Goal: Task Accomplishment & Management: Manage account settings

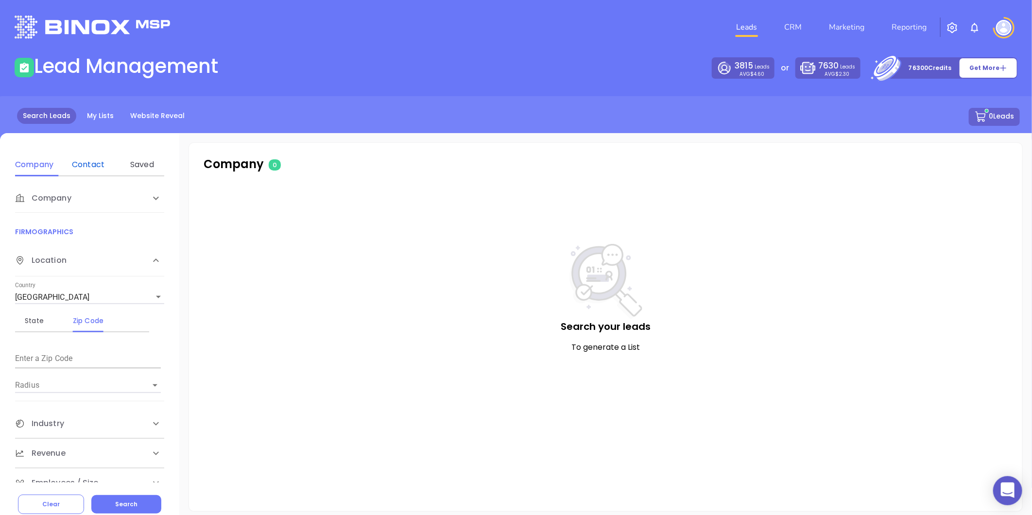
click at [79, 168] on div "Contact" at bounding box center [88, 165] width 38 height 12
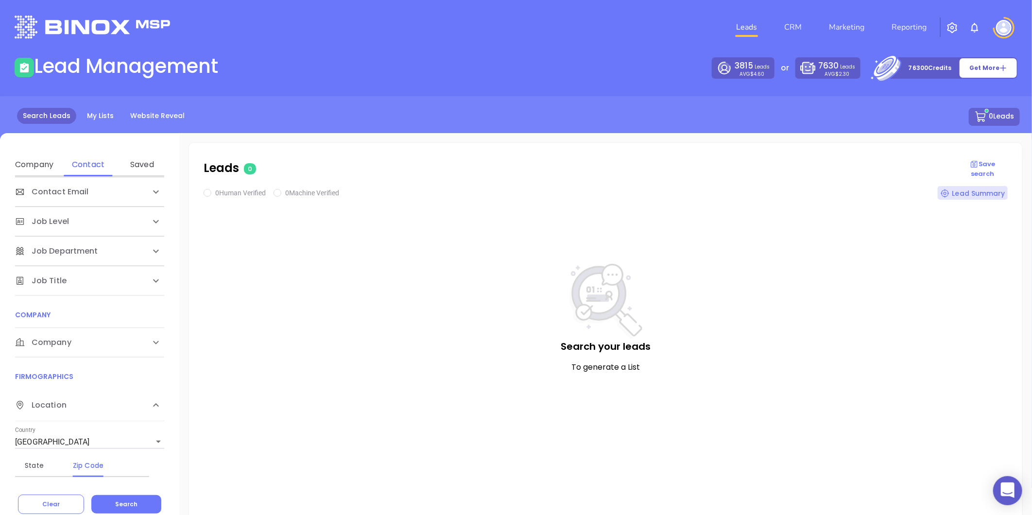
scroll to position [54, 0]
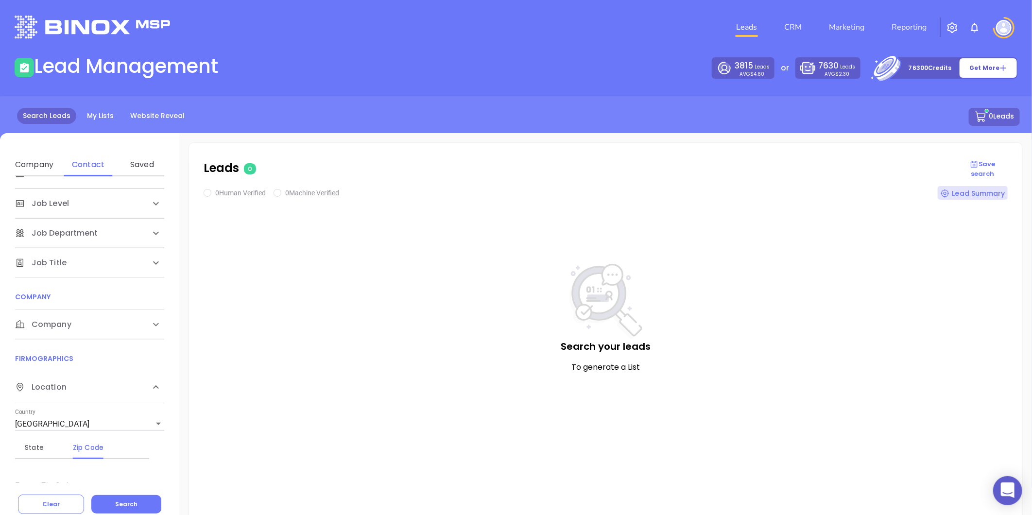
click at [60, 324] on span "Company" at bounding box center [43, 325] width 56 height 12
click at [85, 354] on div "Domain" at bounding box center [88, 361] width 38 height 23
click at [55, 404] on input "Enter a company name" at bounding box center [88, 398] width 146 height 16
paste input "[DOMAIN_NAME]"
type input "[DOMAIN_NAME]"
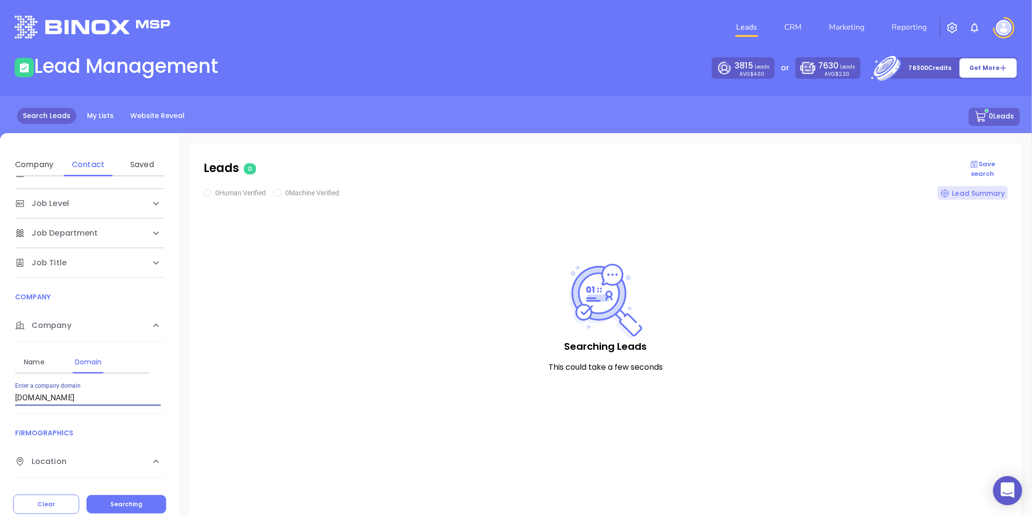
checkbox input "true"
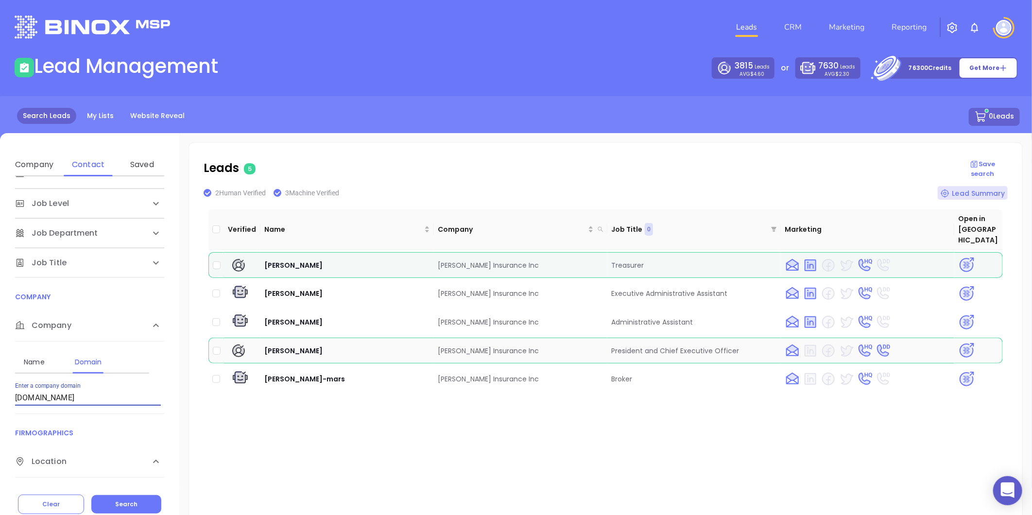
click at [958, 342] on img at bounding box center [966, 350] width 17 height 17
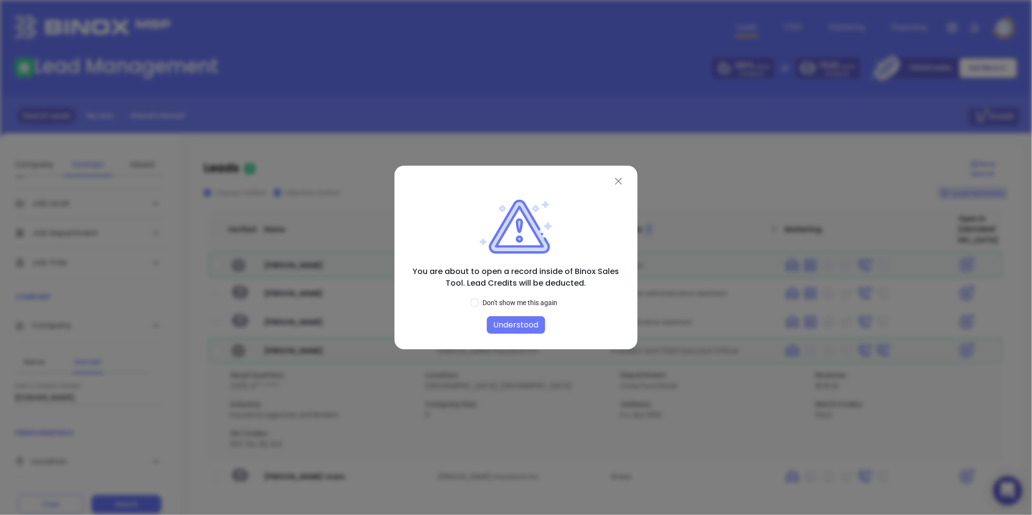
click at [501, 319] on button "Understood" at bounding box center [516, 324] width 58 height 17
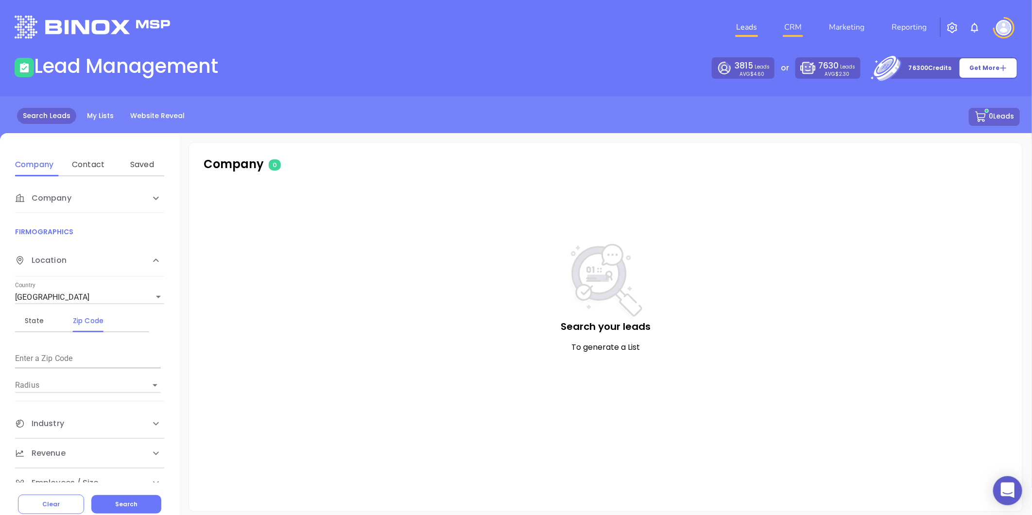
click at [787, 26] on link "CRM" at bounding box center [792, 26] width 25 height 19
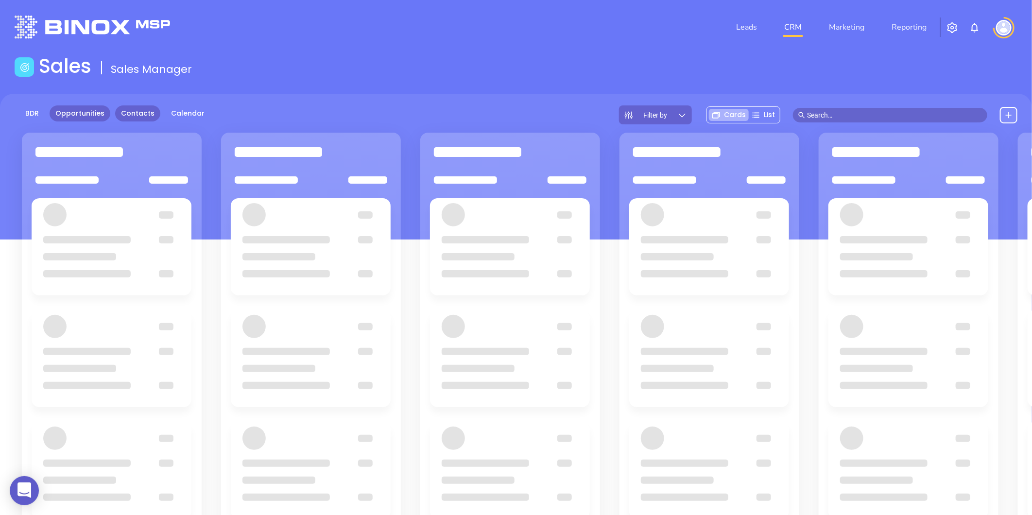
click at [125, 117] on link "Contacts" at bounding box center [137, 113] width 45 height 16
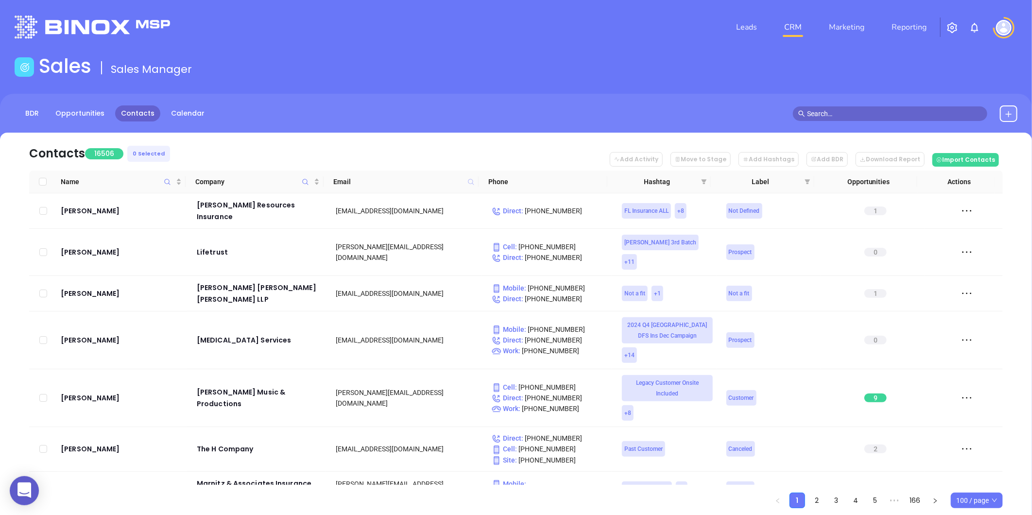
click at [470, 183] on icon at bounding box center [471, 182] width 6 height 6
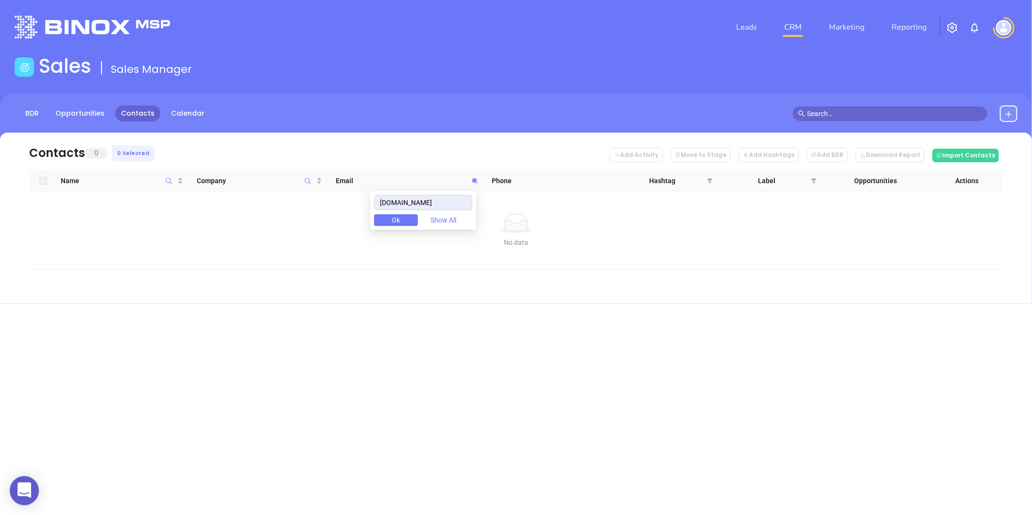
drag, startPoint x: 462, startPoint y: 204, endPoint x: 335, endPoint y: 210, distance: 126.9
click at [337, 209] on body "0 Leads CRM Marketing Reporting Financial Leads Leads Sales Sales Manager BDR O…" at bounding box center [516, 257] width 1032 height 515
type input "[DOMAIN_NAME]"
paste input "kaplansky.com"
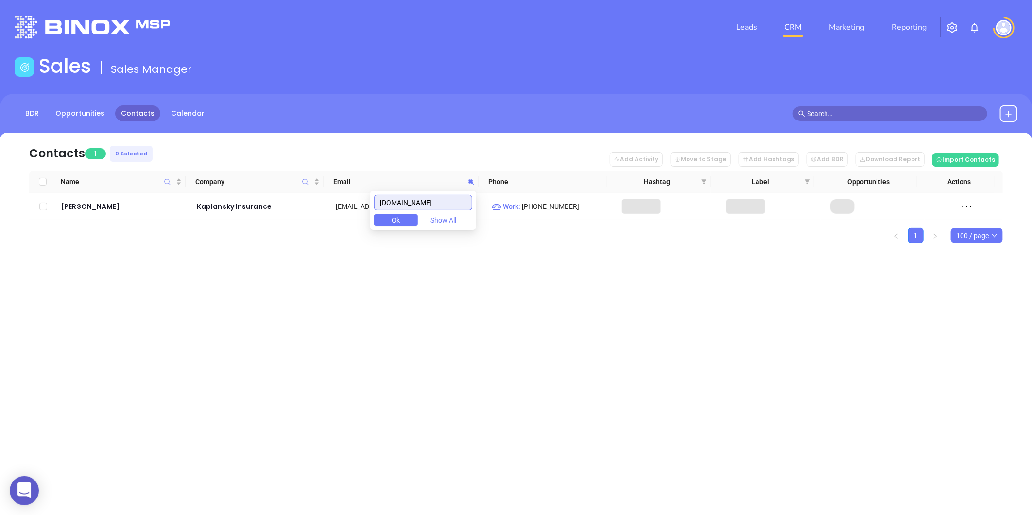
type input "kaplansky.com"
drag, startPoint x: 432, startPoint y: 202, endPoint x: 372, endPoint y: 216, distance: 61.9
click at [372, 216] on body "0 Leads CRM Marketing Reporting Financial Leads Leads Sales Sales Manager BDR O…" at bounding box center [516, 257] width 1032 height 515
paste input "gatesinsurance.com"
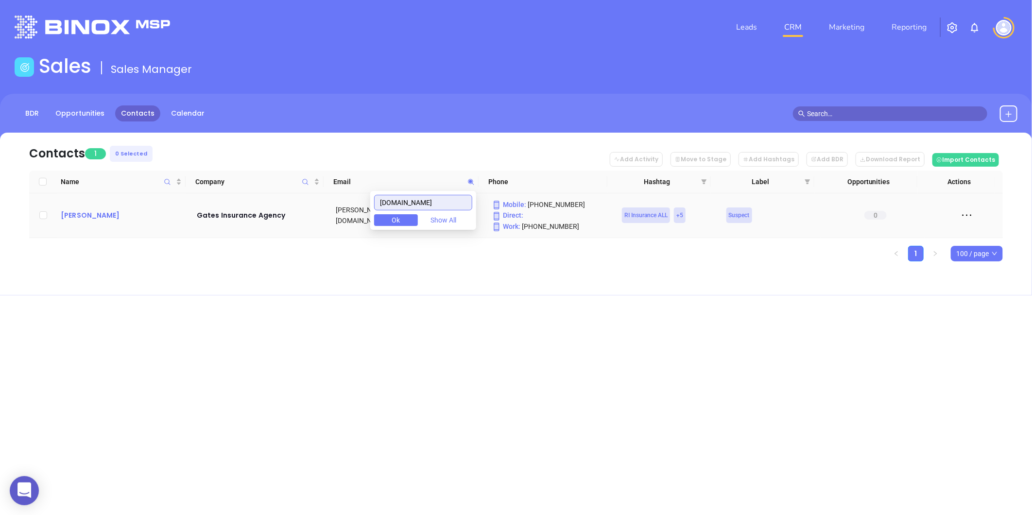
type input "gatesinsurance.com"
click at [75, 221] on div "[PERSON_NAME]" at bounding box center [122, 215] width 122 height 12
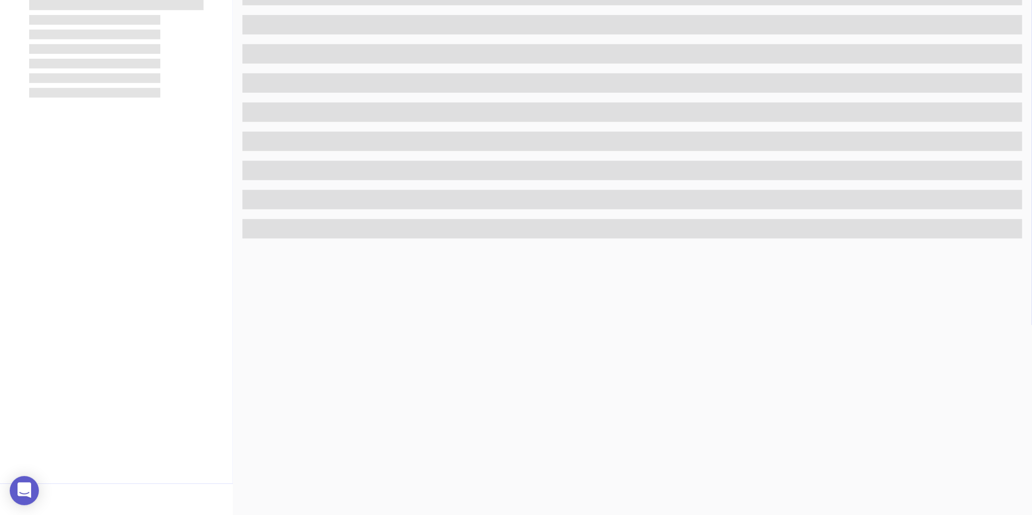
scroll to position [298, 0]
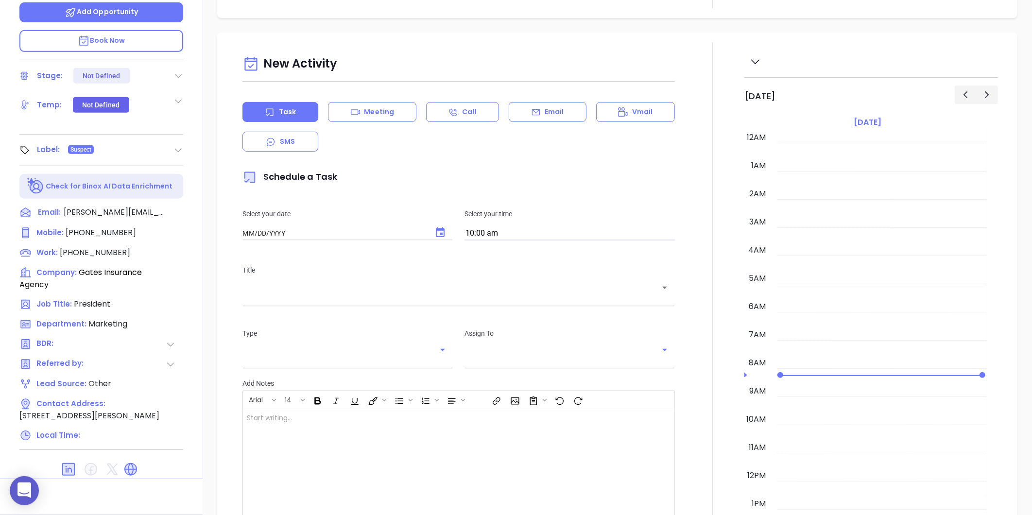
type input "[DATE]"
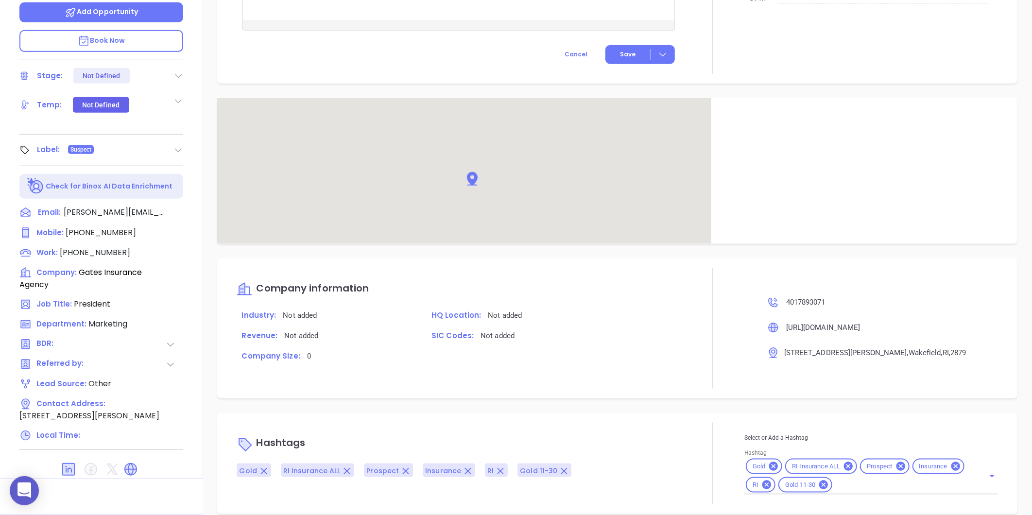
scroll to position [518, 0]
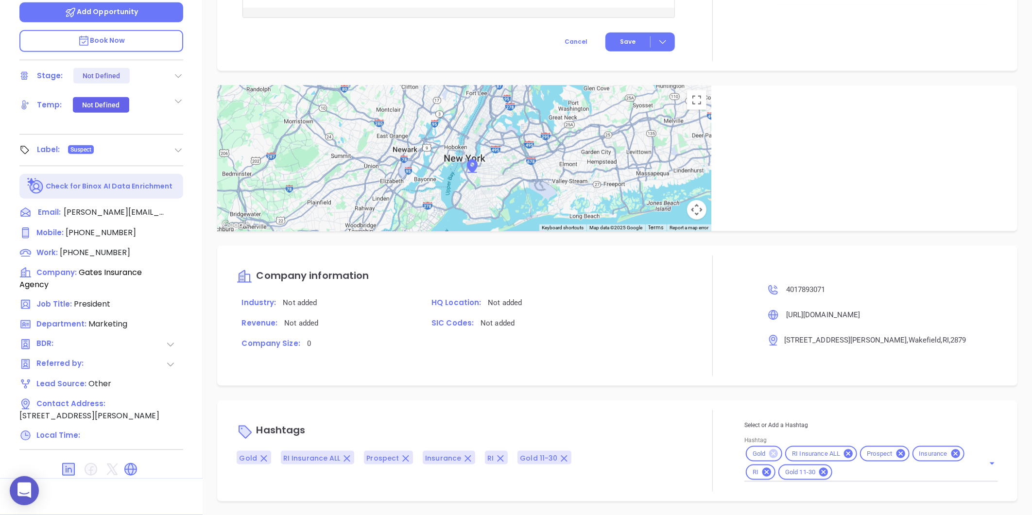
click at [769, 451] on icon at bounding box center [773, 453] width 9 height 9
type input "[PERSON_NAME]"
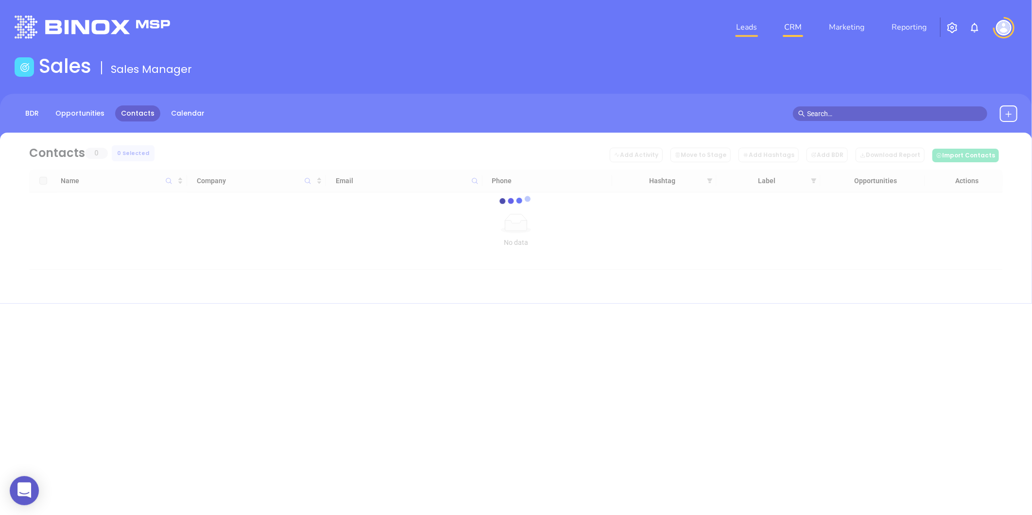
click at [747, 33] on link "Leads" at bounding box center [746, 26] width 29 height 19
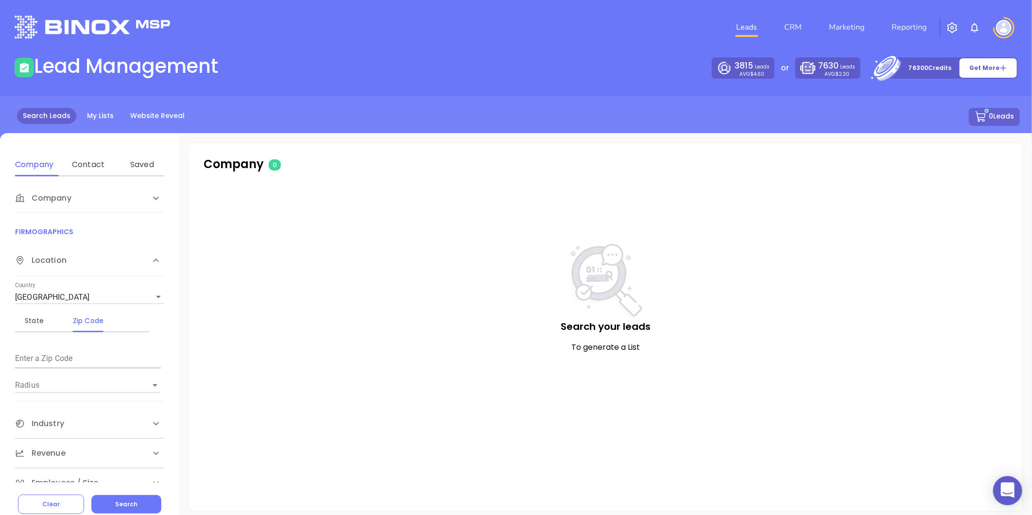
click at [118, 117] on div "Search Leads My Lists Website Reveal 0 Leads" at bounding box center [515, 117] width 1019 height 19
click at [108, 113] on link "My Lists" at bounding box center [100, 116] width 38 height 16
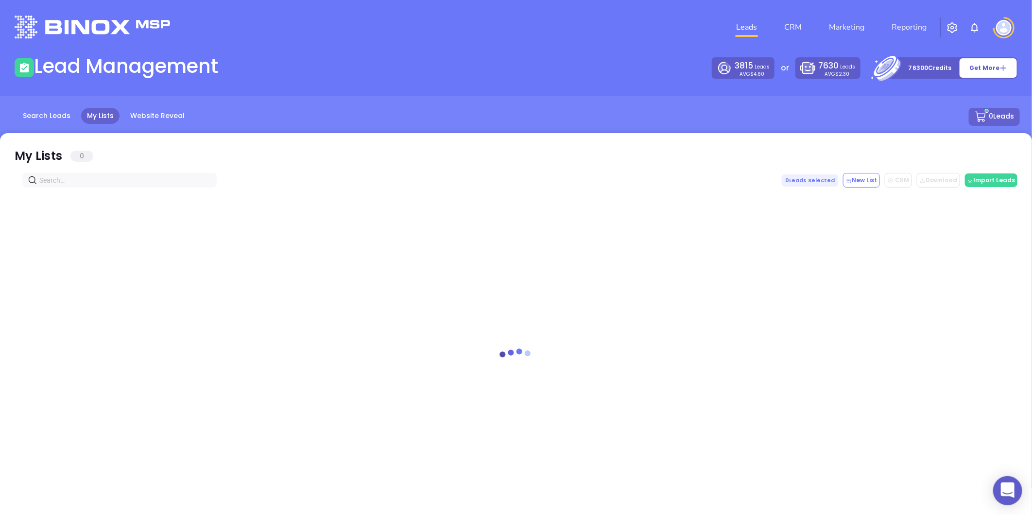
click at [75, 181] on input "text" at bounding box center [121, 180] width 164 height 11
paste input "[DOMAIN_NAME]"
type input "[DOMAIN_NAME]"
click at [208, 176] on span at bounding box center [209, 180] width 6 height 11
click at [207, 179] on icon "close-circle" at bounding box center [209, 180] width 6 height 6
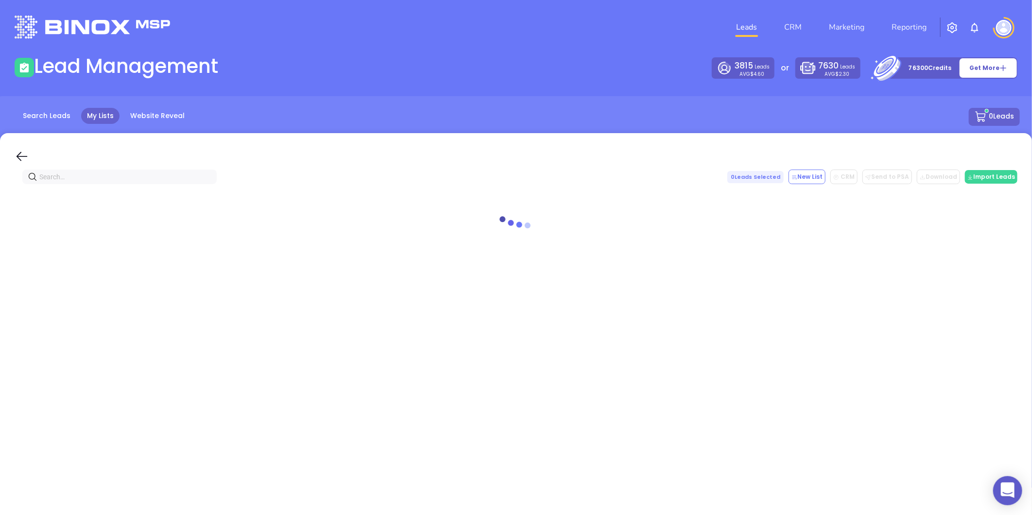
paste input "[DOMAIN_NAME]"
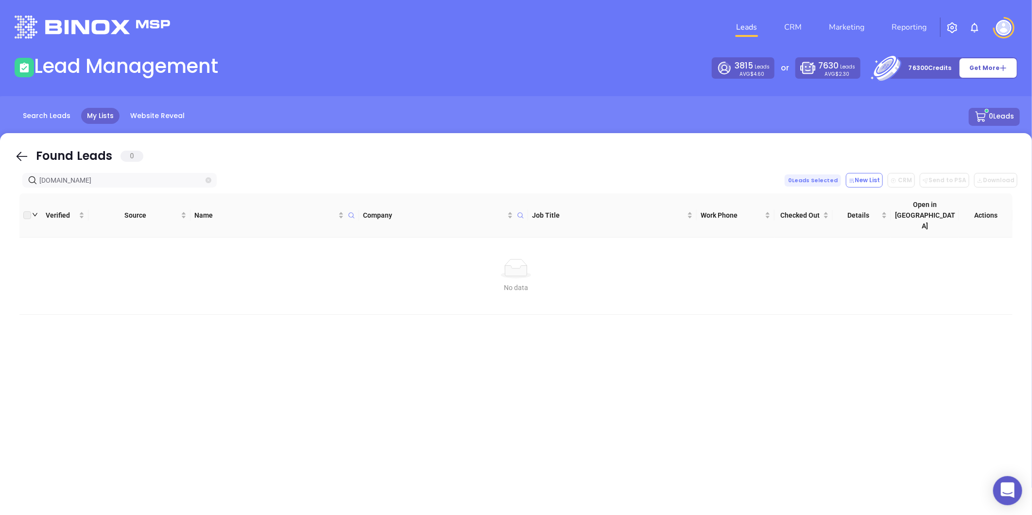
type input "[DOMAIN_NAME]"
click at [207, 182] on icon "close-circle" at bounding box center [209, 180] width 6 height 6
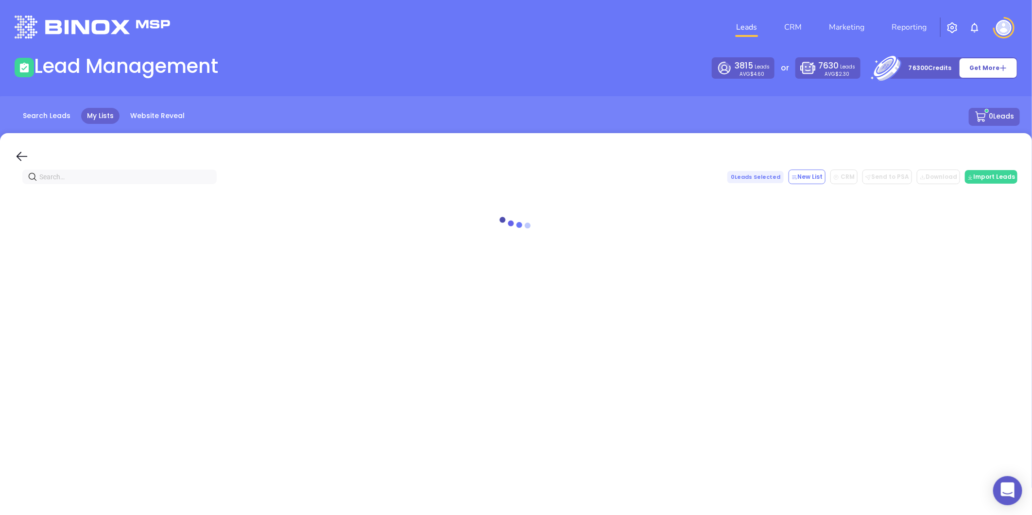
paste input "[DOMAIN_NAME]"
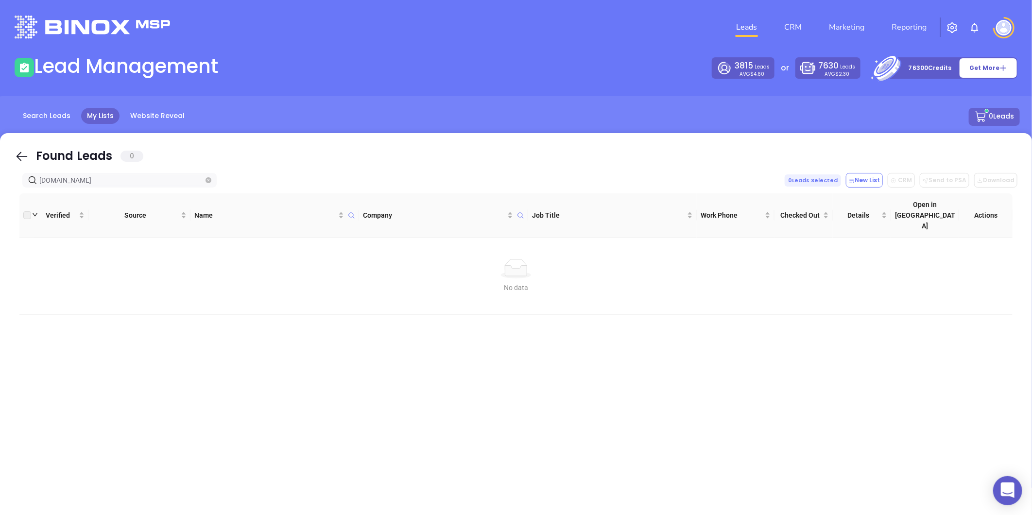
type input "[DOMAIN_NAME]"
click at [209, 180] on icon "close-circle" at bounding box center [209, 180] width 6 height 6
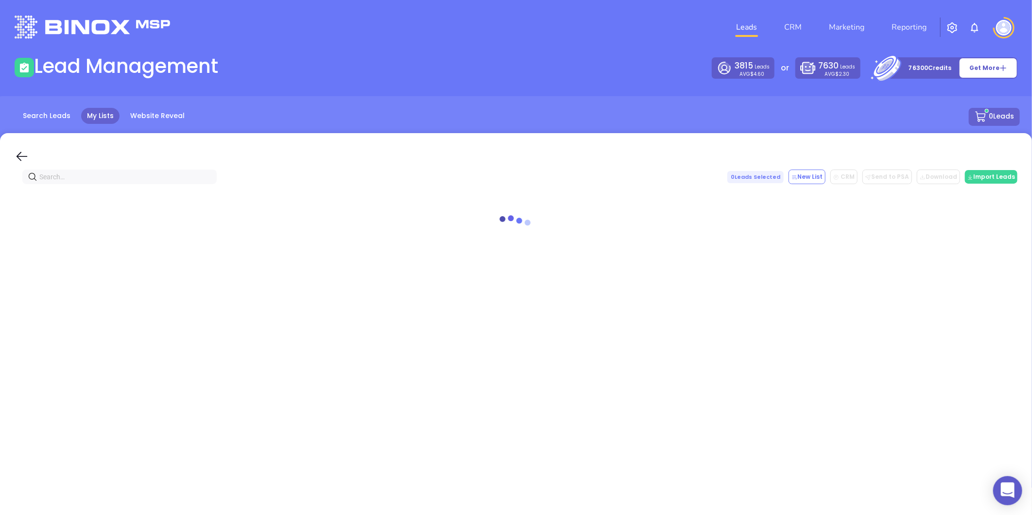
paste input "[DOMAIN_NAME]"
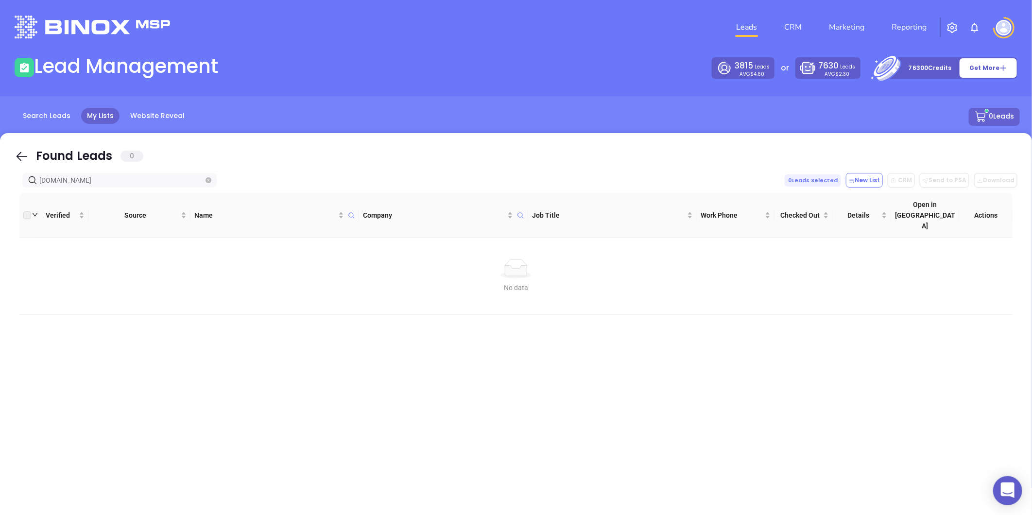
type input "[DOMAIN_NAME]"
click at [206, 181] on icon "close-circle" at bounding box center [209, 180] width 6 height 6
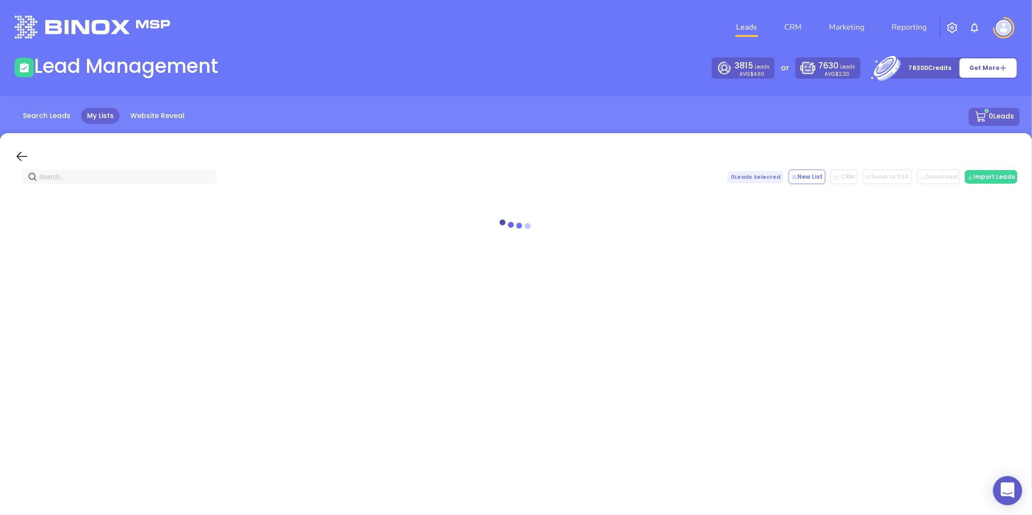
paste input "gallothomas.com"
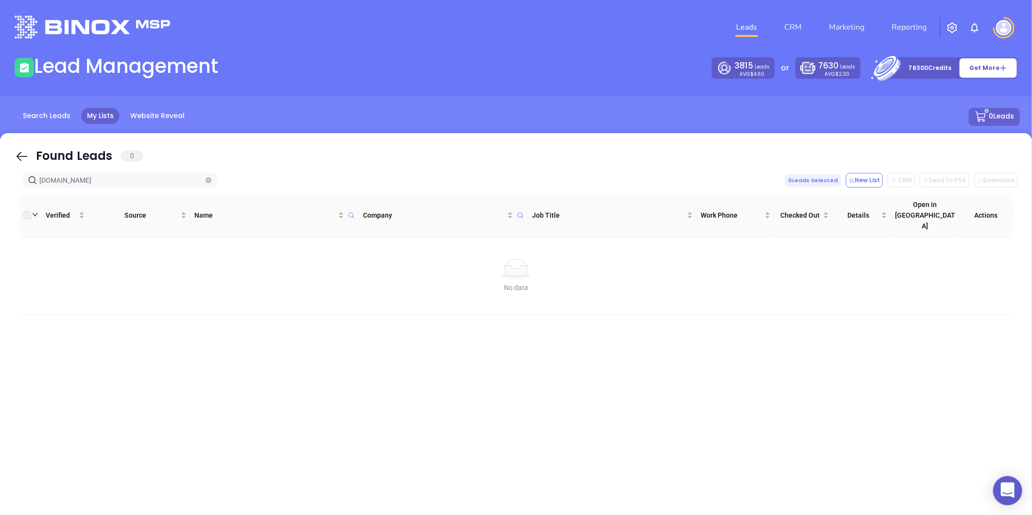
type input "gallothomas.com"
click at [208, 178] on icon "close-circle" at bounding box center [209, 180] width 6 height 6
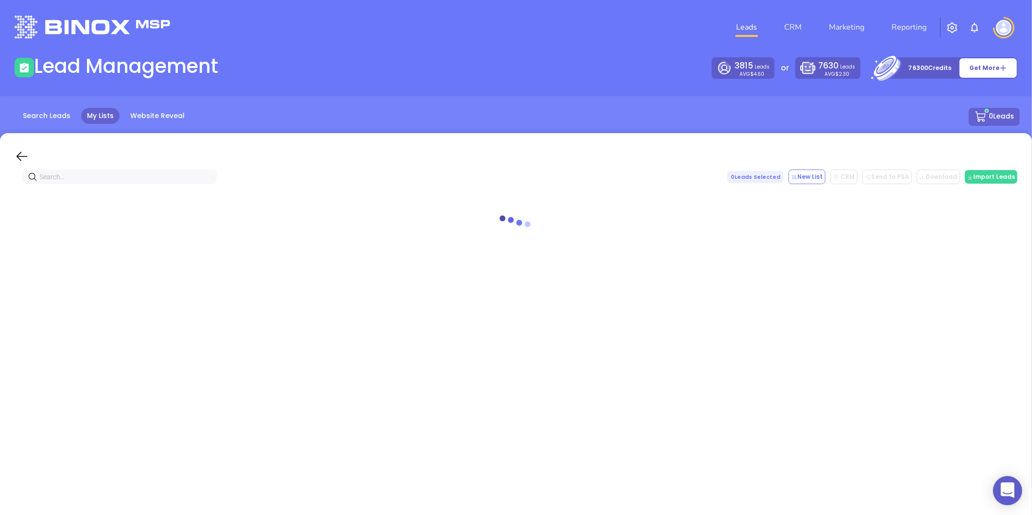
paste input "greenwichbayinsurance.com"
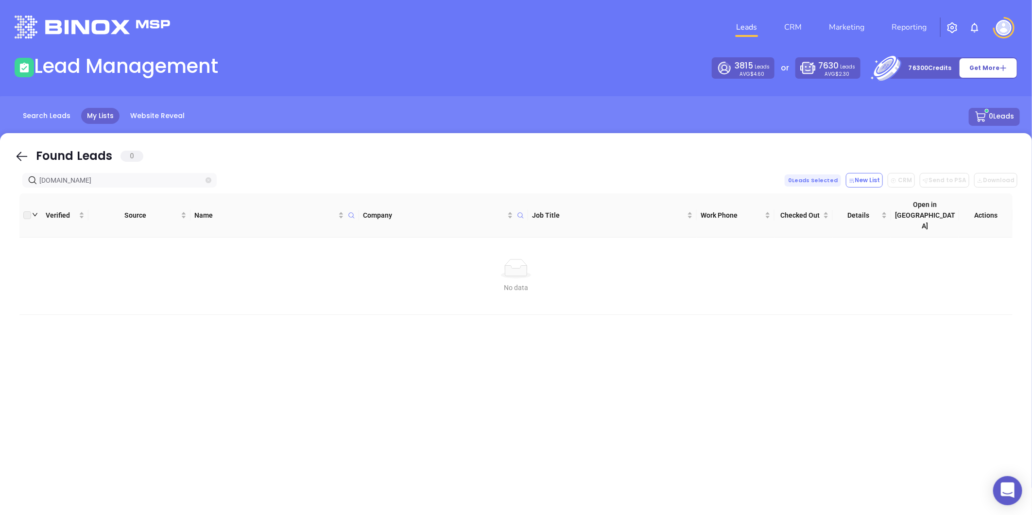
type input "greenwichbayinsurance.com"
click at [207, 181] on icon "close-circle" at bounding box center [209, 180] width 6 height 6
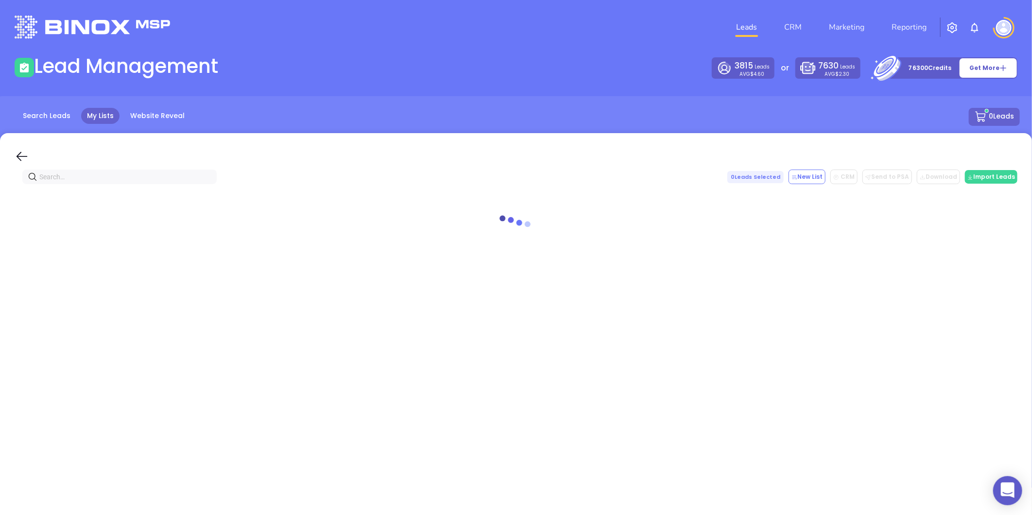
paste input "billerimcgarryinsurance.com"
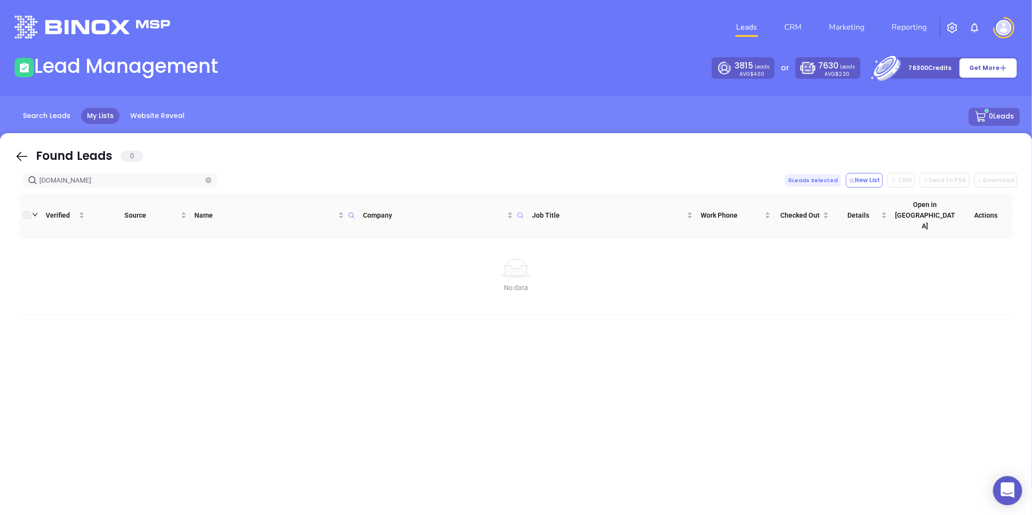
type input "billerimcgarryinsurance.com"
click at [209, 181] on icon "close-circle" at bounding box center [209, 180] width 6 height 6
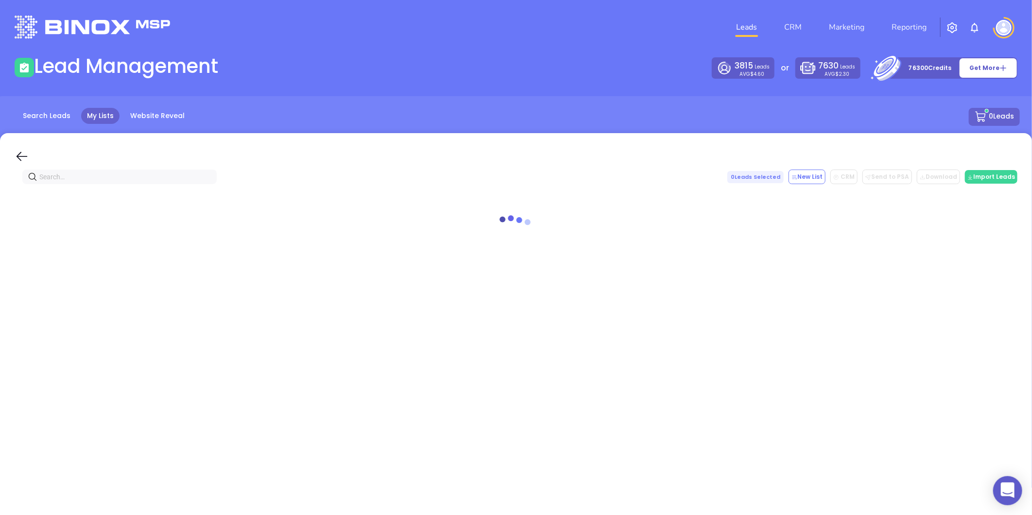
paste input "billerimcgarry.com"
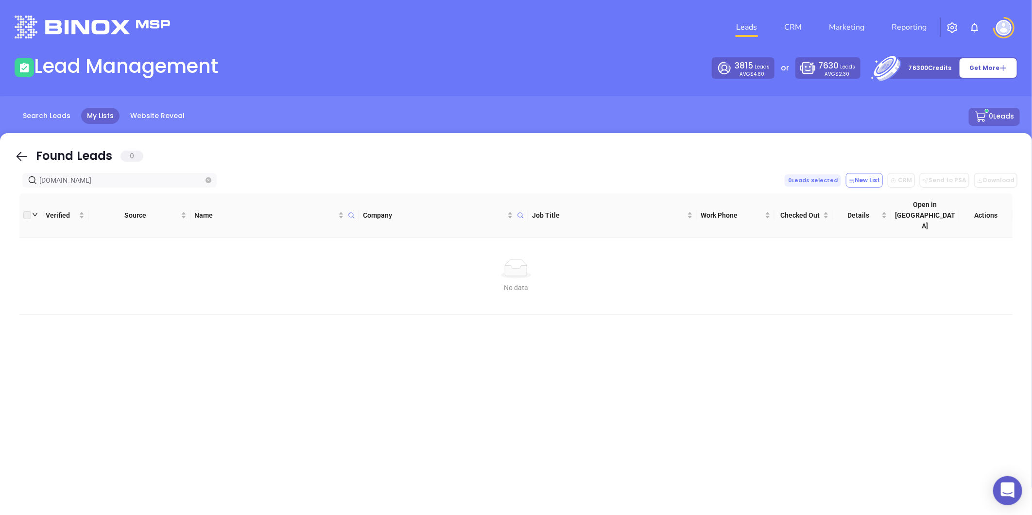
type input "billerimcgarry.com"
click at [210, 179] on icon "close-circle" at bounding box center [209, 180] width 6 height 6
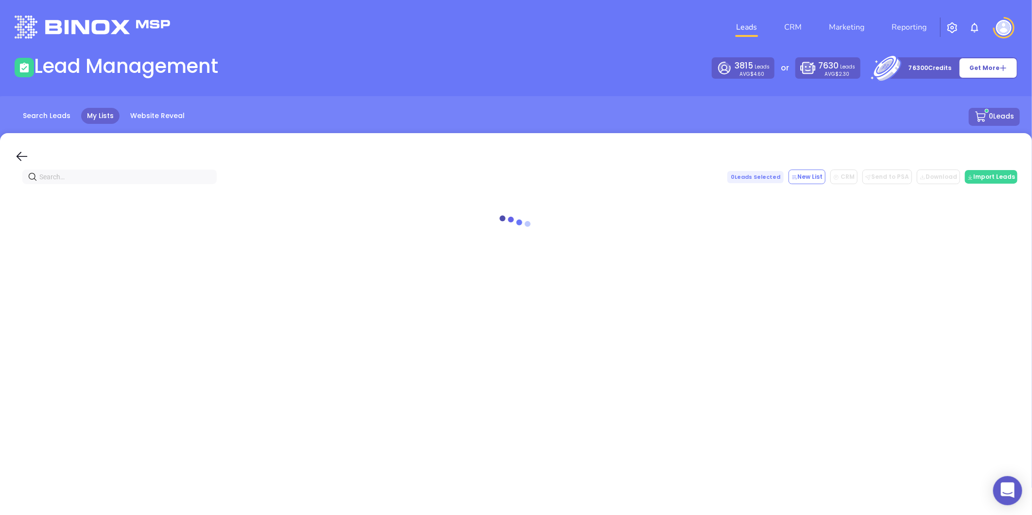
paste input "sacchettiinsurance.com"
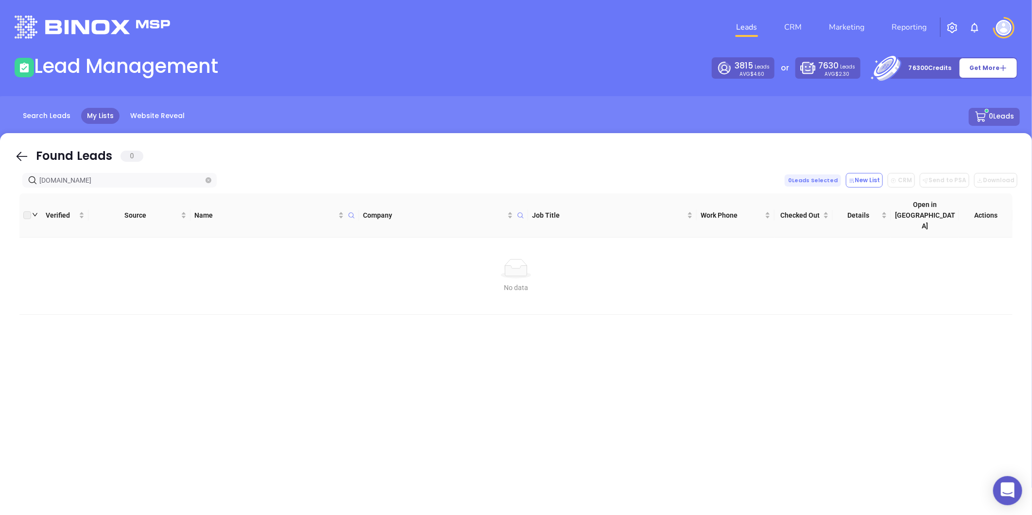
type input "sacchettiinsurance.com"
click at [208, 182] on icon "close-circle" at bounding box center [209, 180] width 6 height 6
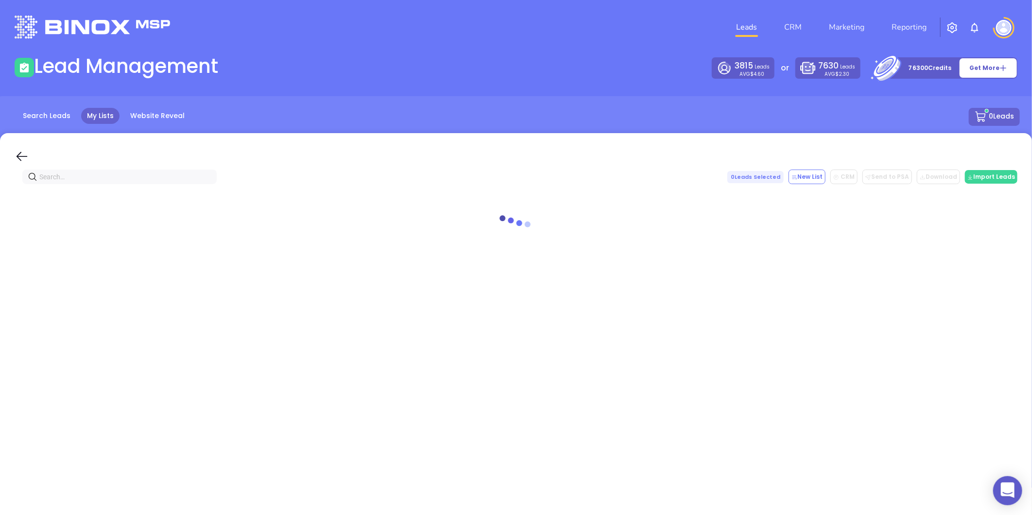
paste input "[DOMAIN_NAME]"
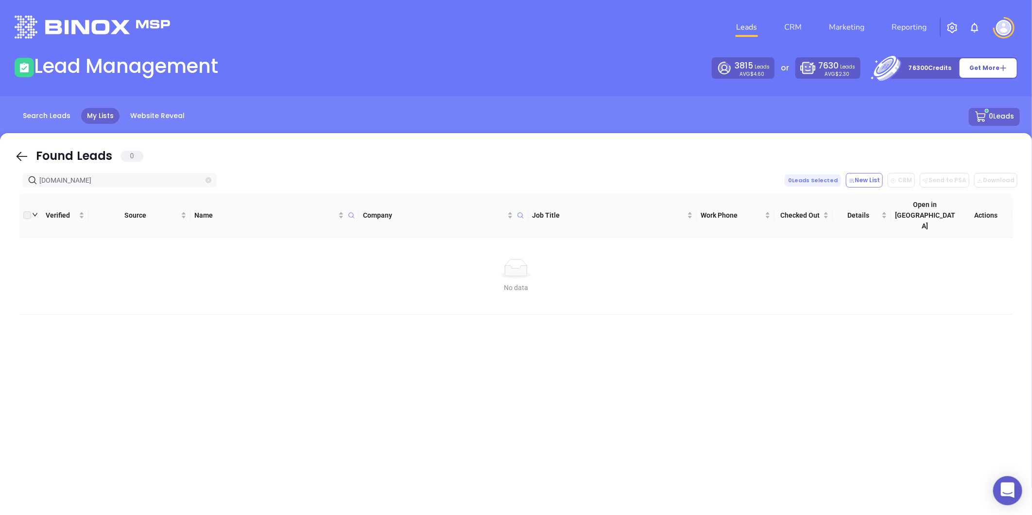
type input "[DOMAIN_NAME]"
click at [209, 180] on icon "close-circle" at bounding box center [209, 180] width 6 height 6
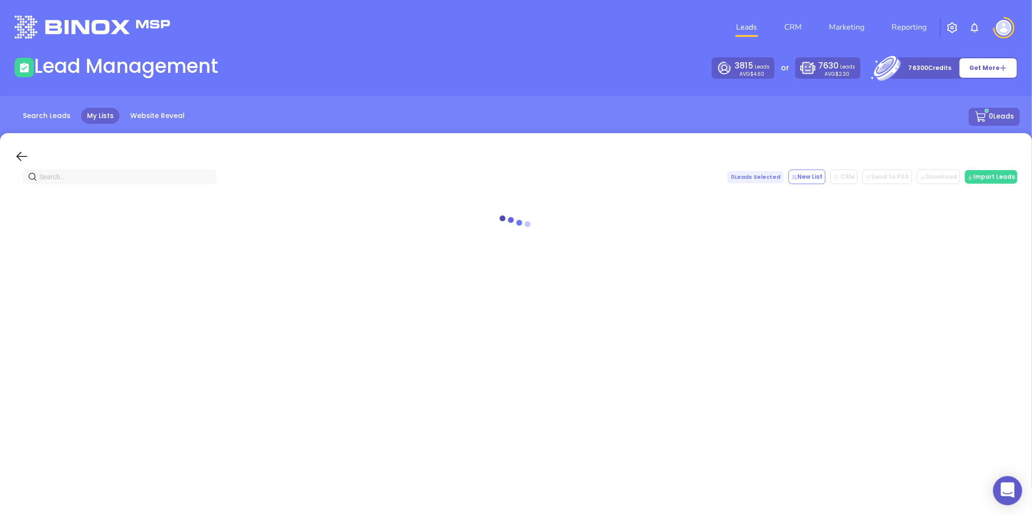
paste input "lathropinsurance.com"
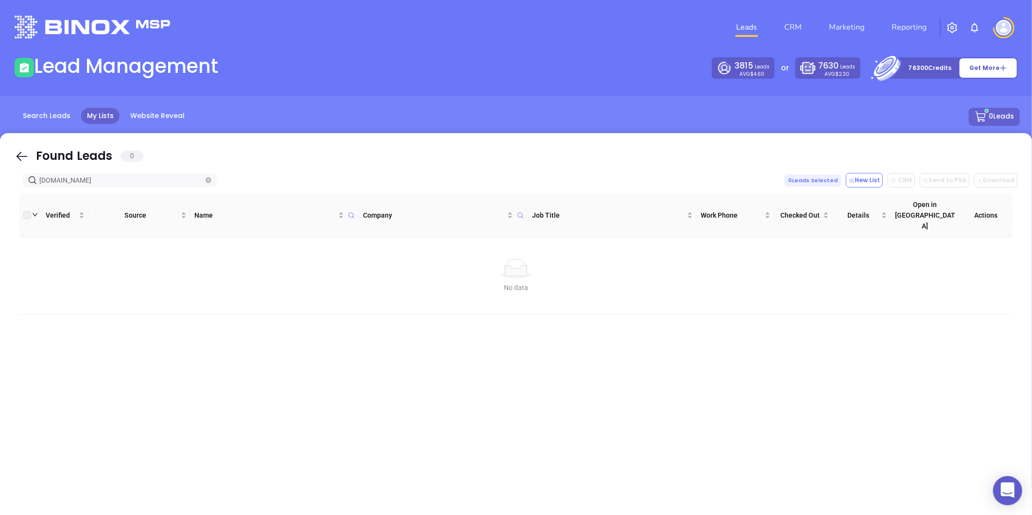
type input "lathropinsurance.com"
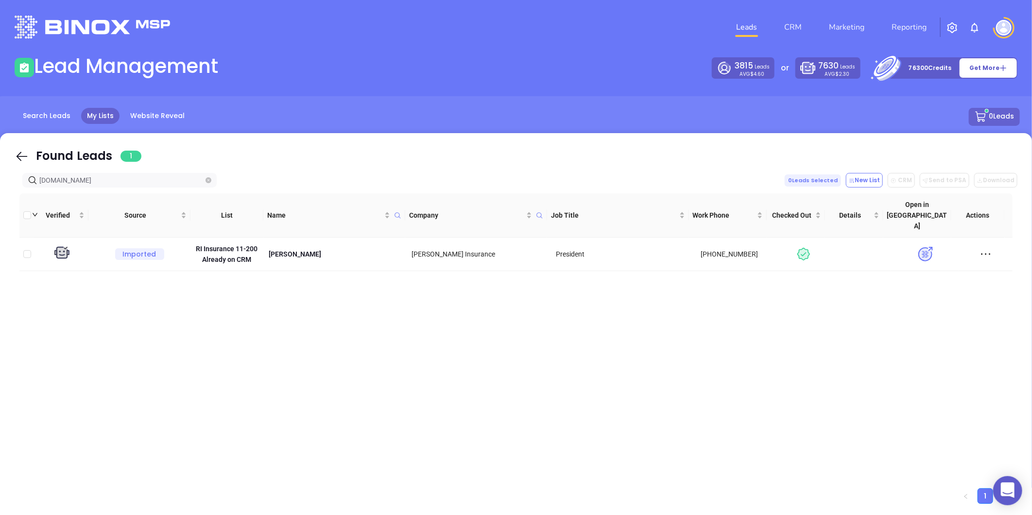
click at [206, 181] on icon "close-circle" at bounding box center [209, 180] width 6 height 6
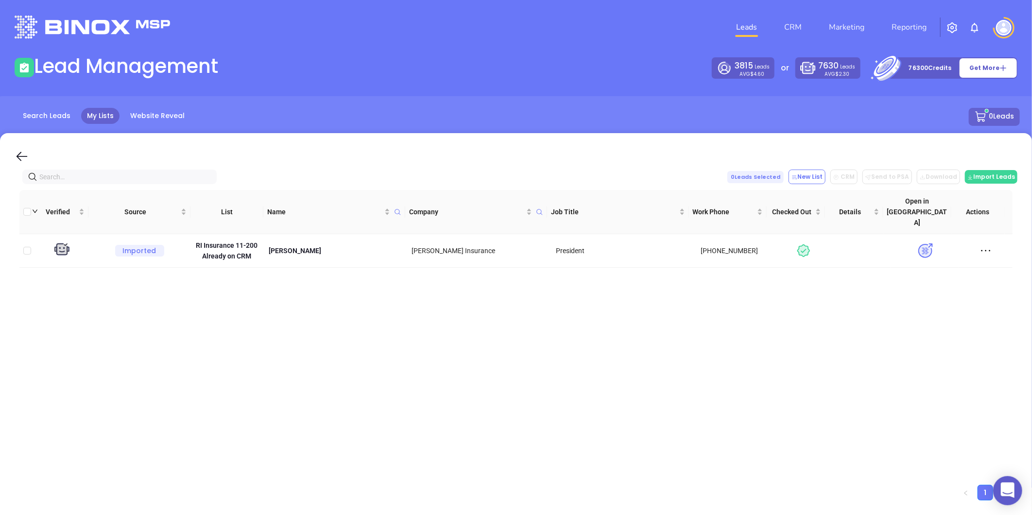
paste input "mansfieldins.com"
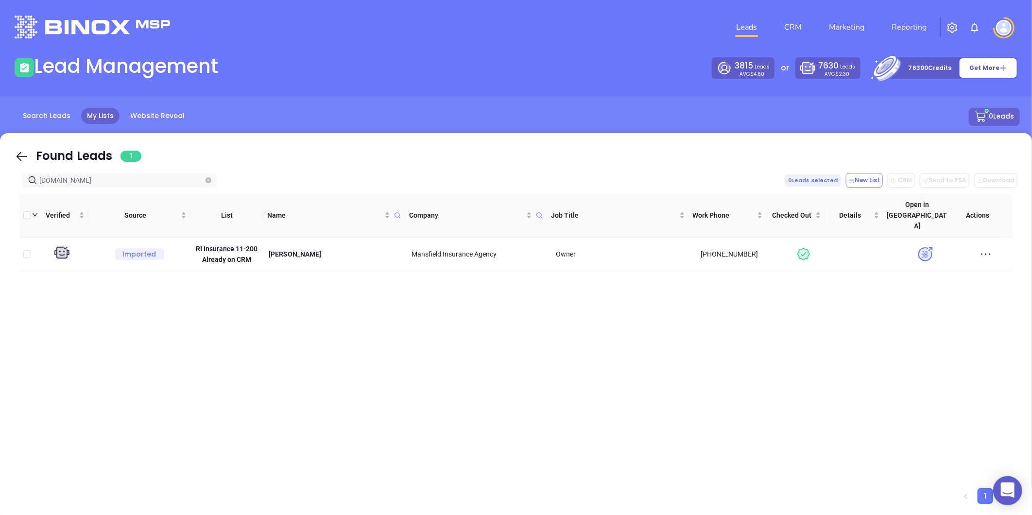
type input "mansfieldins.com"
click at [211, 183] on icon "close-circle" at bounding box center [209, 180] width 6 height 6
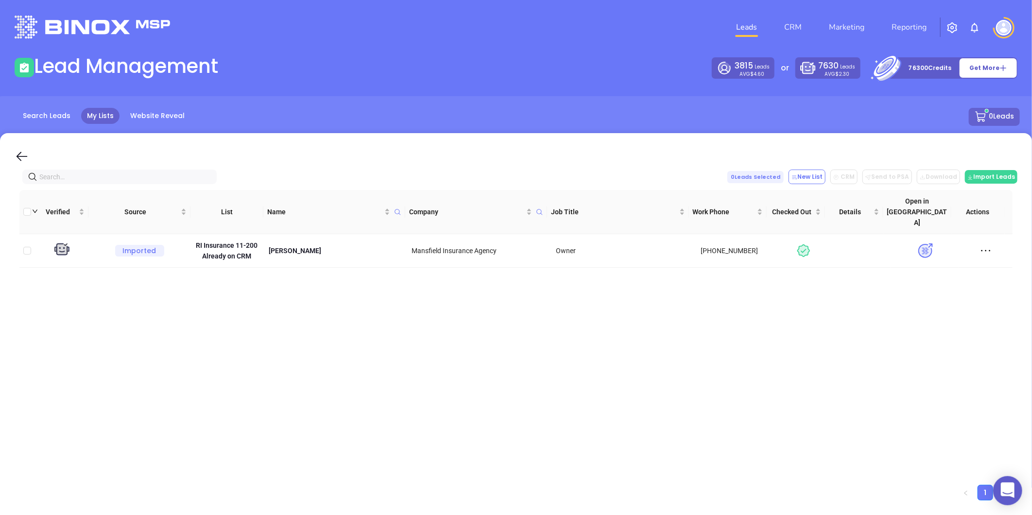
paste input "thorptrainer.com"
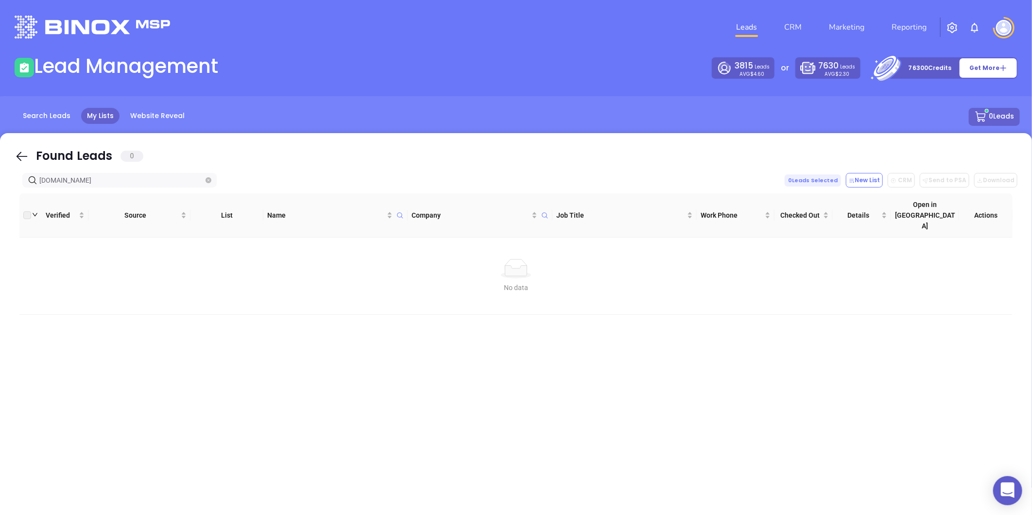
type input "thorptrainer.com"
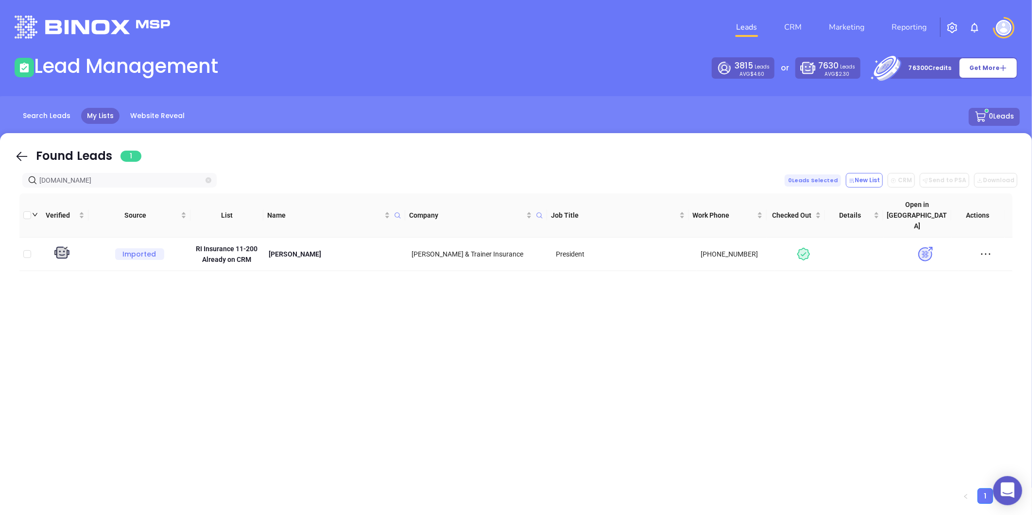
click at [207, 179] on icon "close-circle" at bounding box center [209, 180] width 6 height 6
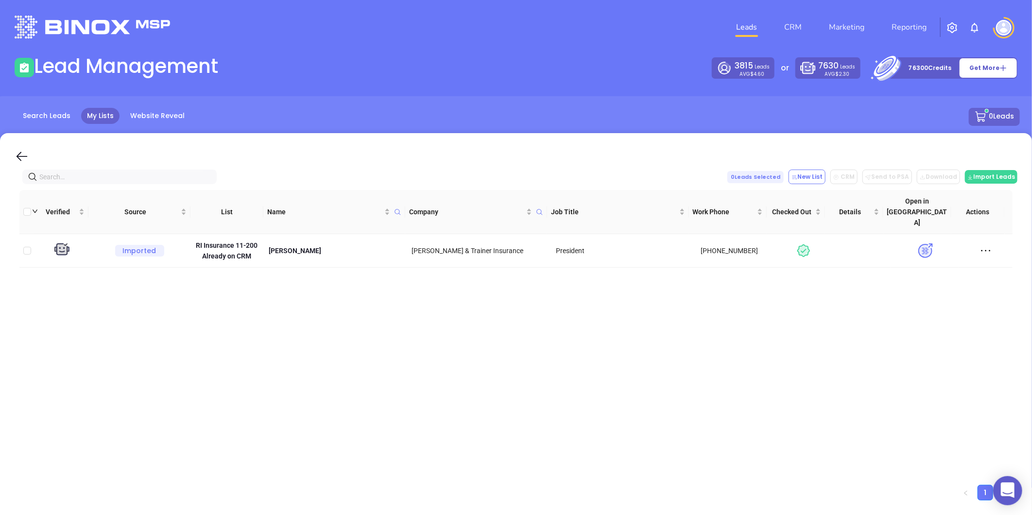
paste input "louispancierainc.com"
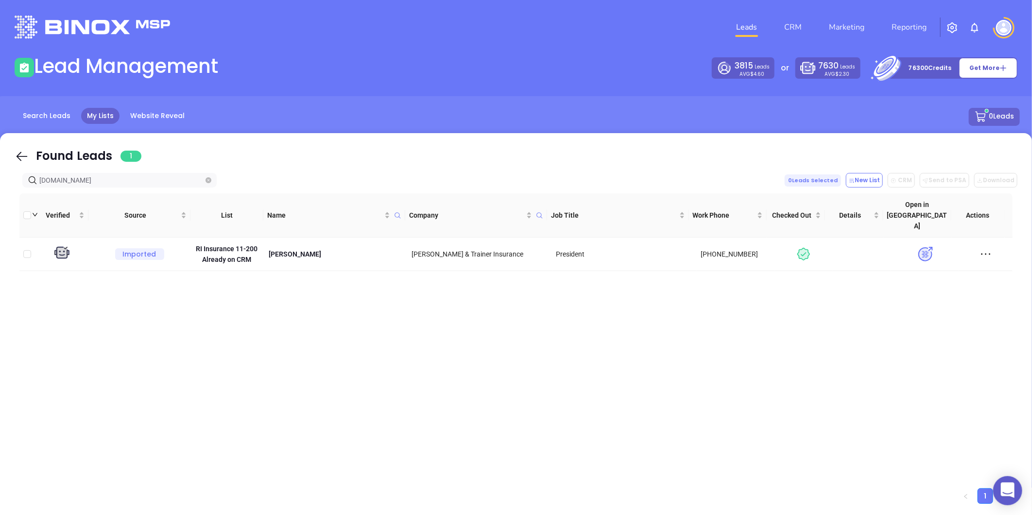
type input "louispancierainc.com"
click at [208, 181] on icon "close-circle" at bounding box center [209, 180] width 6 height 6
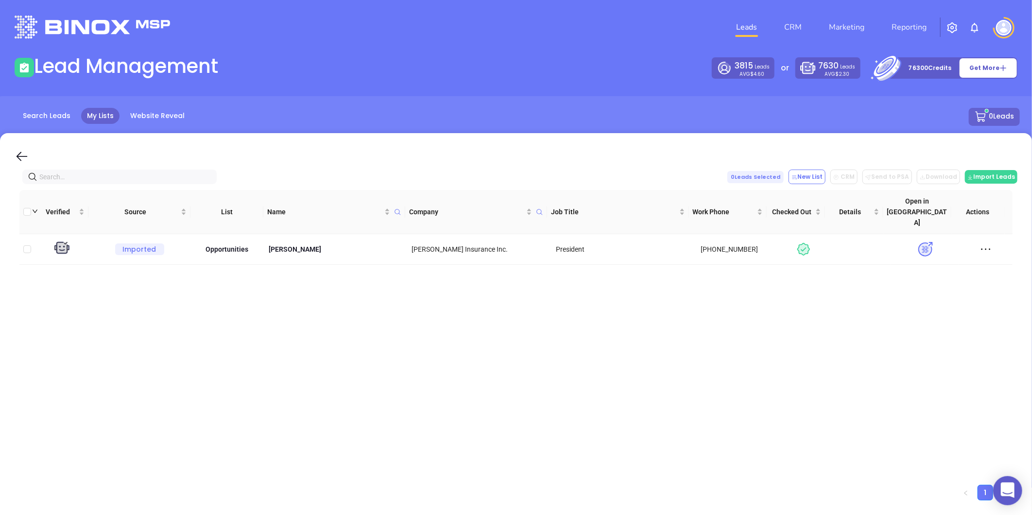
paste input "louispancierainc.com"
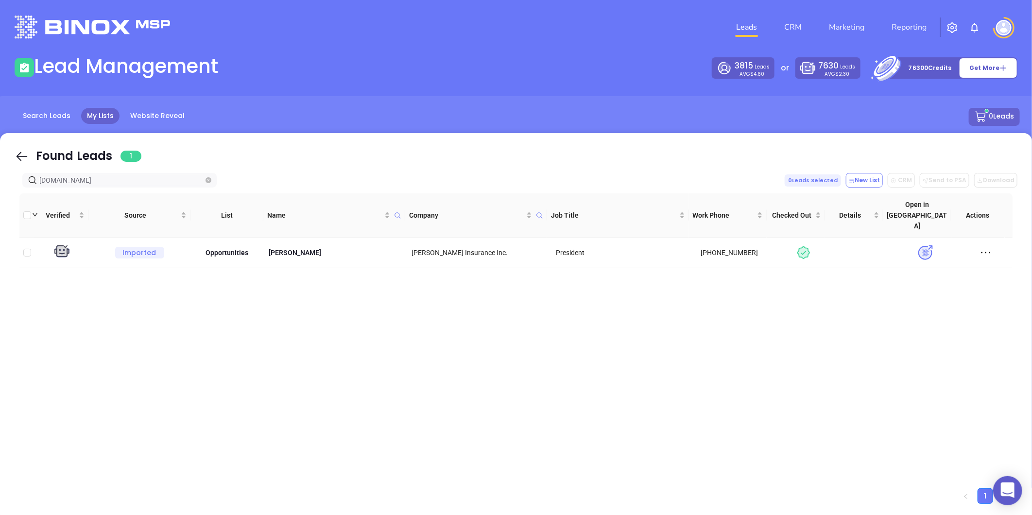
type input "louispancierainc.com"
click at [209, 182] on icon "close-circle" at bounding box center [209, 180] width 6 height 6
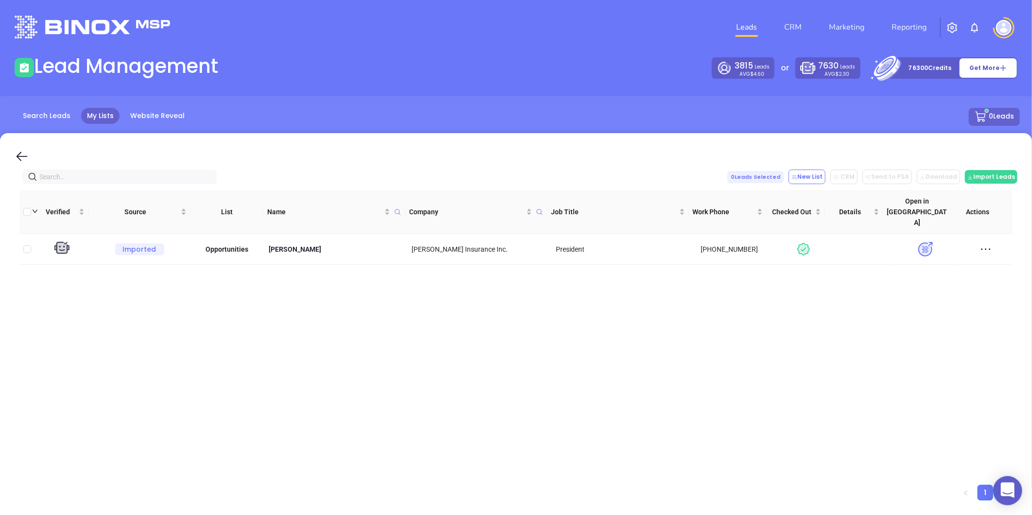
paste input "woodmanseeins.com"
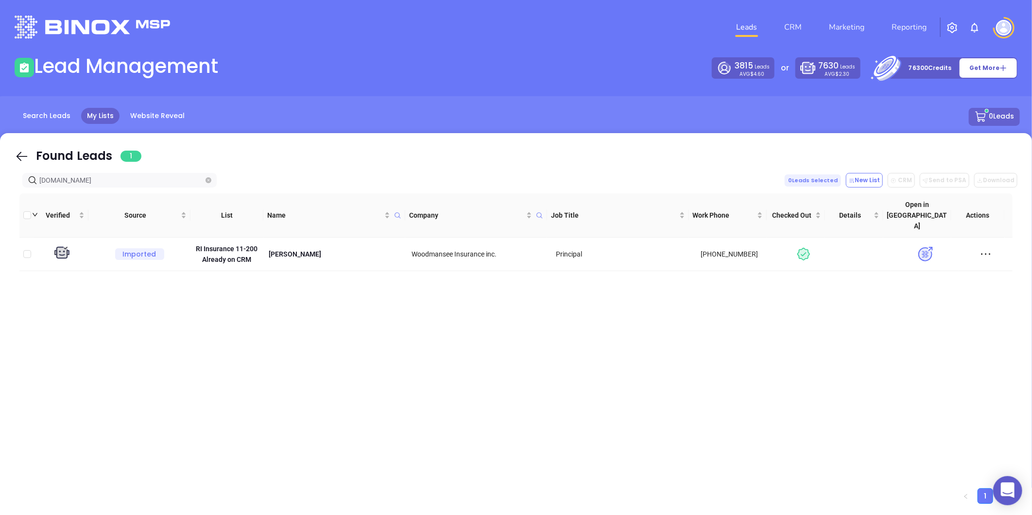
type input "woodmanseeins.com"
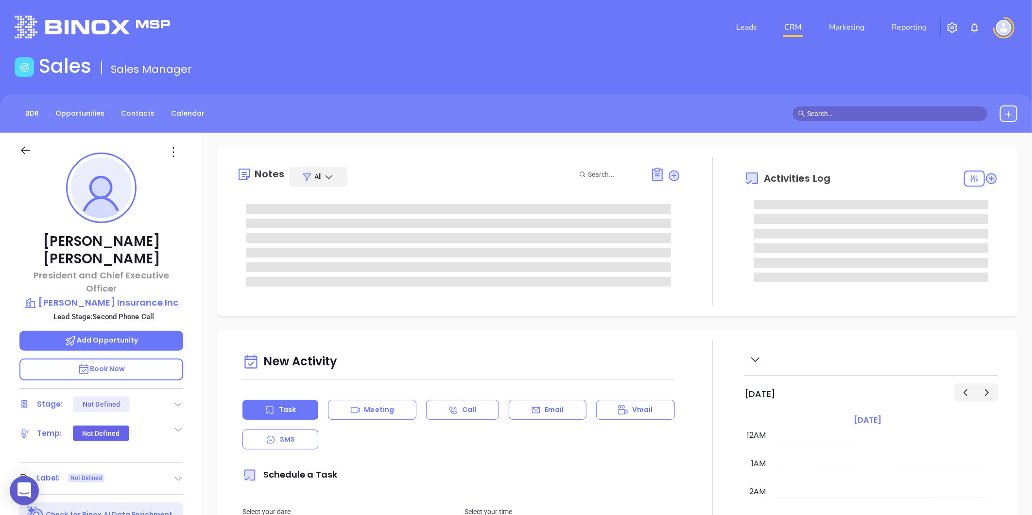
type input "[DATE]"
type input "[PERSON_NAME]"
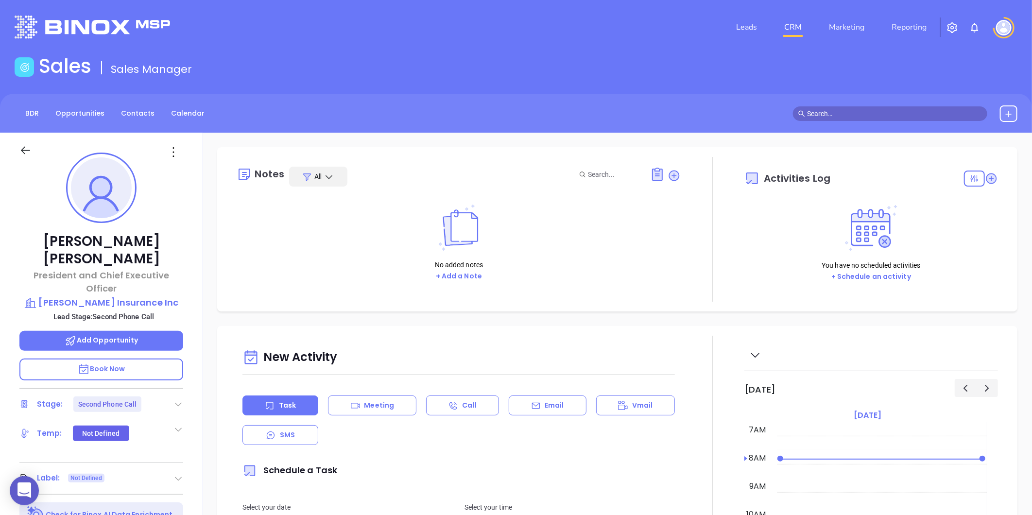
click at [182, 399] on icon at bounding box center [178, 404] width 10 height 10
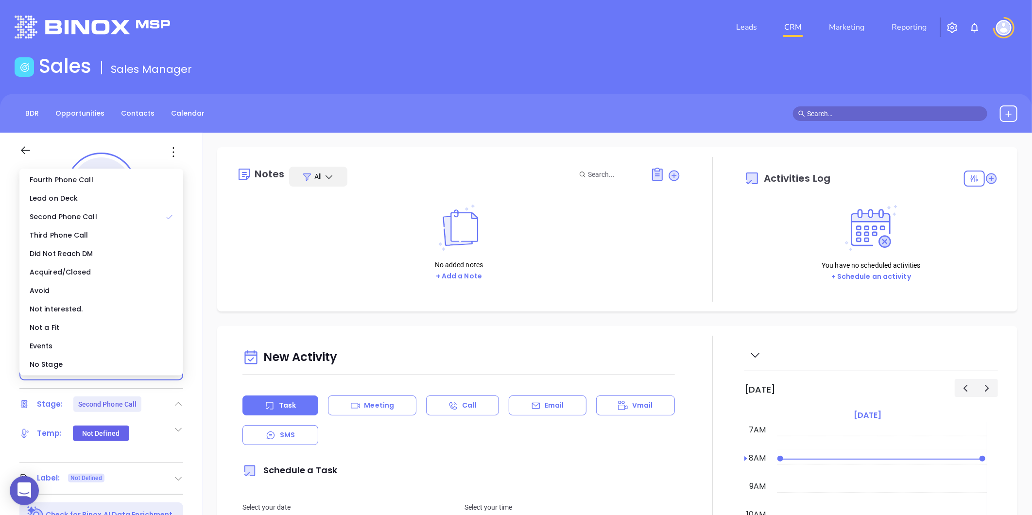
click at [53, 364] on div "No Stage" at bounding box center [101, 364] width 160 height 18
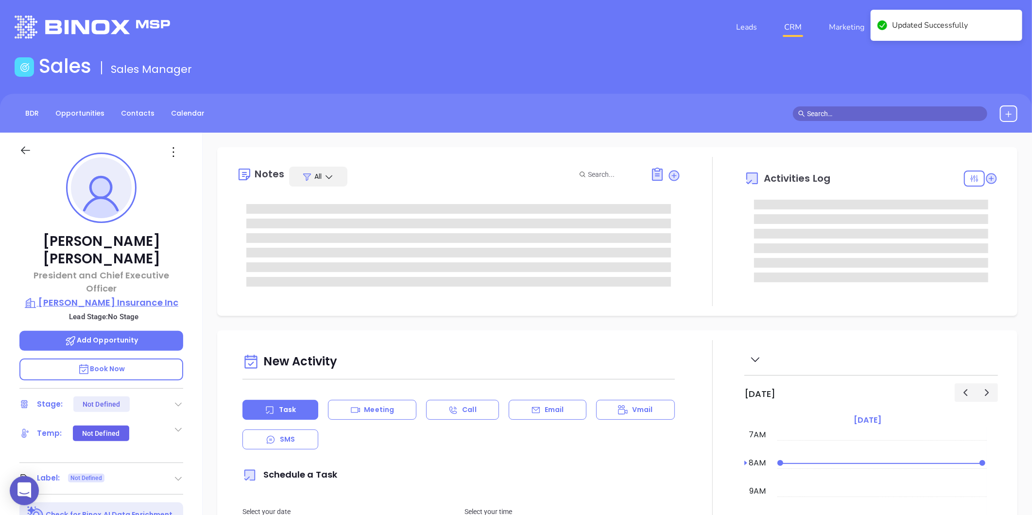
click at [128, 296] on p "[PERSON_NAME] Insurance Inc" at bounding box center [101, 303] width 164 height 14
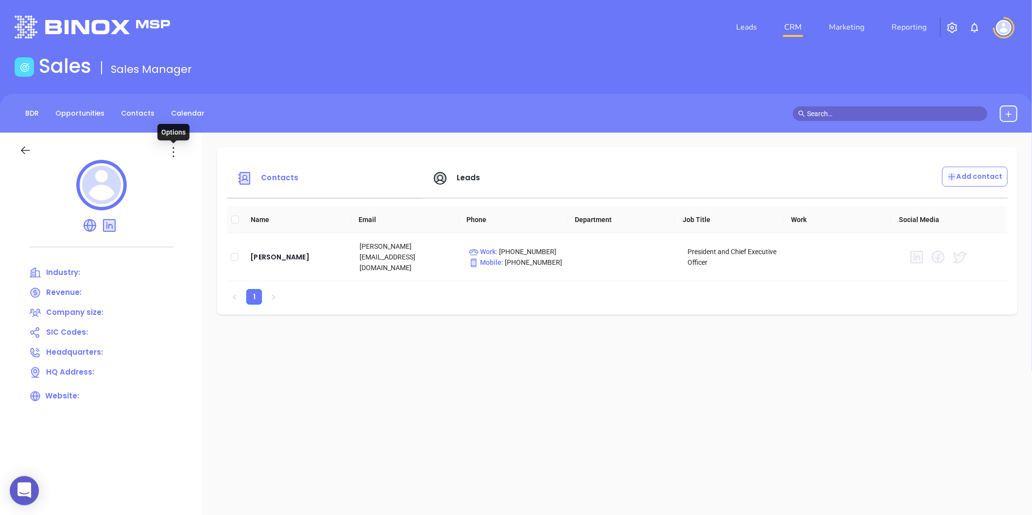
click at [172, 152] on icon at bounding box center [174, 152] width 16 height 16
click at [185, 173] on div "Edit" at bounding box center [217, 171] width 88 height 11
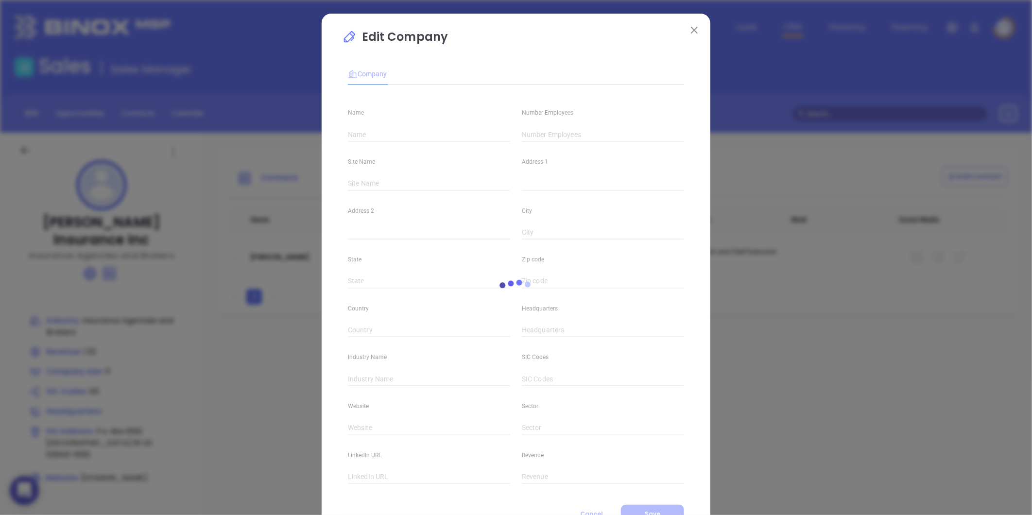
type input "[PERSON_NAME] Insurance Inc"
type input "11"
type input "Insurance Agencies and Brokers"
type input "63"
type input "[DOMAIN_NAME]"
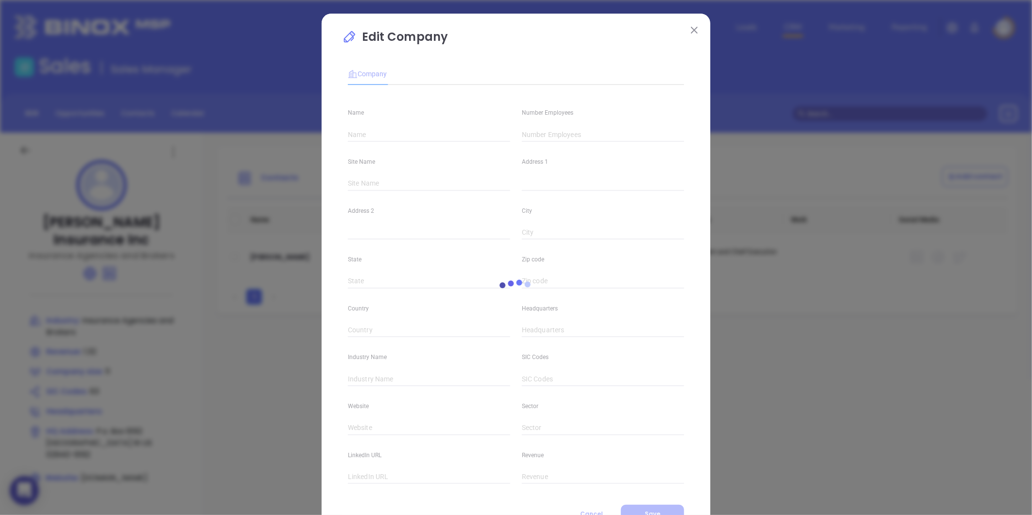
type input "Finance and Insurance"
type input "[DOMAIN_NAME][URL][PERSON_NAME]"
type input "1.32"
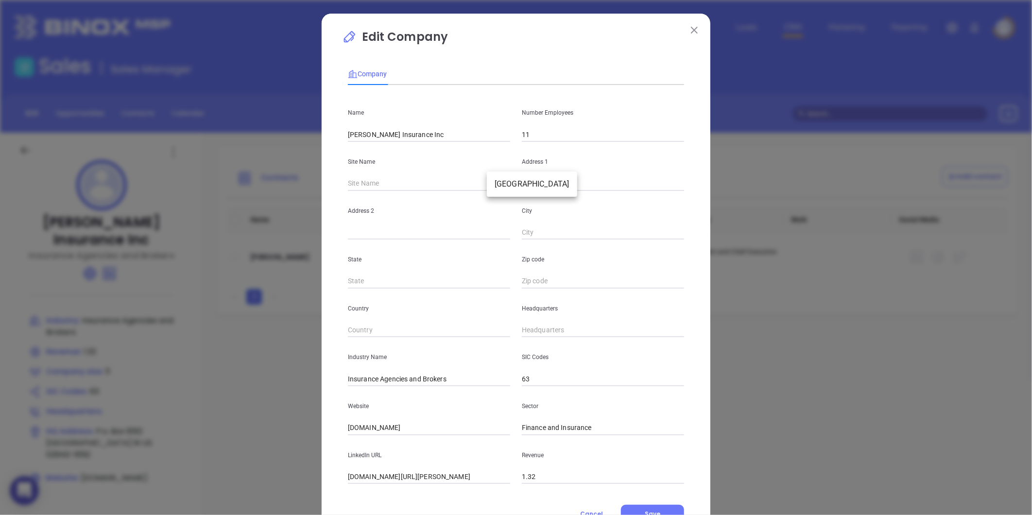
drag, startPoint x: 493, startPoint y: 181, endPoint x: 503, endPoint y: 189, distance: 13.8
click at [493, 181] on body "0 Leads CRM Marketing Reporting Financial Leads Leads Sales Sales Manager BDR O…" at bounding box center [516, 257] width 1032 height 515
click at [503, 189] on li "Providence" at bounding box center [532, 183] width 90 height 17
type input "Providence"
type input "P.o. Box 6192"
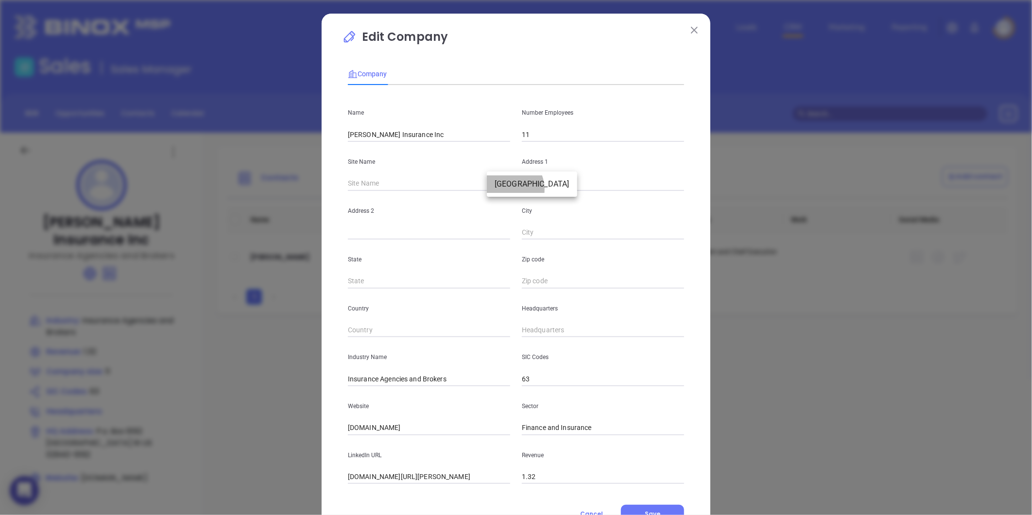
type input "Providence"
type input "RI"
type input "02940-6192"
type input "US"
type input "125671"
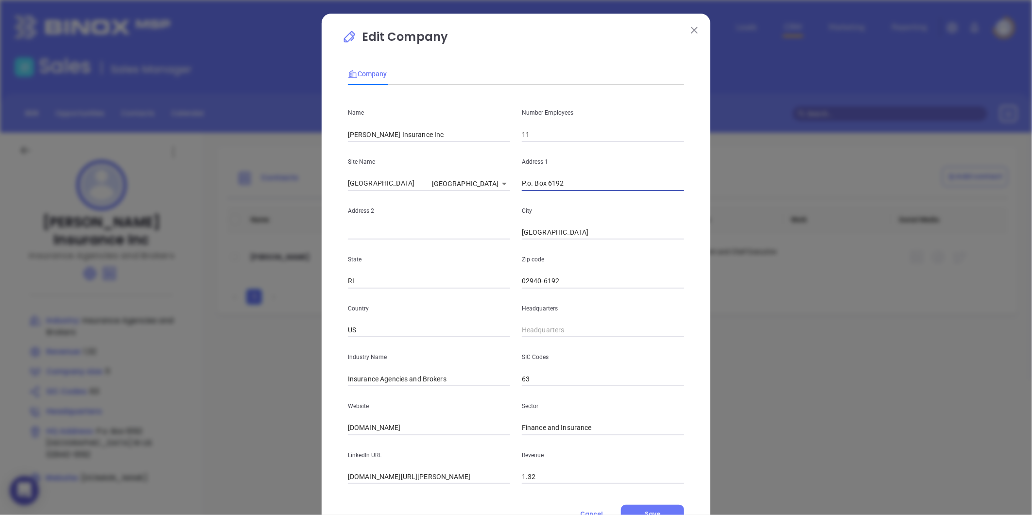
drag, startPoint x: 558, startPoint y: 190, endPoint x: 481, endPoint y: 202, distance: 77.2
click at [481, 201] on div "Name Naughton Insurance Inc Number Employees 11 Site Name Providence Providence…" at bounding box center [516, 288] width 336 height 391
paste input "P.O. Box 6192, Providence, RI 02940"
type input "P.O. Box 6192, Providence, RI 02940"
click at [560, 278] on input "02940-6192" at bounding box center [603, 281] width 162 height 15
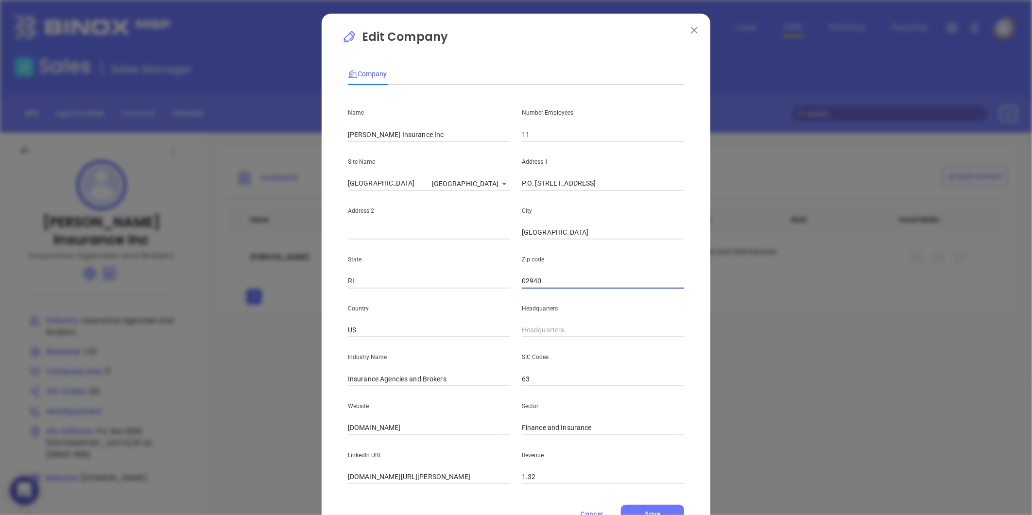
type input "02940"
click at [580, 225] on input "Providence" at bounding box center [603, 232] width 162 height 15
drag, startPoint x: 562, startPoint y: 185, endPoint x: 676, endPoint y: 205, distance: 116.3
click at [676, 205] on div "Name Naughton Insurance Inc Number Employees 11 Site Name Providence Providence…" at bounding box center [516, 288] width 336 height 391
type input "P.O. Box 6192"
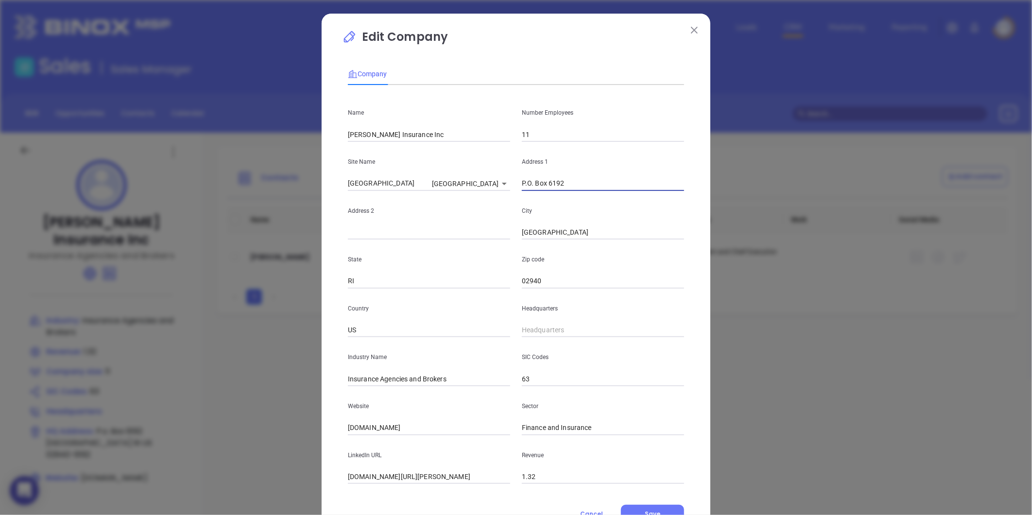
type input "( ) -"
click at [555, 328] on input "( ) -" at bounding box center [603, 330] width 162 height 15
paste input "40) 143-3400"
drag, startPoint x: 578, startPoint y: 330, endPoint x: 457, endPoint y: 347, distance: 122.1
click at [458, 346] on div "Name Naughton Insurance Inc Number Employees 11 Site Name Providence Providence…" at bounding box center [516, 288] width 336 height 391
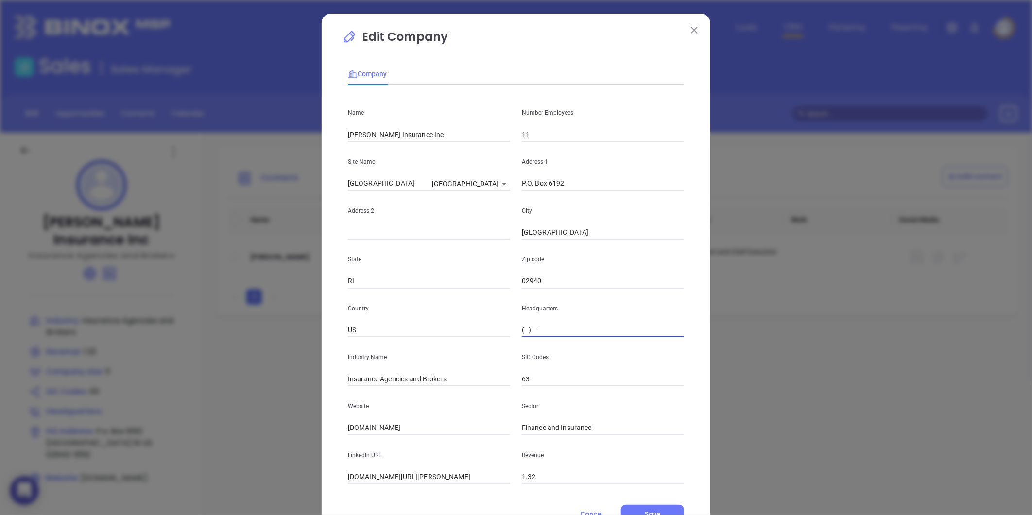
paste input "40) 143-3400"
drag, startPoint x: 575, startPoint y: 337, endPoint x: 463, endPoint y: 355, distance: 113.7
click at [463, 355] on div "Name Naughton Insurance Inc Number Employees 11 Site Name Providence Providence…" at bounding box center [516, 288] width 336 height 391
paste input "401) 433-4000"
type input "(401) 433-4000"
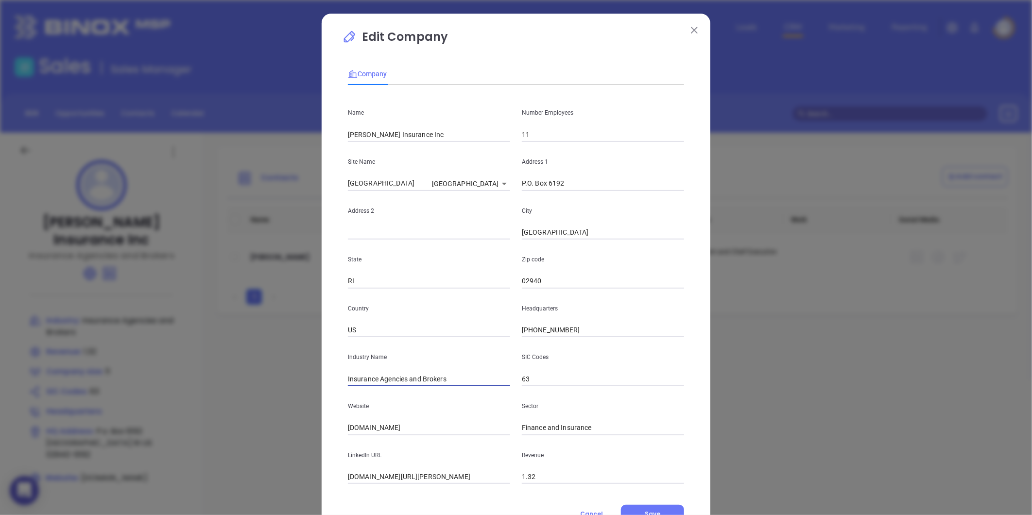
drag, startPoint x: 445, startPoint y: 377, endPoint x: 373, endPoint y: 395, distance: 73.8
click at [373, 395] on div "Name Naughton Insurance Inc Number Employees 11 Site Name Providence Providence…" at bounding box center [516, 288] width 336 height 391
type input "Insurance"
drag, startPoint x: 343, startPoint y: 411, endPoint x: 350, endPoint y: 418, distance: 10.0
click at [343, 411] on div "Website naughtoninsurance.com" at bounding box center [429, 410] width 174 height 49
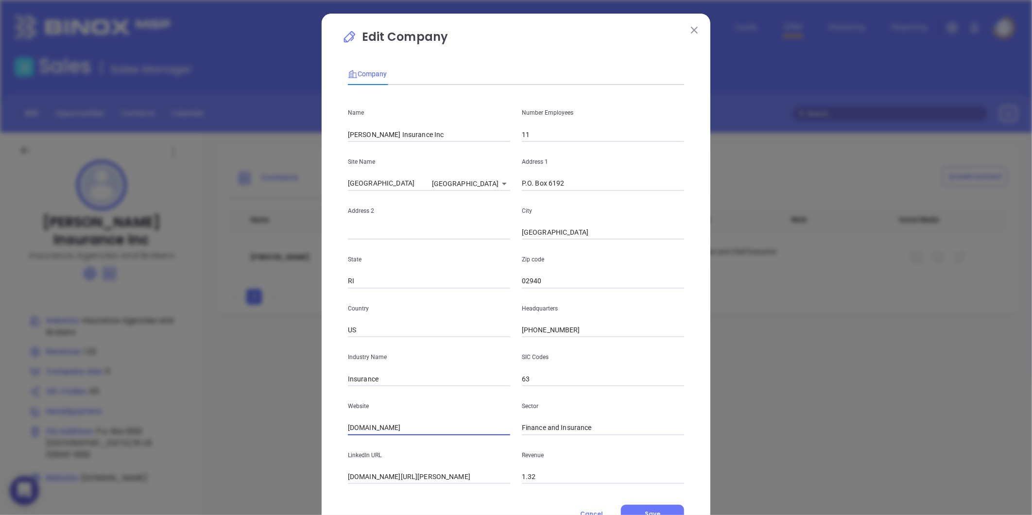
drag, startPoint x: 416, startPoint y: 427, endPoint x: 178, endPoint y: 444, distance: 239.2
click at [179, 444] on div "Edit Company Company Name Naughton Insurance Inc Number Employees 11 Site Name …" at bounding box center [516, 257] width 1032 height 515
paste input "https://www.naughtoninsurance.com/"
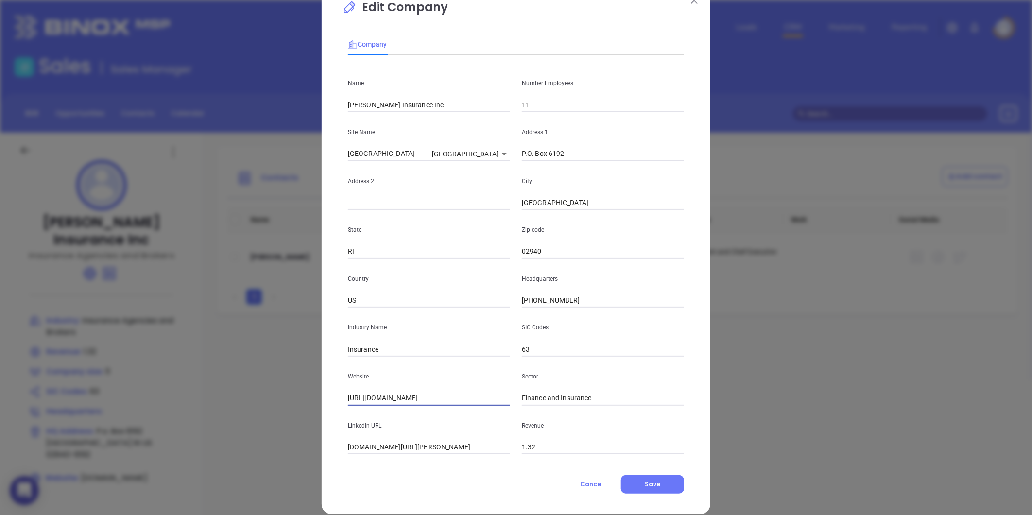
scroll to position [42, 0]
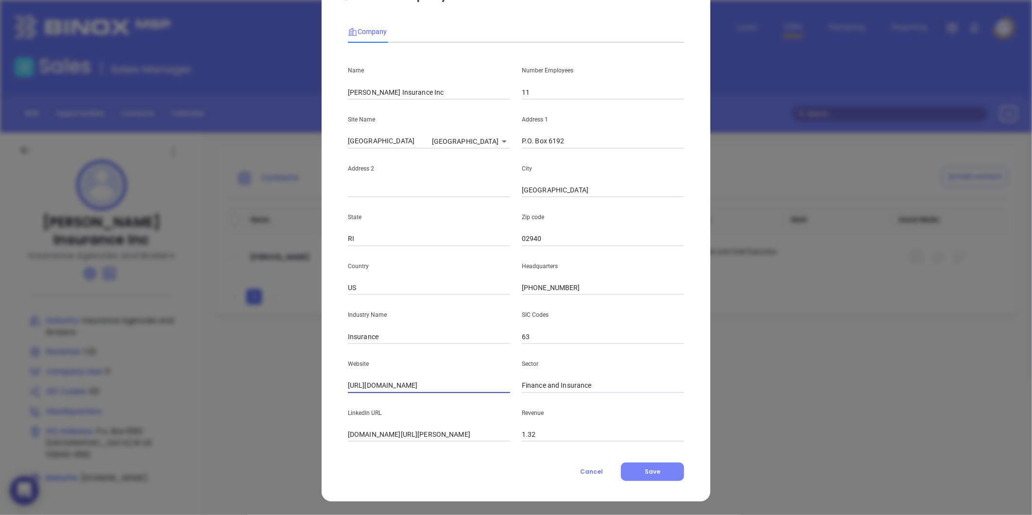
type input "https://www.naughtoninsurance.com/"
click at [661, 465] on button "Save" at bounding box center [652, 472] width 63 height 18
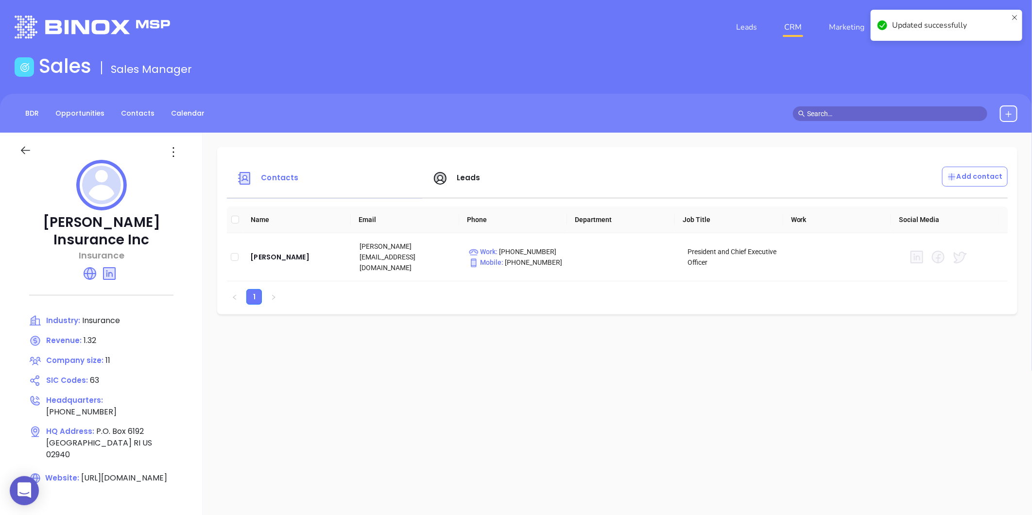
click at [178, 149] on icon at bounding box center [174, 152] width 16 height 16
click at [190, 163] on li "Edit" at bounding box center [222, 171] width 100 height 20
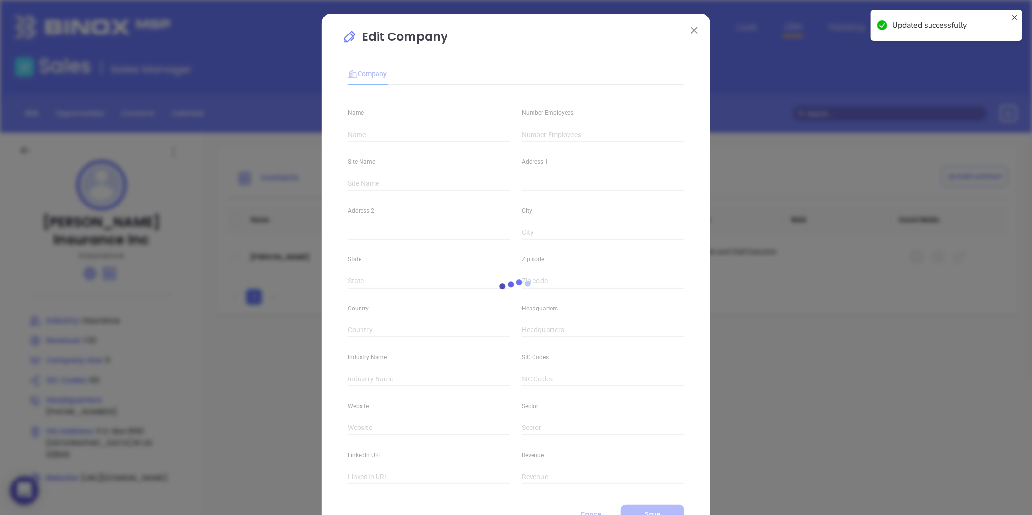
type input "Naughton Insurance Inc"
type input "11"
type input "(401) 433-4000"
type input "Insurance"
type input "63"
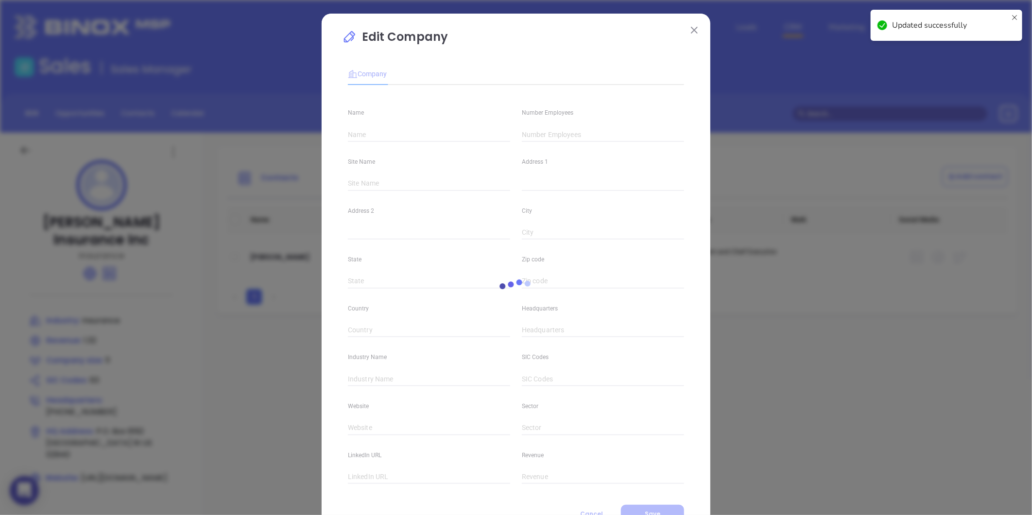
type input "https://www.naughtoninsurance.com/"
type input "Finance and Insurance"
type input "linkedin.com/company/naughton-insurance-inc"
type input "1.32"
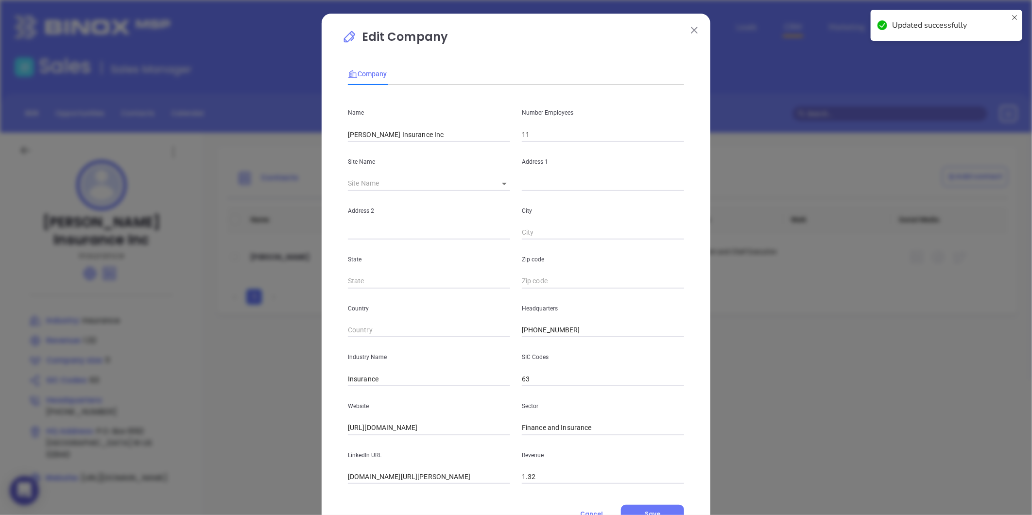
click at [545, 137] on input "11" at bounding box center [603, 134] width 162 height 15
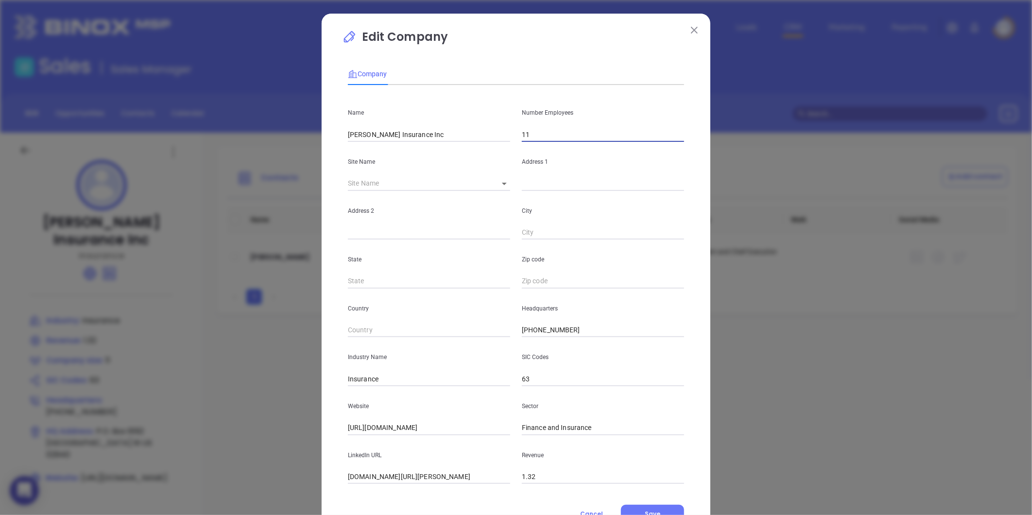
type input "1"
type input "6"
click at [440, 189] on input "text" at bounding box center [417, 183] width 139 height 15
click at [634, 506] on button "Save" at bounding box center [652, 514] width 63 height 18
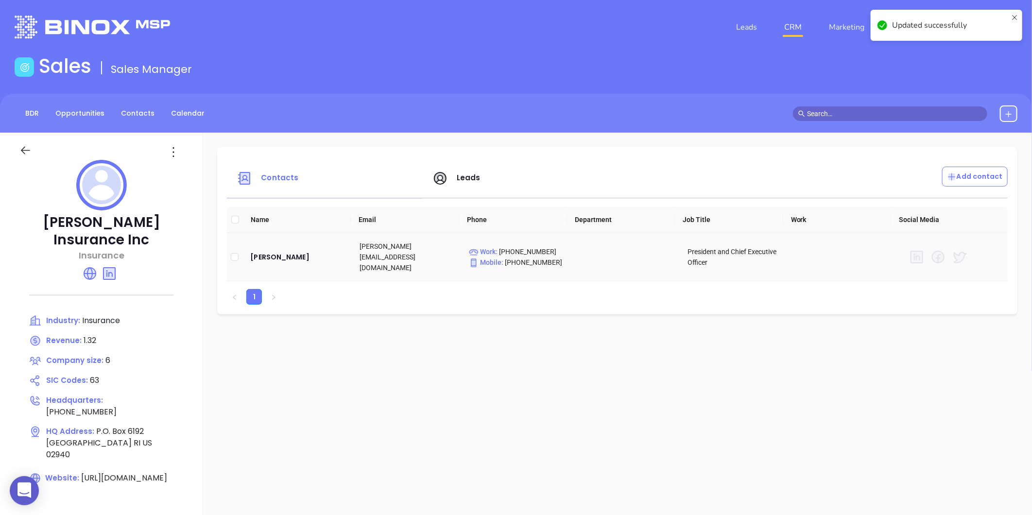
click at [276, 243] on td "Kevin Naughton" at bounding box center [296, 257] width 109 height 48
click at [272, 251] on div "Kevin Naughton" at bounding box center [297, 257] width 94 height 12
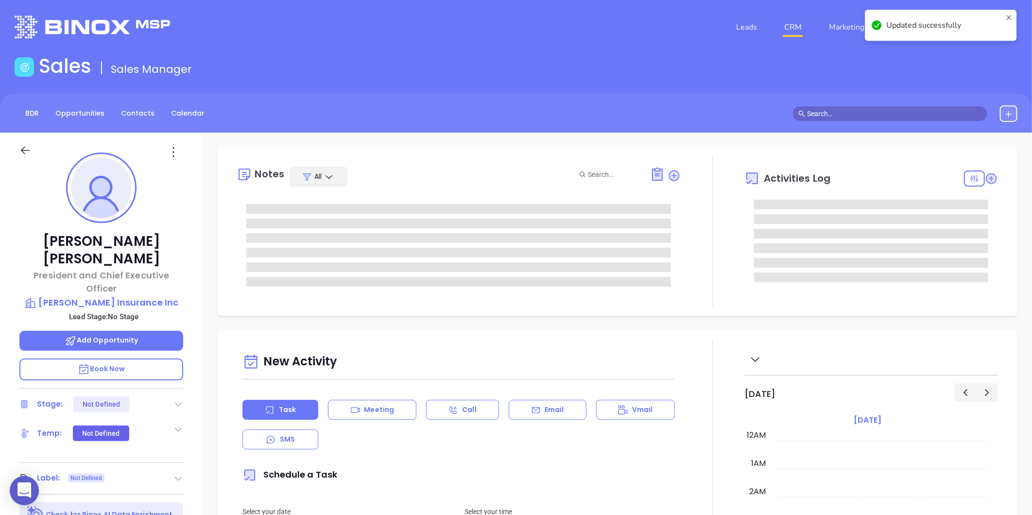
type input "[DATE]"
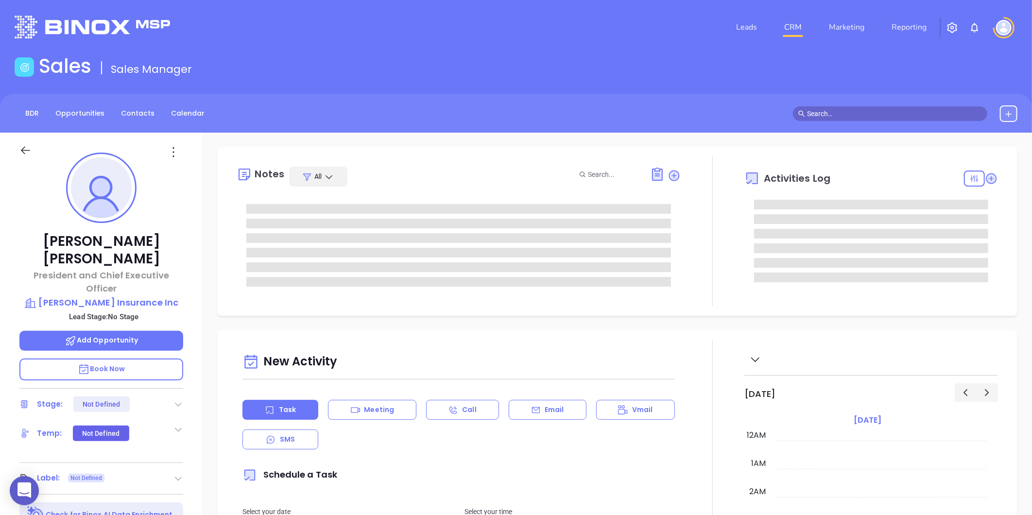
scroll to position [198, 0]
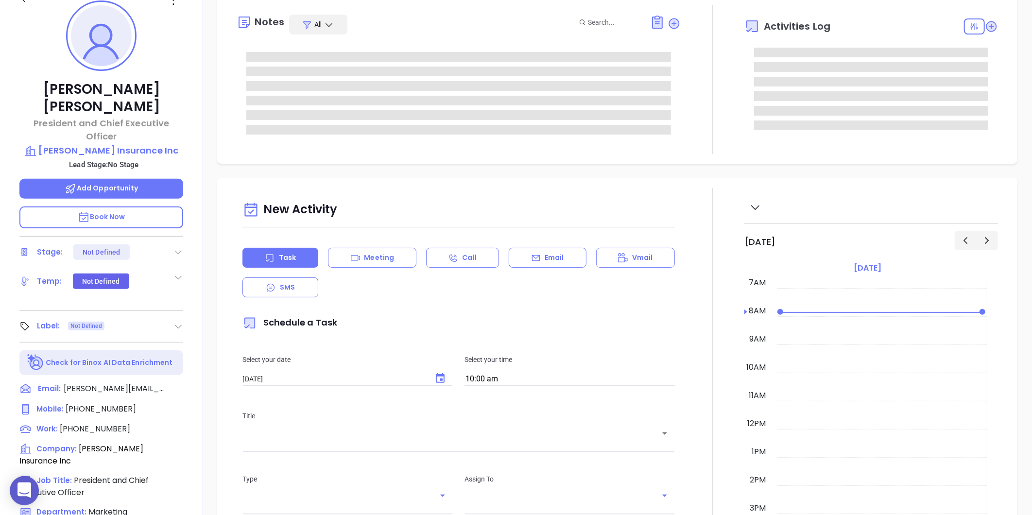
type input "[PERSON_NAME]"
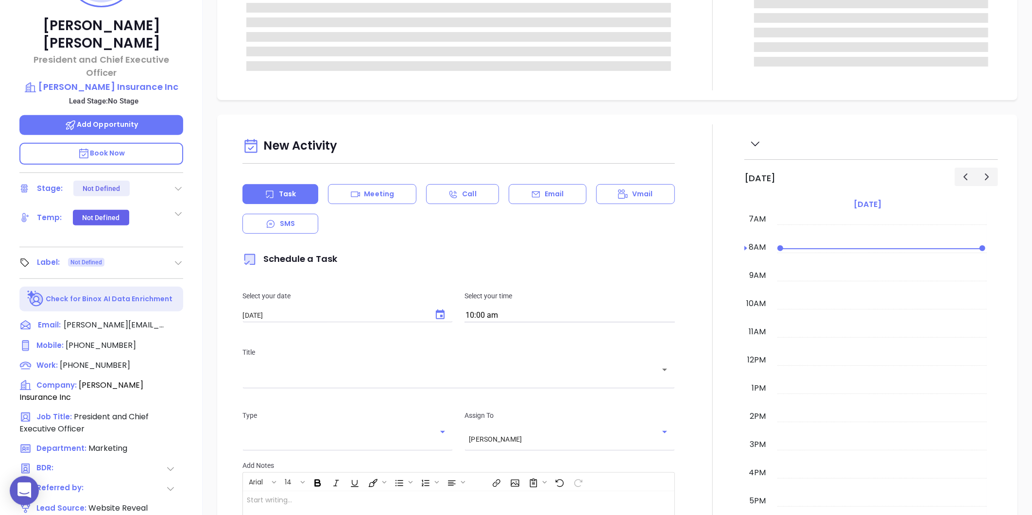
click at [177, 255] on div "Label: Not Defined" at bounding box center [101, 263] width 164 height 16
click at [176, 258] on icon at bounding box center [178, 263] width 10 height 10
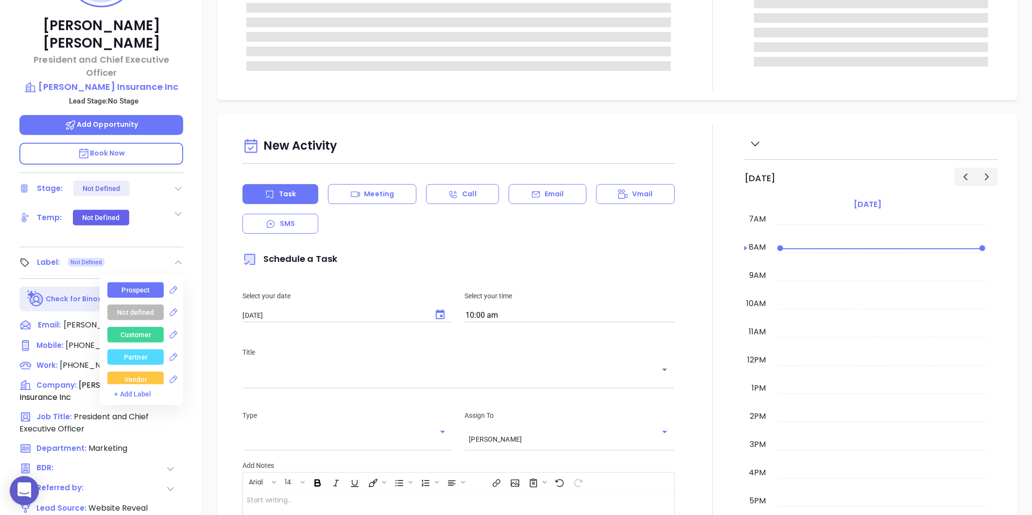
click at [122, 282] on div "Prospect" at bounding box center [136, 290] width 28 height 16
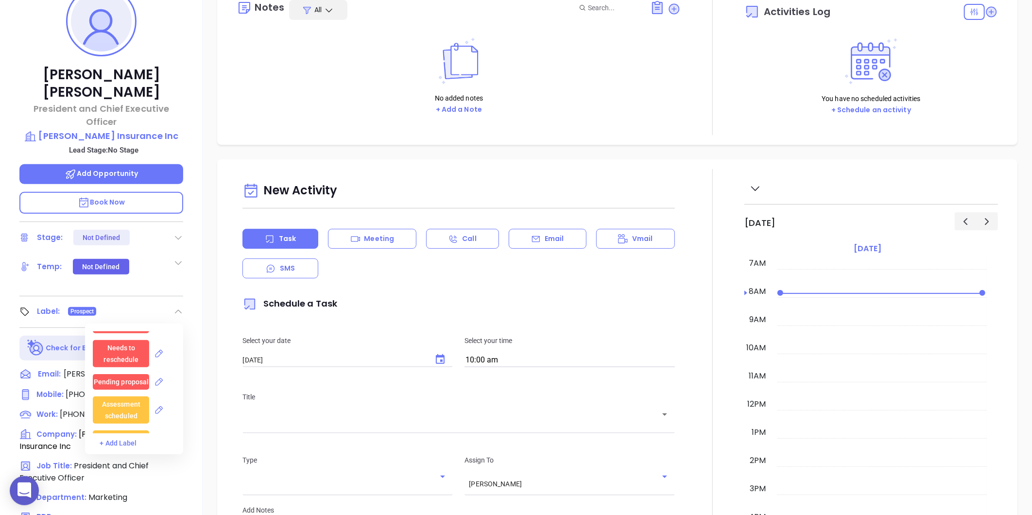
scroll to position [82, 0]
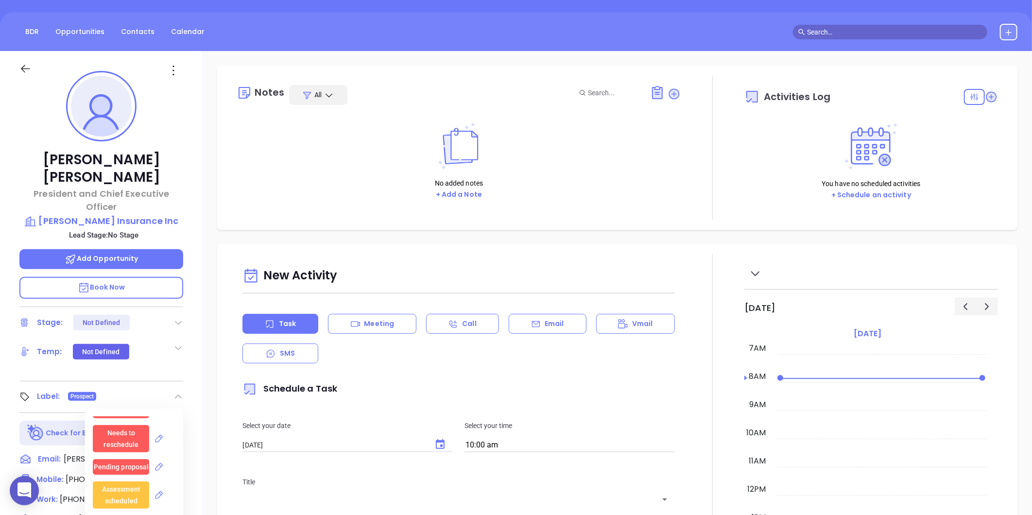
click at [167, 69] on icon at bounding box center [174, 71] width 16 height 16
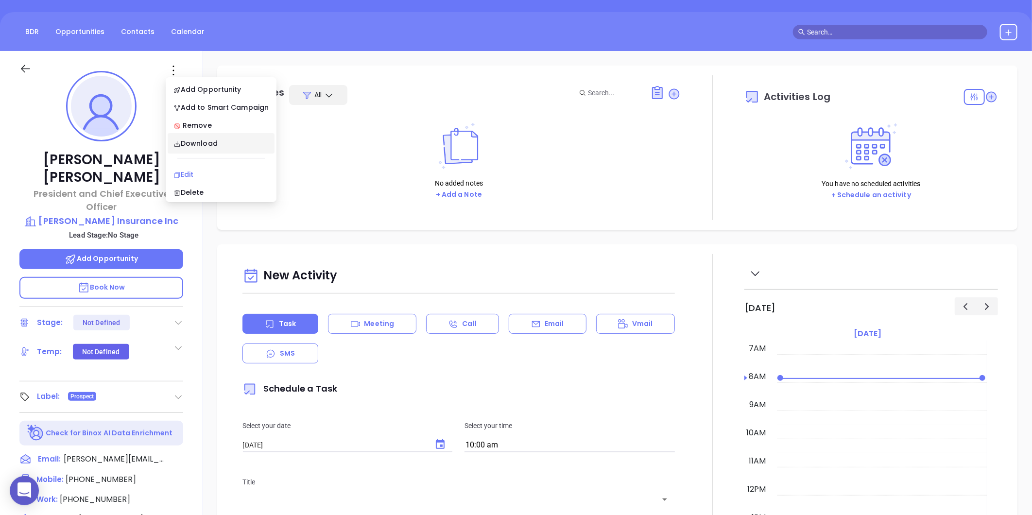
click at [184, 173] on div "Edit" at bounding box center [220, 174] width 95 height 11
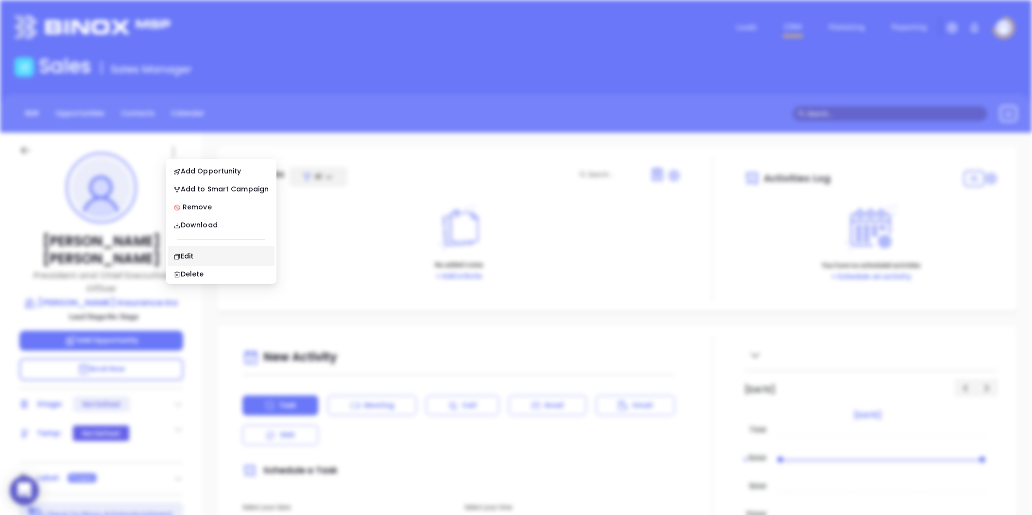
scroll to position [0, 0]
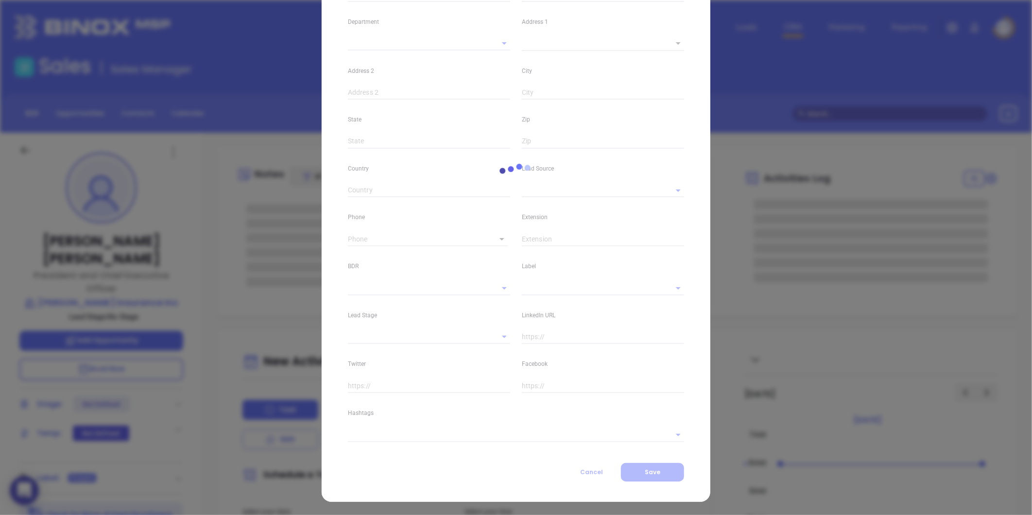
type input "[PERSON_NAME]"
type input "[PERSON_NAME][EMAIL_ADDRESS][DOMAIN_NAME]"
type input "President and Chief Executive Officer"
type input "1"
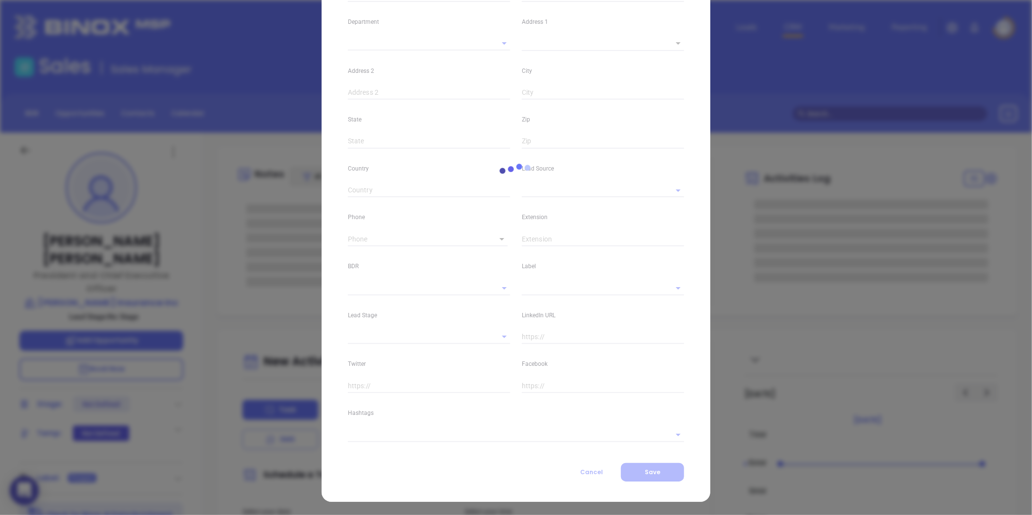
type input "Marketing"
type input "Website Reveal"
type input "undefined undefined"
type input "[PHONE_NUMBER]"
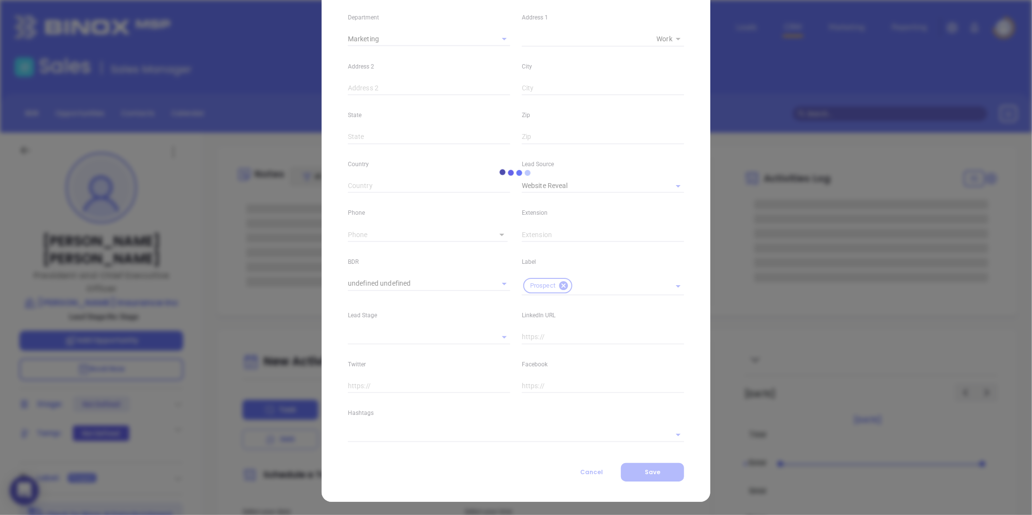
type input "1"
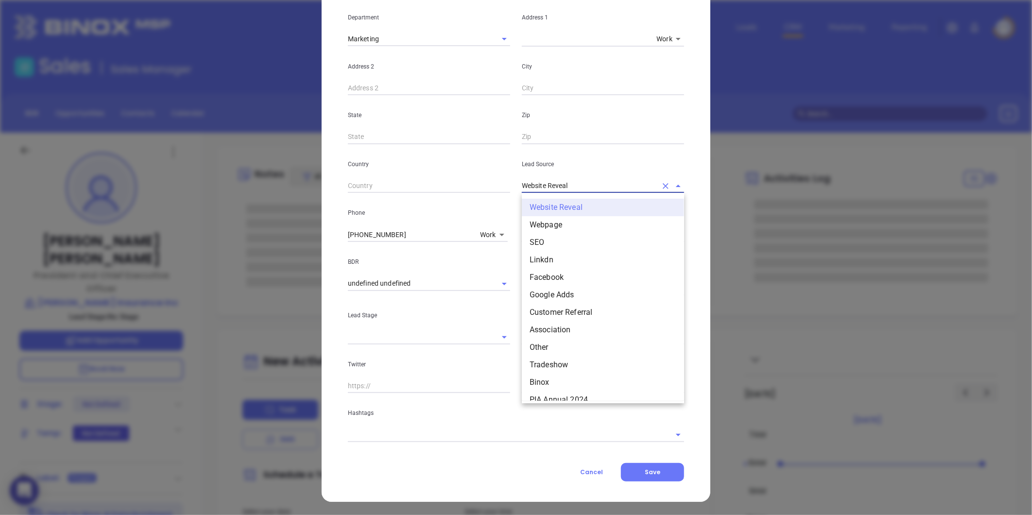
drag, startPoint x: 571, startPoint y: 182, endPoint x: 436, endPoint y: 192, distance: 134.9
click at [440, 191] on div "Country Lead Source Website Reveal Website Reveal Webpage SEO Linkdn Facebook G…" at bounding box center [516, 168] width 348 height 49
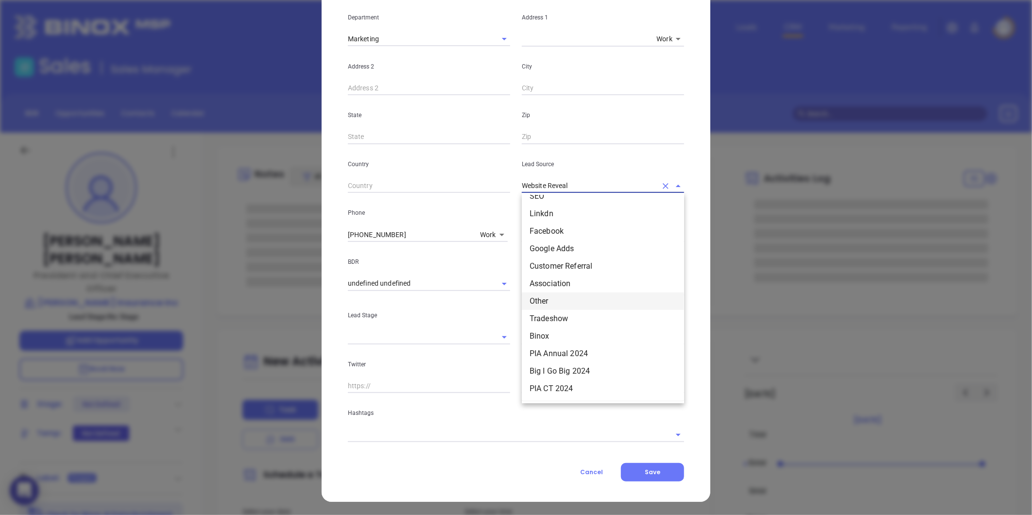
scroll to position [270, 0]
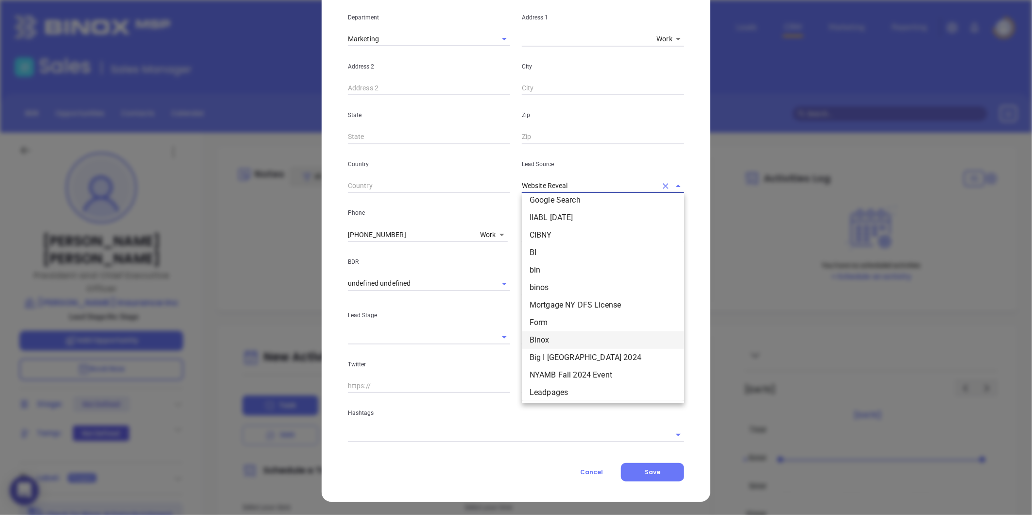
click at [545, 341] on li "Binox" at bounding box center [603, 339] width 162 height 17
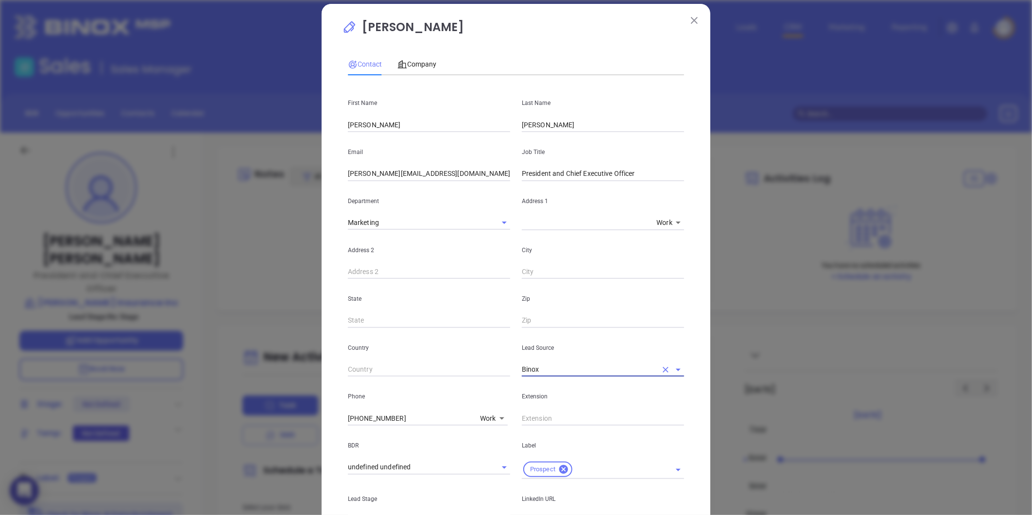
scroll to position [0, 0]
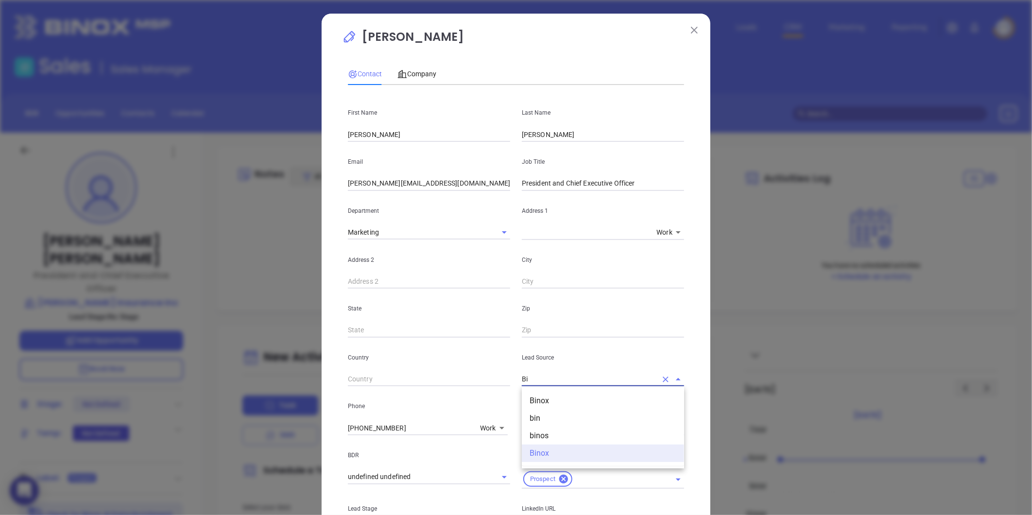
type input "B"
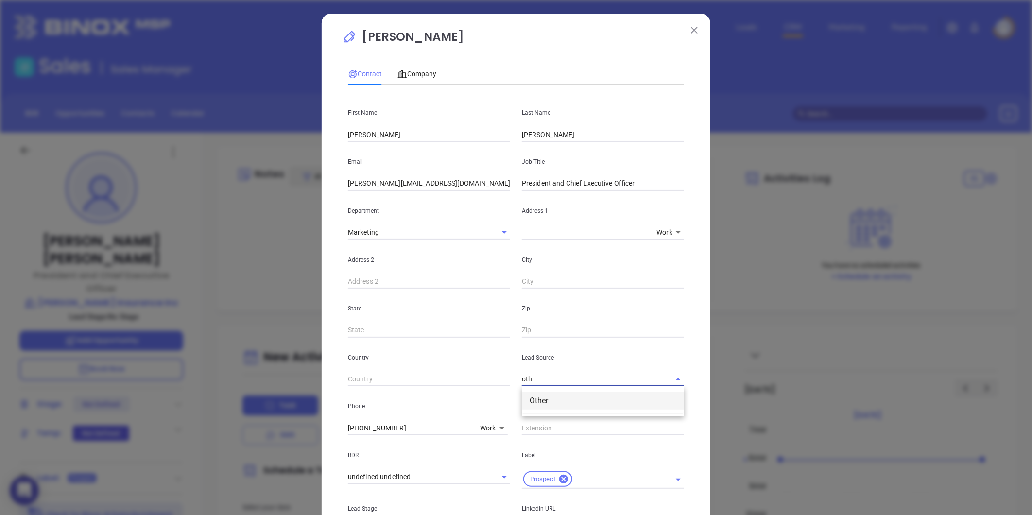
click at [532, 396] on li "Other" at bounding box center [603, 400] width 162 height 17
type input "Other"
drag, startPoint x: 360, startPoint y: 35, endPoint x: 478, endPoint y: 50, distance: 118.5
click at [478, 50] on p "Kevin Naughton" at bounding box center [516, 39] width 348 height 22
copy p "Kevin Naughton"
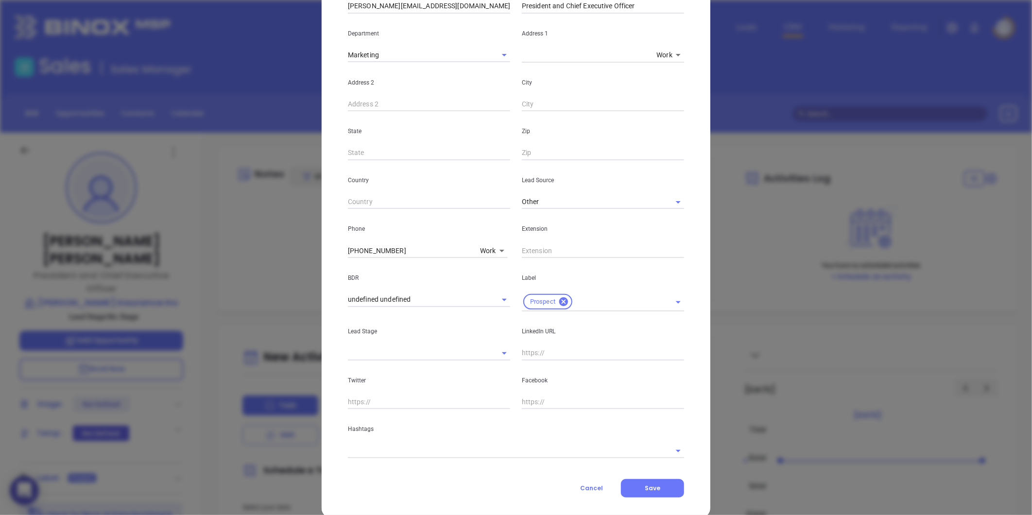
scroll to position [193, 0]
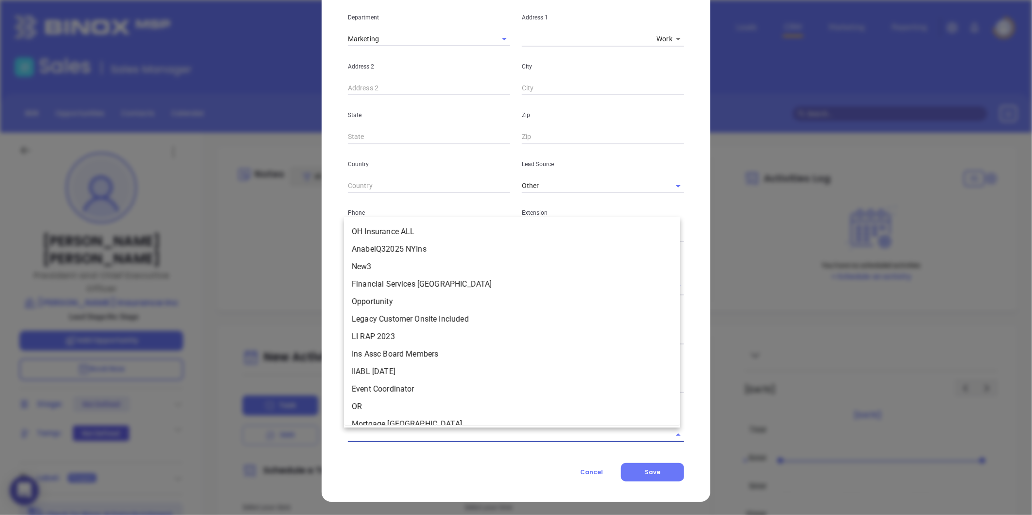
drag, startPoint x: 406, startPoint y: 428, endPoint x: 397, endPoint y: 434, distance: 10.1
click at [405, 428] on input "text" at bounding box center [502, 435] width 309 height 14
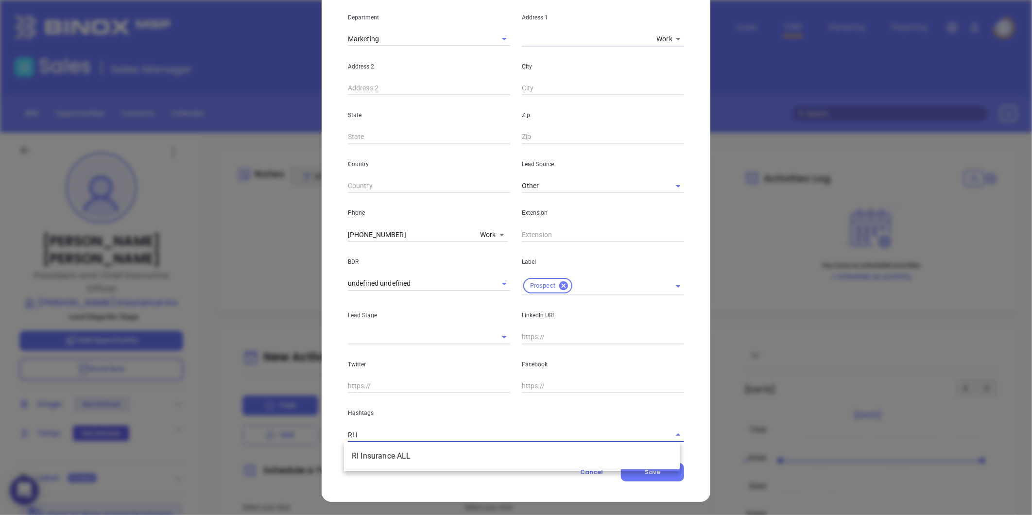
type input "RI IN"
click at [382, 460] on li "RI Insurance ALL" at bounding box center [512, 455] width 336 height 17
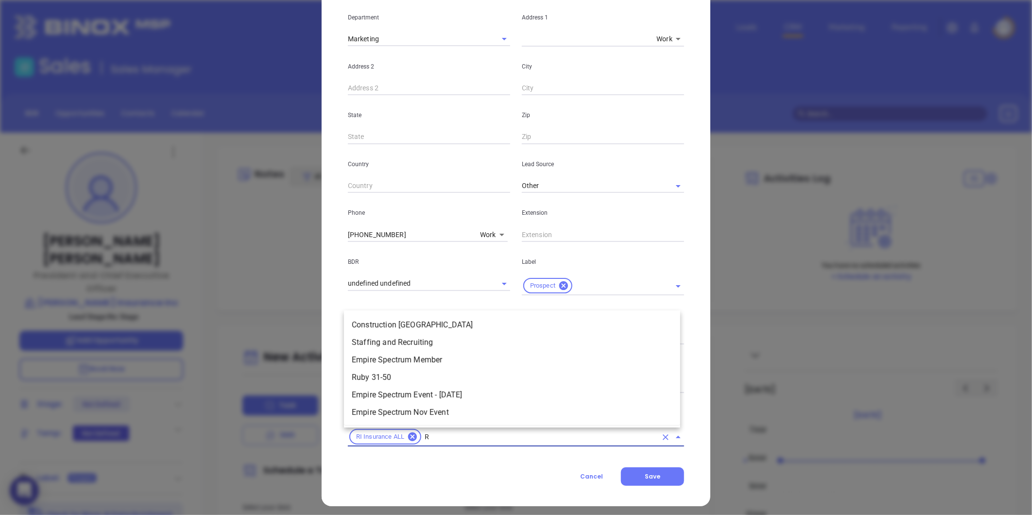
scroll to position [447, 0]
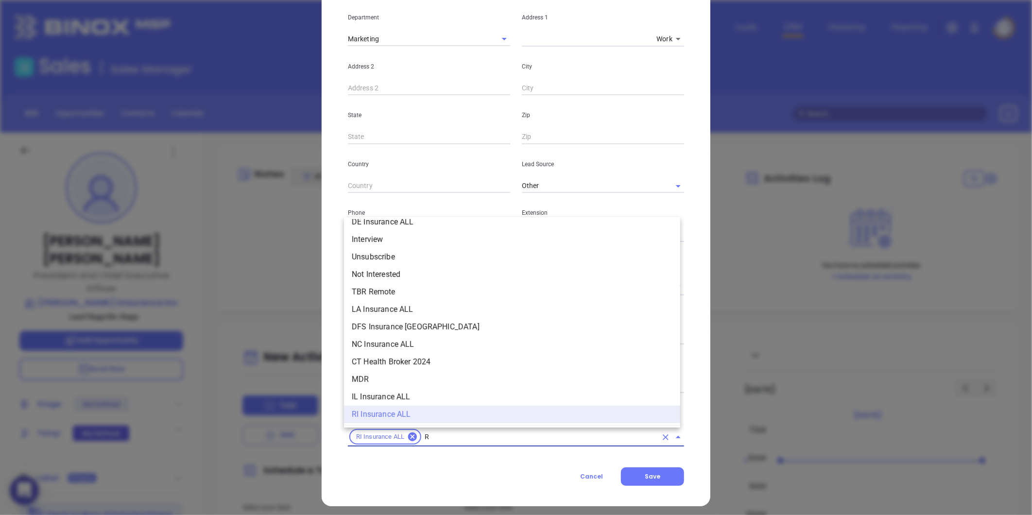
type input "RI"
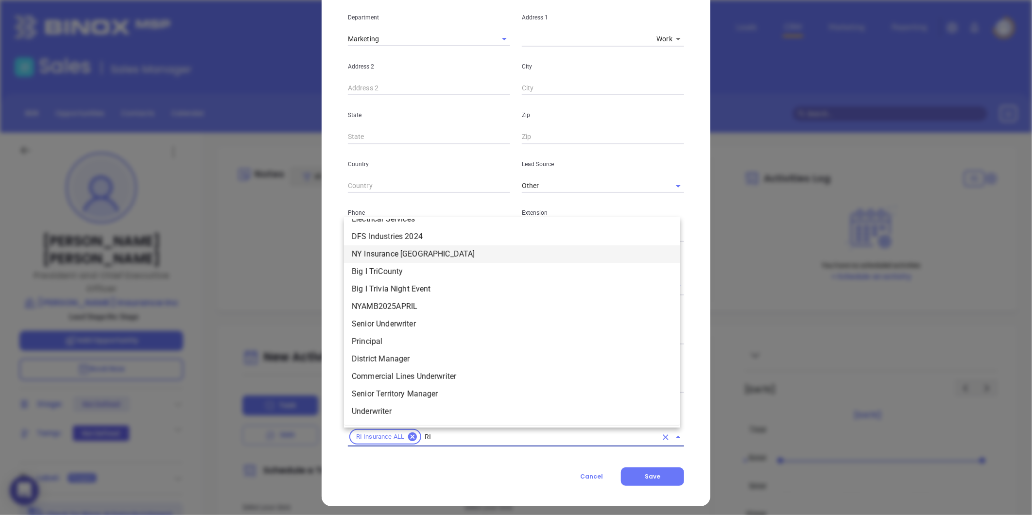
scroll to position [257, 0]
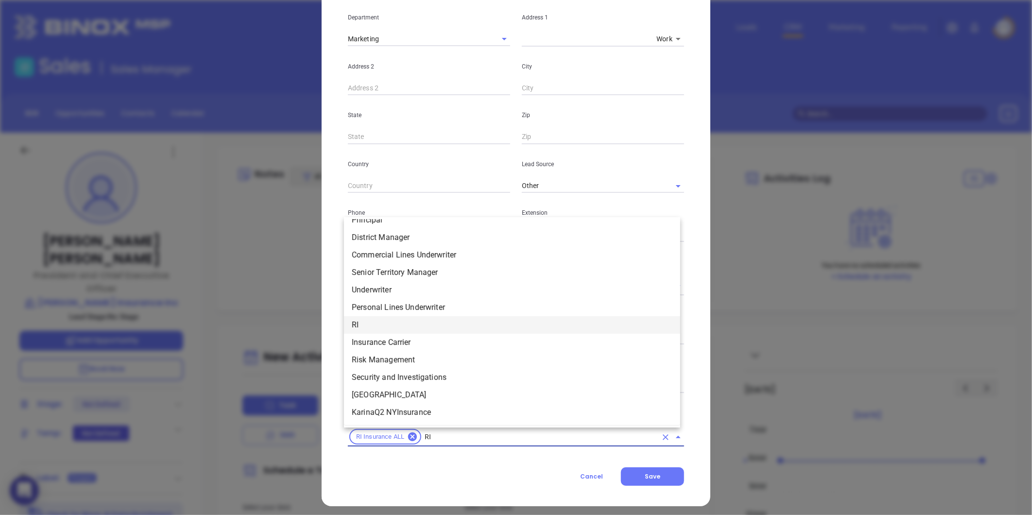
click at [378, 324] on li "RI" at bounding box center [512, 324] width 336 height 17
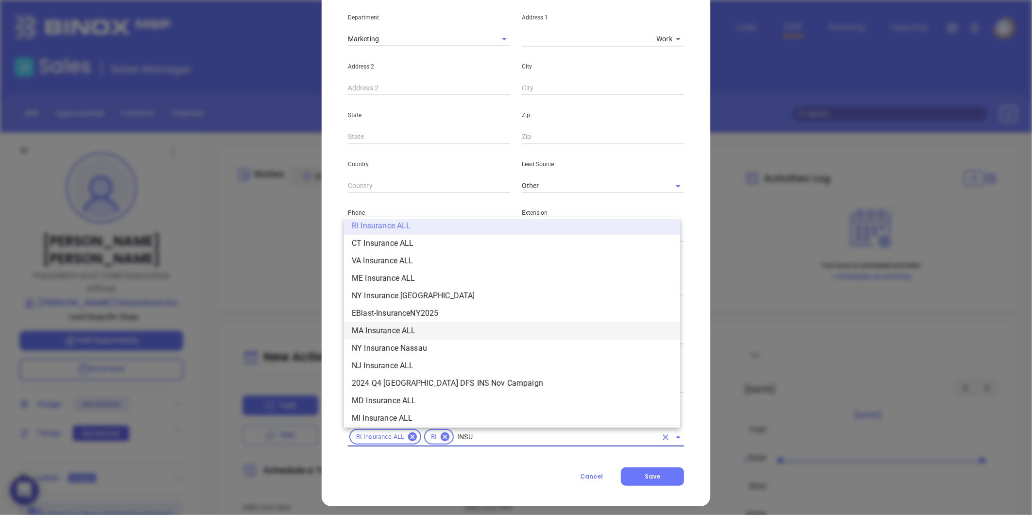
scroll to position [146, 0]
type input "INSURANCE"
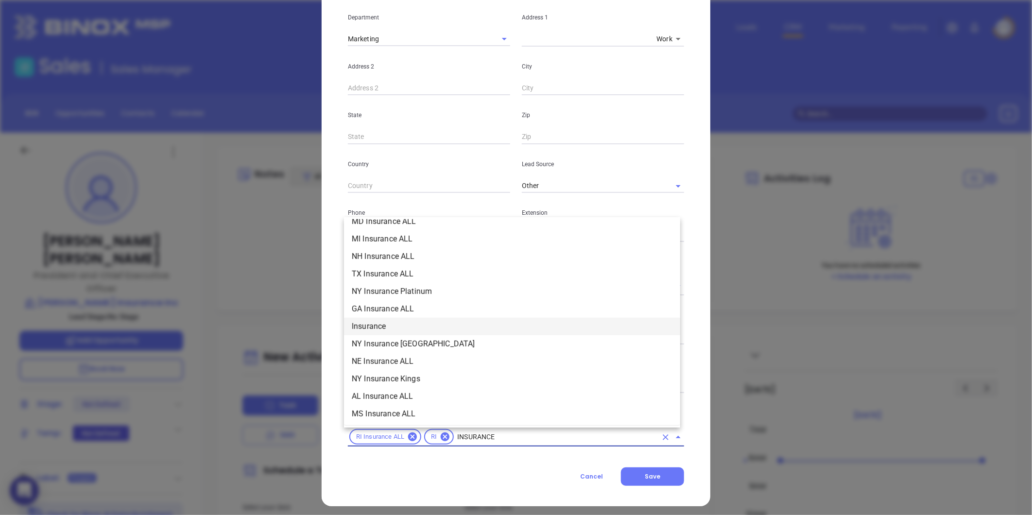
click at [383, 324] on li "Insurance" at bounding box center [512, 326] width 336 height 17
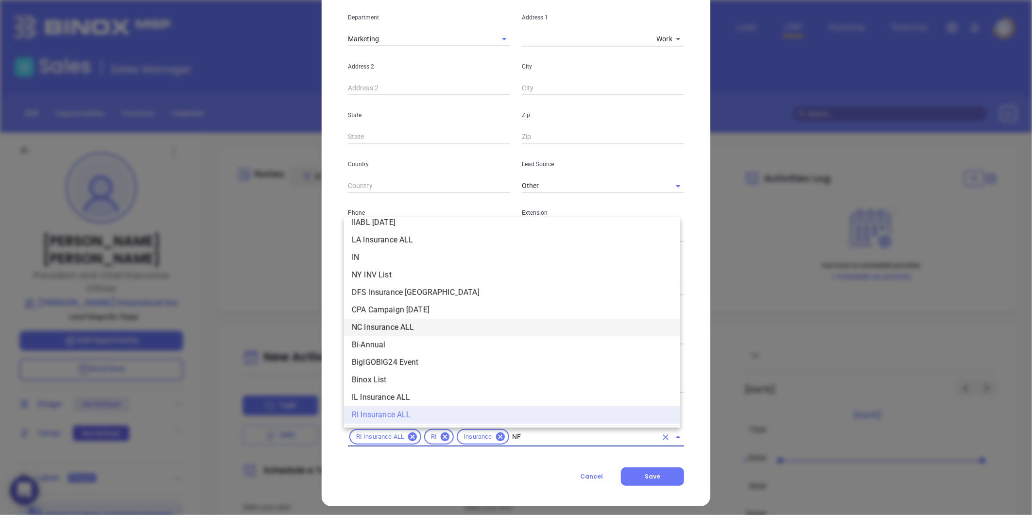
scroll to position [0, 0]
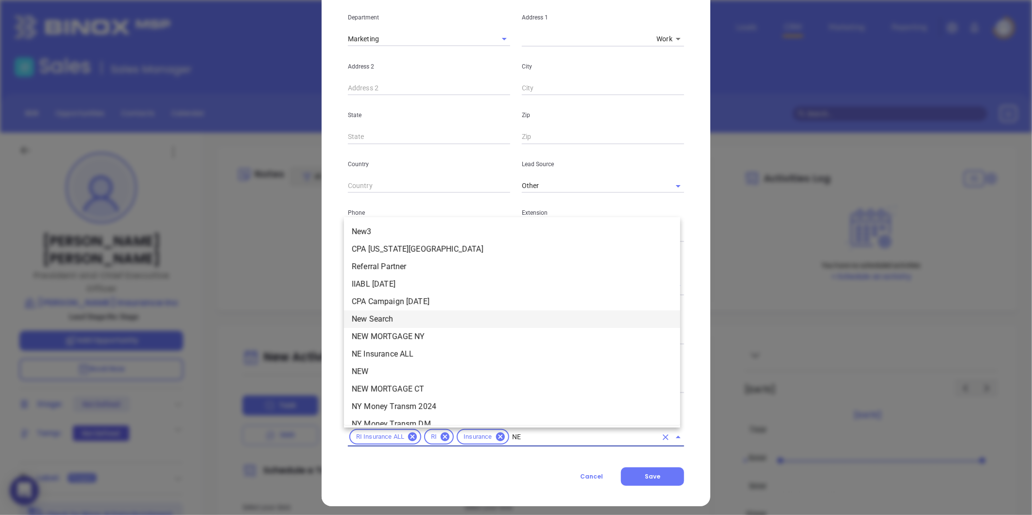
type input "NEW"
click at [370, 293] on li "NEW" at bounding box center [512, 301] width 336 height 17
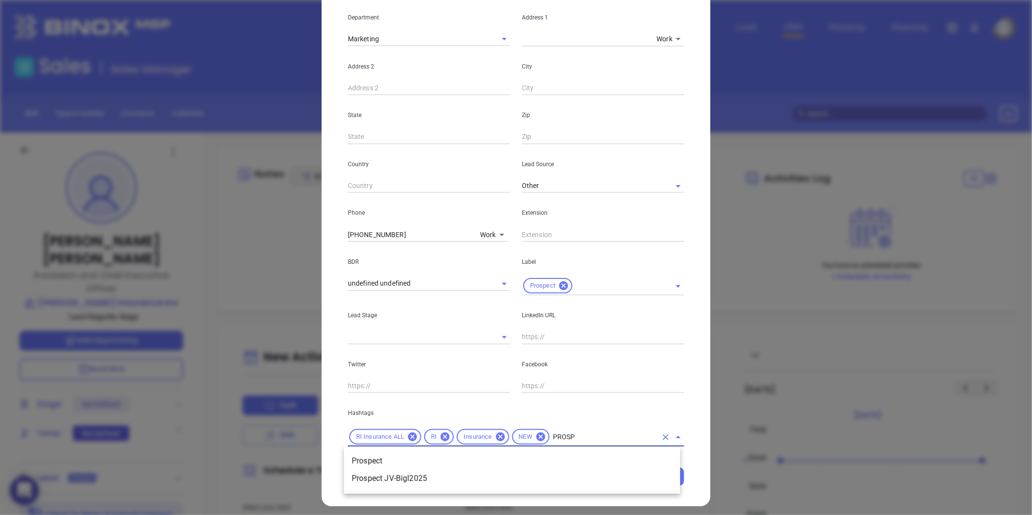
type input "PROSPE"
click at [559, 457] on li "Prospect" at bounding box center [512, 460] width 336 height 17
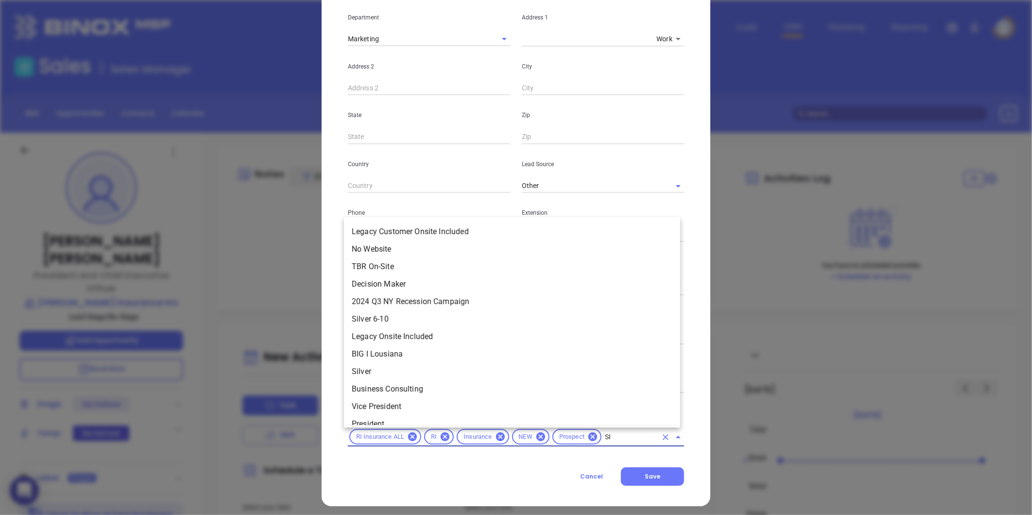
type input "SIL"
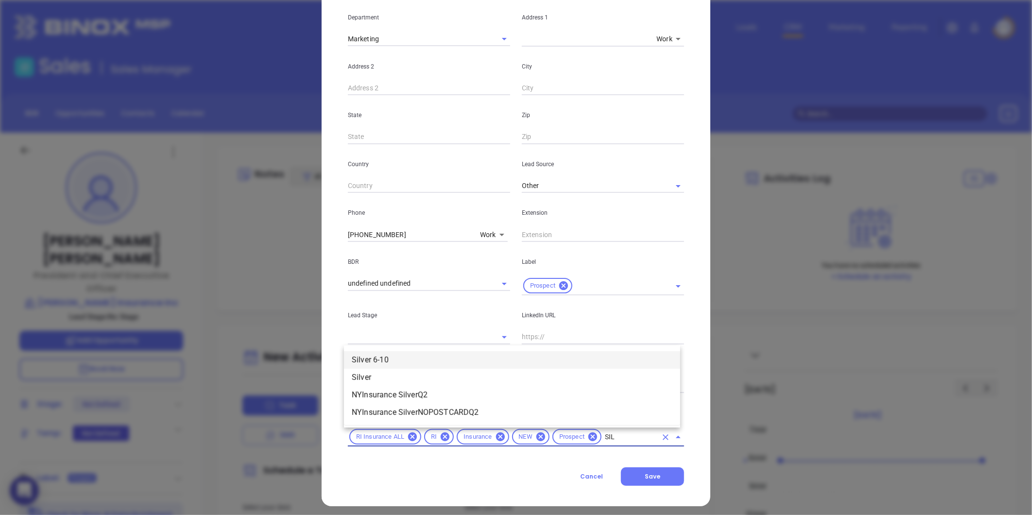
click at [397, 360] on li "Silver 6-10" at bounding box center [512, 359] width 336 height 17
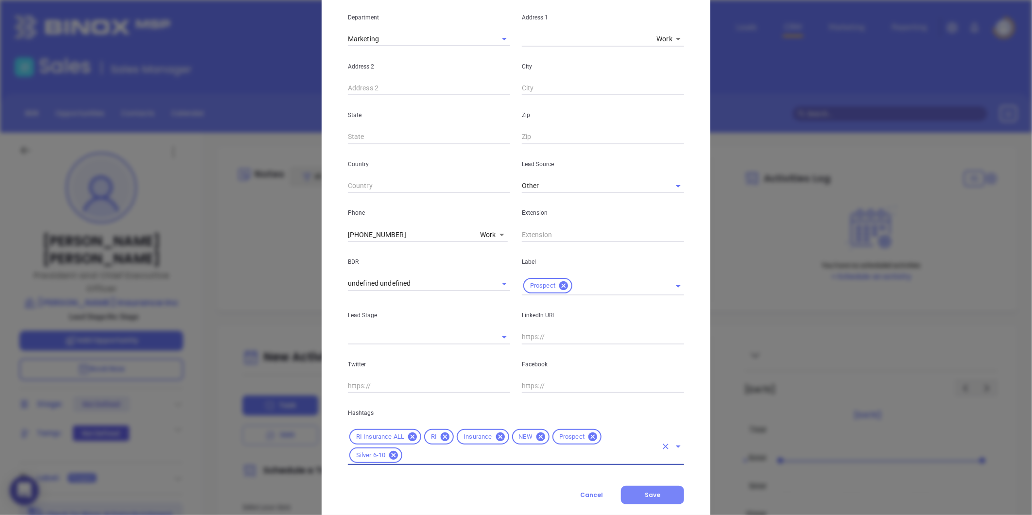
click at [634, 490] on button "Save" at bounding box center [652, 495] width 63 height 18
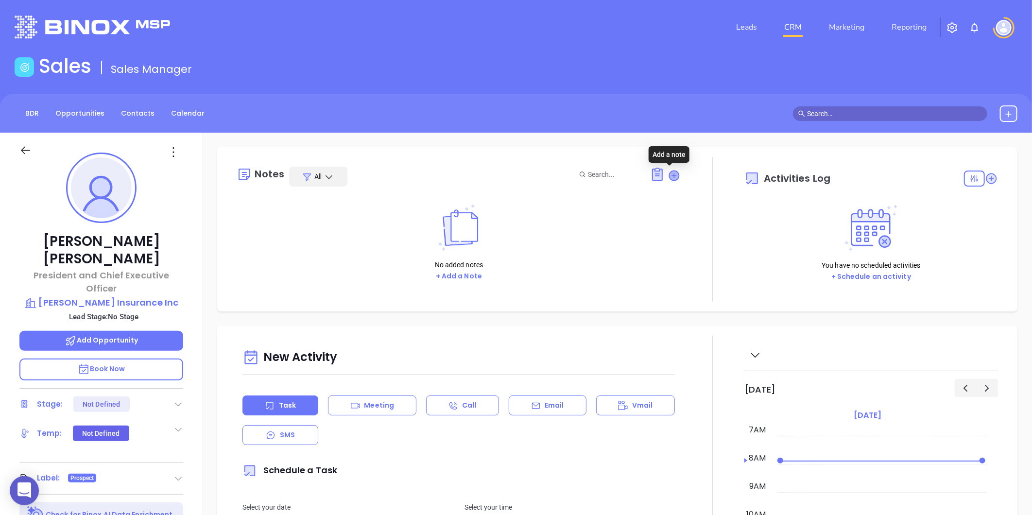
click at [669, 174] on icon at bounding box center [674, 176] width 10 height 10
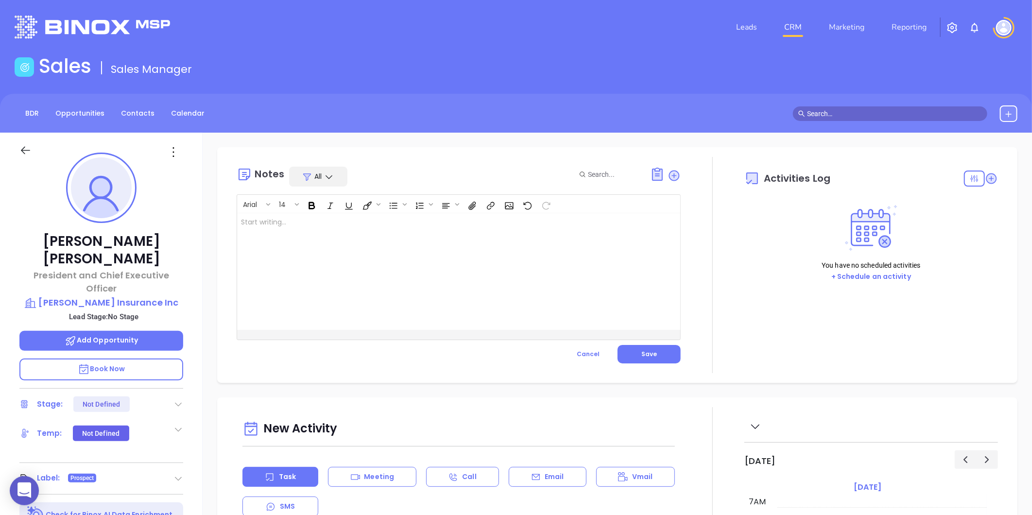
click at [317, 246] on div at bounding box center [443, 271] width 412 height 117
click at [268, 220] on p "﻿" at bounding box center [443, 222] width 404 height 10
click at [239, 235] on div "Physical Address: -1365 Wampanoag Trail, East Providence, RI 02915 ﻿ ﻿" at bounding box center [443, 271] width 412 height 117
click at [507, 221] on p "Physical Address: -1365 Wampanoag Trail, East Providence, RI 02915 ﻿ ﻿" at bounding box center [443, 222] width 404 height 10
click at [341, 228] on p "Physical Address: -1365 Wampanoag Trail, East Providence, RI 02915 LinkedIn pro…" at bounding box center [443, 232] width 404 height 31
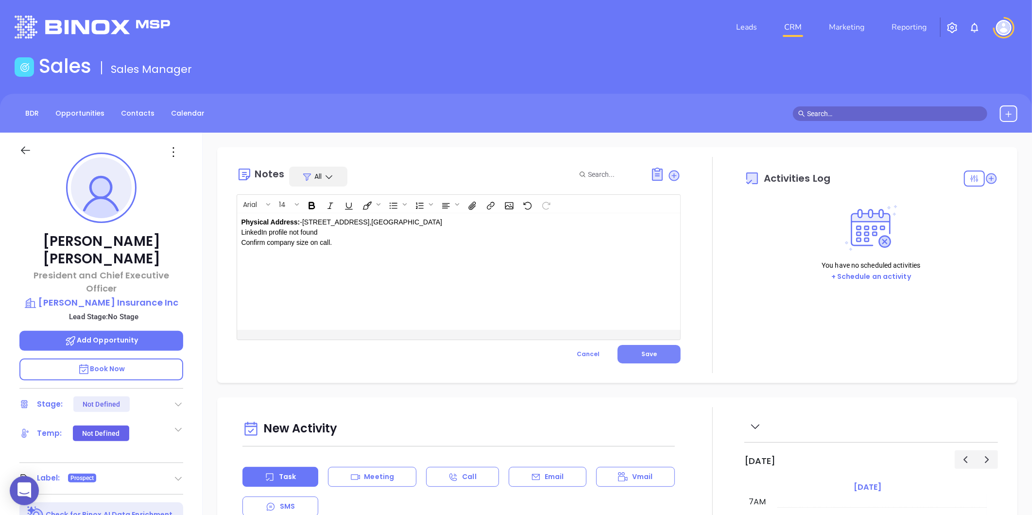
click at [650, 361] on button "Save" at bounding box center [648, 354] width 63 height 18
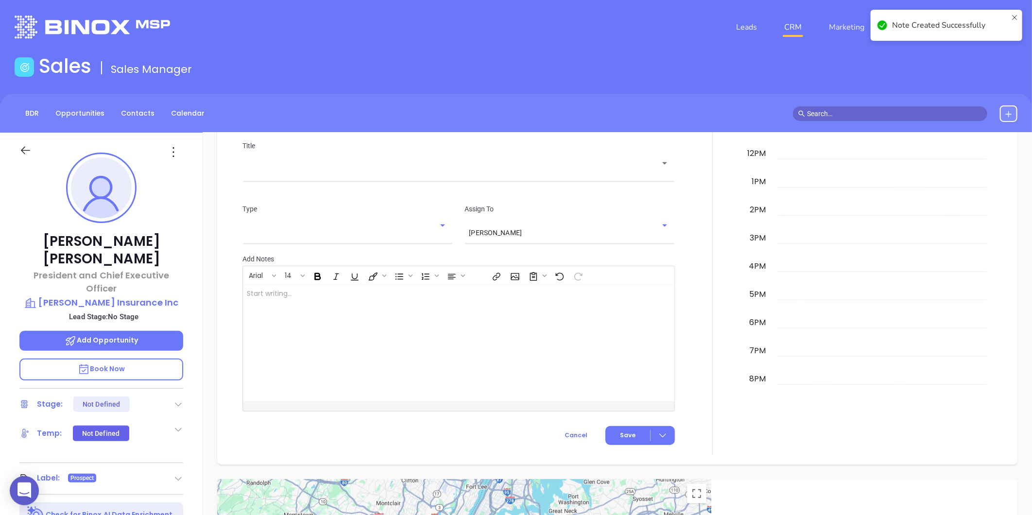
scroll to position [333, 0]
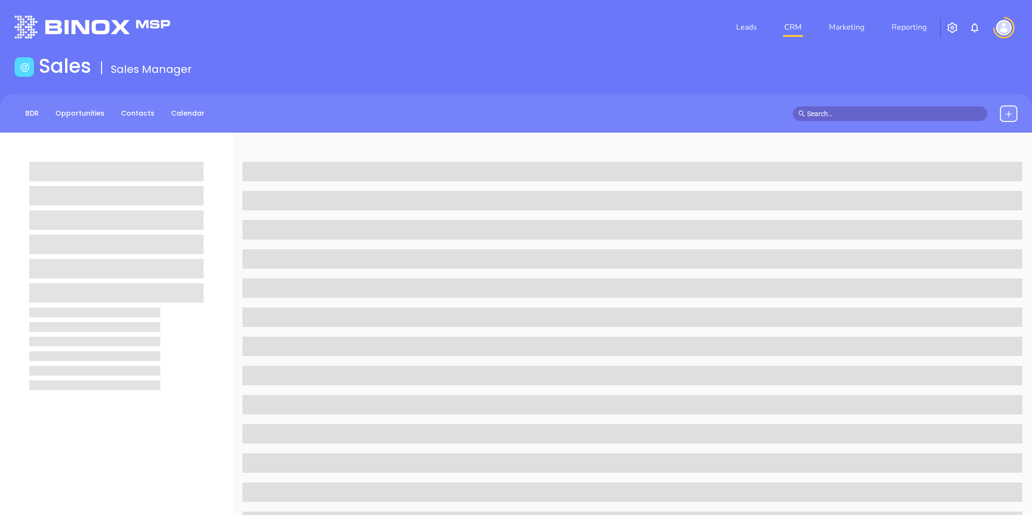
scroll to position [298, 0]
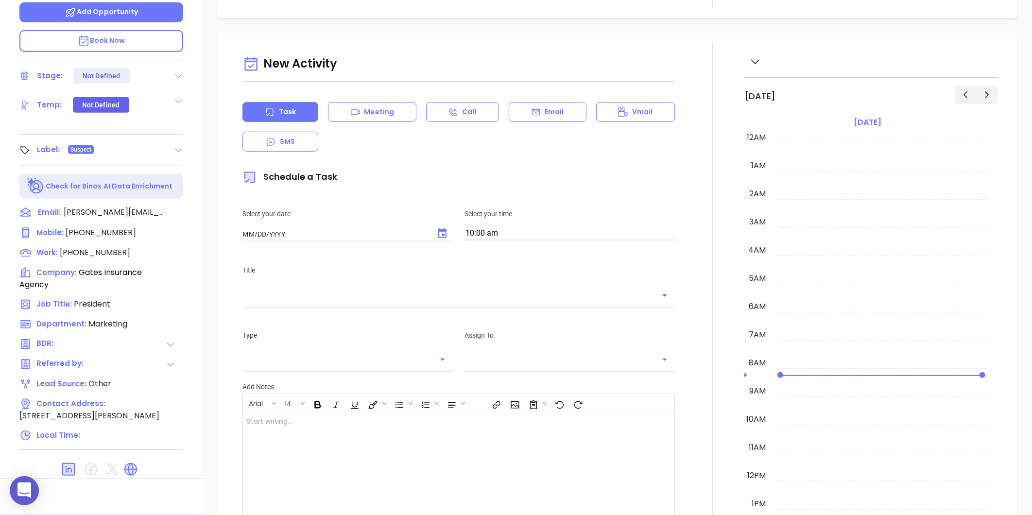
type input "[DATE]"
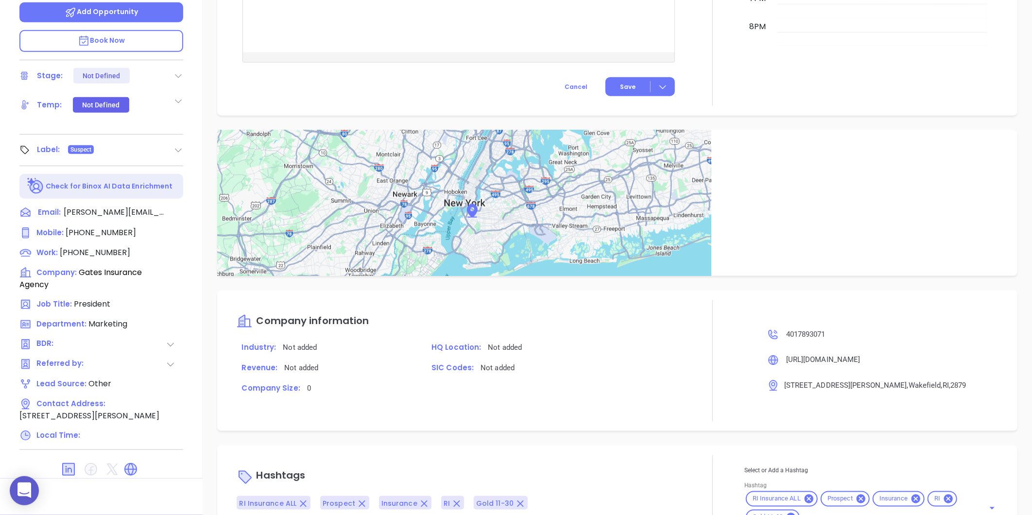
scroll to position [486, 0]
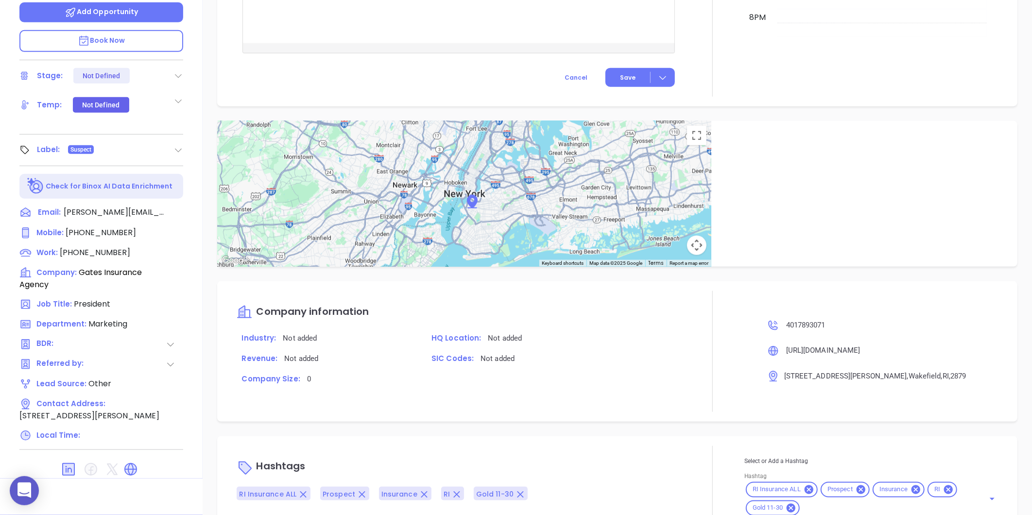
type input "[PERSON_NAME]"
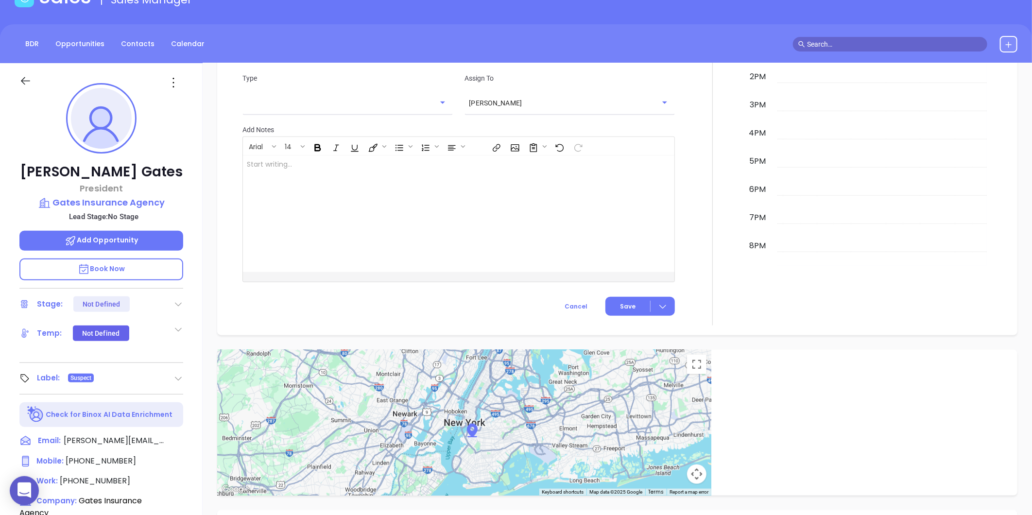
scroll to position [28, 0]
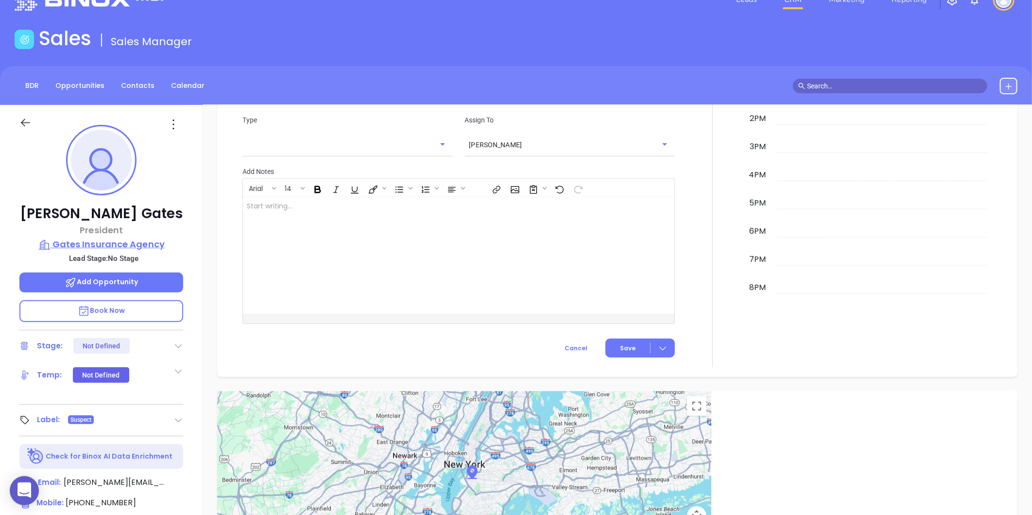
click at [92, 243] on p "Gates Insurance Agency" at bounding box center [101, 245] width 164 height 14
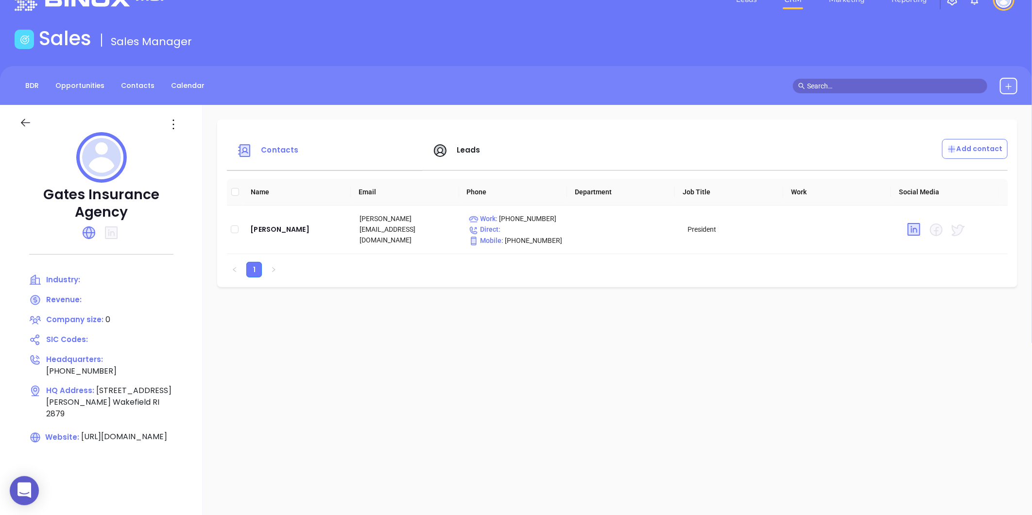
click at [176, 125] on icon at bounding box center [174, 125] width 16 height 16
click at [186, 136] on li "Edit" at bounding box center [218, 143] width 100 height 20
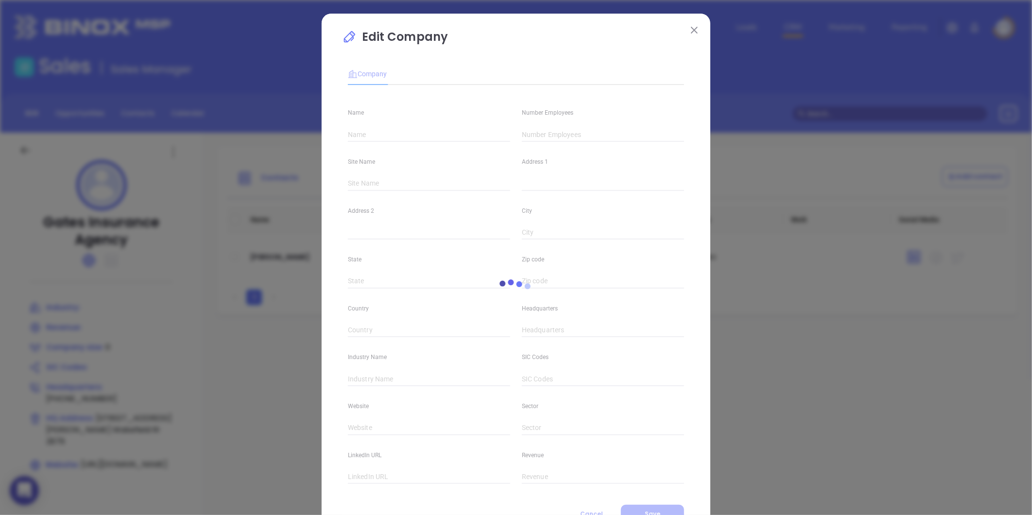
type input "Gates Insurance Agency"
type input "0"
type input "[PHONE_NUMBER]"
type input "[URL][DOMAIN_NAME]"
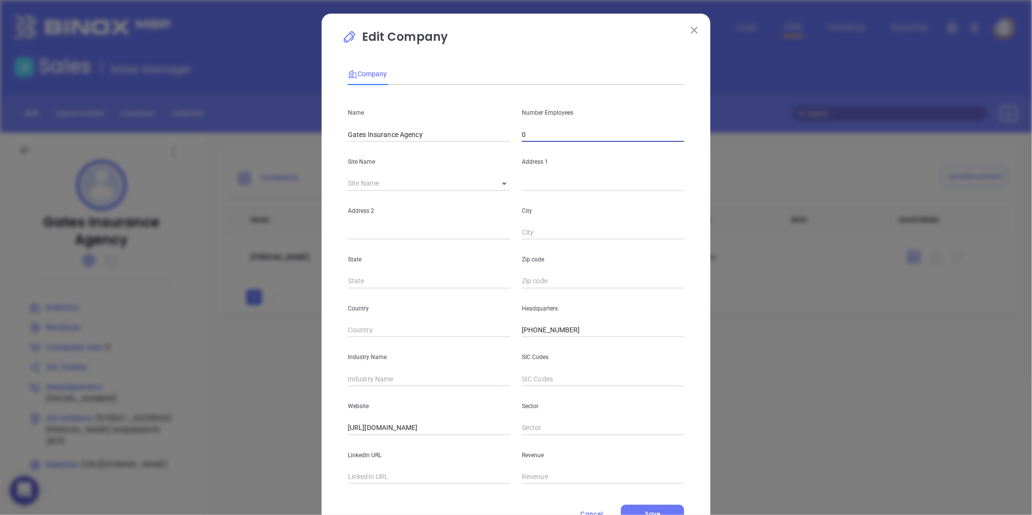
click at [535, 137] on input "0" at bounding box center [603, 134] width 162 height 15
type input "11"
click at [373, 377] on input "text" at bounding box center [429, 379] width 162 height 15
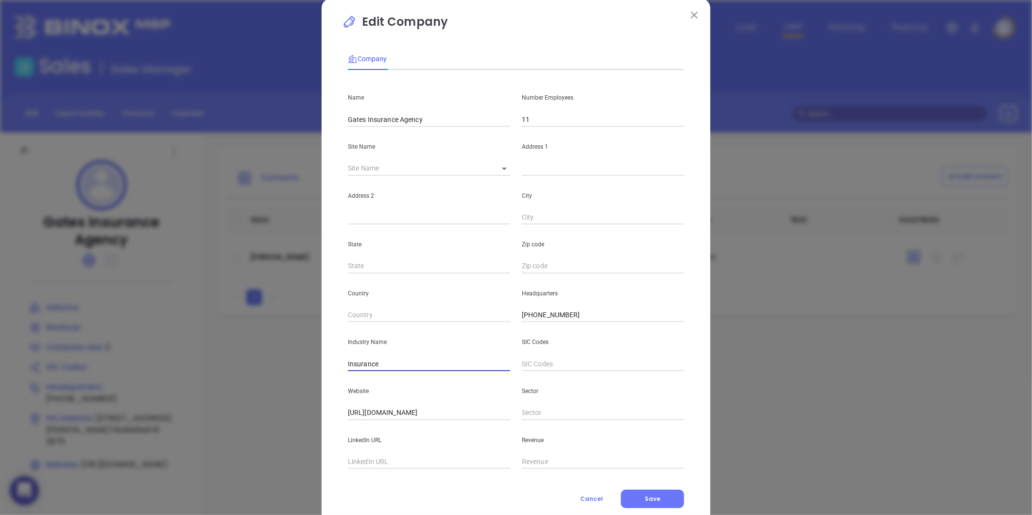
scroll to position [42, 0]
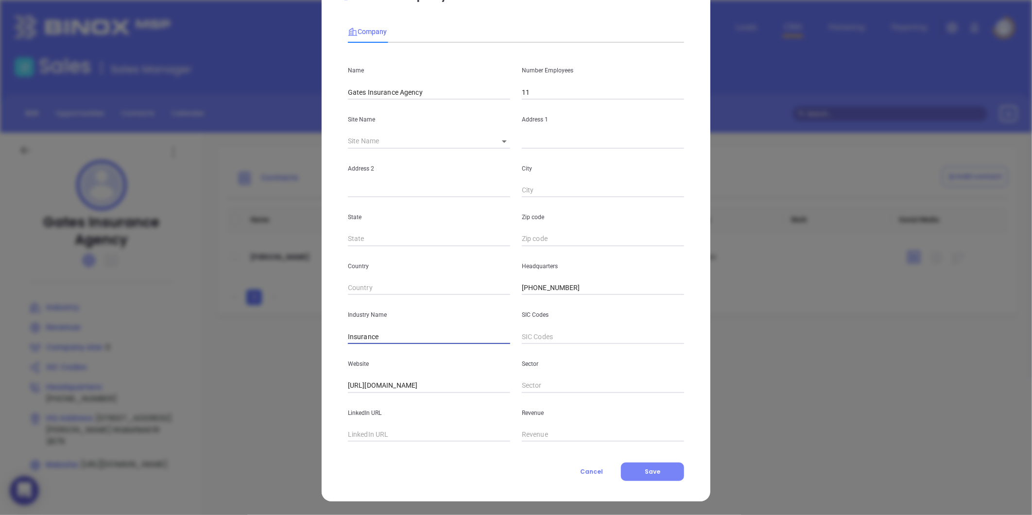
type input "Insurance"
click at [654, 470] on span "Save" at bounding box center [653, 471] width 16 height 8
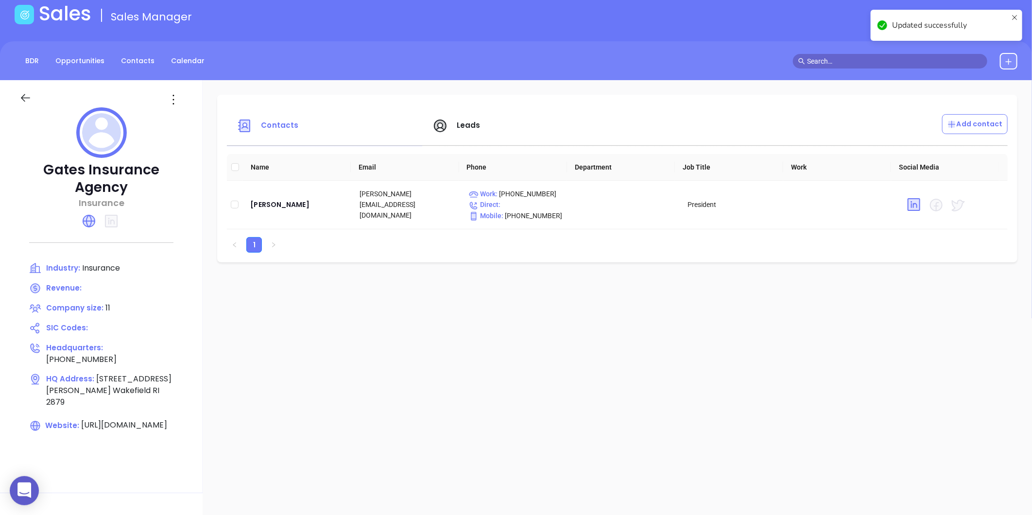
scroll to position [0, 0]
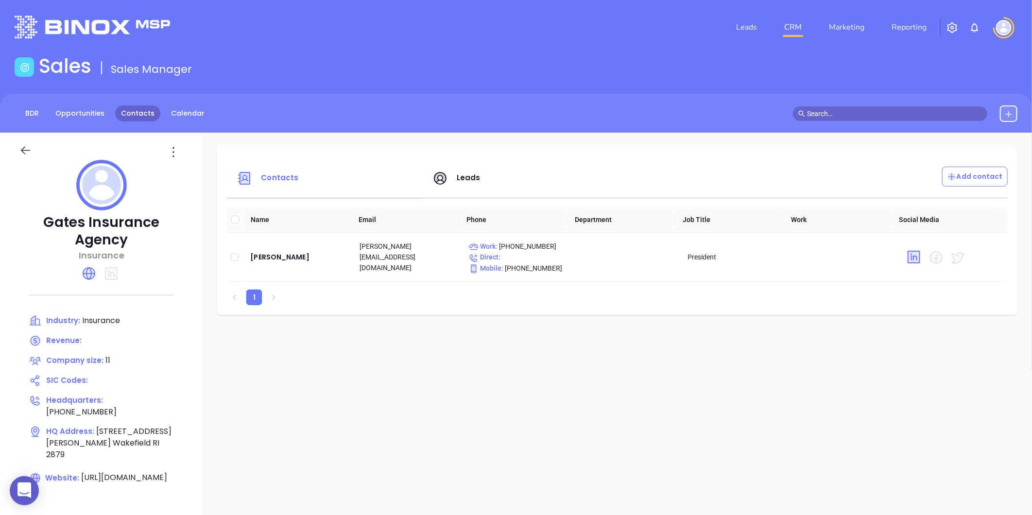
click at [145, 114] on link "Contacts" at bounding box center [137, 113] width 45 height 16
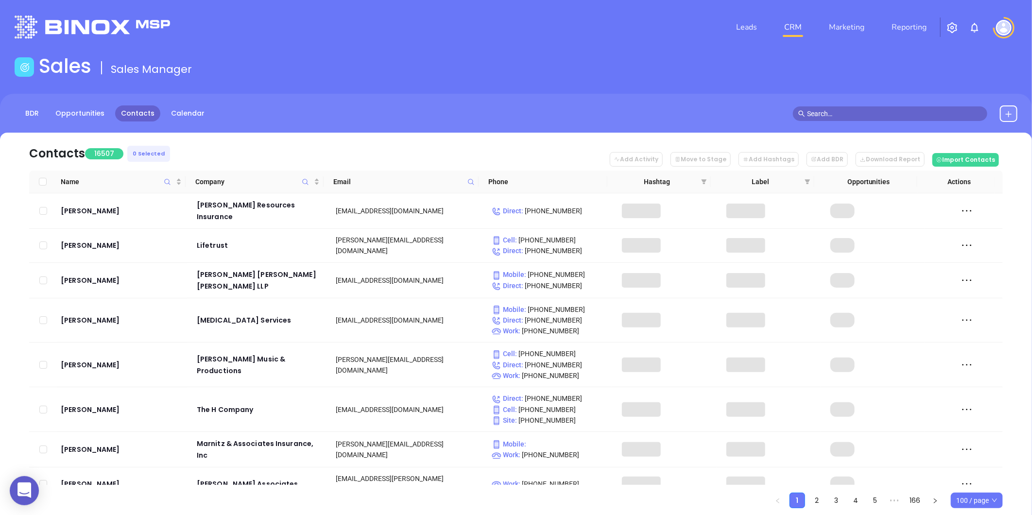
click at [474, 180] on icon at bounding box center [470, 181] width 7 height 7
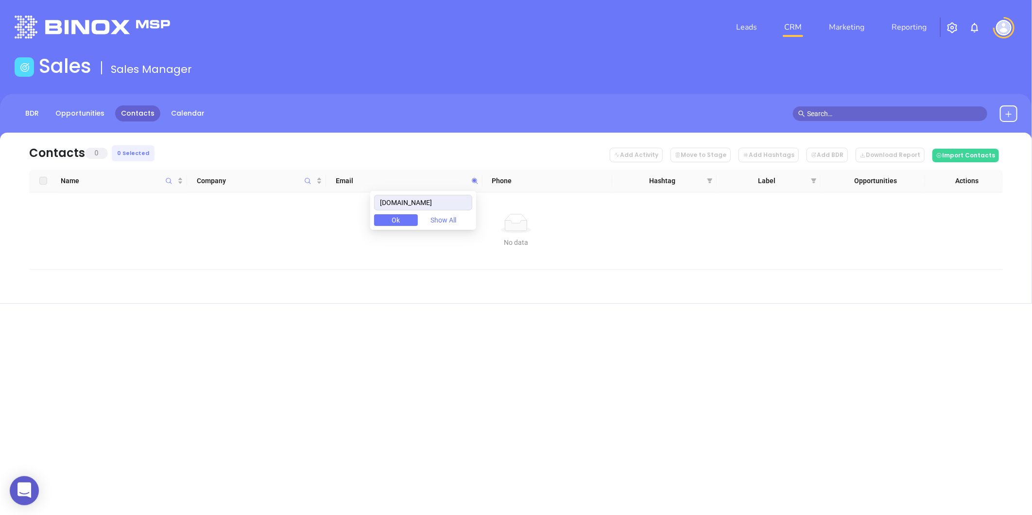
drag, startPoint x: 466, startPoint y: 200, endPoint x: 341, endPoint y: 215, distance: 126.7
click at [343, 215] on body "0 Leads CRM Marketing Reporting Financial Leads Leads Sales Sales Manager BDR O…" at bounding box center [516, 257] width 1032 height 515
type input "[DOMAIN_NAME]"
paste input "[DOMAIN_NAME]"
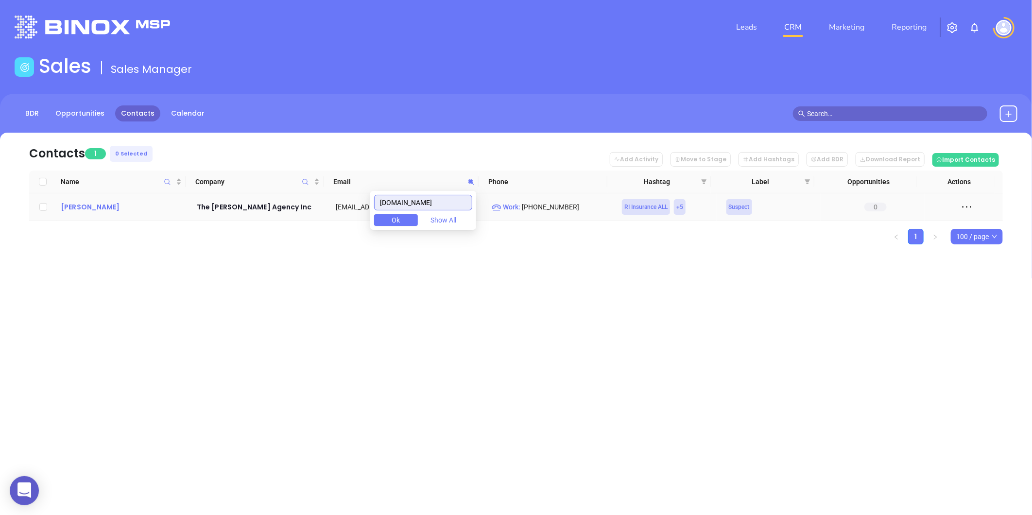
type input "[DOMAIN_NAME]"
click at [73, 203] on div "[PERSON_NAME]" at bounding box center [122, 207] width 122 height 12
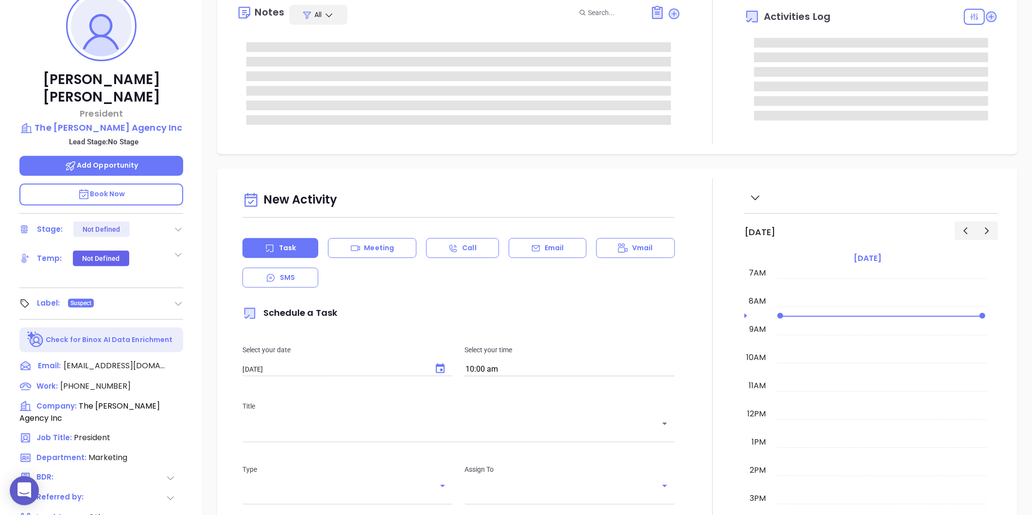
scroll to position [298, 0]
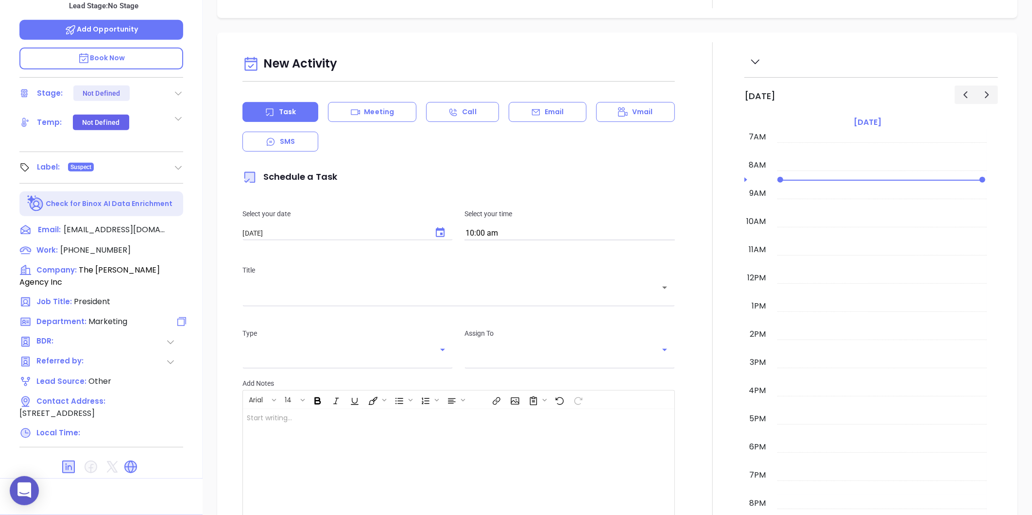
type input "[PERSON_NAME]"
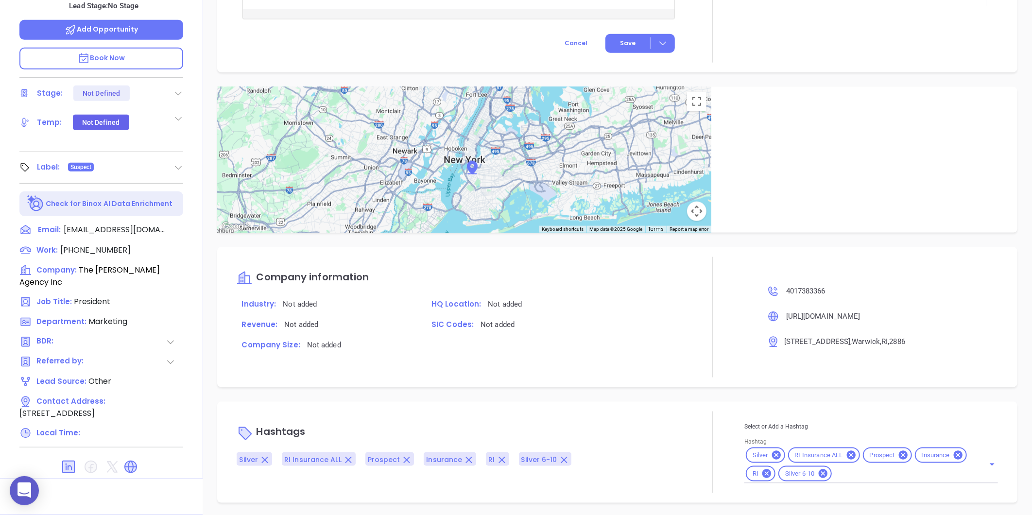
scroll to position [514, 0]
click at [771, 452] on icon at bounding box center [776, 453] width 11 height 11
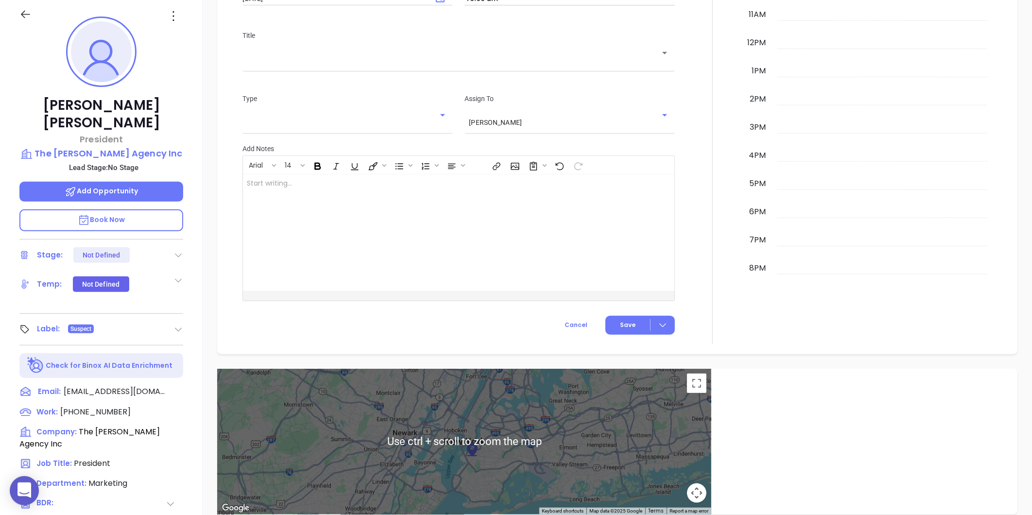
scroll to position [244, 0]
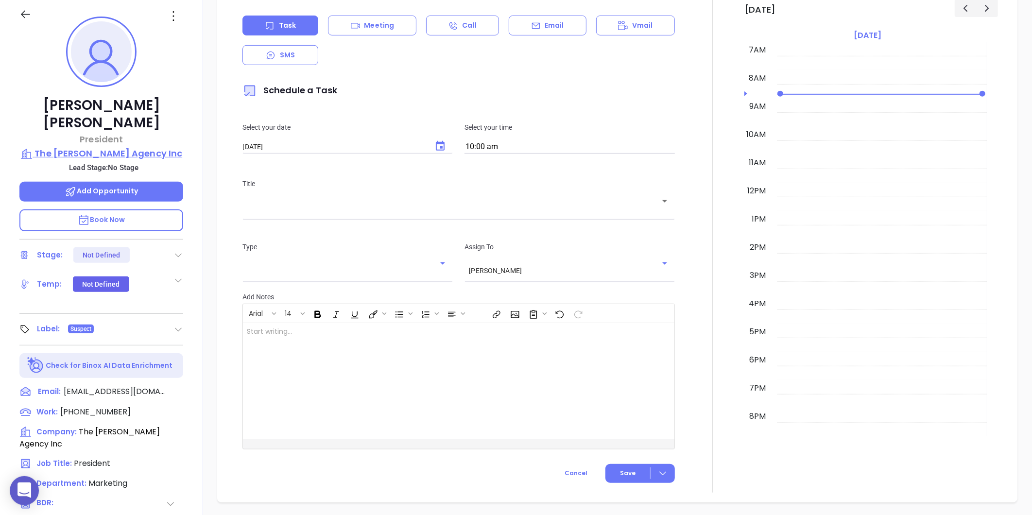
click at [129, 147] on p "The Slocum Agency Inc" at bounding box center [101, 154] width 164 height 14
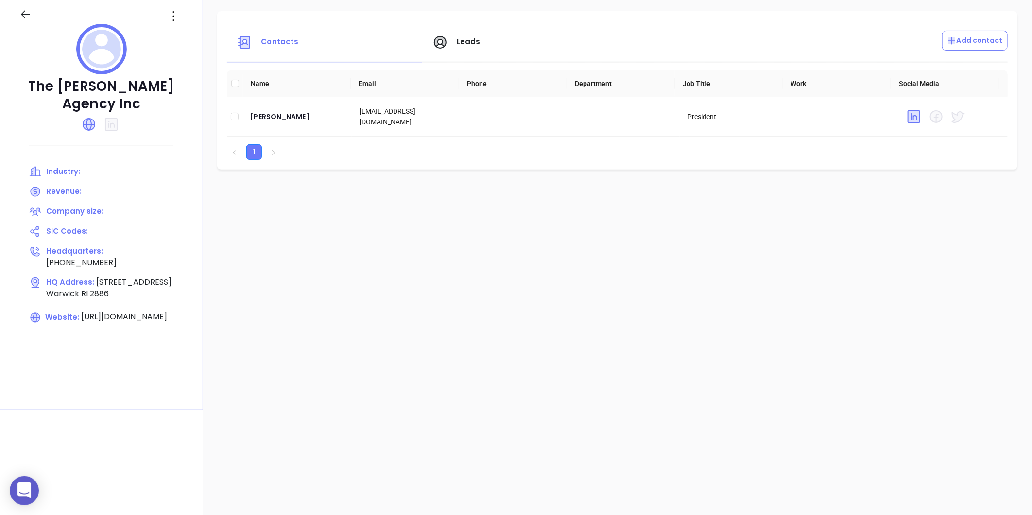
click at [18, 11] on div at bounding box center [36, 16] width 44 height 16
click at [23, 15] on icon at bounding box center [25, 15] width 9 height 8
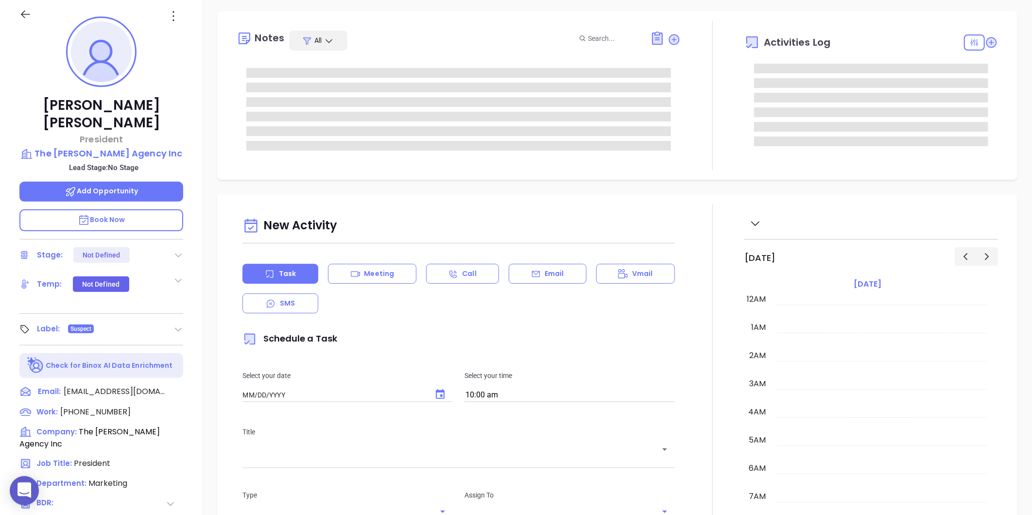
type input "09/03/2025"
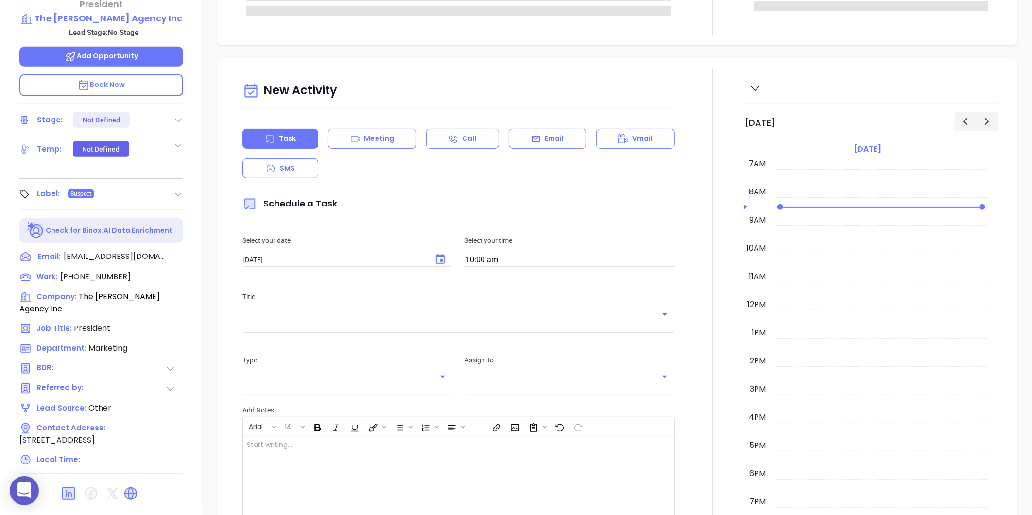
scroll to position [298, 0]
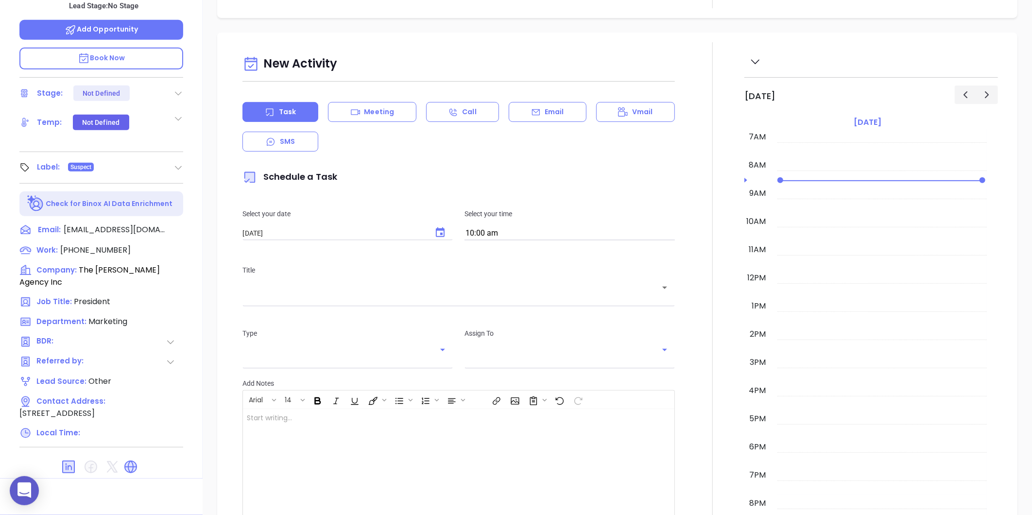
type input "Gissela Vargas"
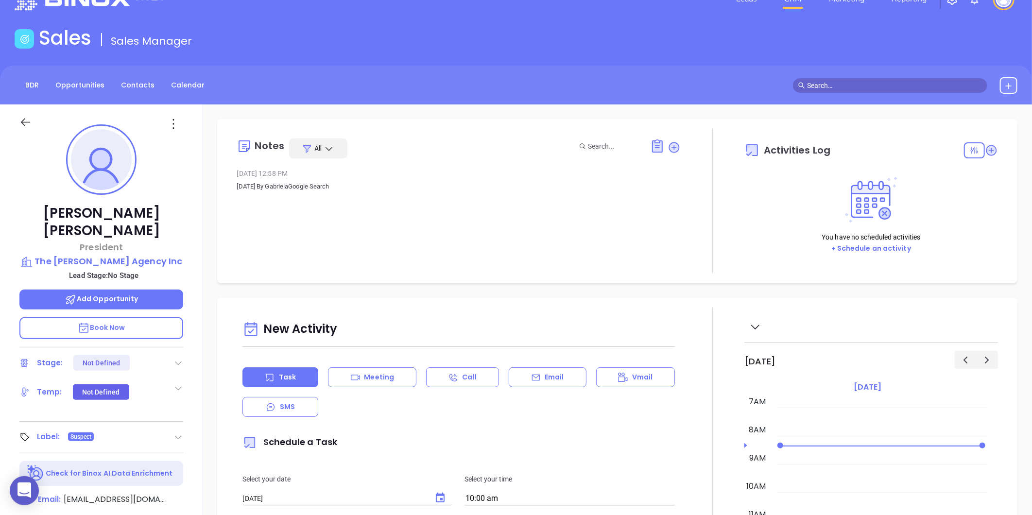
scroll to position [28, 0]
click at [102, 255] on p "The Slocum Agency Inc" at bounding box center [101, 262] width 164 height 14
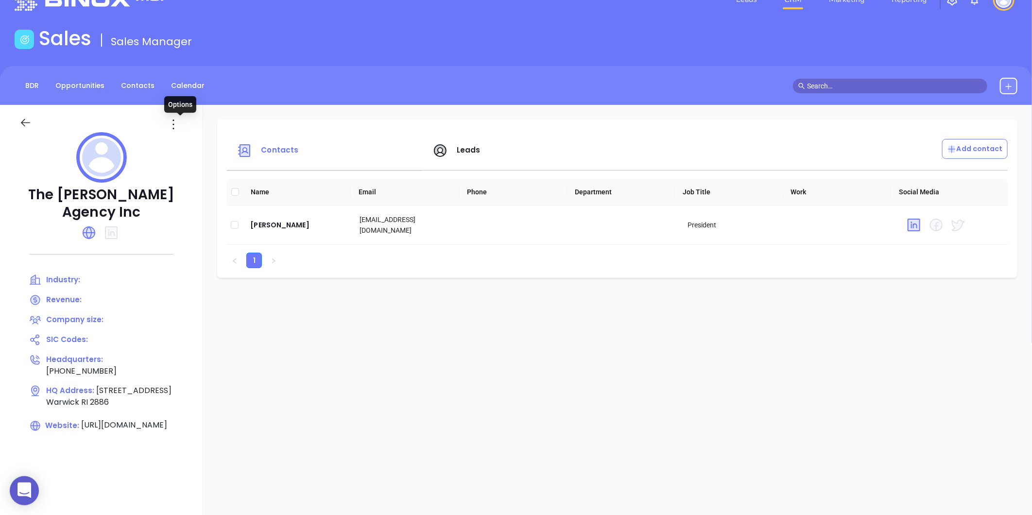
click at [181, 125] on icon at bounding box center [174, 125] width 16 height 16
click at [197, 139] on div "Edit" at bounding box center [224, 143] width 88 height 11
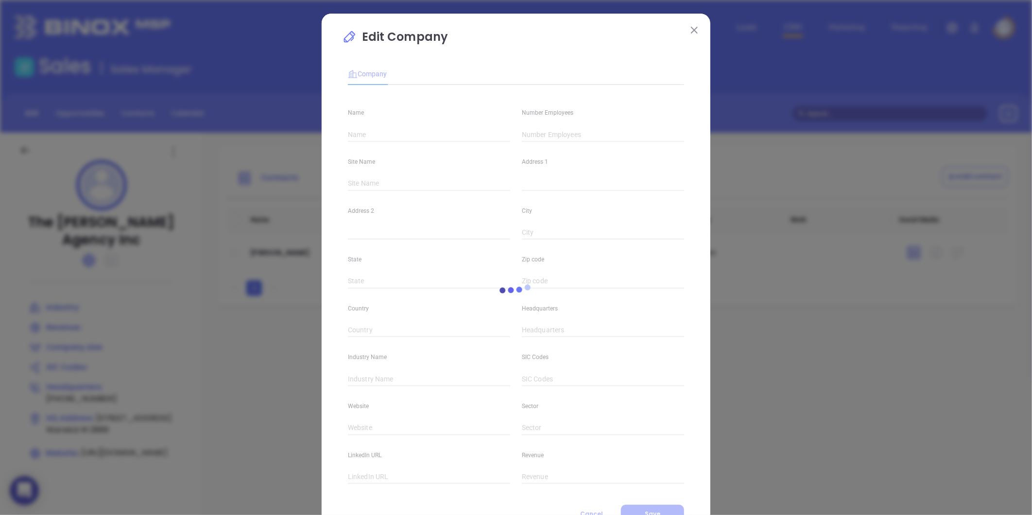
type input "The Slocum Agency Inc"
type input "(401) 738-3366"
type input "https://www.slocumins.com/index.html"
click at [535, 137] on input "text" at bounding box center [603, 134] width 162 height 15
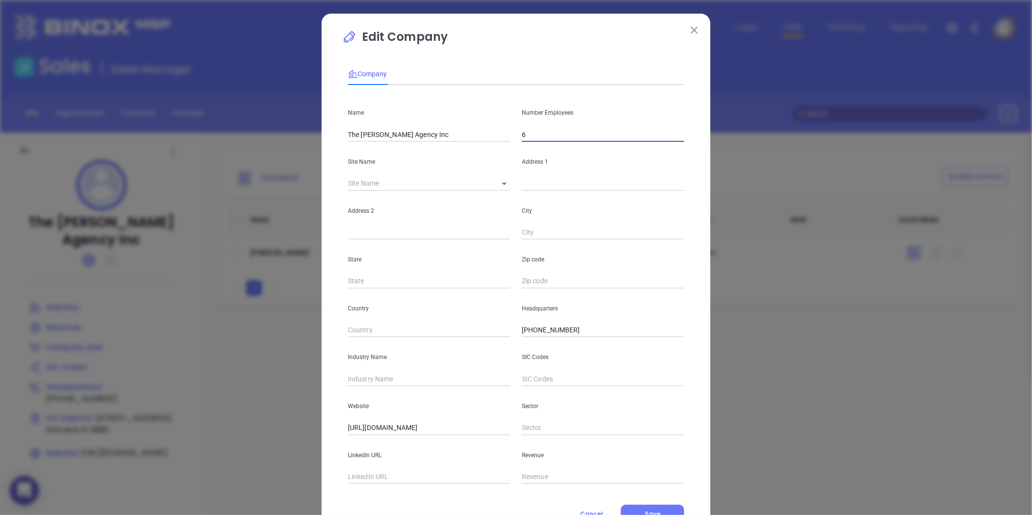
type input "6"
click at [400, 377] on input "text" at bounding box center [429, 379] width 162 height 15
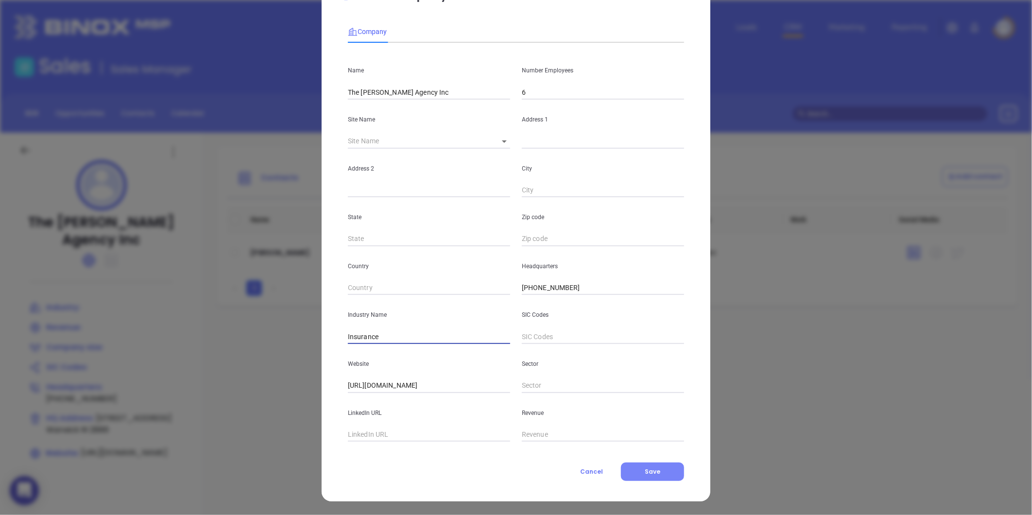
type input "Insurance"
click at [653, 480] on button "Save" at bounding box center [652, 472] width 63 height 18
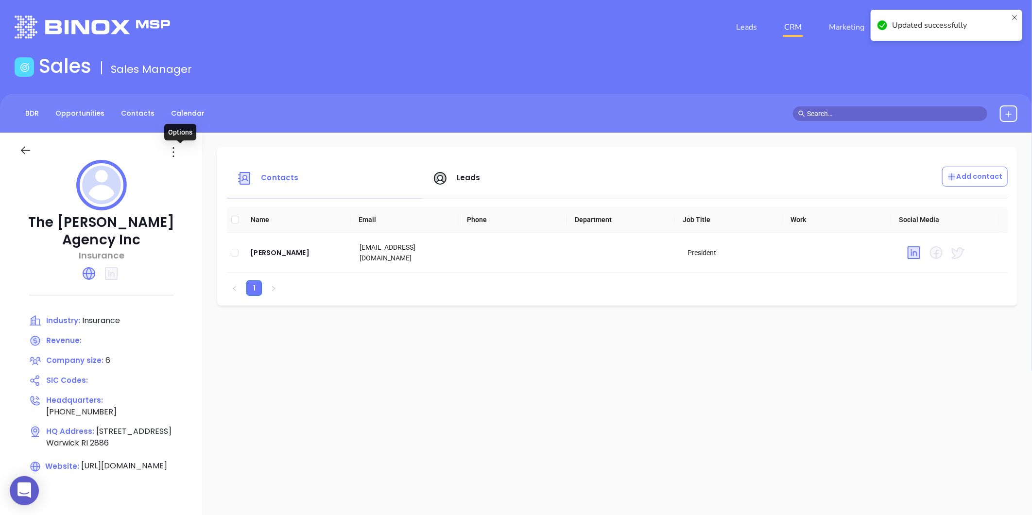
click at [176, 154] on icon at bounding box center [174, 152] width 16 height 16
click at [188, 161] on li "Edit" at bounding box center [224, 171] width 100 height 20
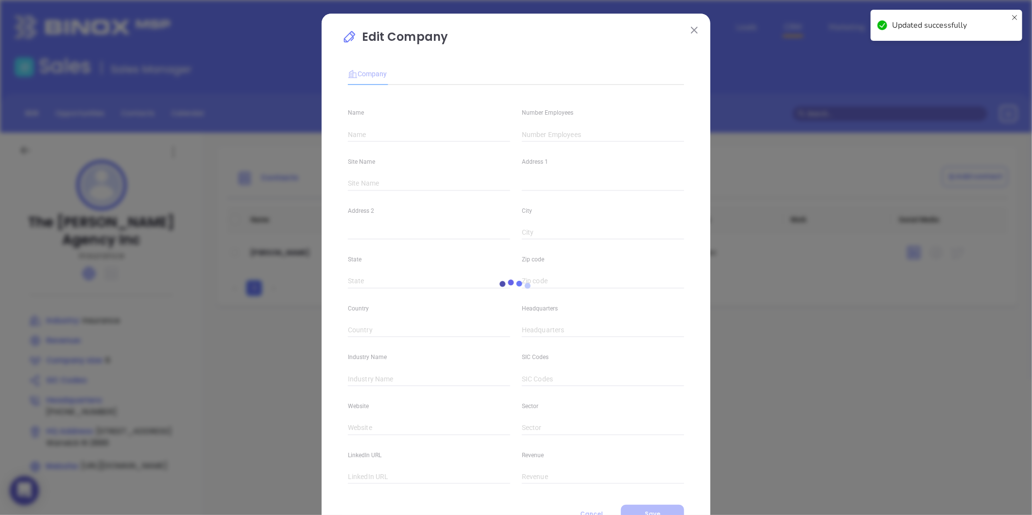
type input "The Slocum Agency Inc"
type input "6"
type input "(401) 738-3366"
type input "Insurance"
type input "https://www.slocumins.com/index.html"
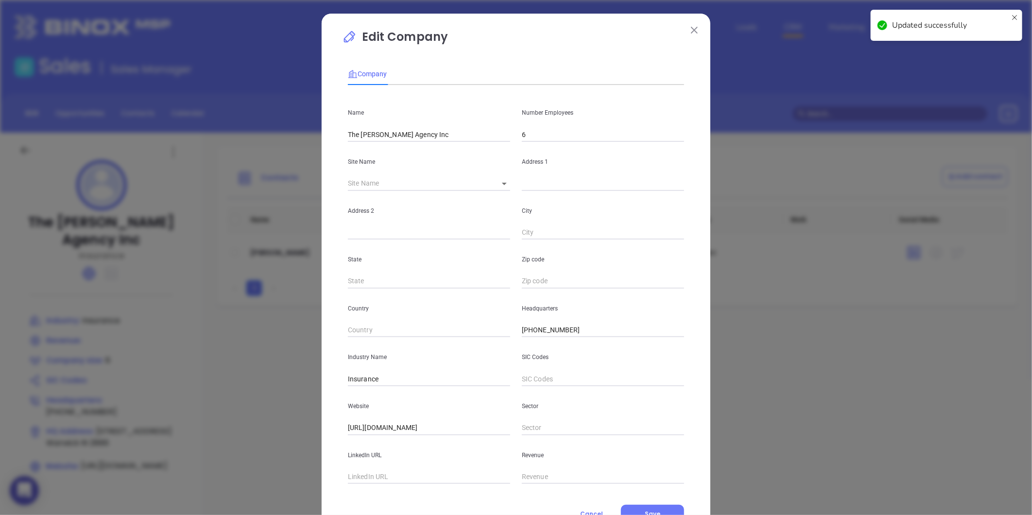
click at [553, 137] on input "6" at bounding box center [603, 134] width 162 height 15
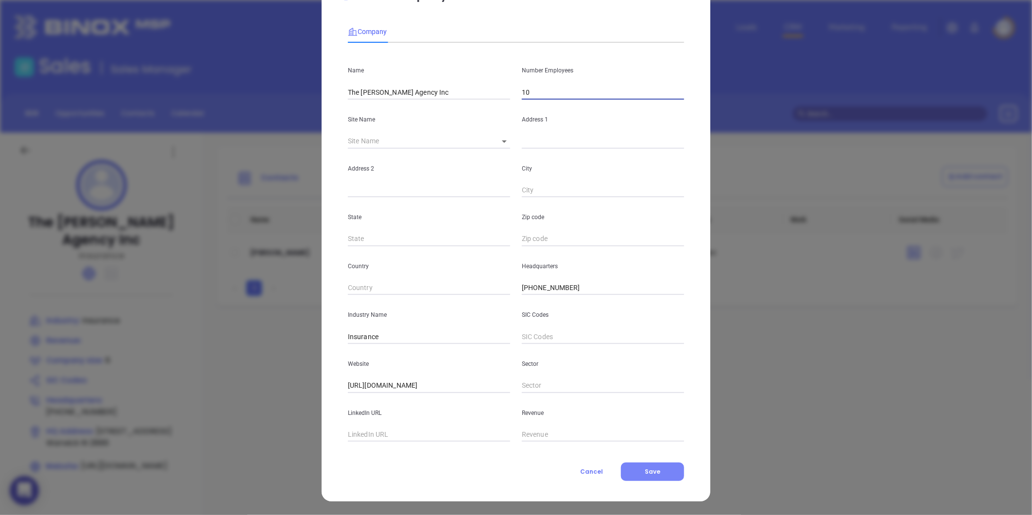
type input "10"
click at [661, 476] on button "Save" at bounding box center [652, 472] width 63 height 18
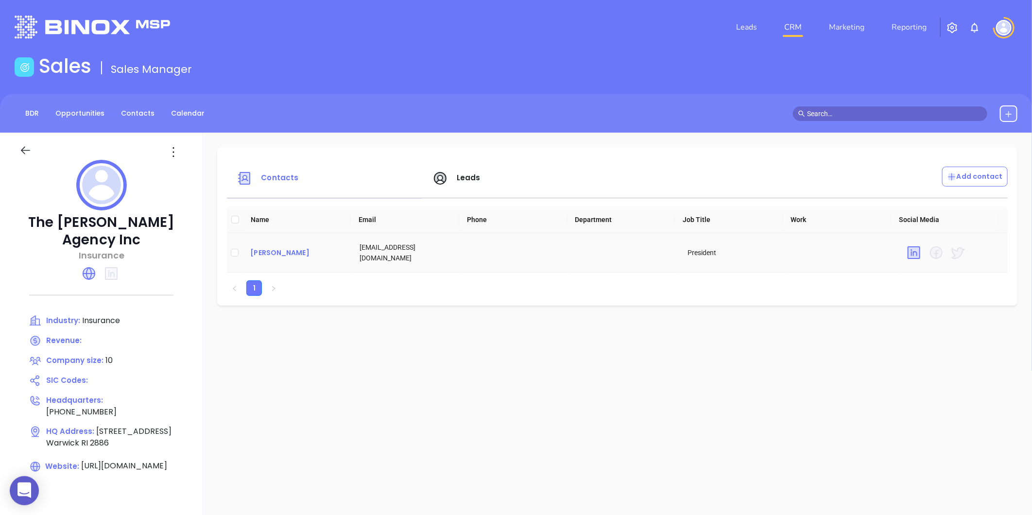
click at [281, 258] on div "Bob Slocum" at bounding box center [297, 253] width 94 height 12
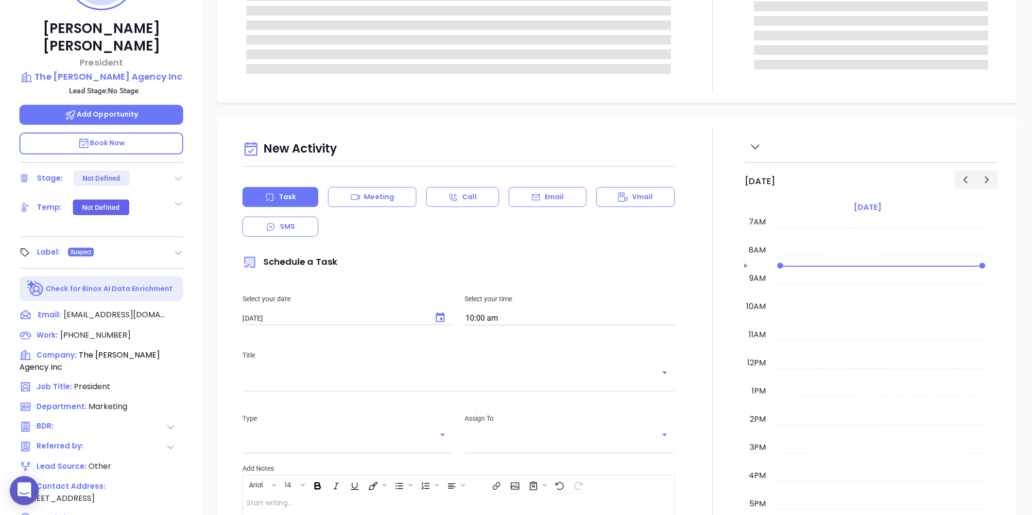
scroll to position [298, 0]
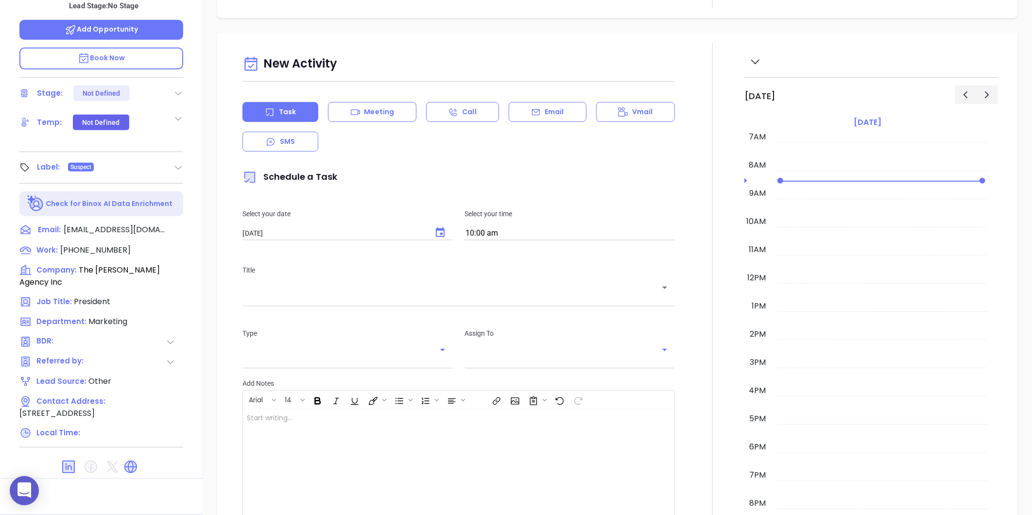
type input "[PERSON_NAME]"
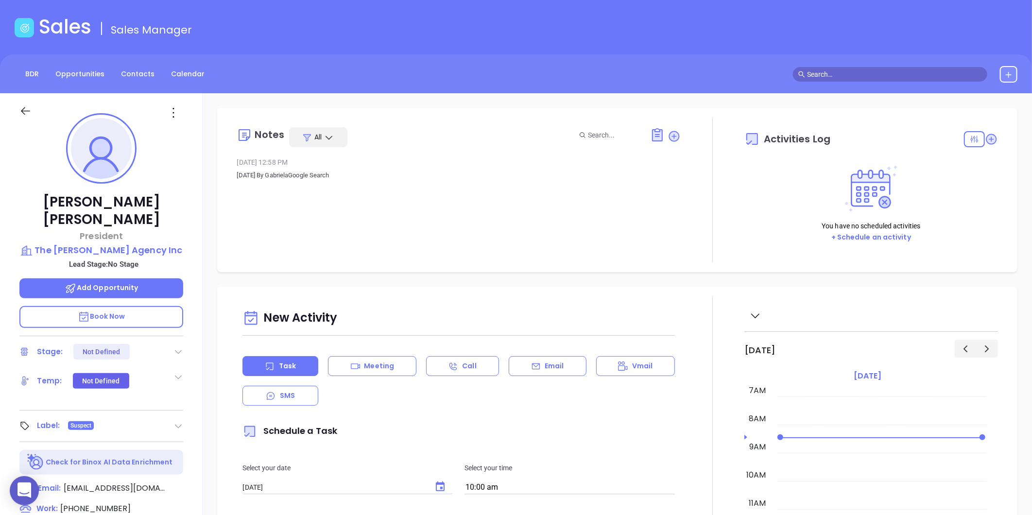
scroll to position [0, 0]
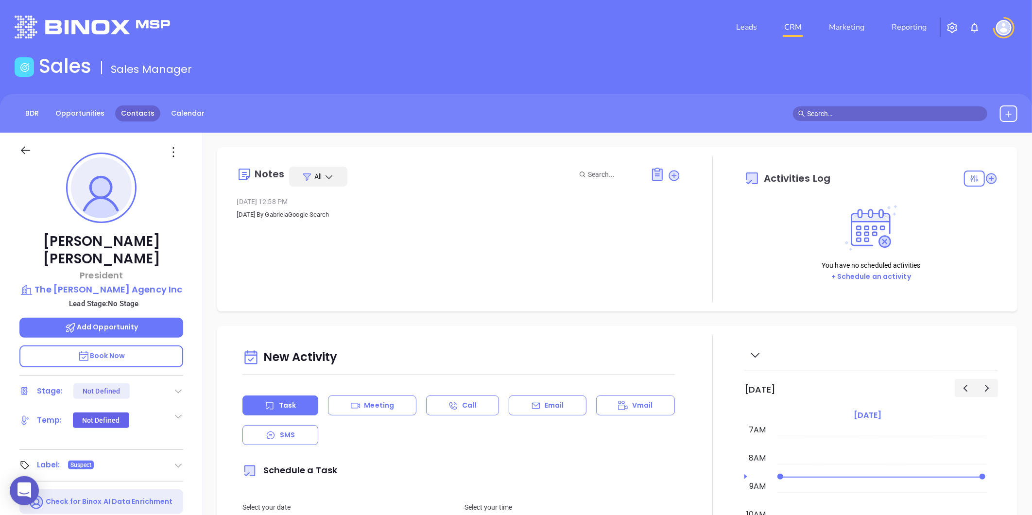
click at [149, 112] on link "Contacts" at bounding box center [137, 113] width 45 height 16
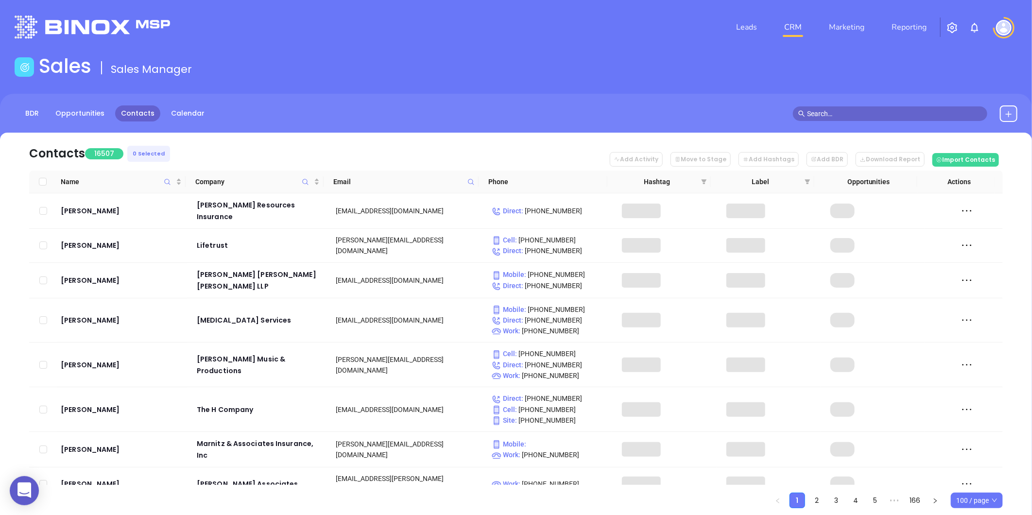
click at [471, 182] on icon at bounding box center [470, 181] width 7 height 7
paste input "ri-insurance.com"
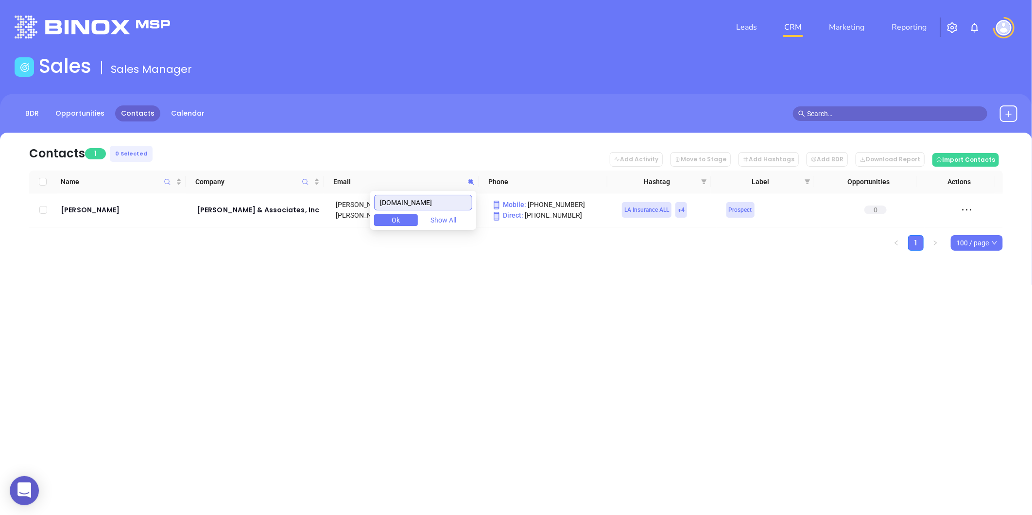
type input "ri-insurance.com"
drag, startPoint x: 440, startPoint y: 203, endPoint x: 338, endPoint y: 217, distance: 102.5
click at [338, 217] on body "0 Leads CRM Marketing Reporting Financial Leads Leads Sales Sales Manager BDR O…" at bounding box center [516, 257] width 1032 height 515
paste input "annarummoinsurance.com"
type input "annarummoinsurance.com"
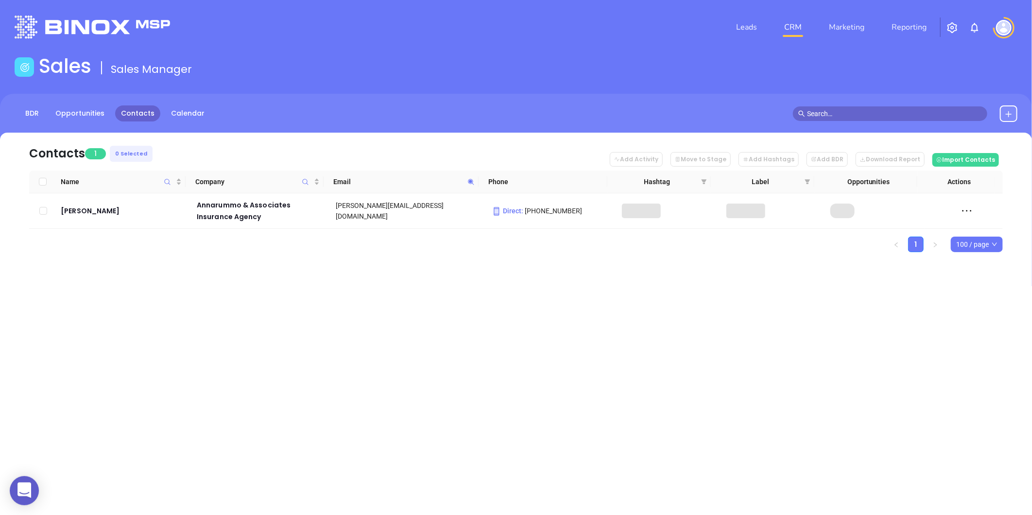
click at [240, 285] on div "Contacts 1 0 Selected Add Activity Move to Stage Add Hashtags Add BDR Download …" at bounding box center [516, 210] width 1032 height 154
click at [119, 210] on div "Marianne Annarummo" at bounding box center [122, 211] width 122 height 12
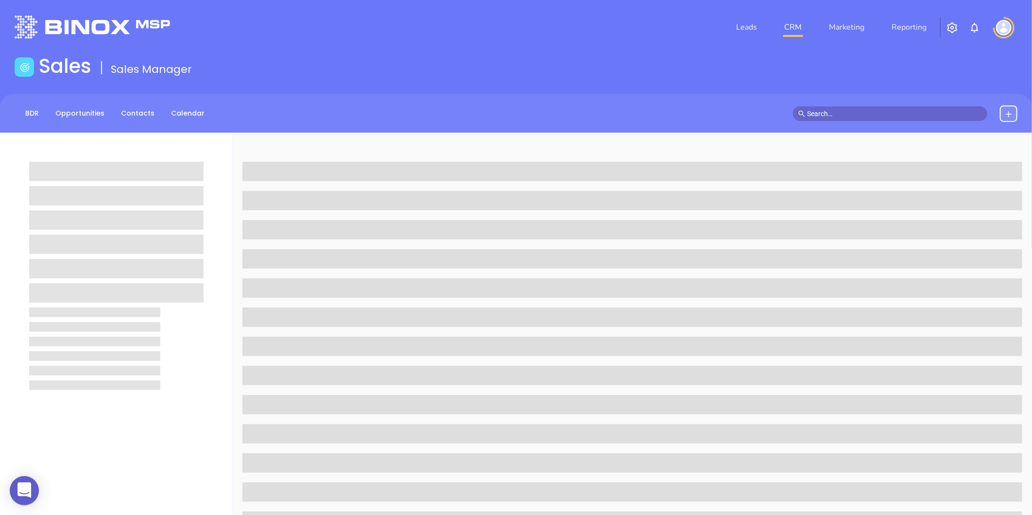
scroll to position [298, 0]
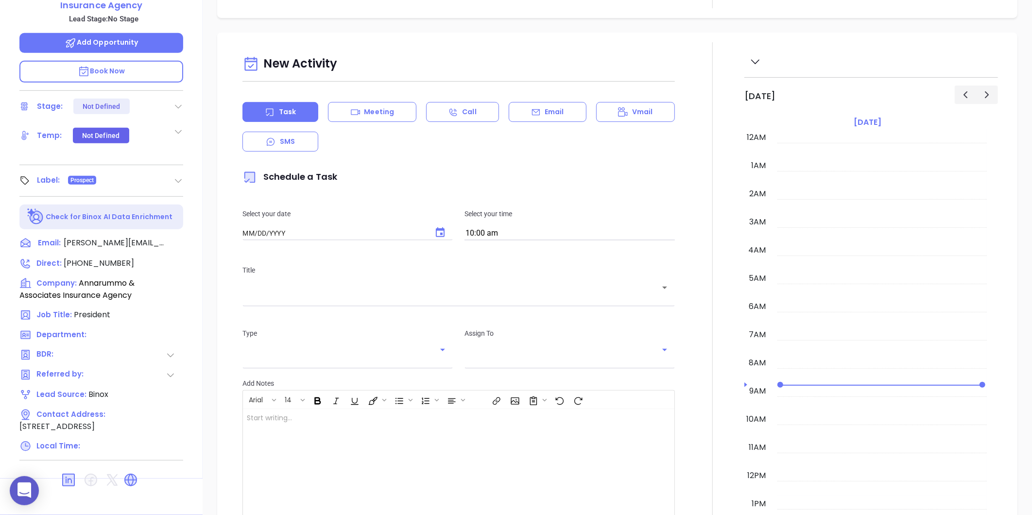
type input "[DATE]"
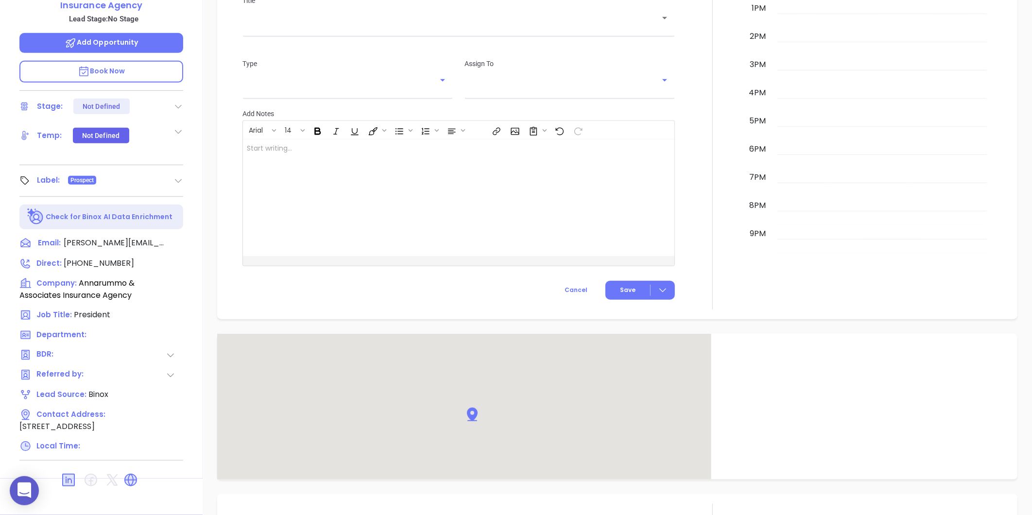
scroll to position [518, 0]
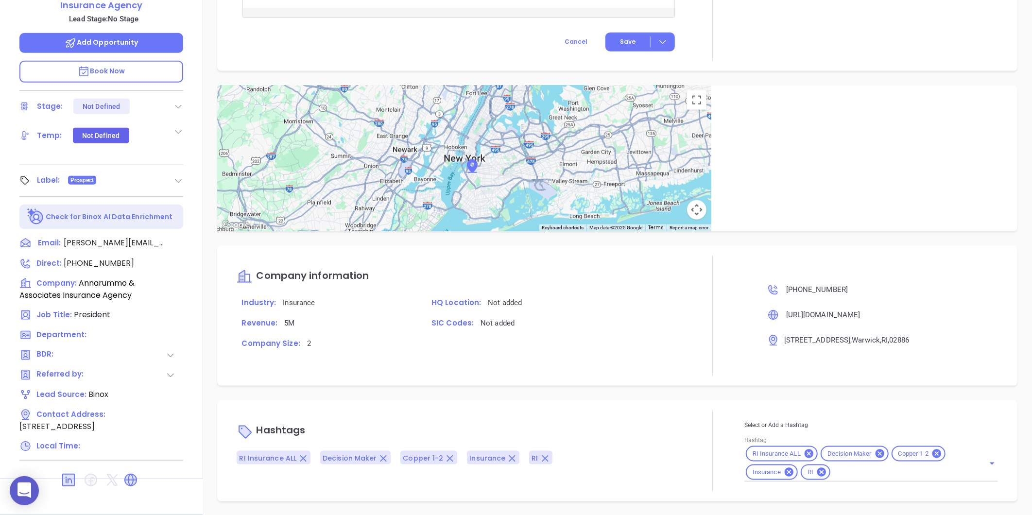
type input "[PERSON_NAME]"
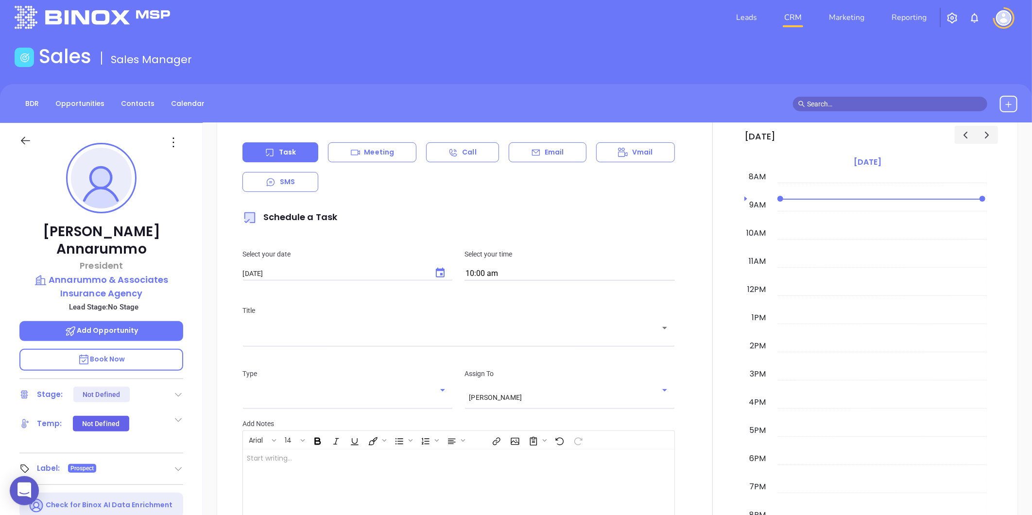
scroll to position [0, 0]
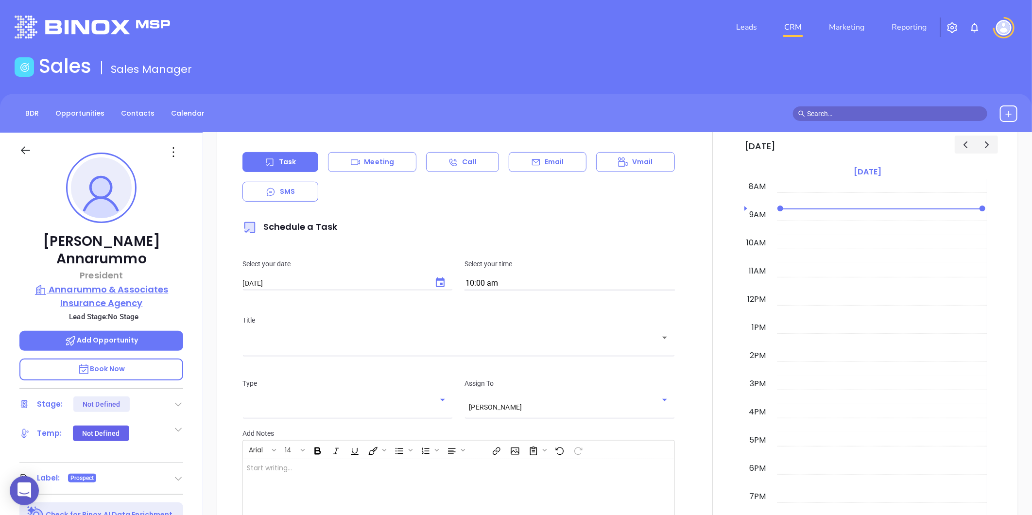
click at [147, 284] on p "Annarummo & Associates Insurance Agency" at bounding box center [101, 296] width 164 height 27
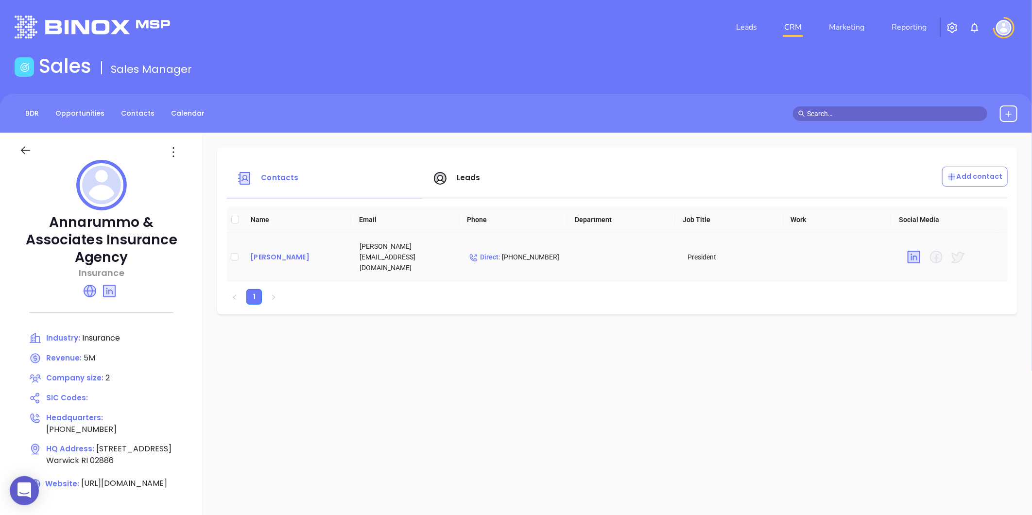
click at [288, 257] on div "Marianne Annarummo" at bounding box center [297, 257] width 94 height 12
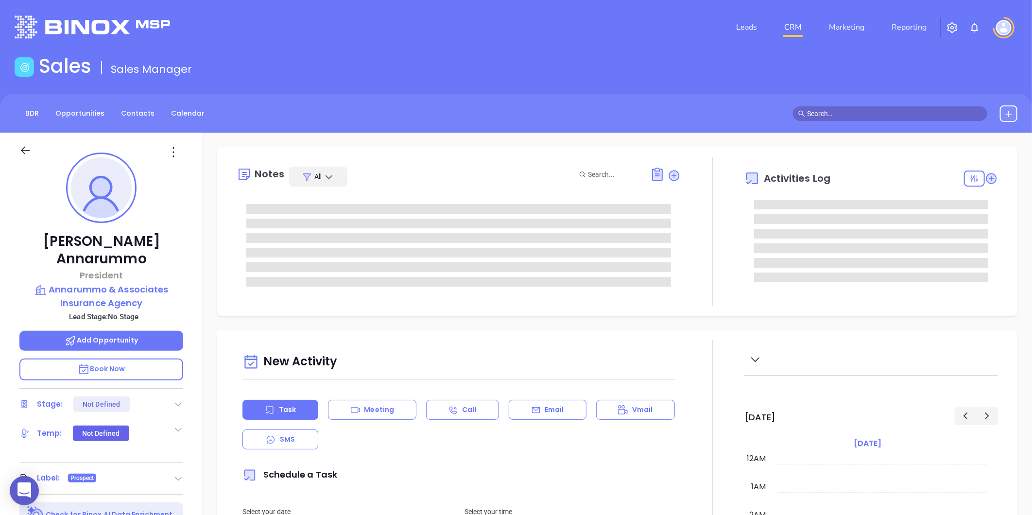
type input "10:00 am"
type input "[DATE]"
type input "[PERSON_NAME]"
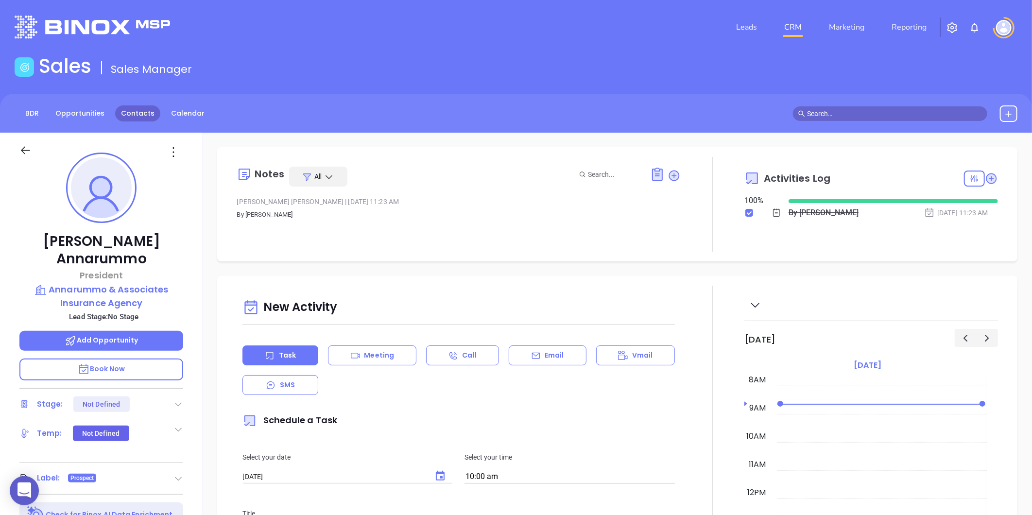
click at [138, 120] on link "Contacts" at bounding box center [137, 113] width 45 height 16
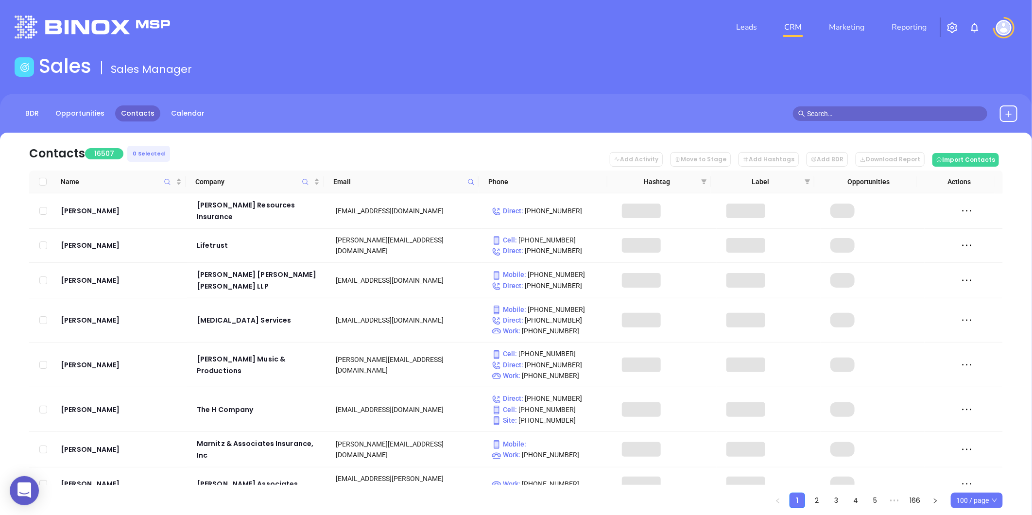
click at [474, 176] on span at bounding box center [470, 181] width 11 height 15
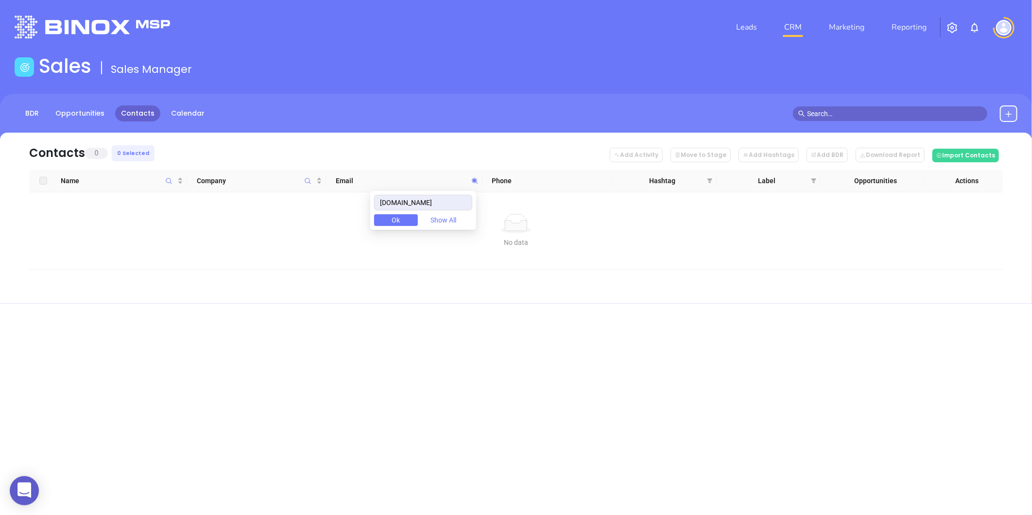
type input "degiulioinsurance.com"
drag, startPoint x: 459, startPoint y: 197, endPoint x: 365, endPoint y: 220, distance: 96.1
click at [368, 219] on body "0 Leads CRM Marketing Reporting Financial Leads Leads Sales Sales Manager BDR O…" at bounding box center [516, 257] width 1032 height 515
paste input "gallothomas.com"
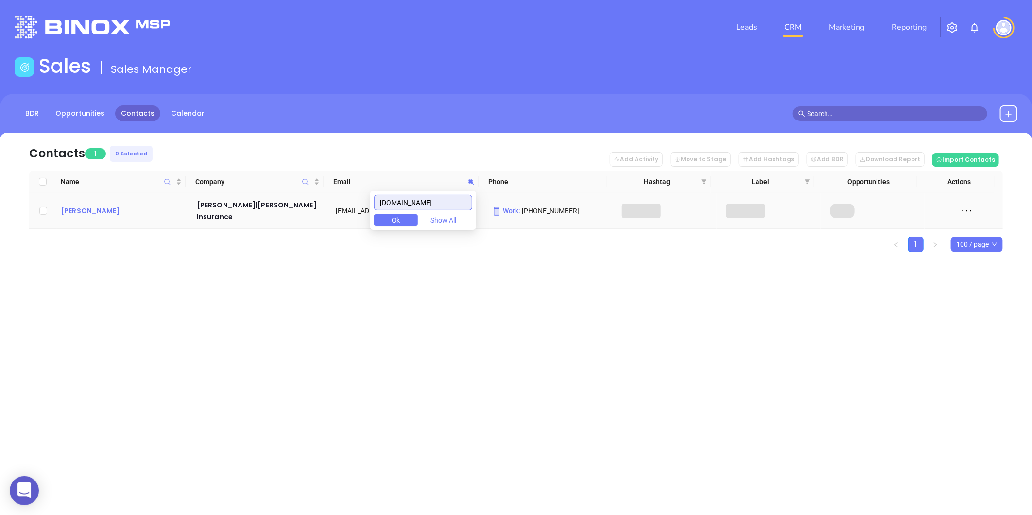
type input "gallothomas.com"
click at [81, 207] on div "Tom DiSanto" at bounding box center [122, 211] width 122 height 12
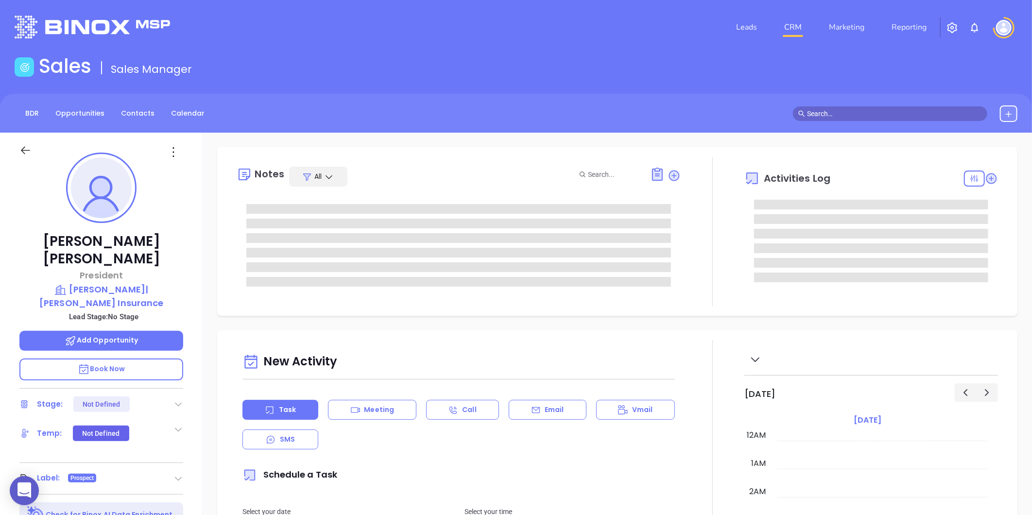
scroll to position [226, 0]
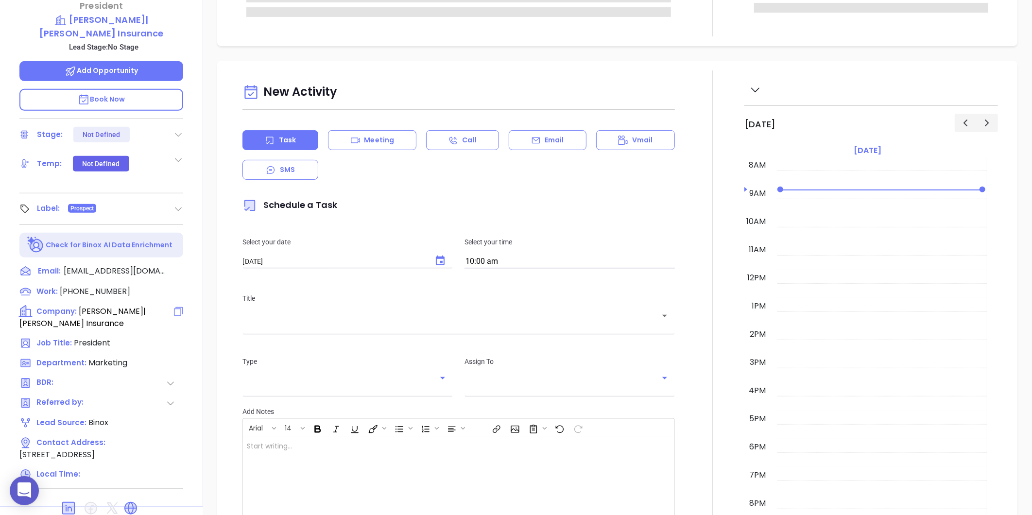
type input "[PERSON_NAME]"
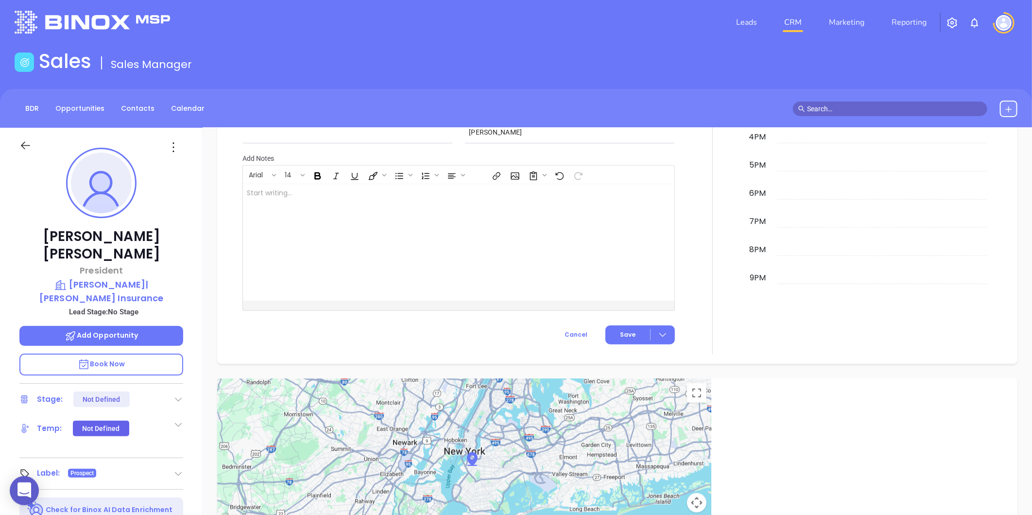
scroll to position [0, 0]
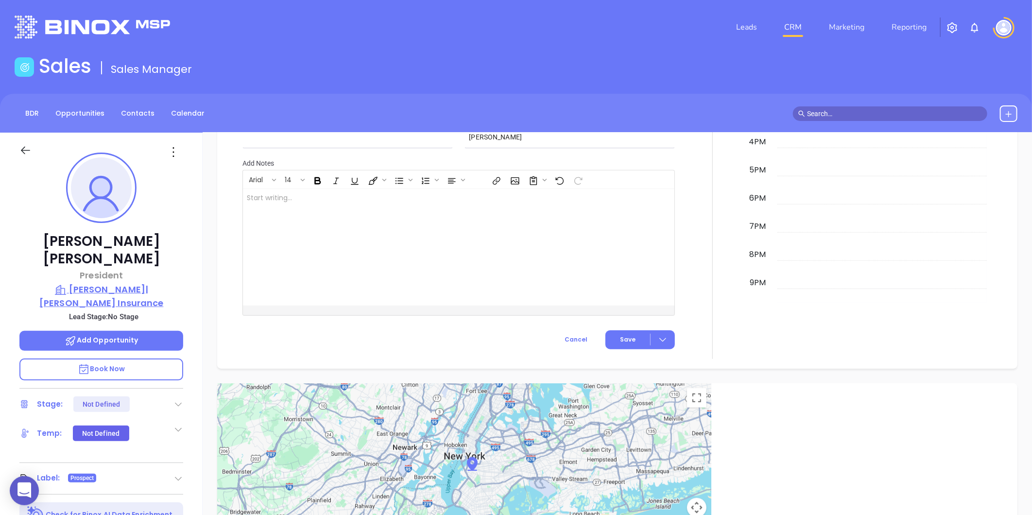
click at [118, 283] on p "Gallo|Thomas Insurance" at bounding box center [101, 296] width 164 height 27
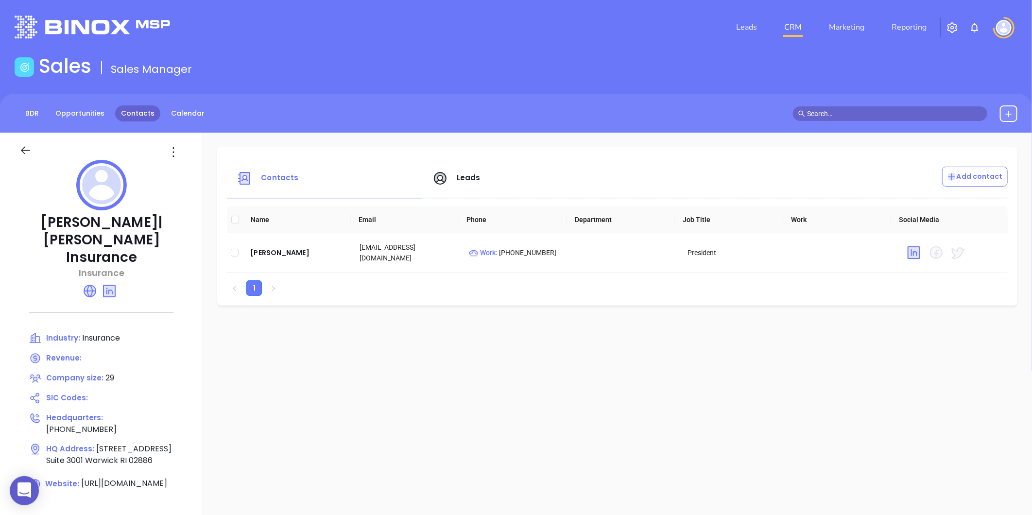
click at [126, 109] on link "Contacts" at bounding box center [137, 113] width 45 height 16
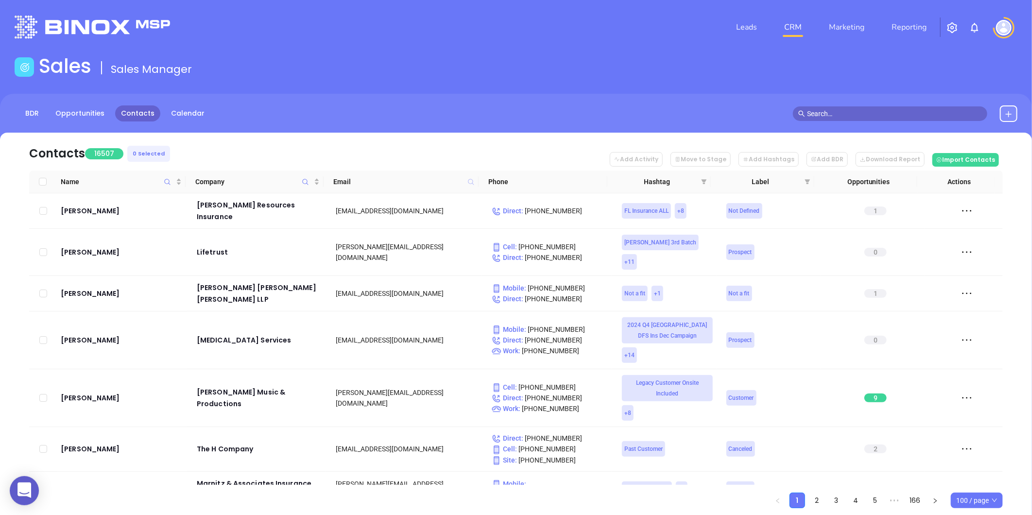
click at [469, 183] on icon at bounding box center [471, 182] width 6 height 6
paste input "greenwichbayinsurance.com"
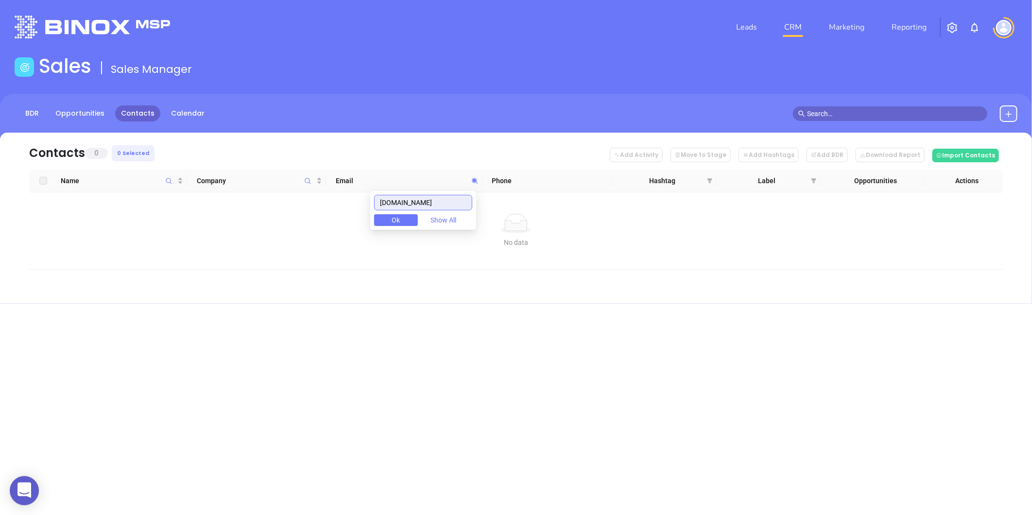
drag, startPoint x: 468, startPoint y: 203, endPoint x: 309, endPoint y: 226, distance: 160.5
click at [309, 226] on body "0 Leads CRM Marketing Reporting Financial Leads Leads Sales Sales Manager BDR O…" at bounding box center [516, 257] width 1032 height 515
type input "greenwichbayinsurance.com"
paste input "billerimcgarryinsurance.com"
drag, startPoint x: 468, startPoint y: 205, endPoint x: 207, endPoint y: 249, distance: 264.2
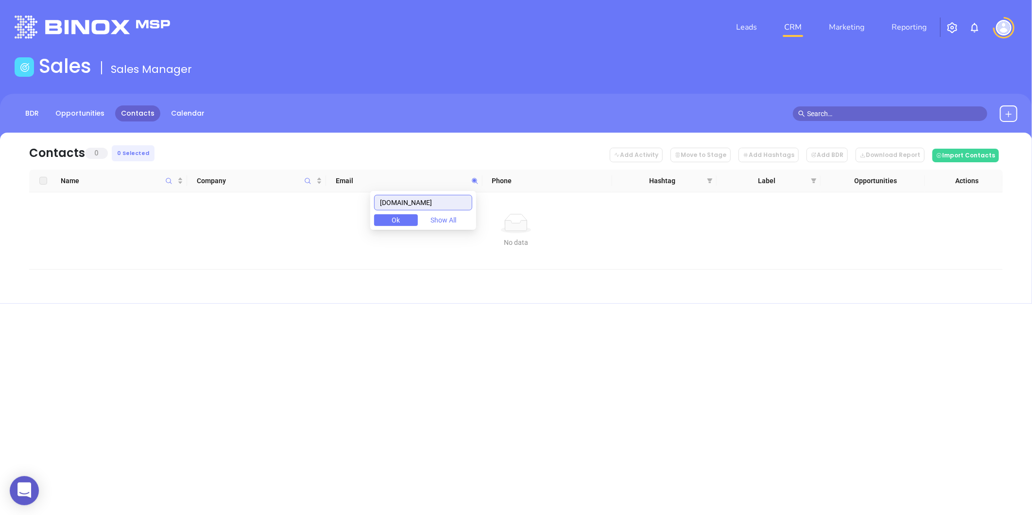
click at [207, 249] on body "0 Leads CRM Marketing Reporting Financial Leads Leads Sales Sales Manager BDR O…" at bounding box center [516, 257] width 1032 height 515
type input "billerimcgarryinsurance.com"
paste input "billerimcgarry.com"
type input "billerimcgarry.com"
drag, startPoint x: 439, startPoint y: 200, endPoint x: 397, endPoint y: 205, distance: 42.6
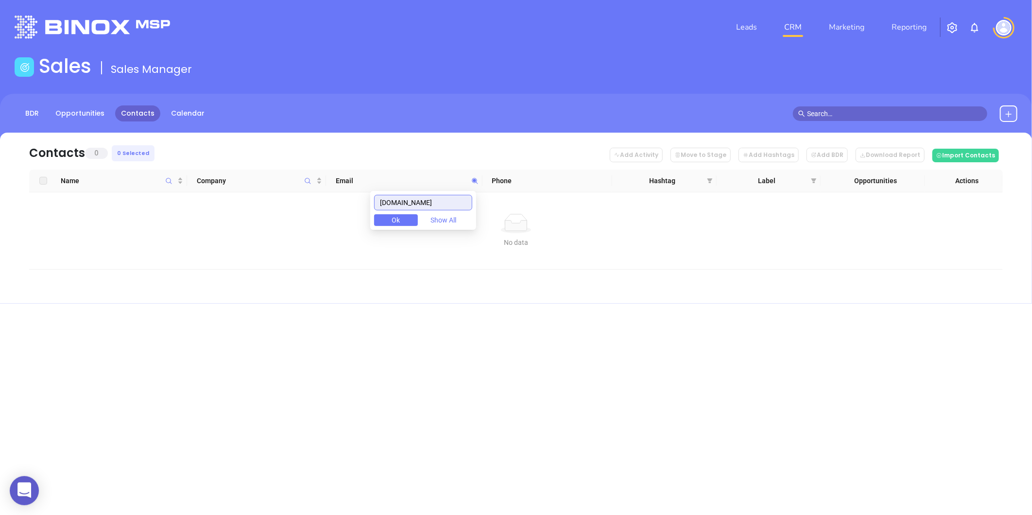
click at [398, 205] on input "billerimcgarry.com" at bounding box center [423, 203] width 98 height 16
drag, startPoint x: 455, startPoint y: 205, endPoint x: 367, endPoint y: 219, distance: 89.1
click at [367, 219] on body "0 Leads CRM Marketing Reporting Financial Leads Leads Sales Sales Manager BDR O…" at bounding box center [516, 257] width 1032 height 515
paste input "sacchettiinsurance.com"
type input "sacchettiinsurance.com"
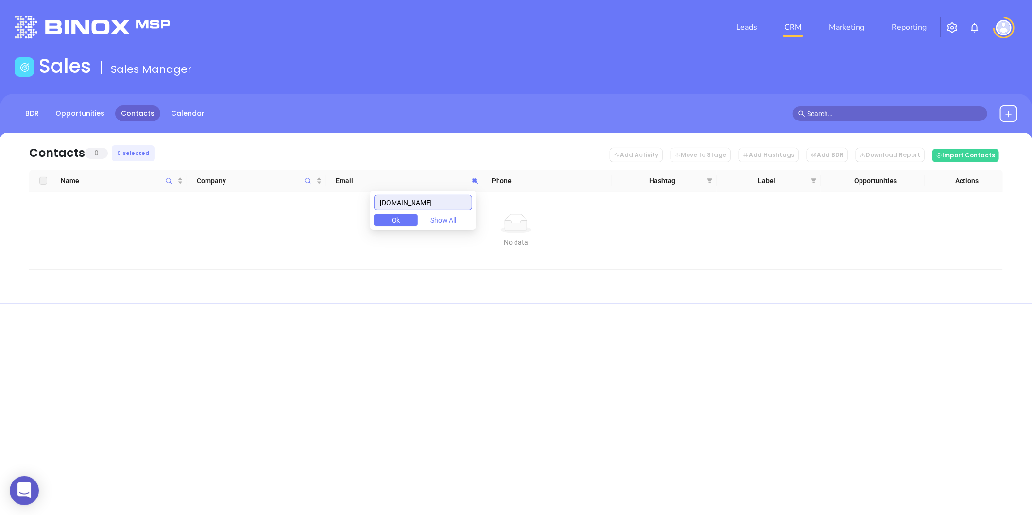
drag, startPoint x: 467, startPoint y: 203, endPoint x: 349, endPoint y: 212, distance: 118.9
click at [352, 210] on body "0 Leads CRM Marketing Reporting Financial Leads Leads Sales Sales Manager BDR O…" at bounding box center [516, 257] width 1032 height 515
paste input "ohnjclarkeinsurance.com"
drag, startPoint x: 460, startPoint y: 201, endPoint x: 373, endPoint y: 216, distance: 88.3
click at [339, 220] on body "0 Leads CRM Marketing Reporting Financial Leads Leads Sales Sales Manager BDR O…" at bounding box center [516, 257] width 1032 height 515
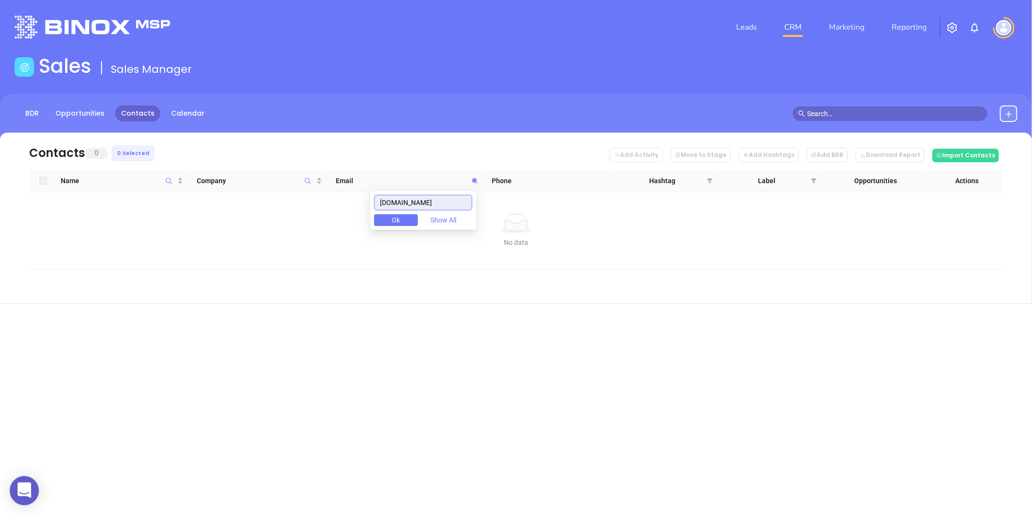
type input "ohnjclarkeinsurance.com"
paste input "[DOMAIN_NAME]"
type input "[DOMAIN_NAME]"
drag, startPoint x: 463, startPoint y: 207, endPoint x: 292, endPoint y: 226, distance: 171.1
click at [293, 226] on body "0 Leads CRM Marketing Reporting Financial Leads Leads Sales Sales Manager BDR O…" at bounding box center [516, 257] width 1032 height 515
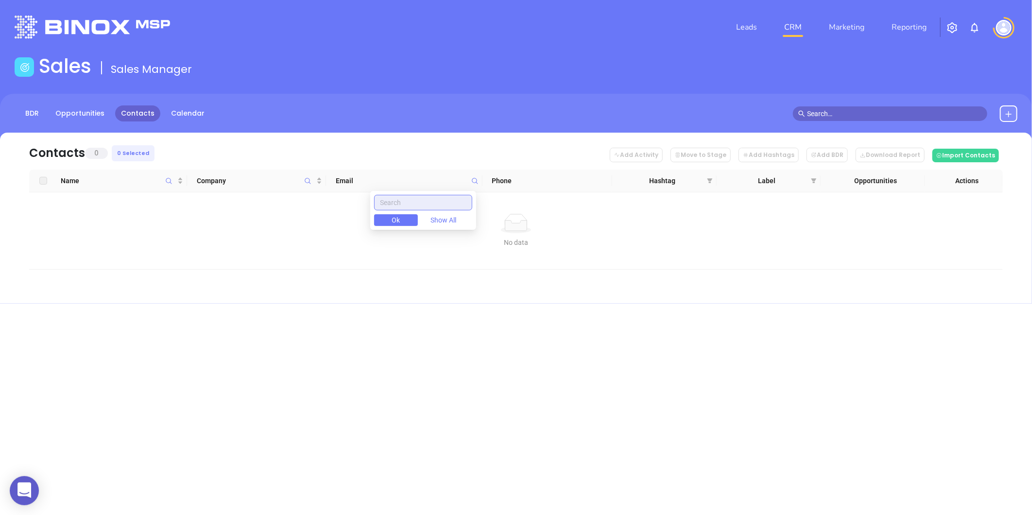
paste input "lathropinsurance.com"
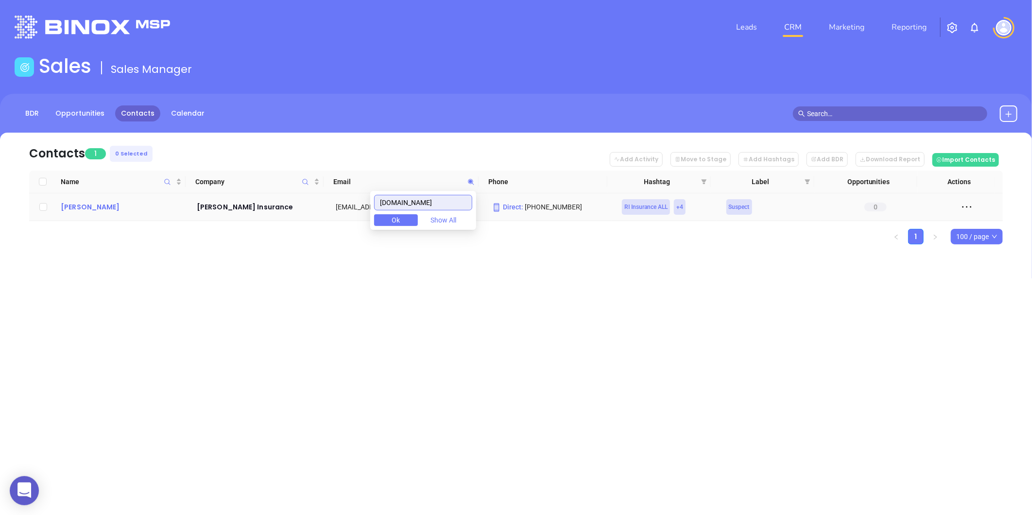
type input "lathropinsurance.com"
click at [95, 206] on div "Dan Lathrop" at bounding box center [122, 207] width 122 height 12
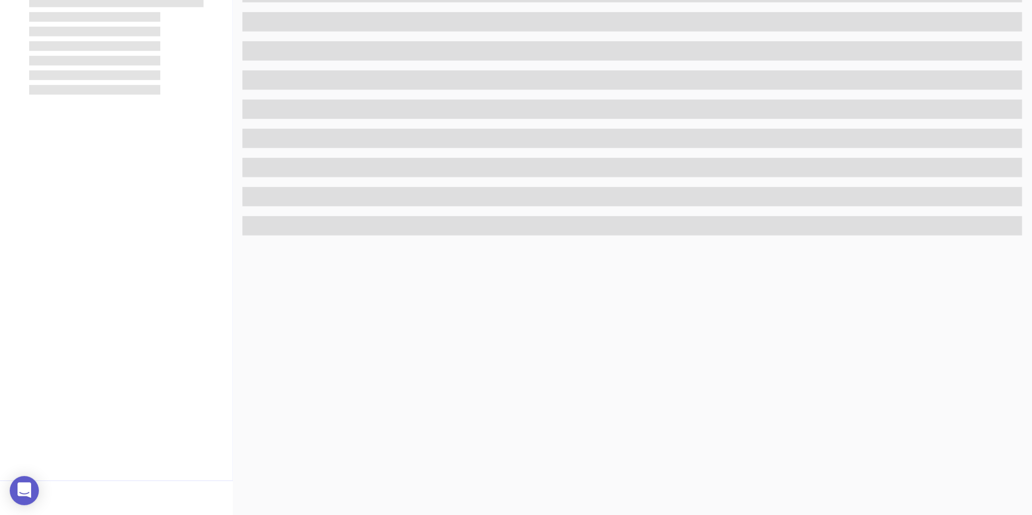
scroll to position [298, 0]
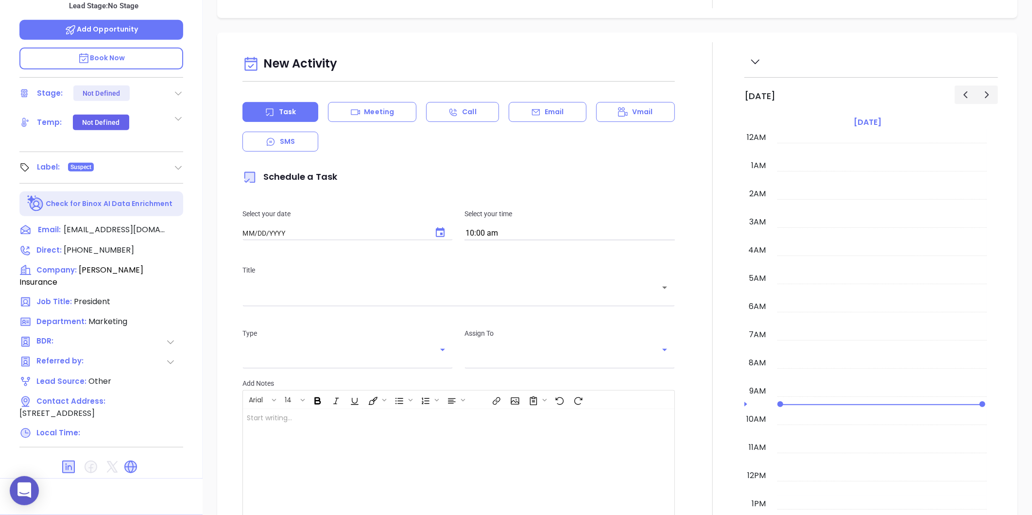
type input "[DATE]"
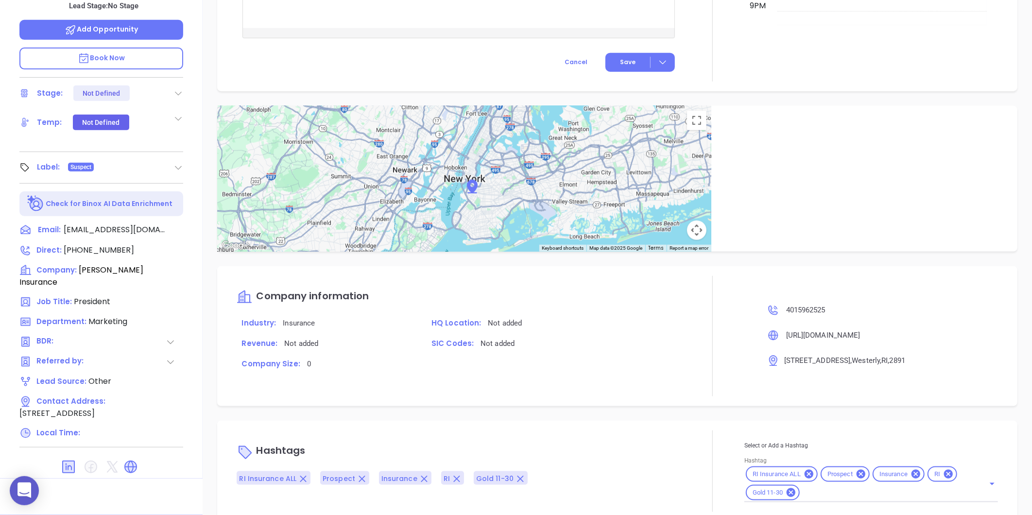
scroll to position [518, 0]
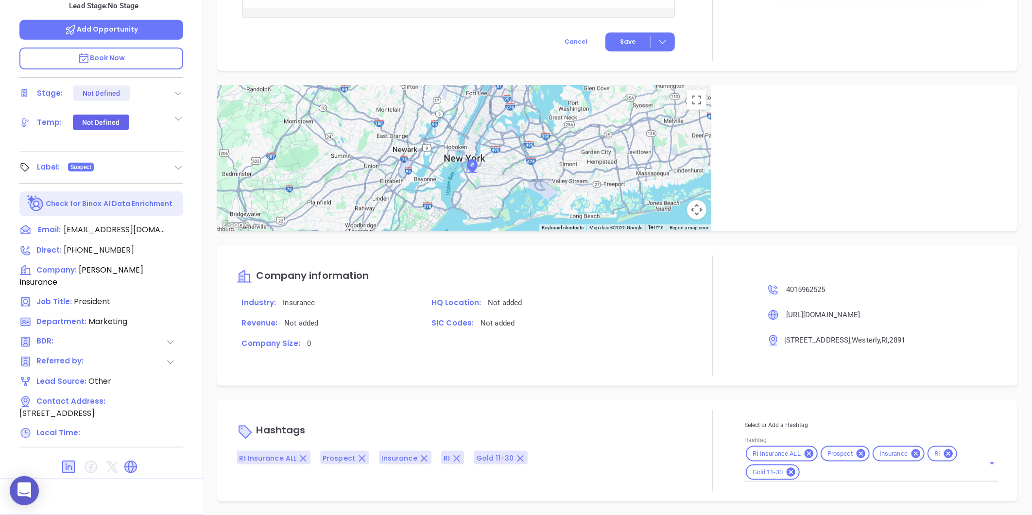
type input "[PERSON_NAME]"
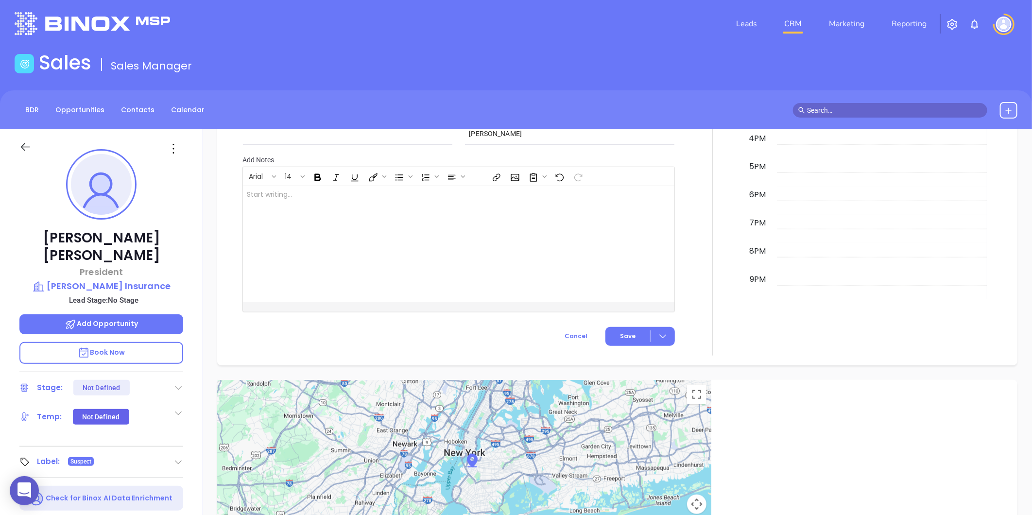
scroll to position [0, 0]
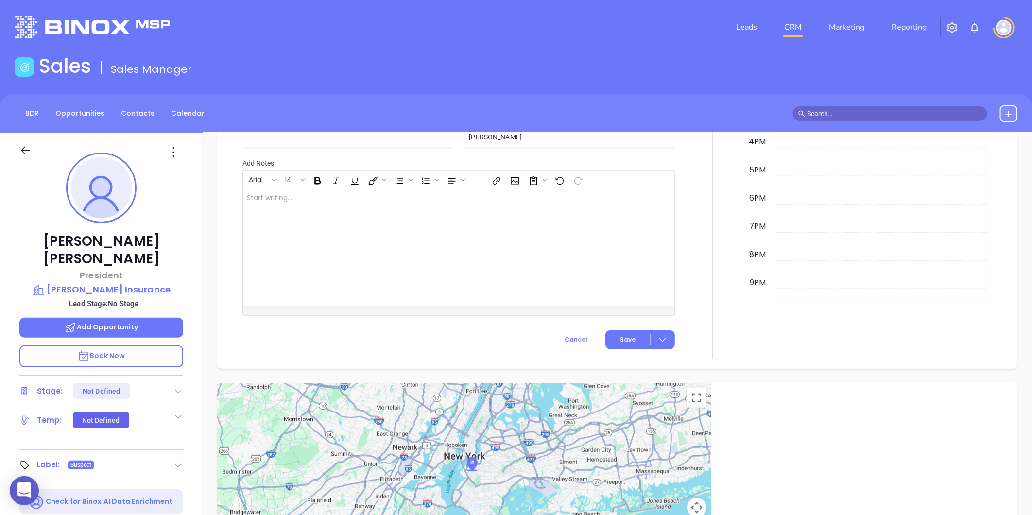
click at [127, 283] on p "Lathrop Insurance" at bounding box center [101, 290] width 164 height 14
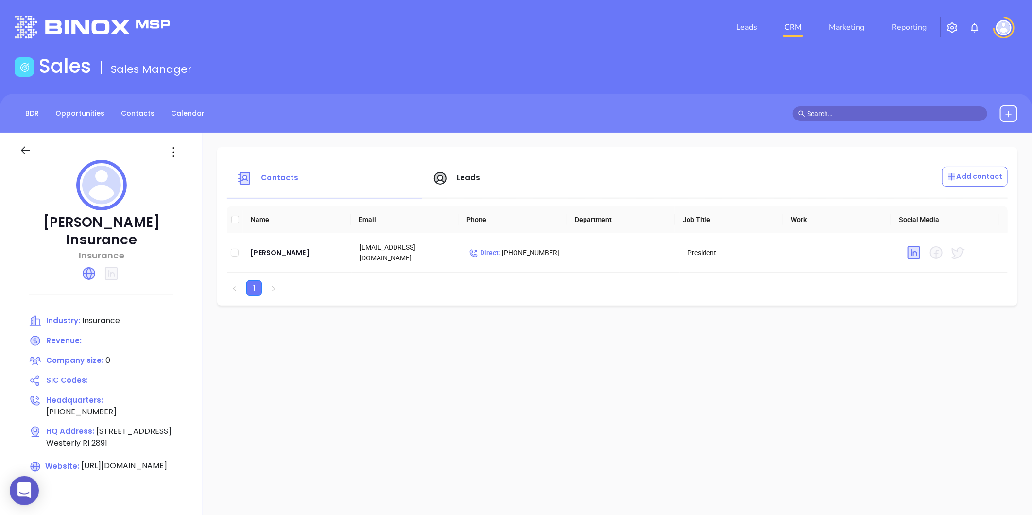
click at [168, 156] on icon at bounding box center [174, 152] width 16 height 16
click at [180, 167] on div "Edit" at bounding box center [217, 171] width 88 height 11
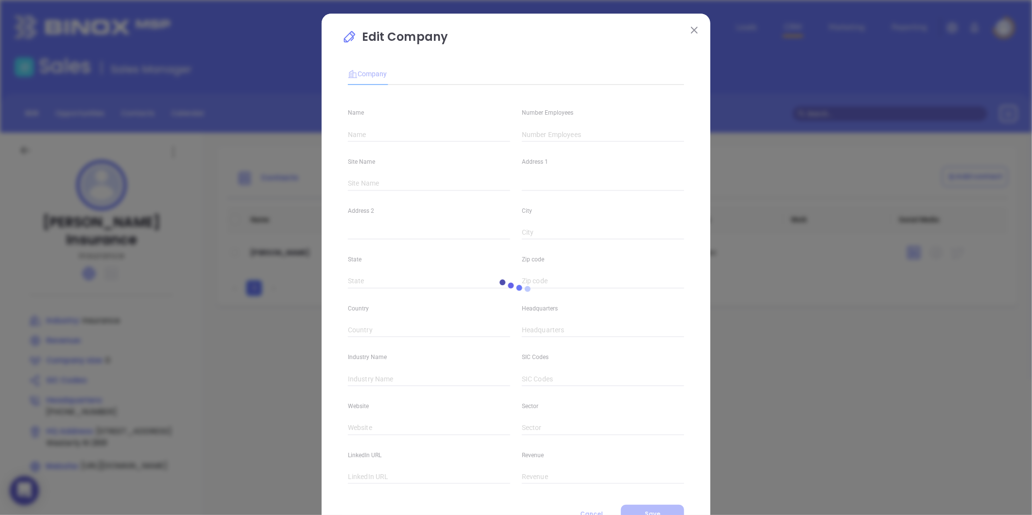
type input "Lathrop Insurance"
type input "0"
type input "(401) 596-2525"
type input "Insurance"
type input "https://www.lathropinsurance.com/"
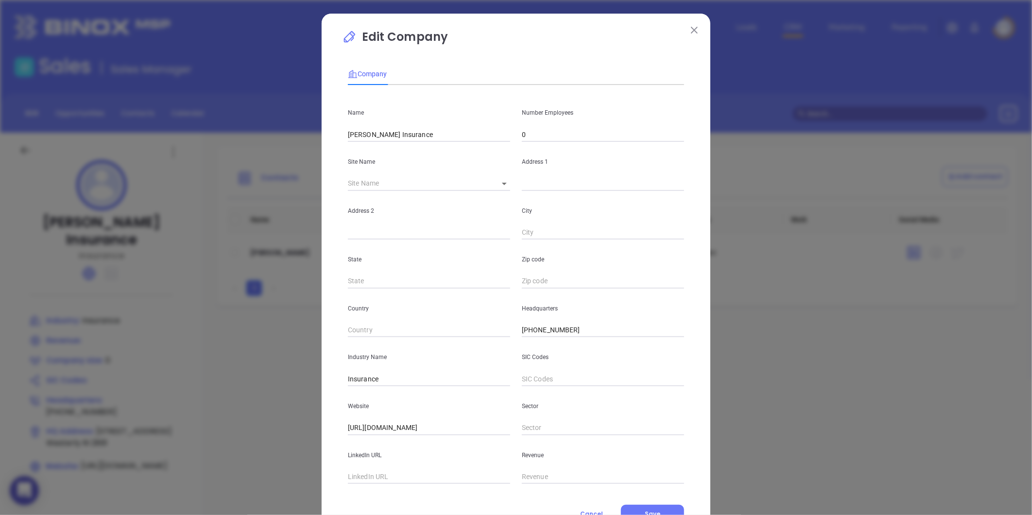
click at [545, 140] on input "0" at bounding box center [603, 134] width 162 height 15
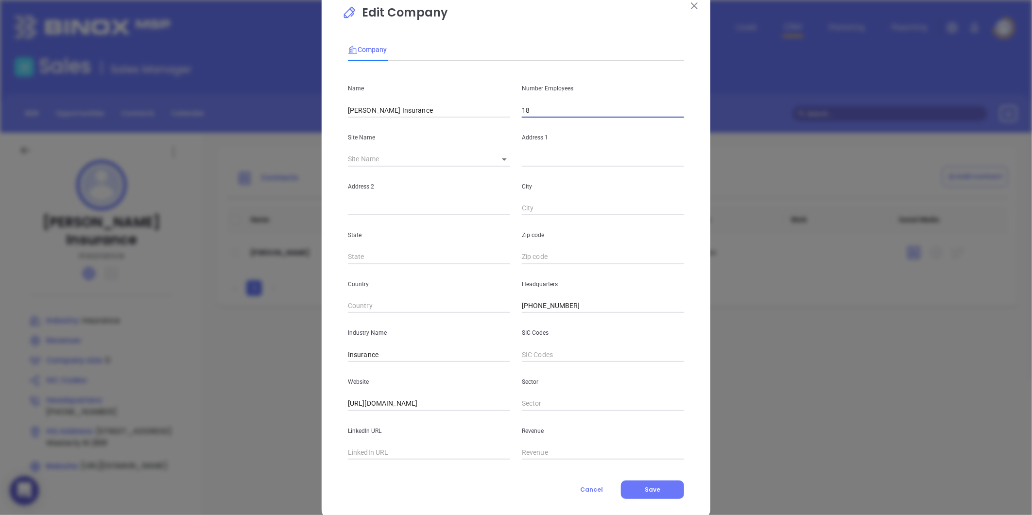
scroll to position [42, 0]
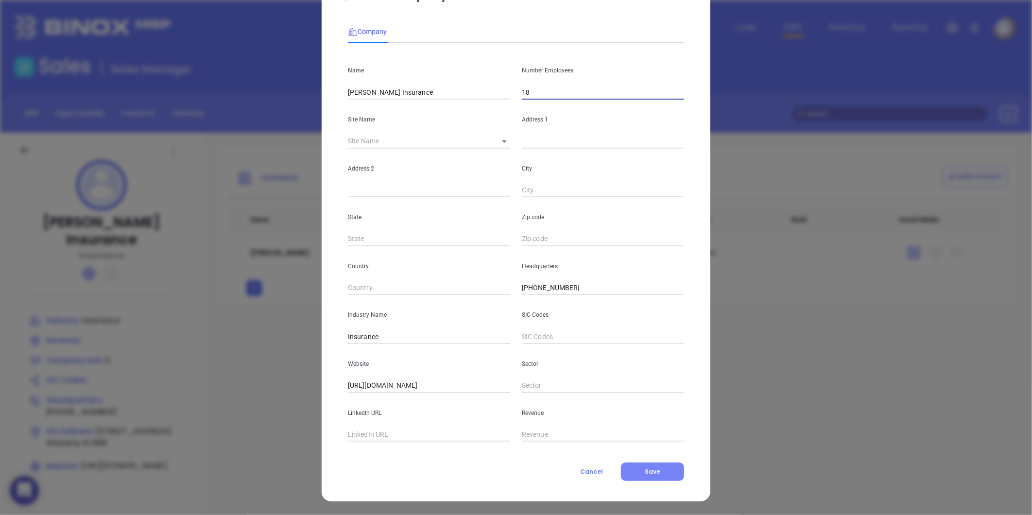
type input "18"
click at [634, 463] on button "Save" at bounding box center [652, 472] width 63 height 18
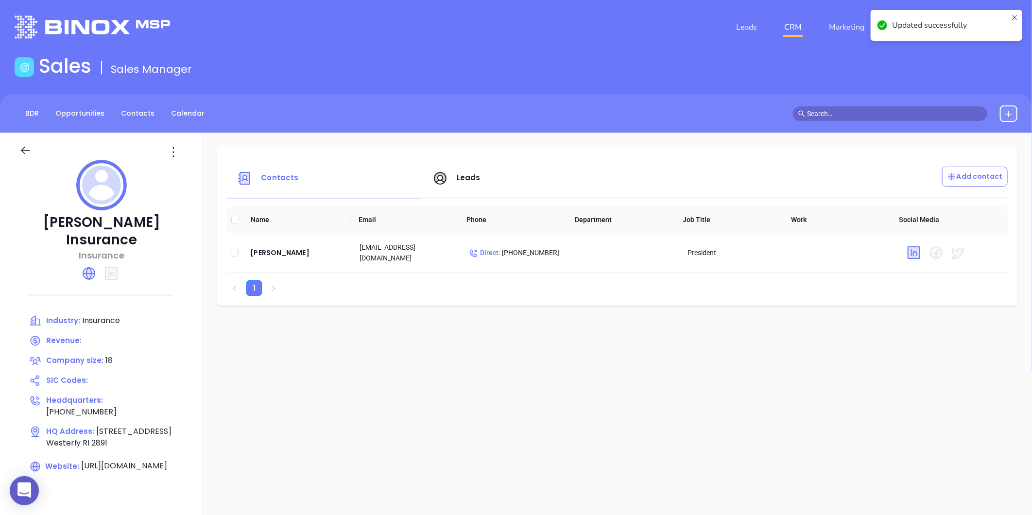
click at [167, 157] on icon at bounding box center [174, 152] width 16 height 16
click at [188, 175] on div "Edit" at bounding box center [217, 171] width 88 height 11
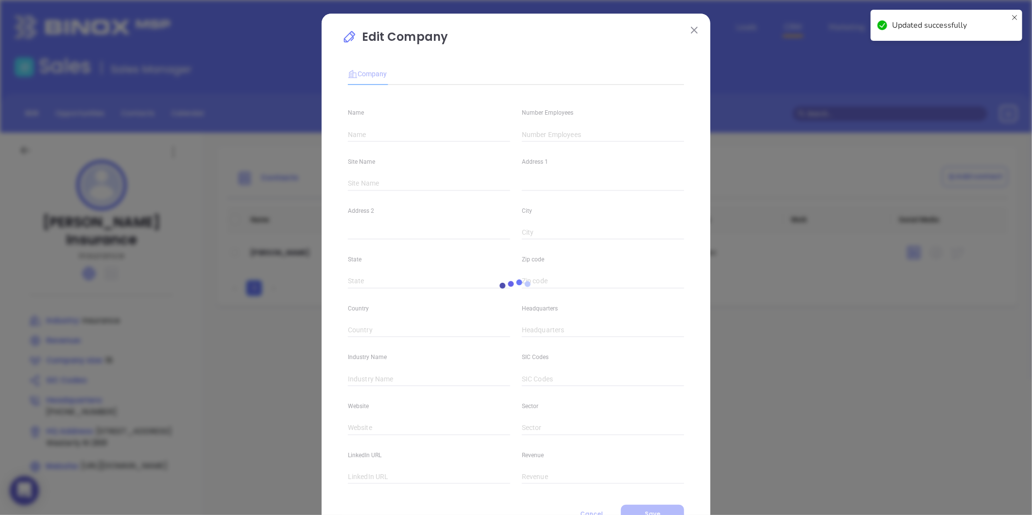
type input "Lathrop Insurance"
type input "18"
type input "(401) 596-2525"
type input "Insurance"
type input "https://www.lathropinsurance.com/"
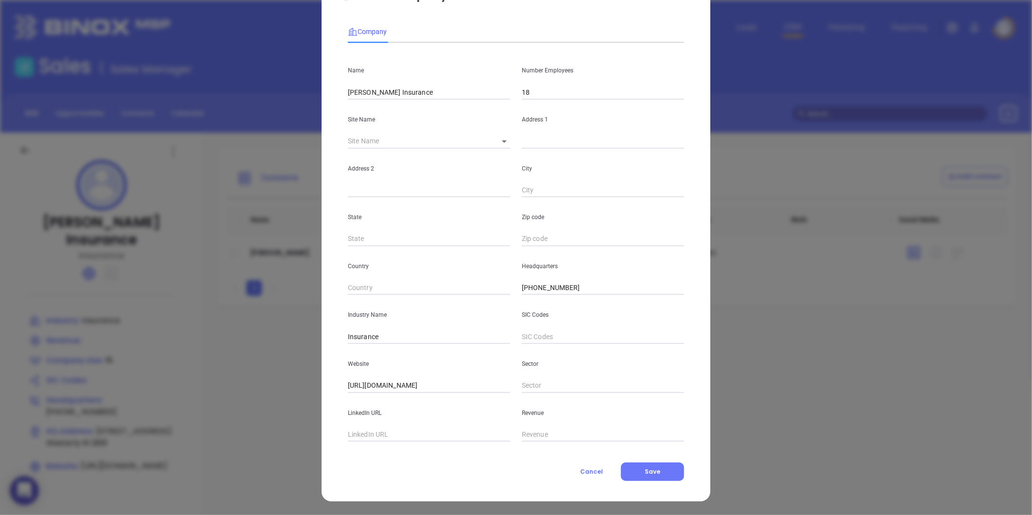
click at [348, 438] on input "text" at bounding box center [429, 435] width 162 height 15
paste input "https://www.linkedin.com/company/lathrop-insurance/"
type input "https://www.linkedin.com/company/lathrop-insurance/"
click at [630, 481] on div "Edit Company Company Name Lathrop Insurance Number Employees 18 Site Name ​ Add…" at bounding box center [516, 236] width 389 height 530
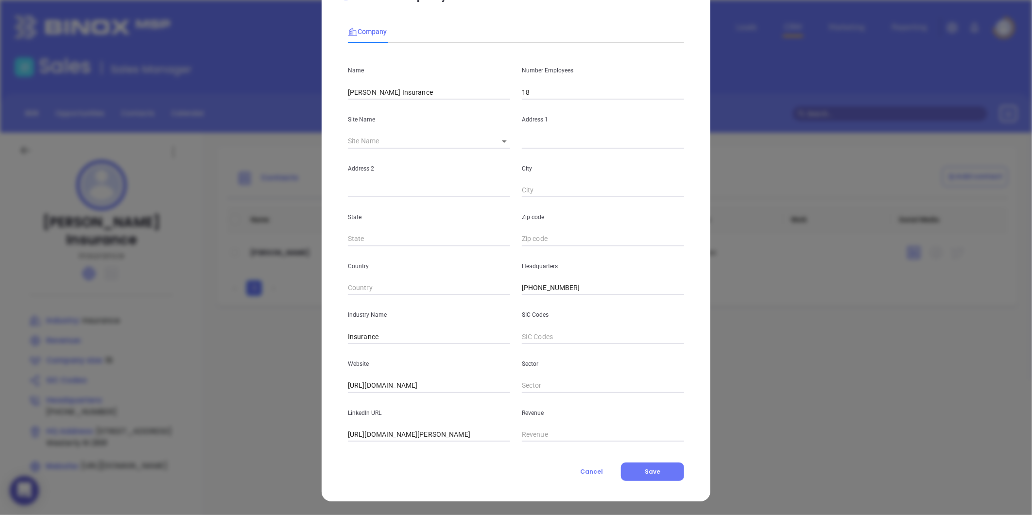
scroll to position [0, 0]
click at [633, 476] on button "Save" at bounding box center [652, 472] width 63 height 18
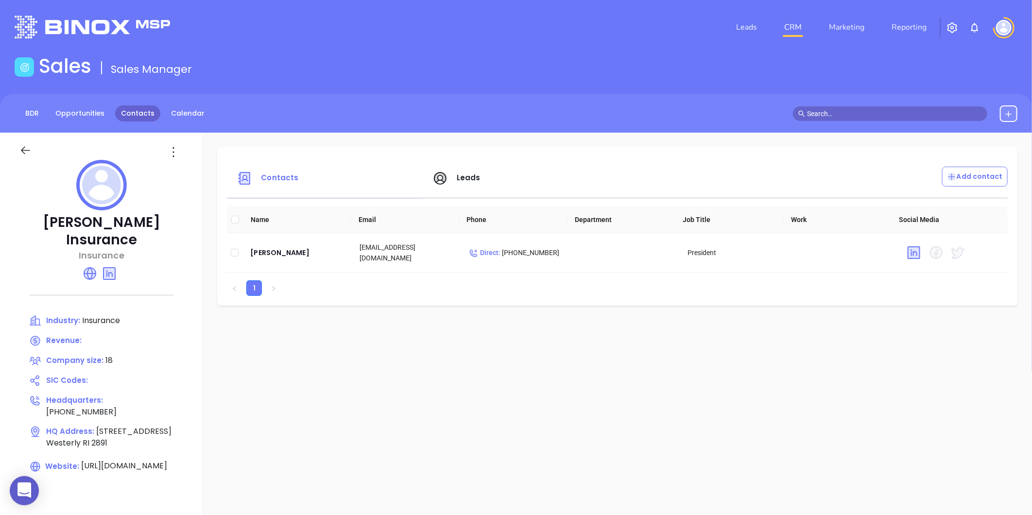
click at [133, 119] on link "Contacts" at bounding box center [137, 113] width 45 height 16
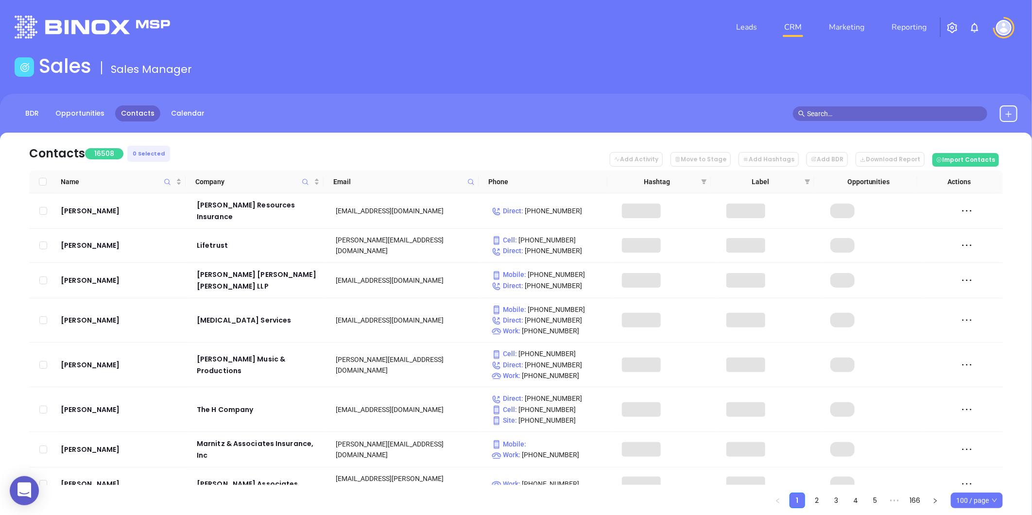
click at [472, 182] on icon at bounding box center [470, 181] width 7 height 7
paste input "mansfieldins.com"
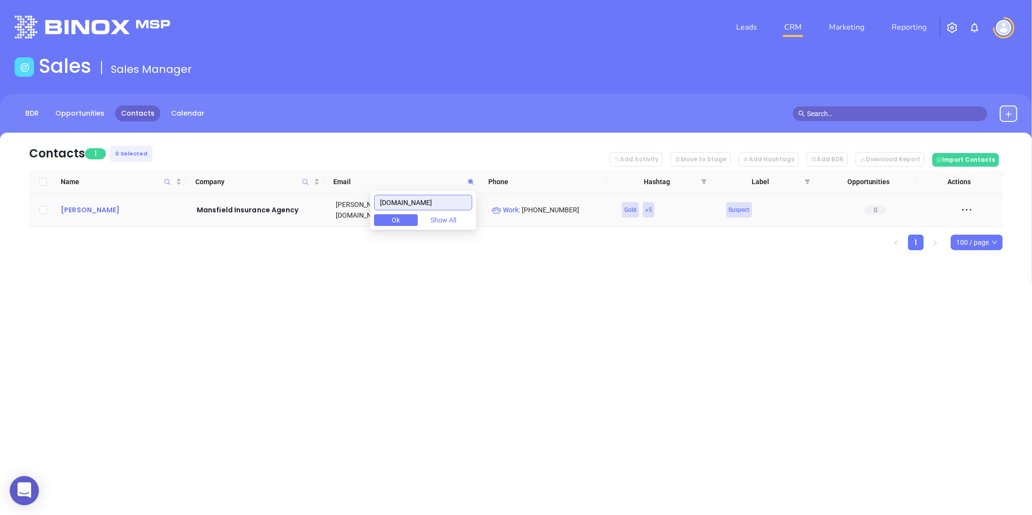
type input "mansfieldins.com"
click at [97, 204] on div "Garry Mansfield" at bounding box center [122, 210] width 122 height 12
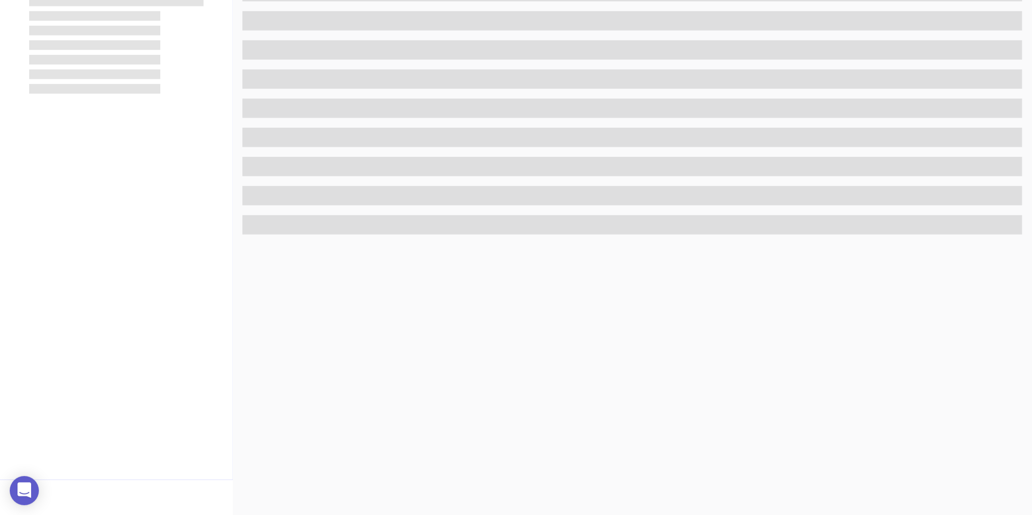
scroll to position [298, 0]
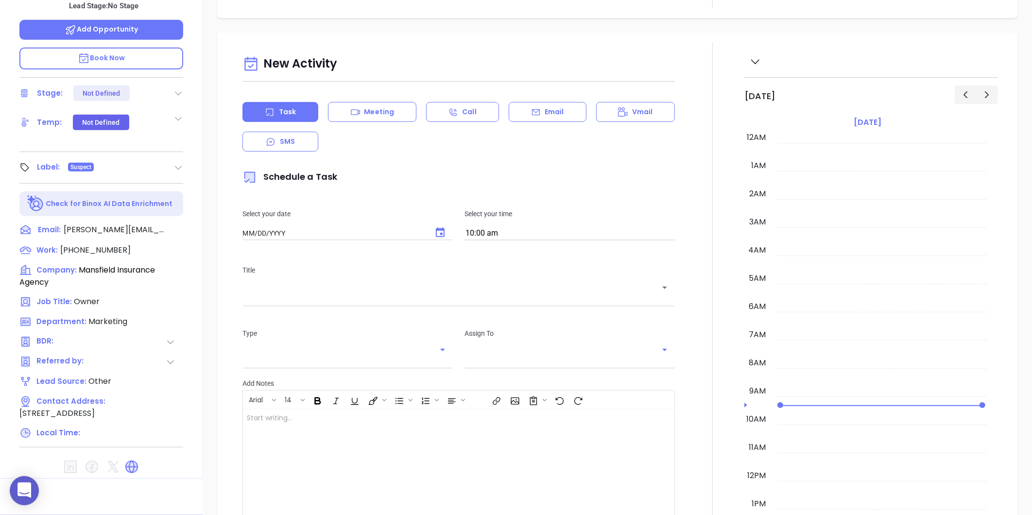
type input "[DATE]"
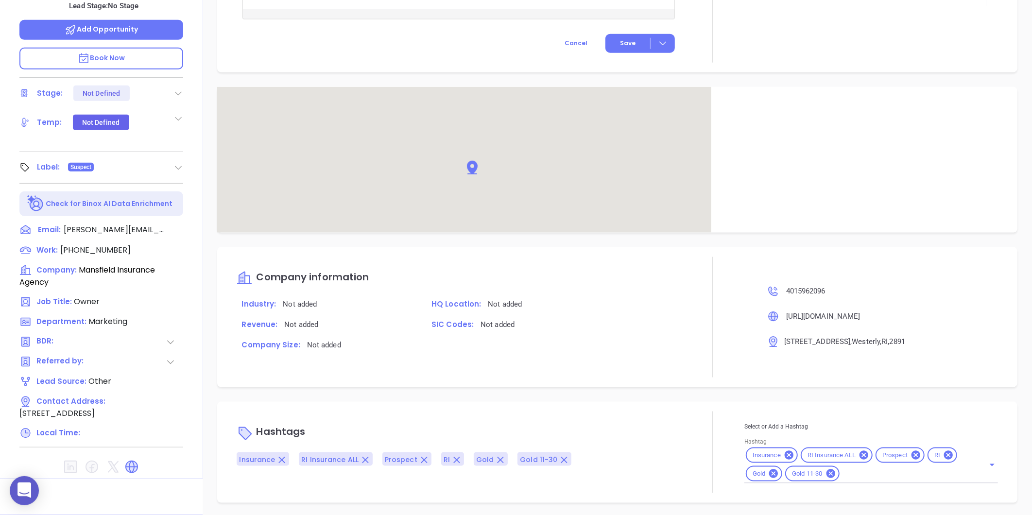
scroll to position [518, 0]
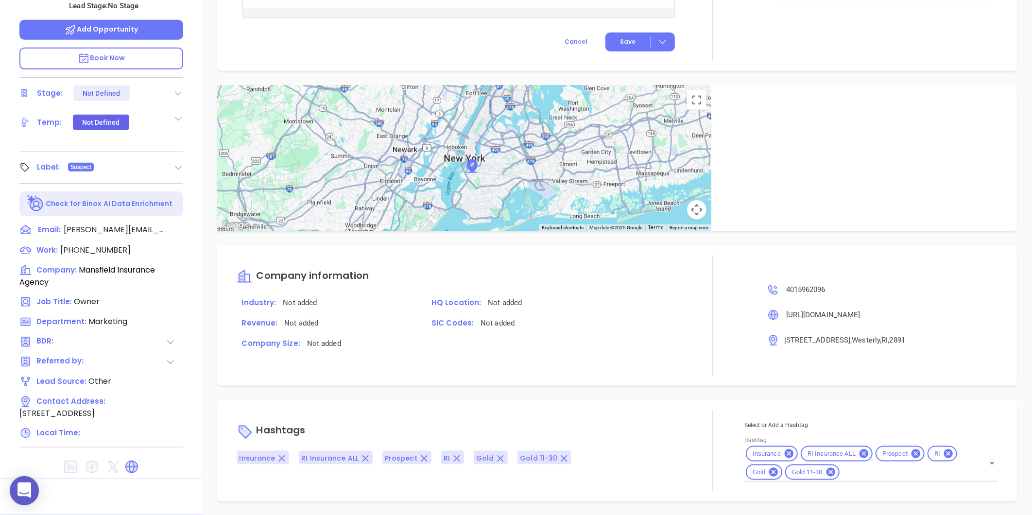
type input "[PERSON_NAME]"
click at [771, 468] on icon at bounding box center [773, 472] width 9 height 9
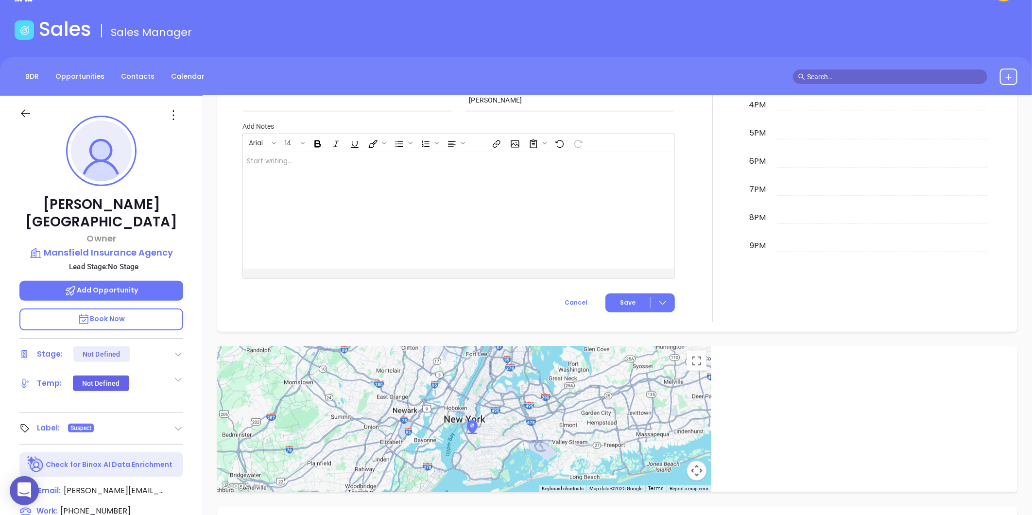
scroll to position [0, 0]
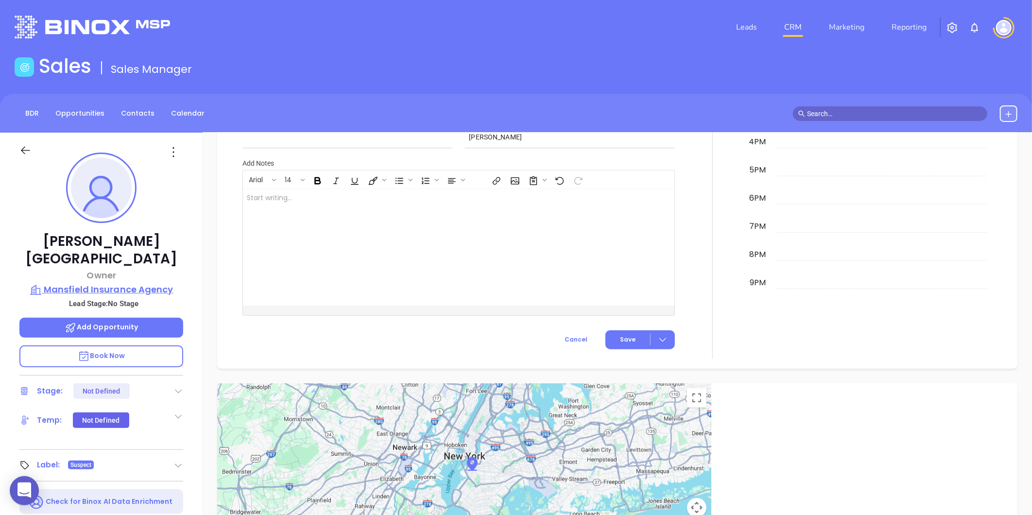
click at [111, 283] on p "Mansfield Insurance Agency" at bounding box center [101, 290] width 164 height 14
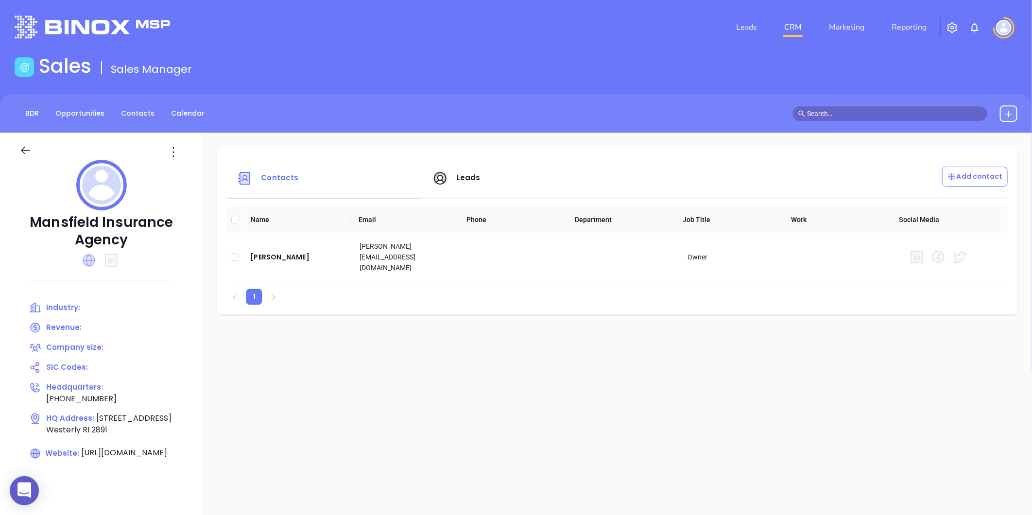
click at [91, 260] on icon at bounding box center [89, 260] width 13 height 13
click at [176, 145] on icon at bounding box center [174, 152] width 16 height 16
click at [188, 168] on div "Edit" at bounding box center [217, 171] width 88 height 11
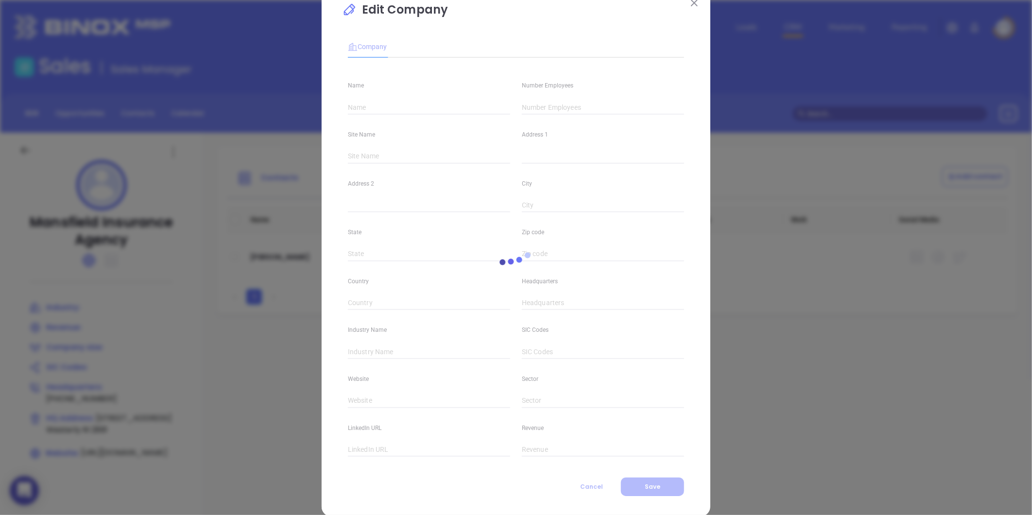
scroll to position [42, 0]
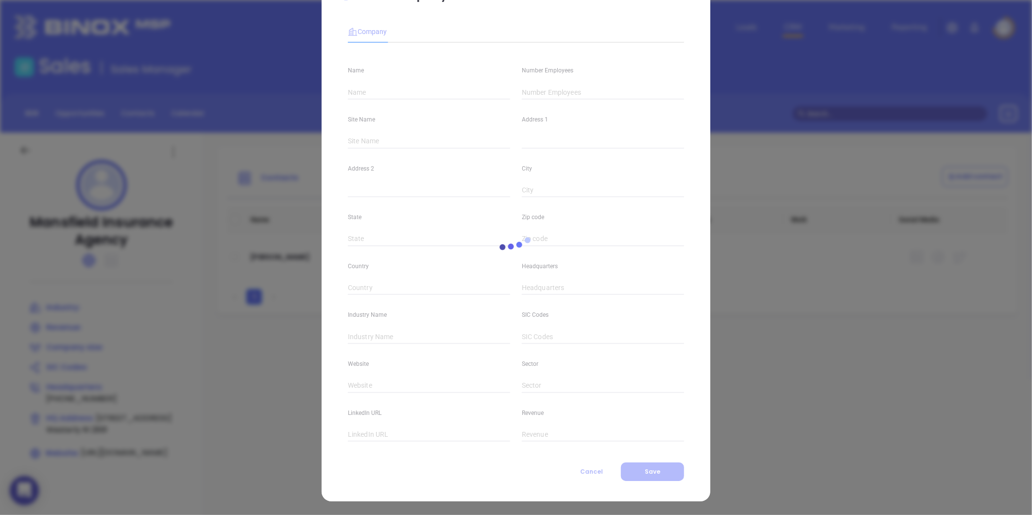
type input "Mansfield Insurance Agency"
type input "(401) 596-2096"
type input "https://www.mansfieldins.com/"
click at [384, 336] on input "text" at bounding box center [429, 336] width 162 height 15
click at [333, 425] on div "Edit Company Company Name Mansfield Insurance Agency Number Employees Site Name…" at bounding box center [516, 236] width 389 height 530
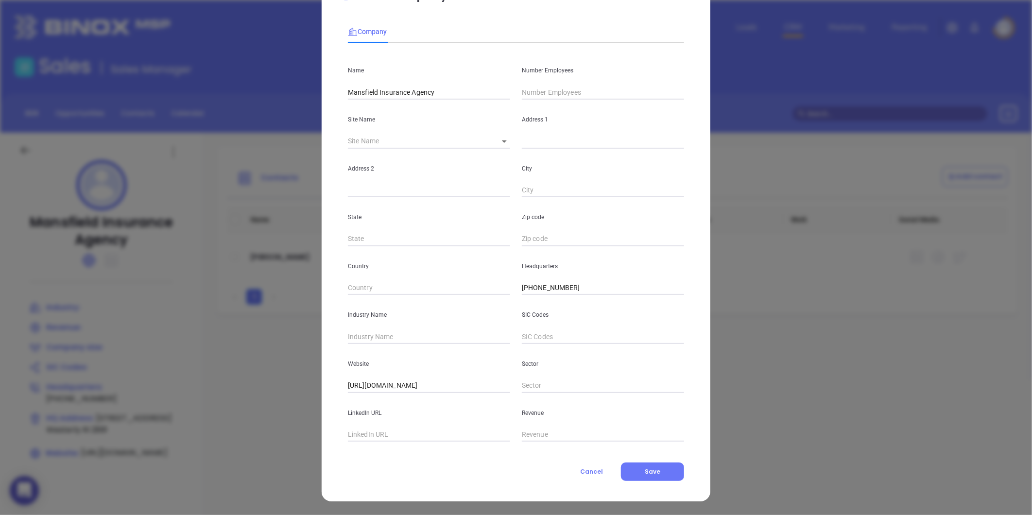
click at [342, 429] on div "LinkedIn URL" at bounding box center [429, 417] width 174 height 49
click at [349, 431] on input "text" at bounding box center [429, 435] width 162 height 15
paste input "https://www.linkedin.com/company/mansfield-insurance-agency-inc-/"
type input "https://www.linkedin.com/company/mansfield-insurance-agency-inc-/"
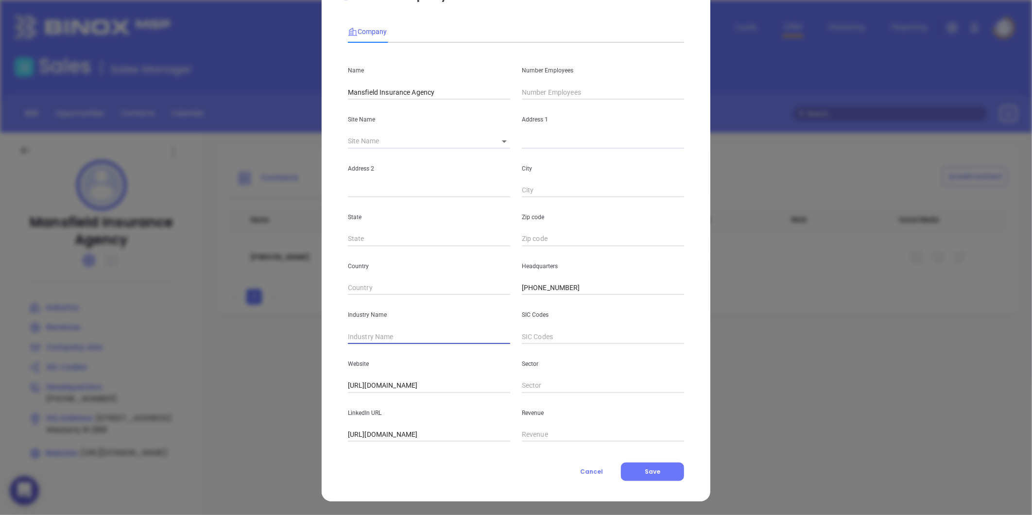
scroll to position [0, 0]
click at [382, 343] on input "text" at bounding box center [429, 336] width 162 height 15
type input "Insurance"
click at [584, 89] on input "text" at bounding box center [603, 92] width 162 height 15
type input "12"
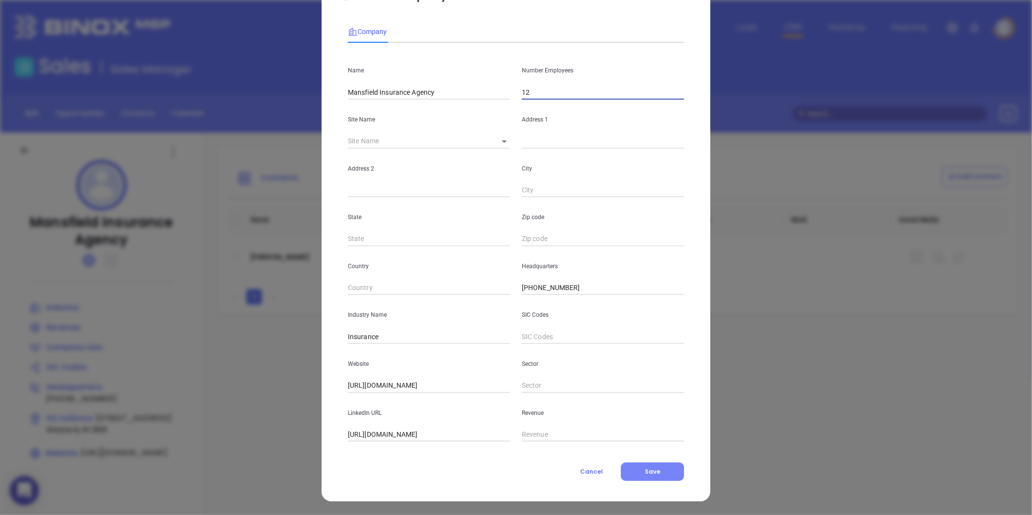
click at [636, 465] on button "Save" at bounding box center [652, 472] width 63 height 18
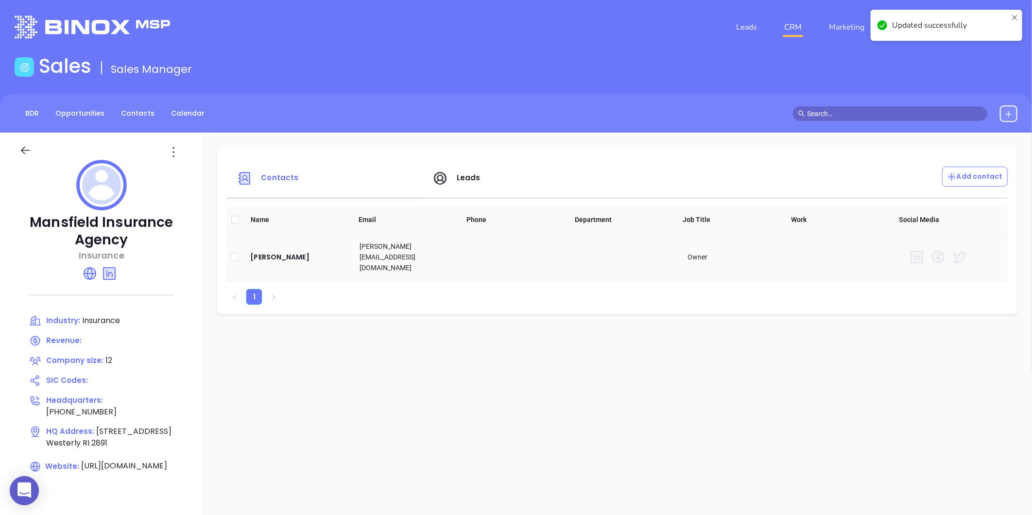
click at [293, 259] on td "Garry Mansfield" at bounding box center [296, 257] width 109 height 48
click at [292, 257] on div "Garry Mansfield" at bounding box center [297, 257] width 94 height 12
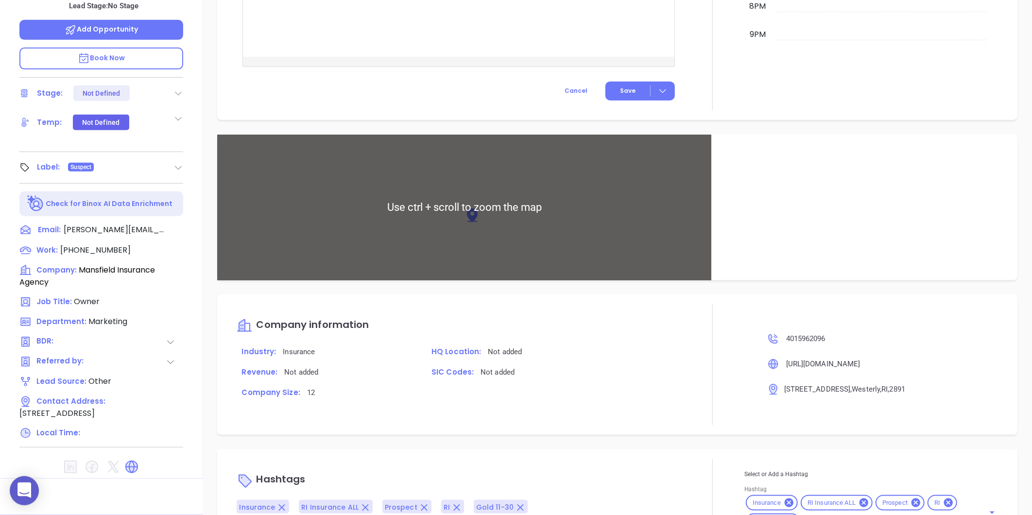
scroll to position [518, 0]
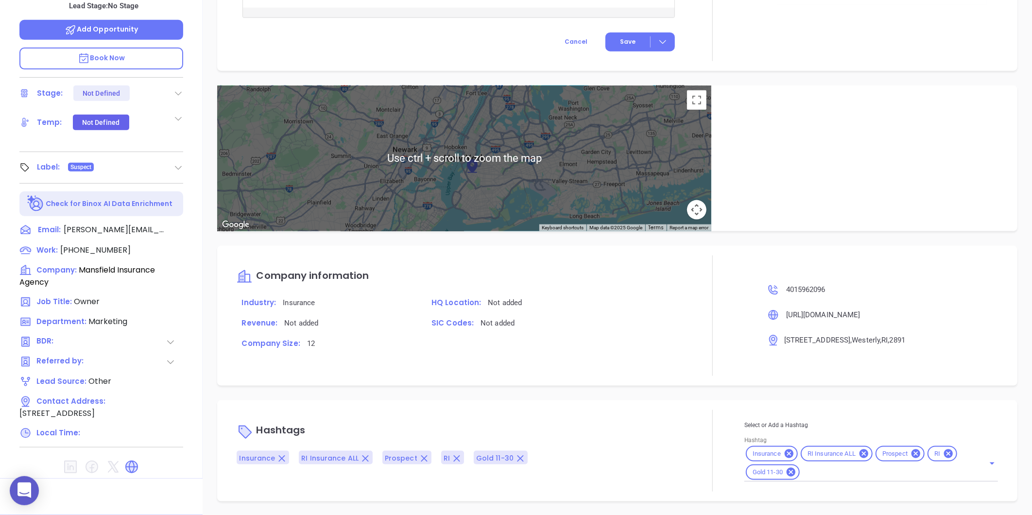
type input "[PERSON_NAME]"
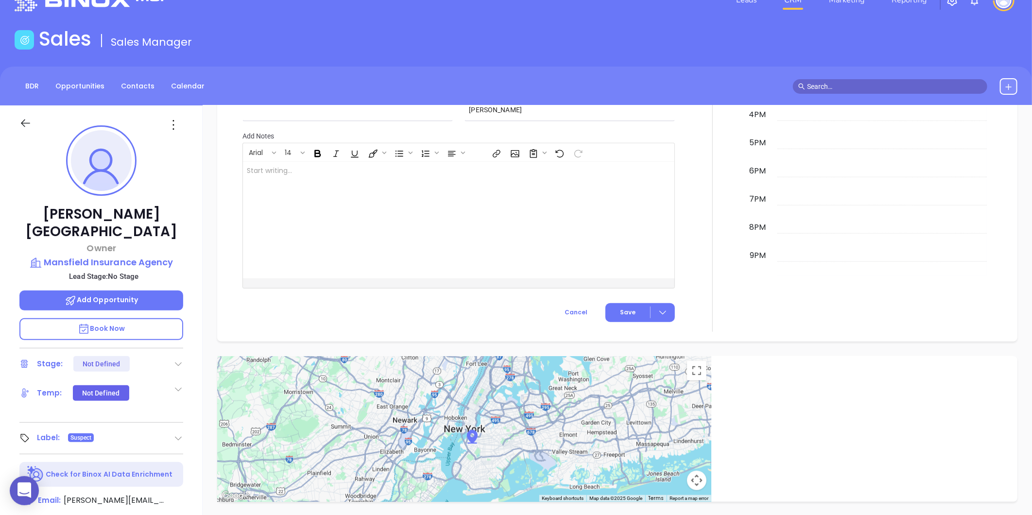
scroll to position [0, 0]
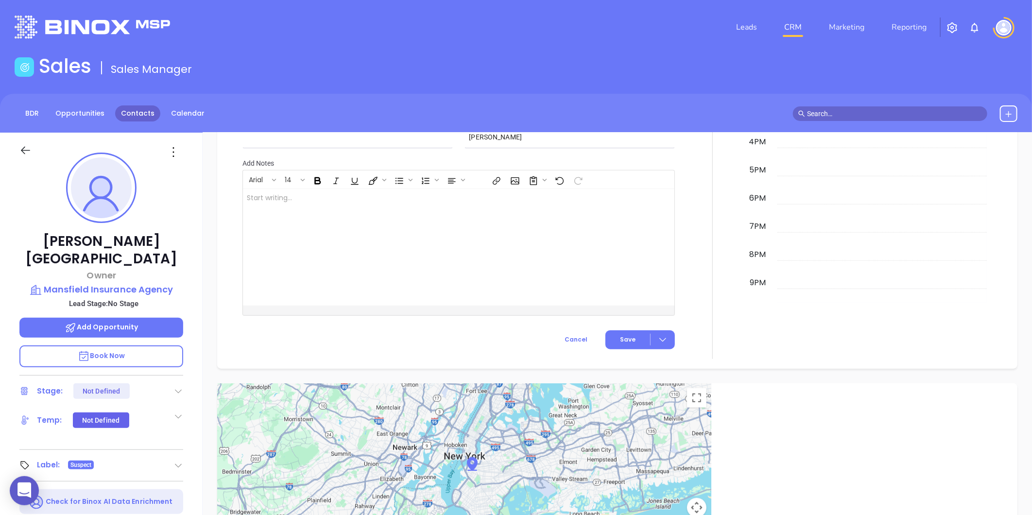
click at [129, 109] on link "Contacts" at bounding box center [137, 113] width 45 height 16
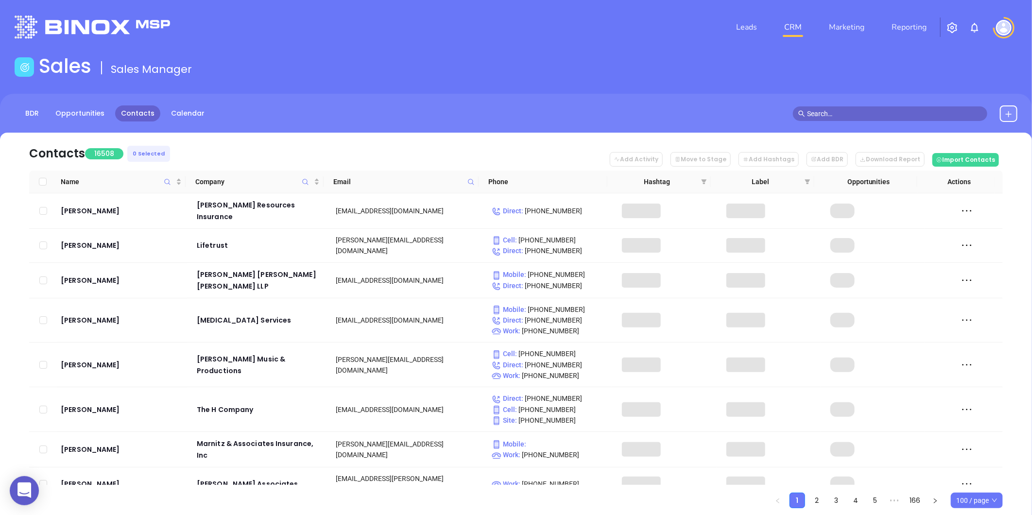
click at [463, 178] on span "Email" at bounding box center [398, 181] width 130 height 11
click at [469, 179] on icon at bounding box center [471, 182] width 6 height 6
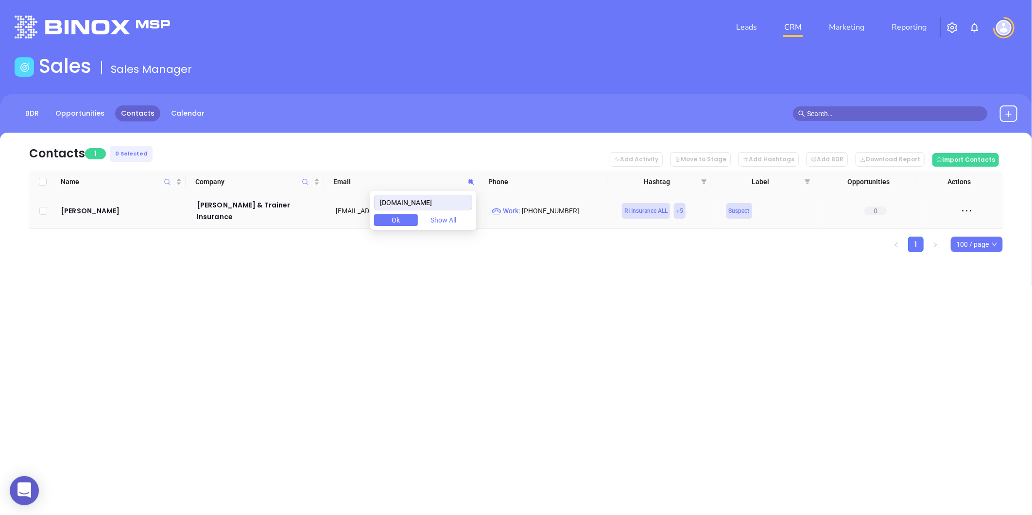
type input "thorptrainer.com"
click at [86, 214] on td "Howard Thorp" at bounding box center [122, 210] width 130 height 35
click at [85, 209] on div "Howard Thorp" at bounding box center [122, 211] width 122 height 12
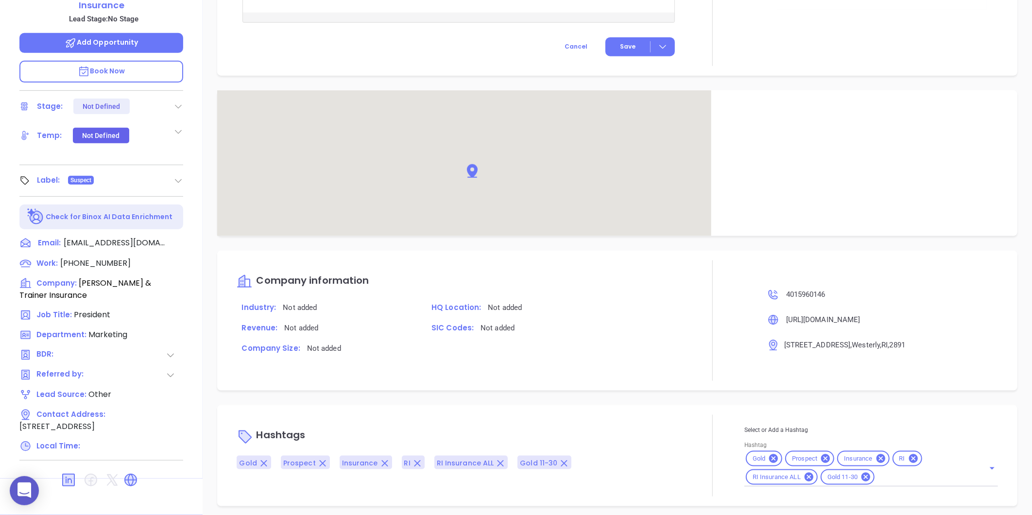
scroll to position [518, 0]
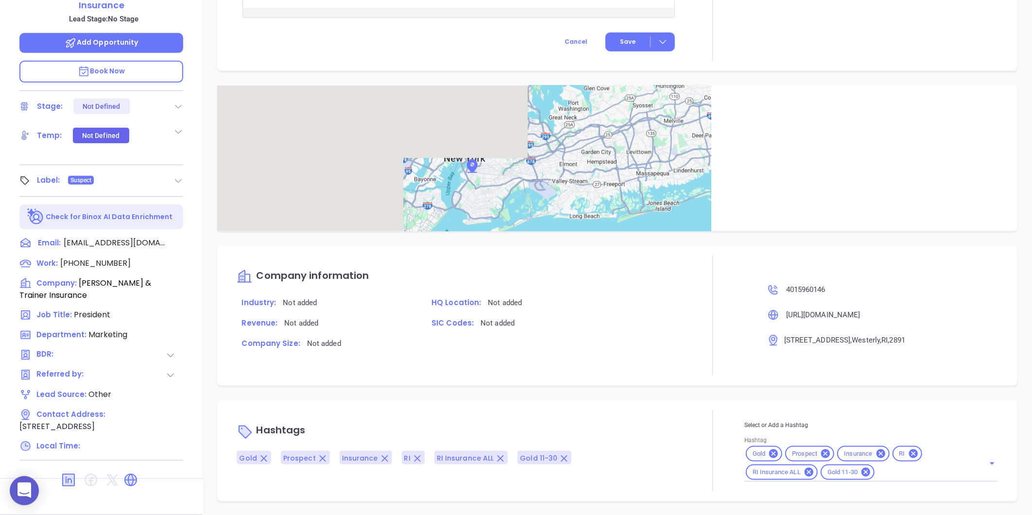
type input "[PERSON_NAME]"
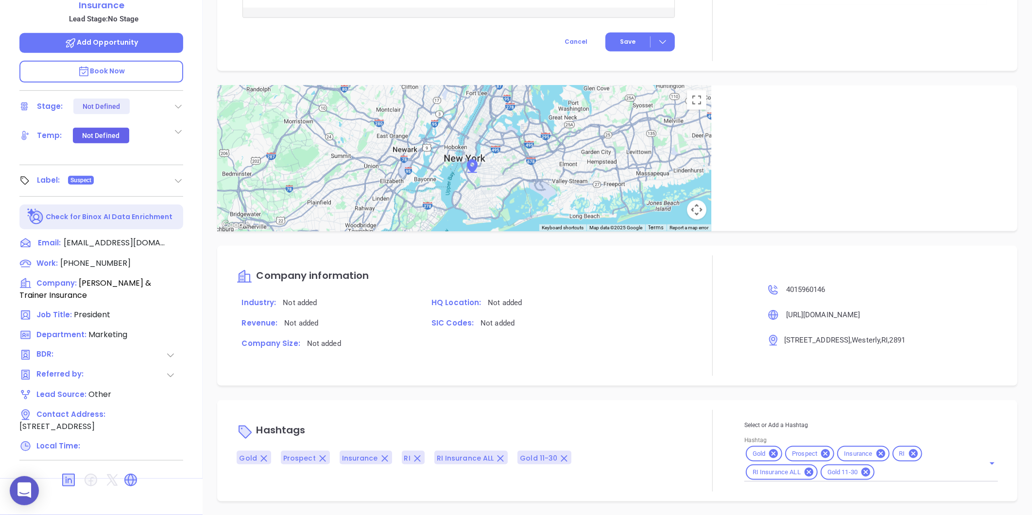
scroll to position [514, 0]
click at [769, 454] on icon at bounding box center [773, 453] width 9 height 9
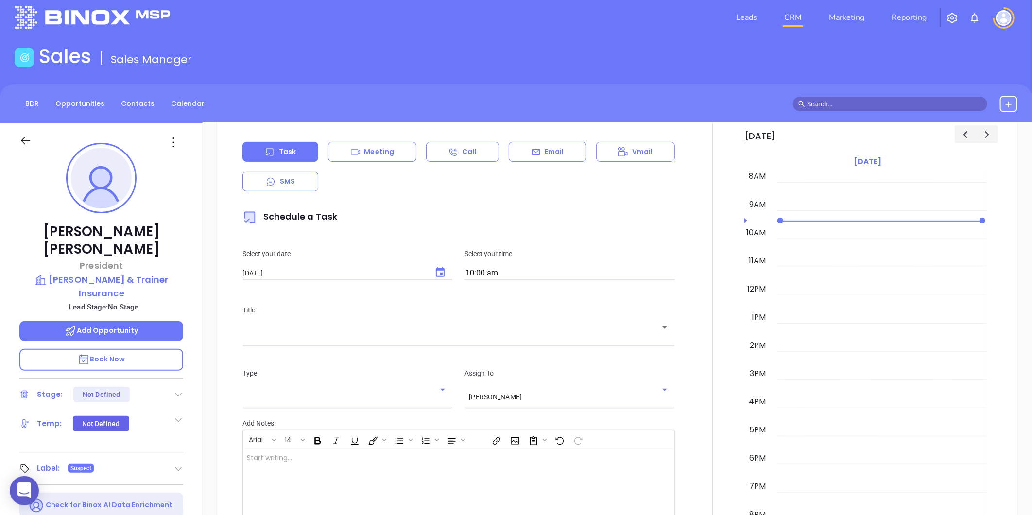
scroll to position [0, 0]
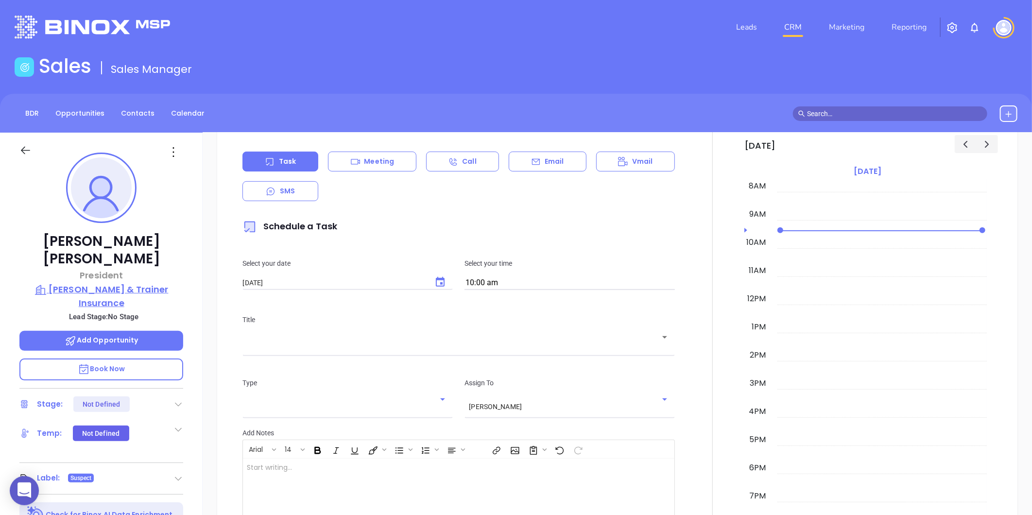
click at [104, 283] on p "Thorp & Trainer Insurance" at bounding box center [101, 296] width 164 height 27
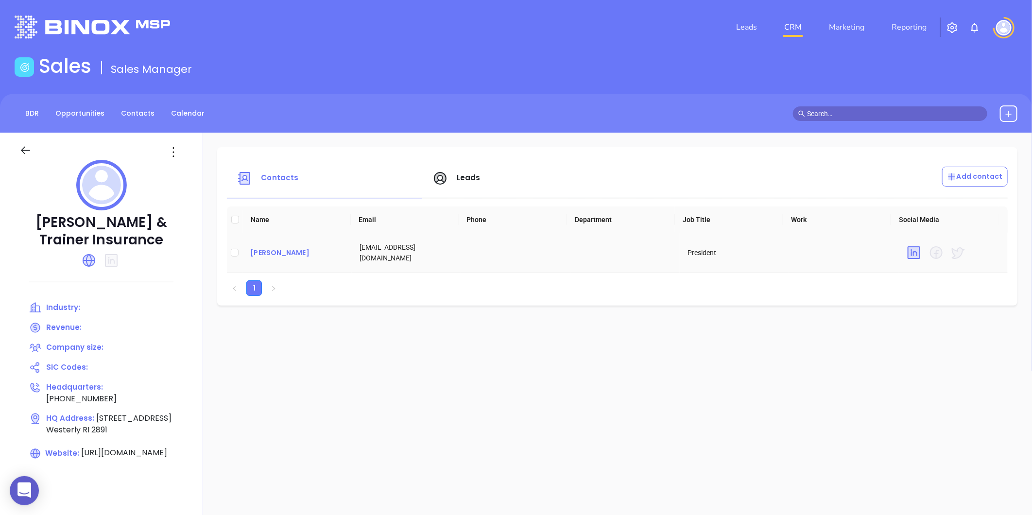
click at [271, 251] on div "Howard Thorp" at bounding box center [297, 253] width 94 height 12
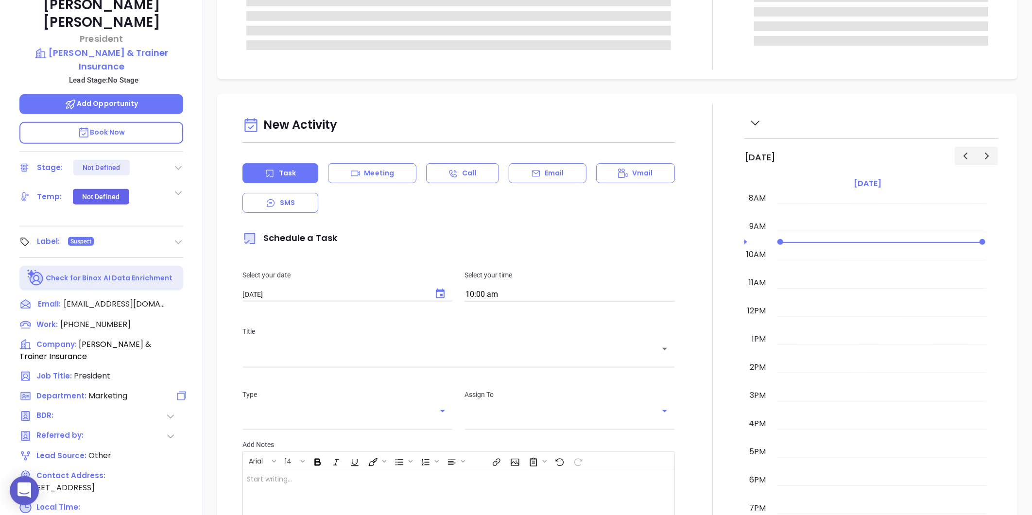
scroll to position [298, 0]
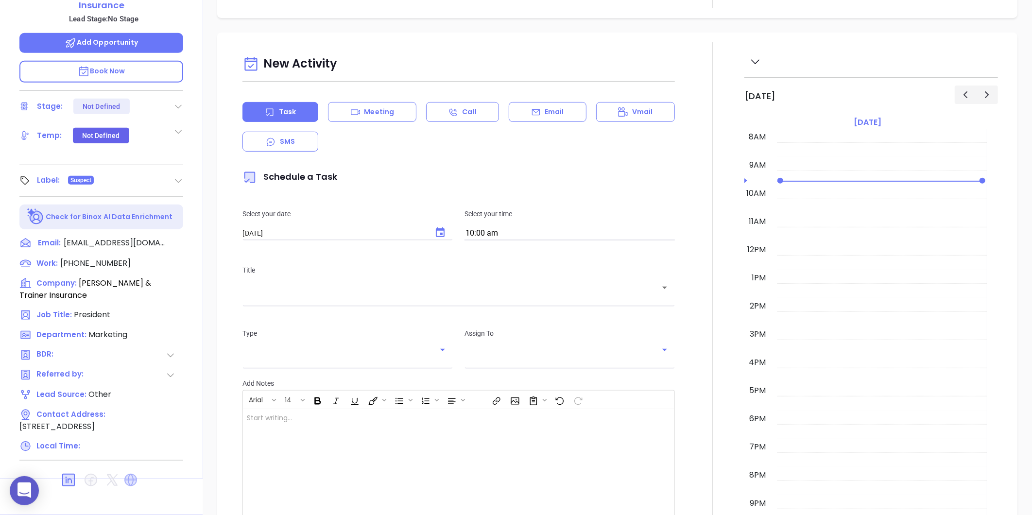
click at [135, 474] on icon at bounding box center [130, 480] width 13 height 13
type input "[PERSON_NAME]"
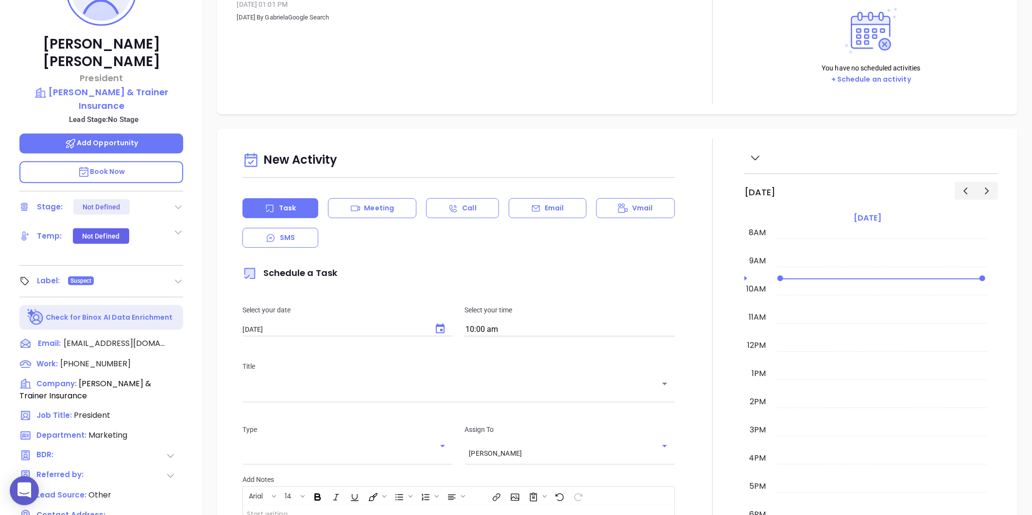
scroll to position [82, 0]
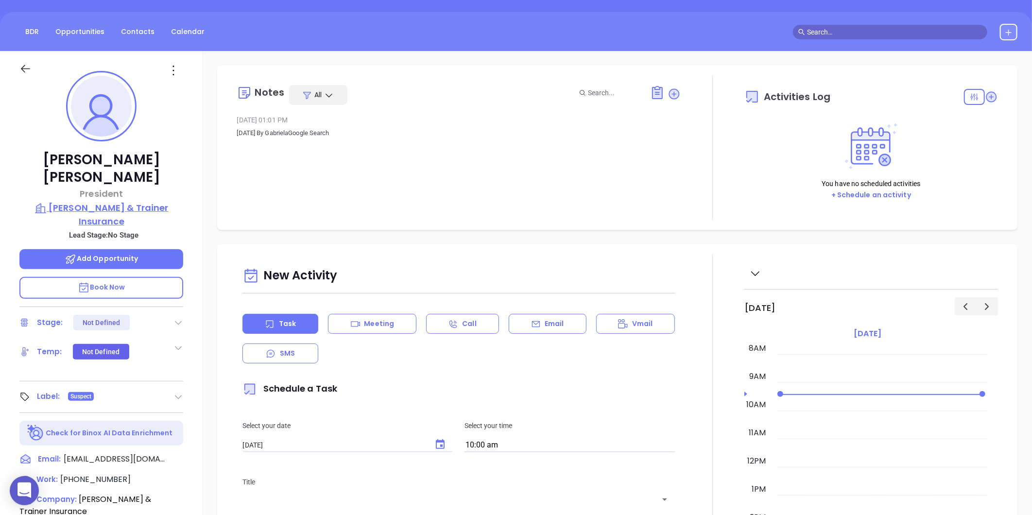
click at [126, 201] on p "Thorp & Trainer Insurance" at bounding box center [101, 214] width 164 height 27
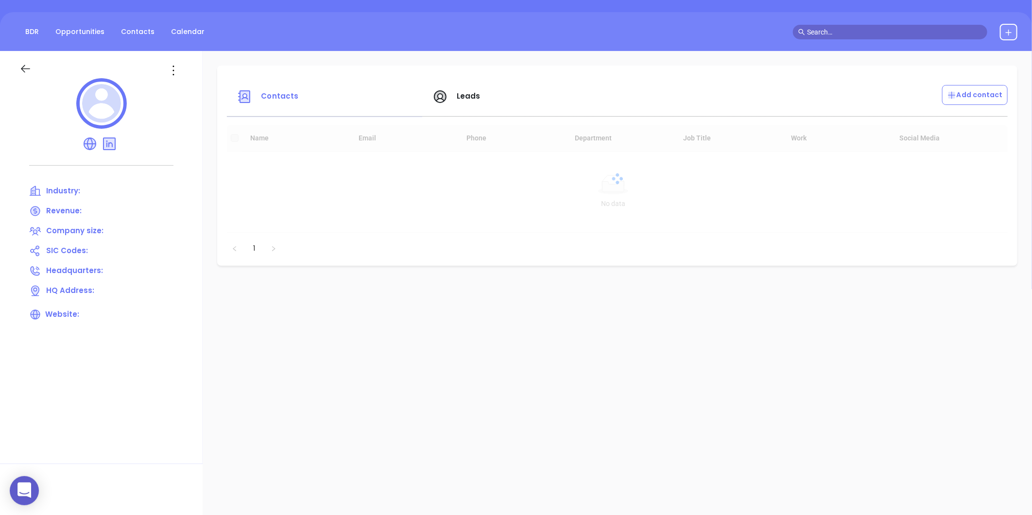
click at [175, 74] on icon at bounding box center [174, 71] width 16 height 16
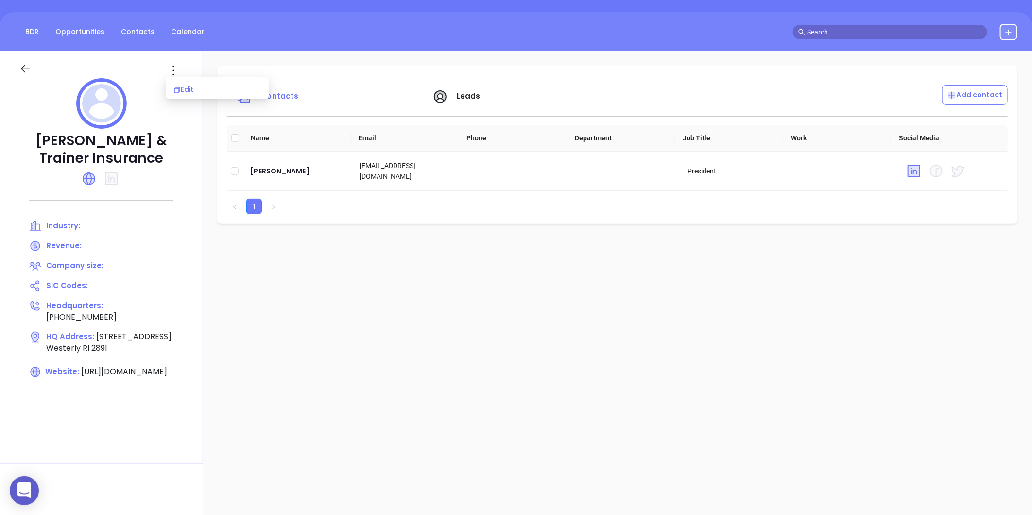
click at [193, 90] on div "Edit" at bounding box center [217, 89] width 88 height 11
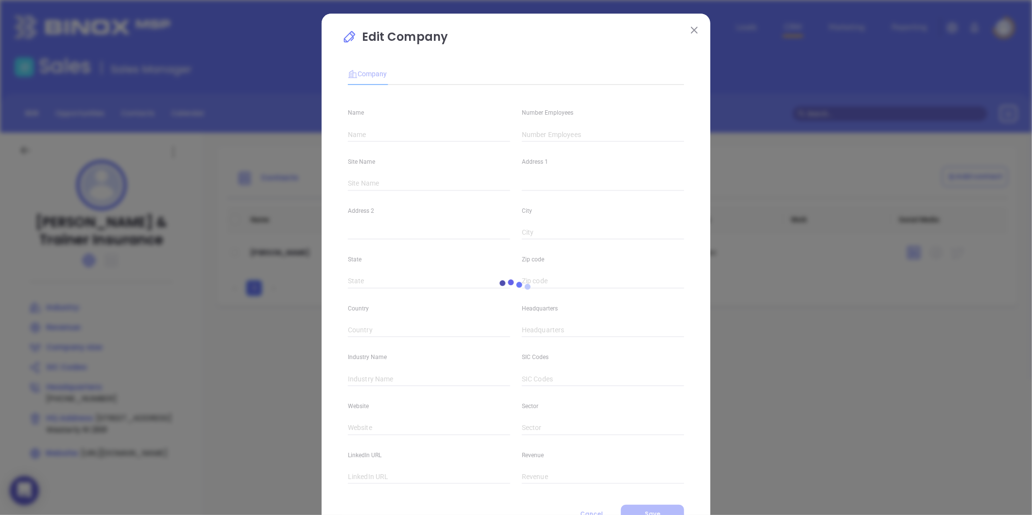
type input "Thorp & Trainer Insurance"
type input "(401) 596-0146"
type input "https://www.thorptrainer.com/"
click at [533, 136] on input "text" at bounding box center [603, 134] width 162 height 15
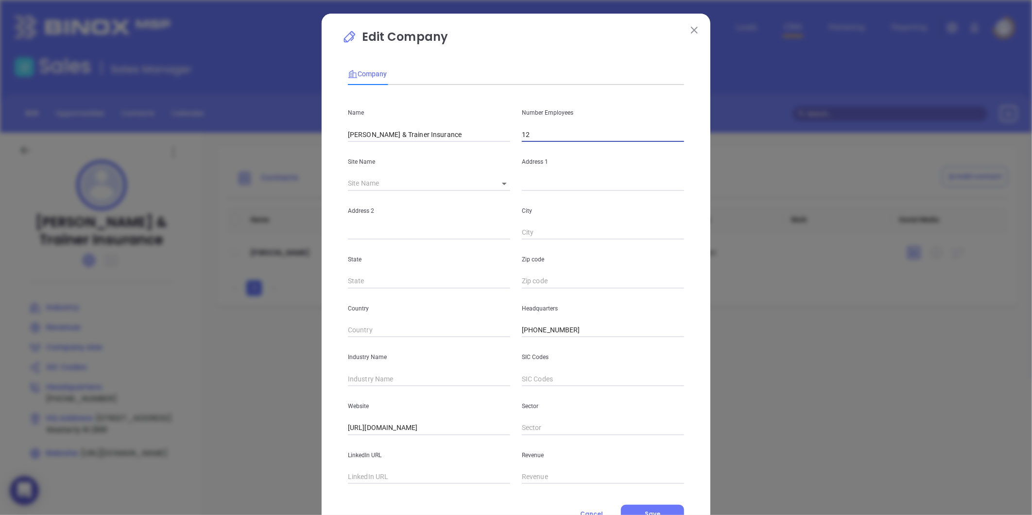
type input "12"
click at [379, 377] on input "text" at bounding box center [429, 379] width 162 height 15
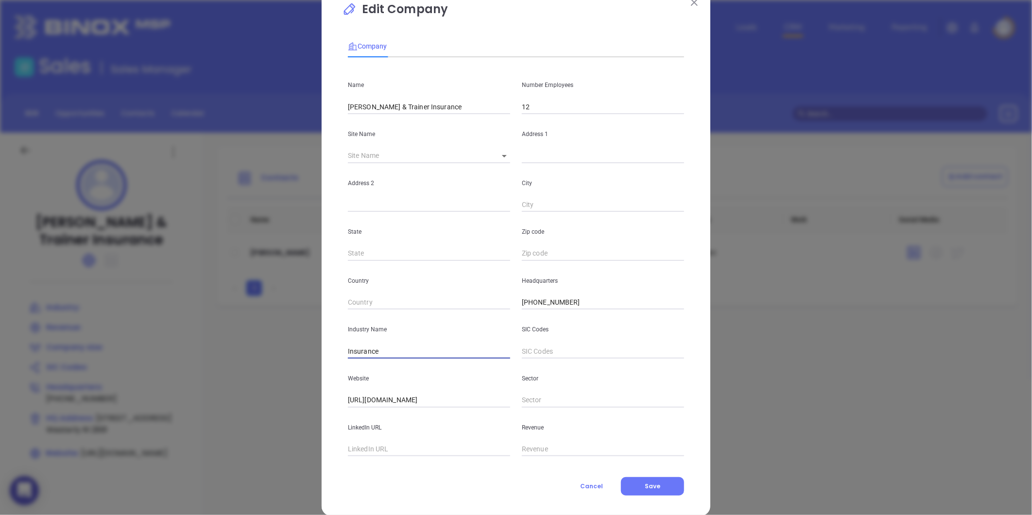
scroll to position [42, 0]
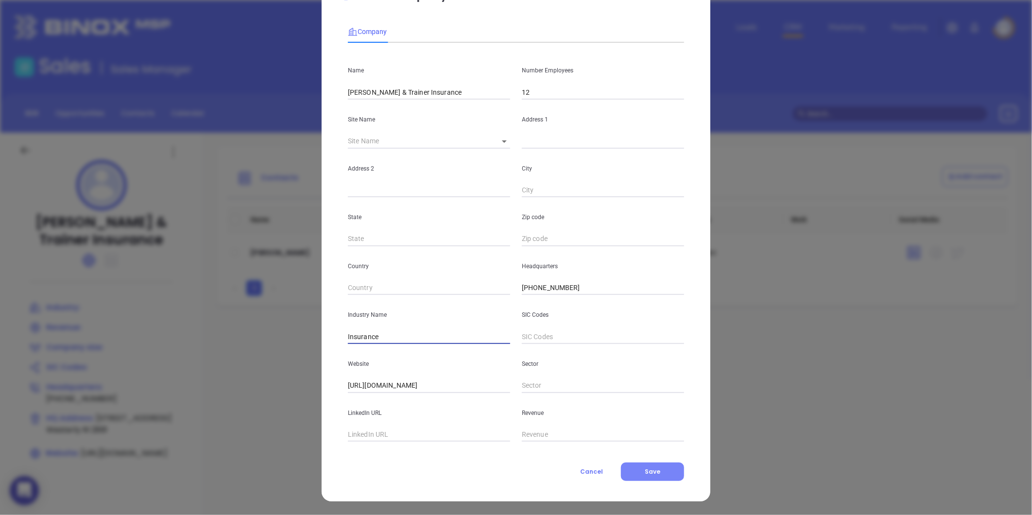
type input "Insurance"
click at [658, 474] on button "Save" at bounding box center [652, 472] width 63 height 18
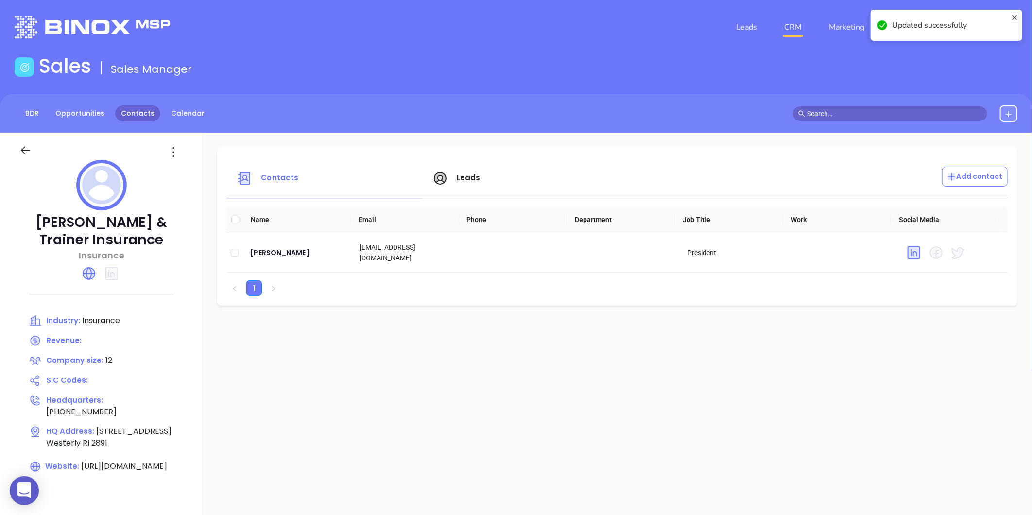
click at [132, 118] on link "Contacts" at bounding box center [137, 113] width 45 height 16
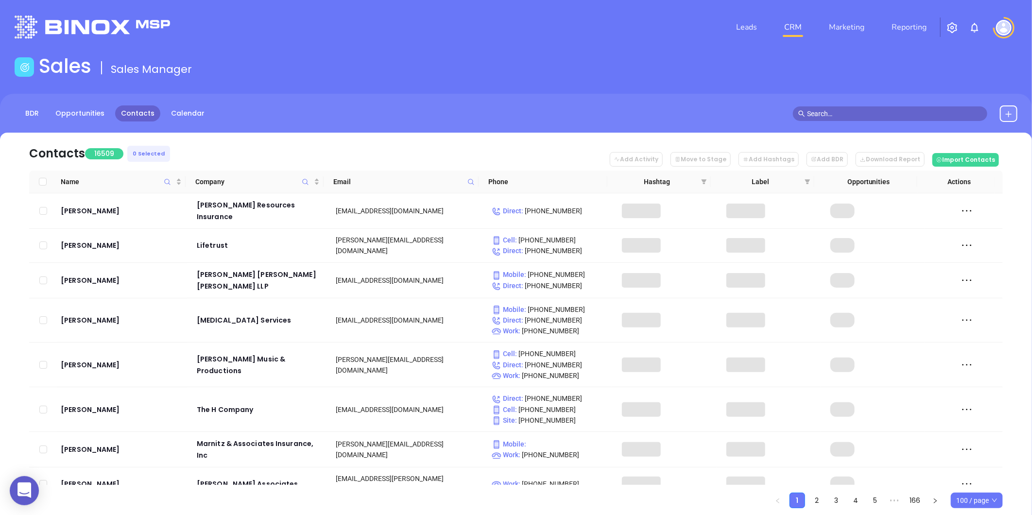
click at [470, 178] on icon at bounding box center [470, 181] width 7 height 7
paste input "louispancierainc.com"
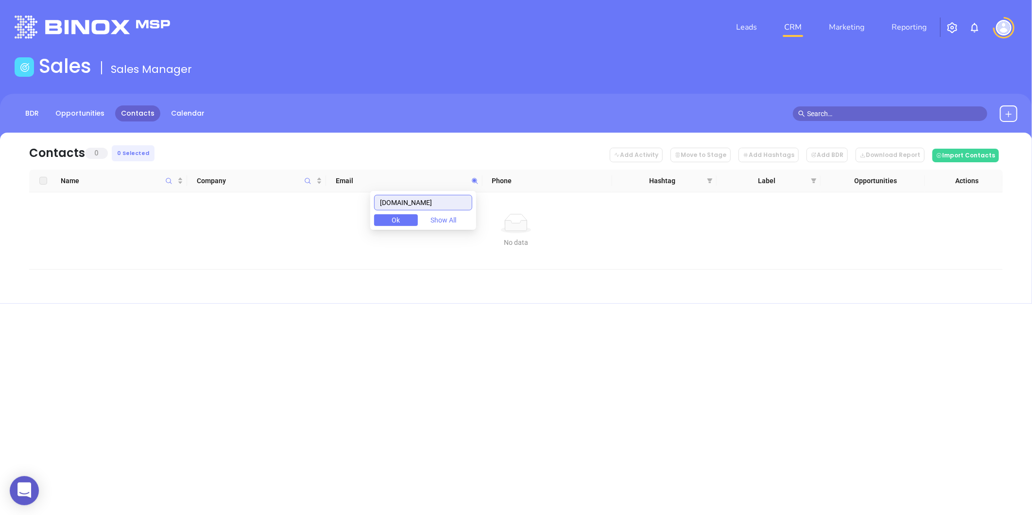
drag, startPoint x: 458, startPoint y: 201, endPoint x: 258, endPoint y: 230, distance: 201.8
click at [259, 230] on body "0 Leads CRM Marketing Reporting Financial Leads Leads Sales Sales Manager BDR O…" at bounding box center [516, 257] width 1032 height 515
type input "louispancierainc.com"
paste input "louispancierainc.com"
type input "louispancierainc.com"
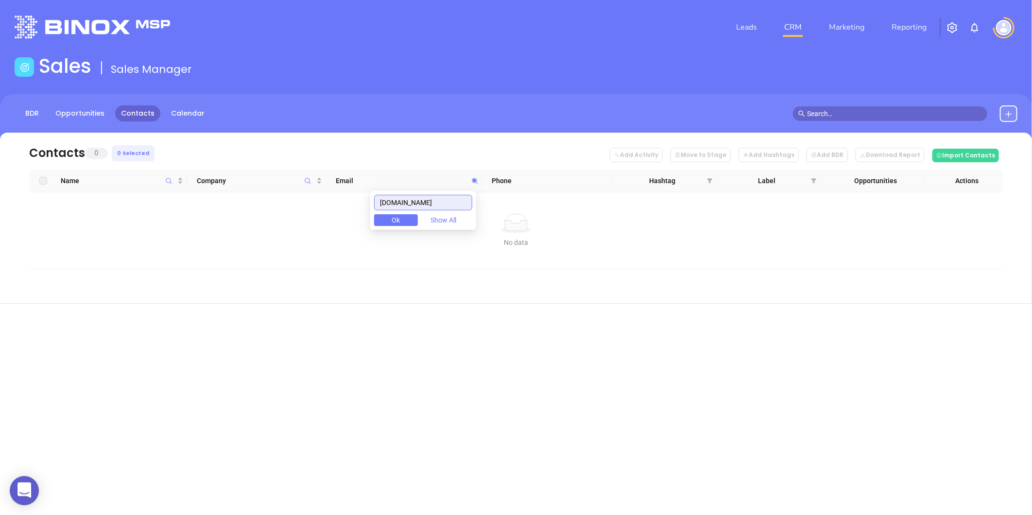
drag, startPoint x: 460, startPoint y: 210, endPoint x: 324, endPoint y: 231, distance: 137.7
click at [325, 231] on body "0 Leads CRM Marketing Reporting Financial Leads Leads Sales Sales Manager BDR O…" at bounding box center [516, 257] width 1032 height 515
paste input "loupanins.com"
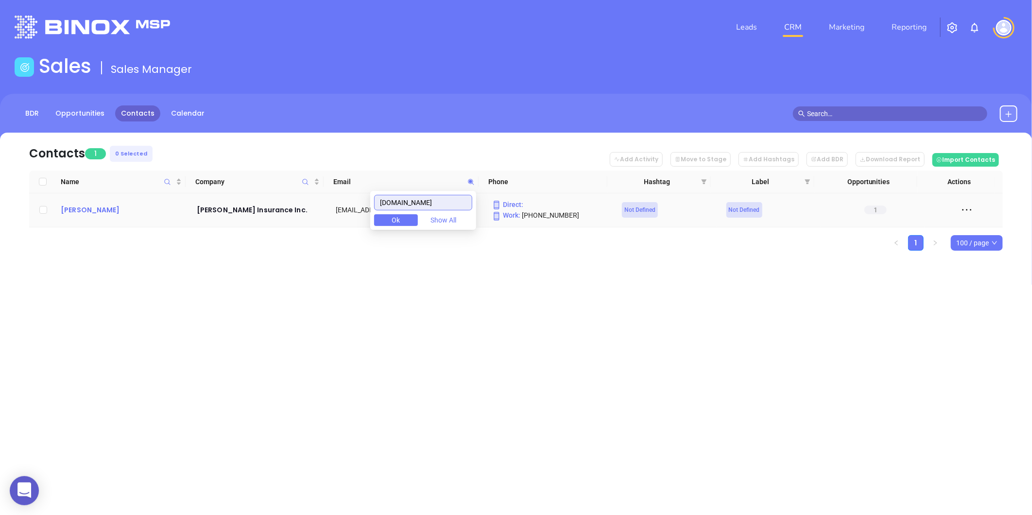
type input "loupanins.com"
click at [86, 207] on div "Nicholas Fusaro" at bounding box center [122, 210] width 122 height 12
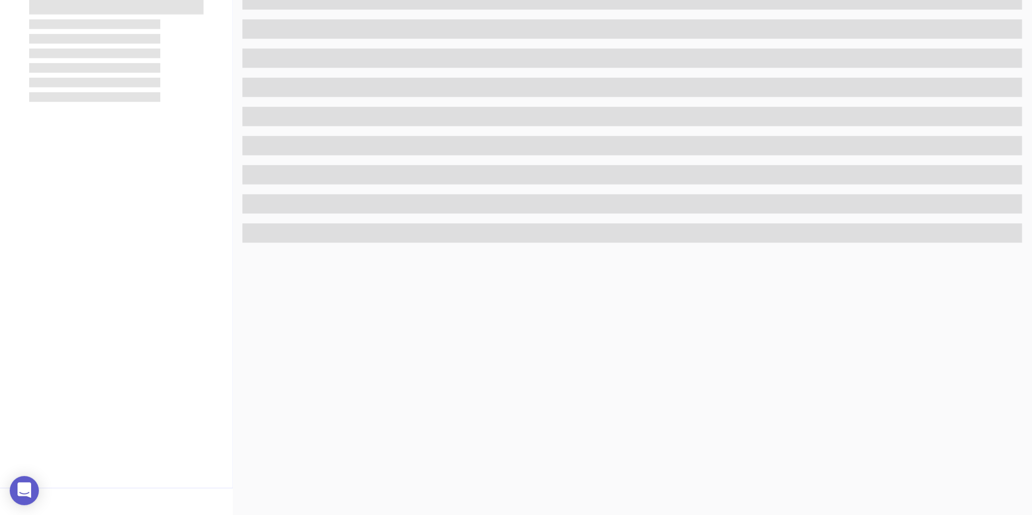
scroll to position [298, 0]
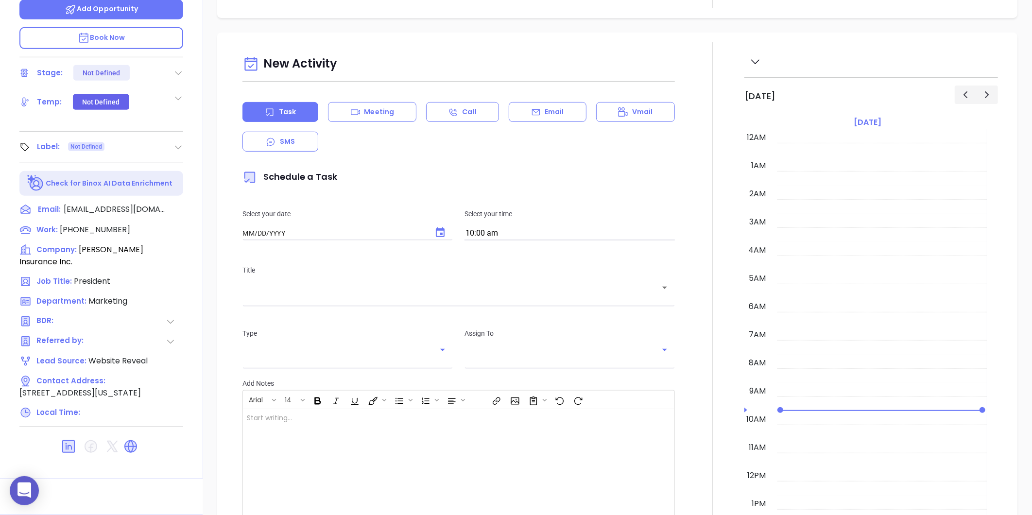
type input "[DATE]"
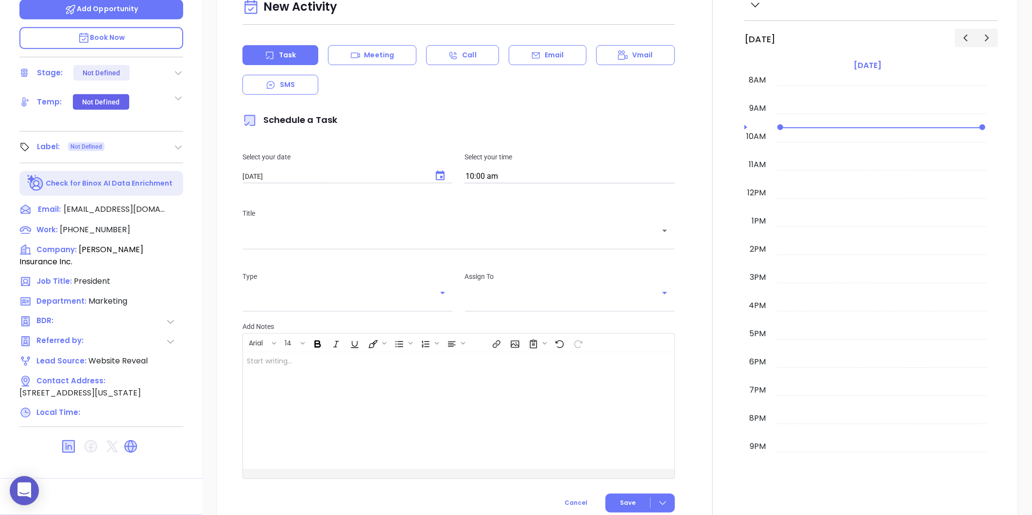
scroll to position [0, 0]
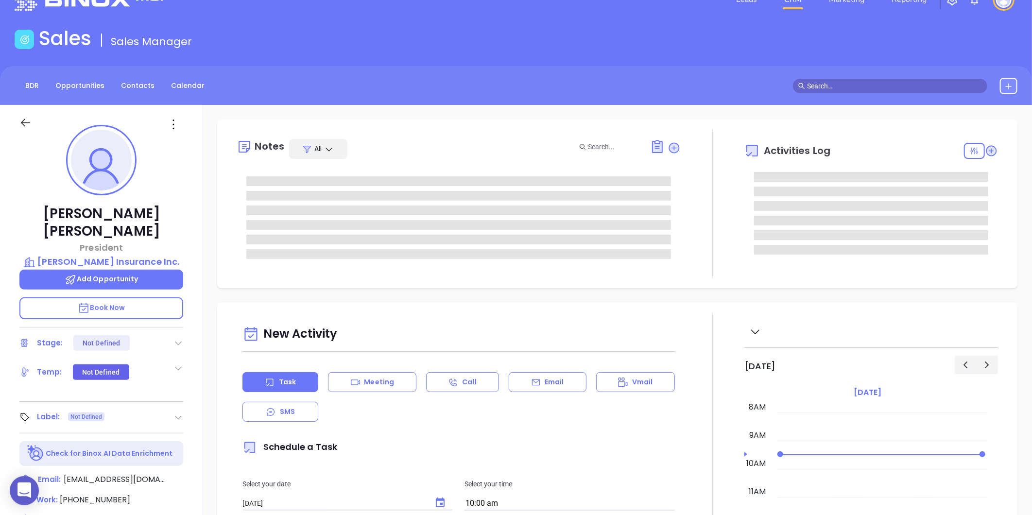
type input "[PERSON_NAME]"
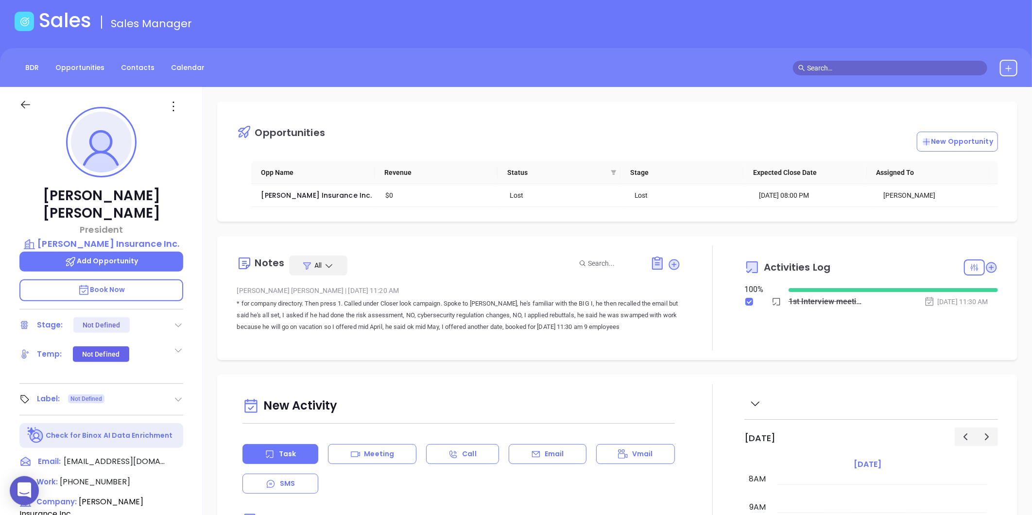
scroll to position [108, 0]
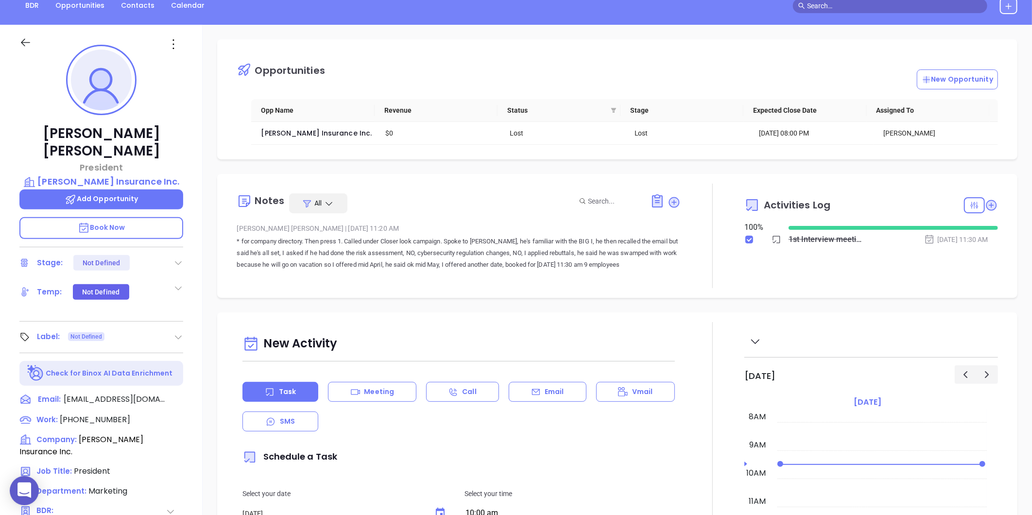
click at [185, 320] on div "Nicholas Fusaro President Louis Panciera Insurance Inc. Add Opportunity Book No…" at bounding box center [101, 347] width 203 height 644
click at [177, 332] on icon at bounding box center [178, 337] width 10 height 10
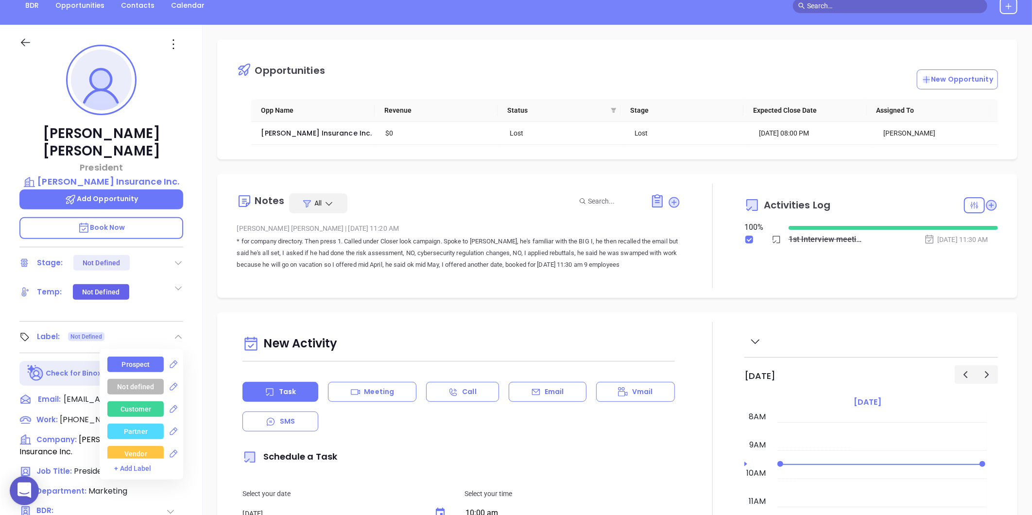
click at [129, 357] on div "Prospect" at bounding box center [136, 365] width 28 height 16
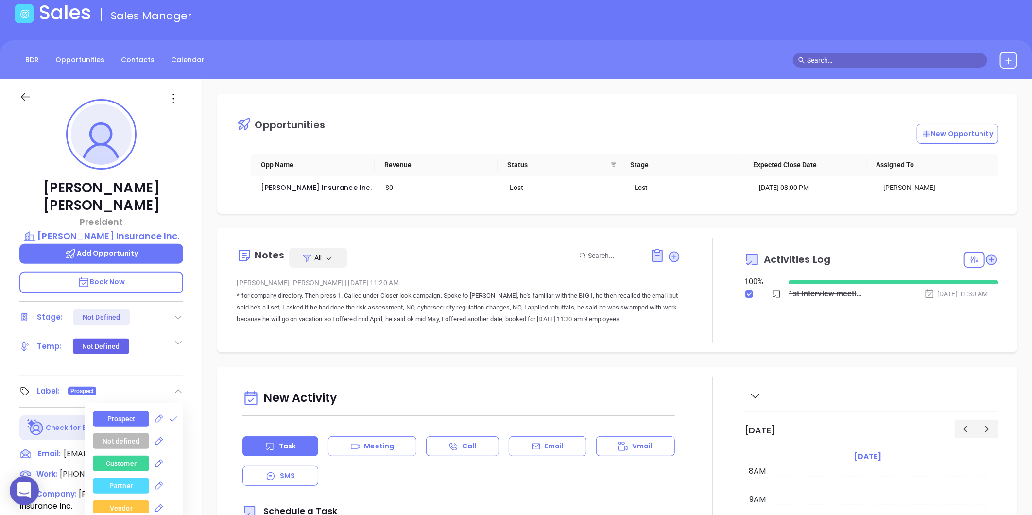
scroll to position [28, 0]
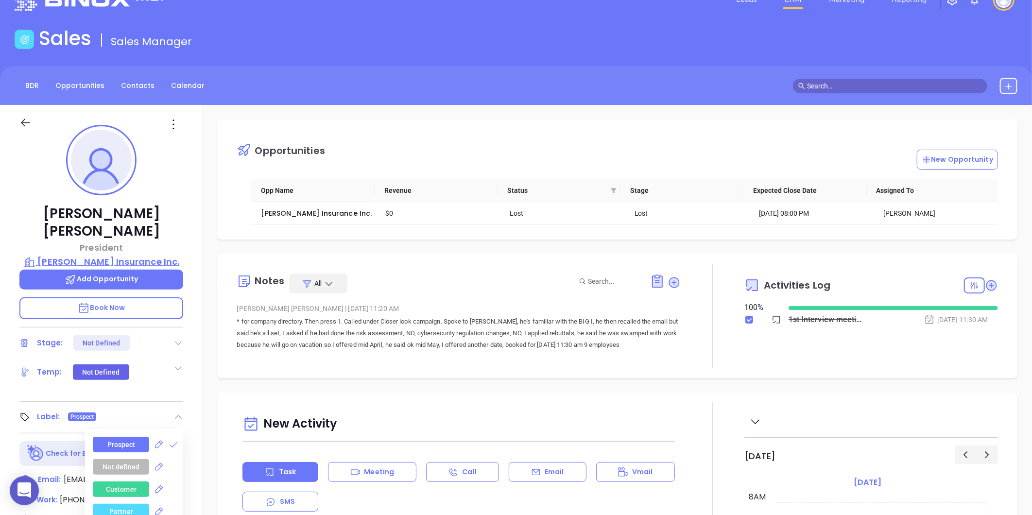
click at [88, 255] on p "Louis Panciera Insurance Inc." at bounding box center [101, 262] width 164 height 14
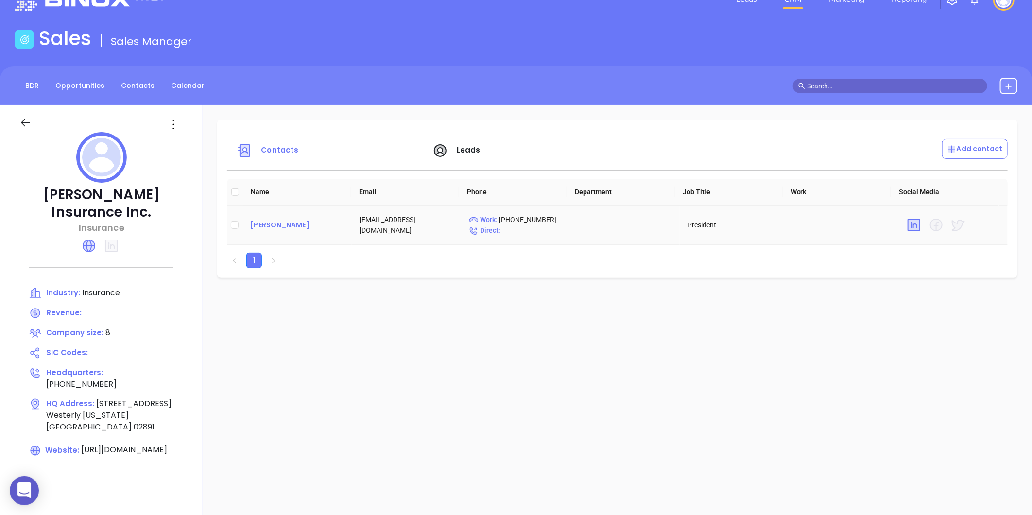
click at [304, 226] on div "Nicholas Fusaro" at bounding box center [297, 225] width 94 height 12
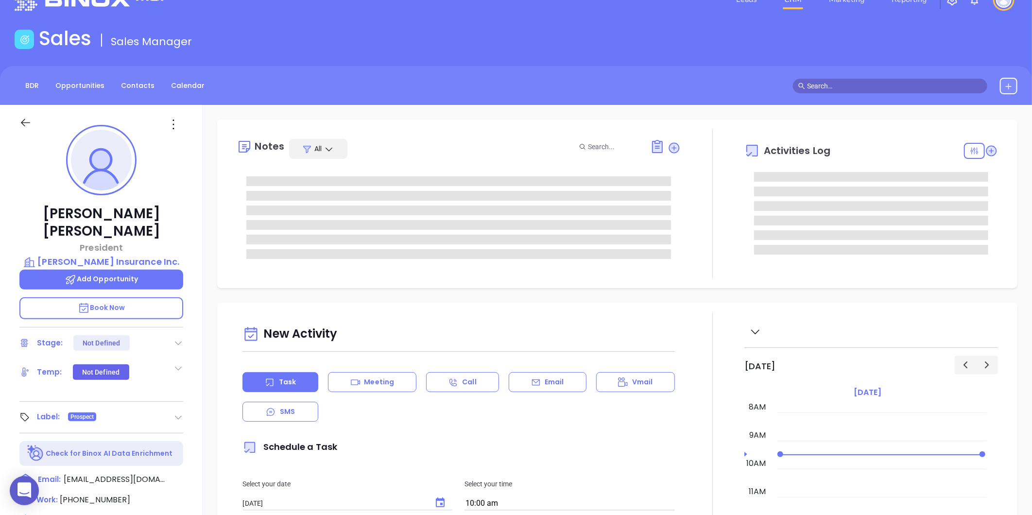
scroll to position [244, 0]
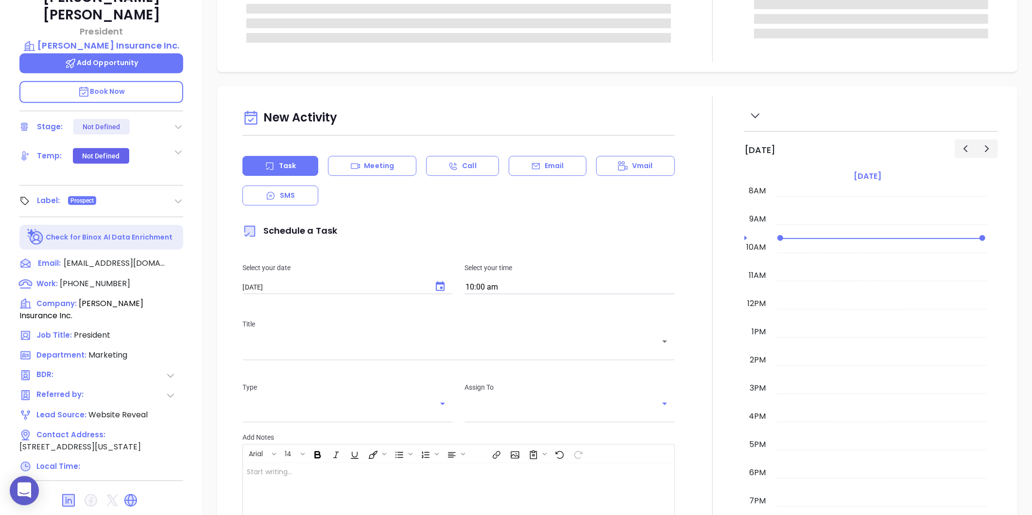
type input "[PERSON_NAME]"
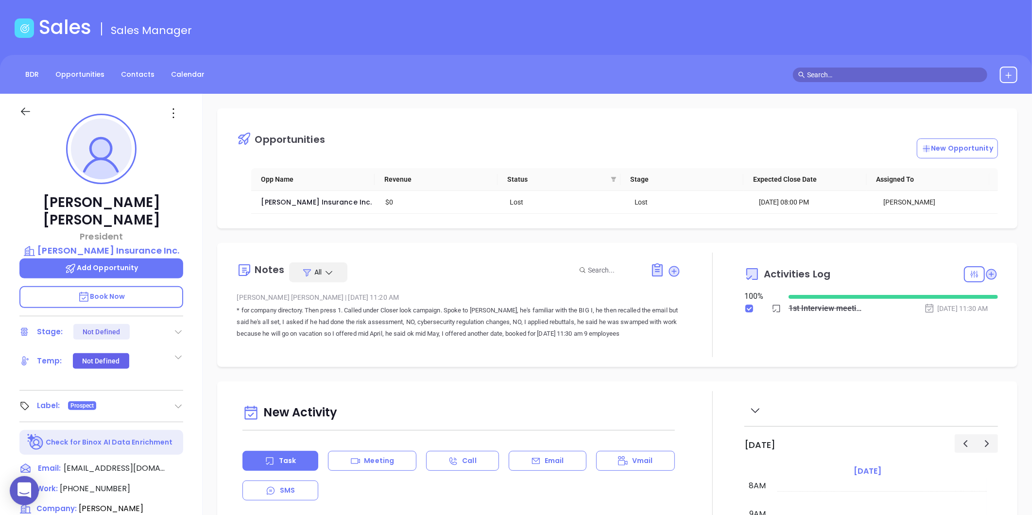
scroll to position [28, 0]
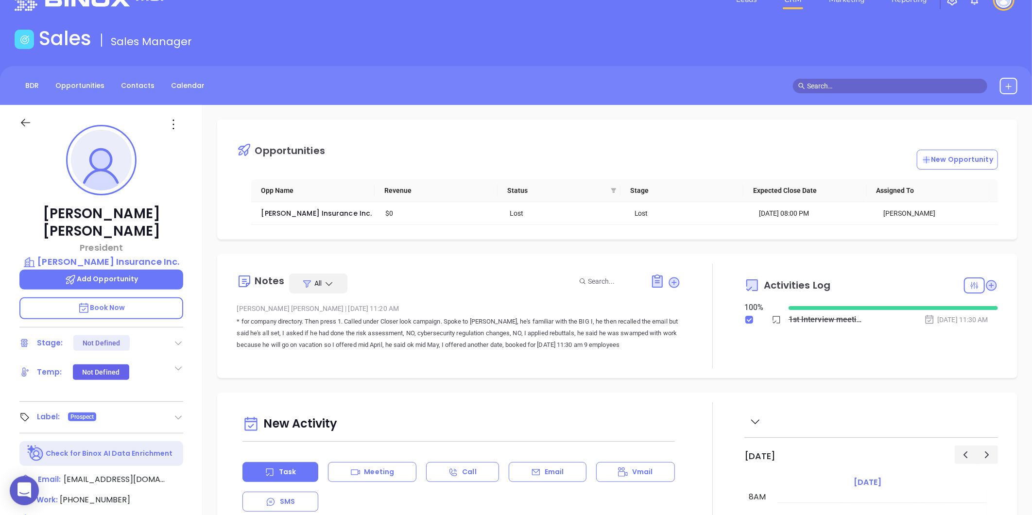
click at [178, 127] on icon at bounding box center [174, 125] width 16 height 16
click at [181, 222] on li "Edit" at bounding box center [221, 228] width 107 height 20
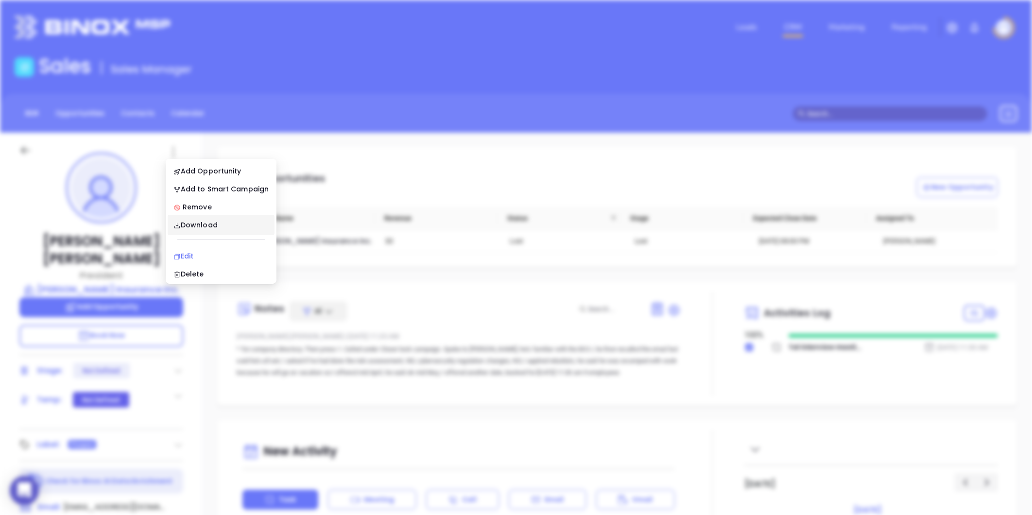
scroll to position [0, 0]
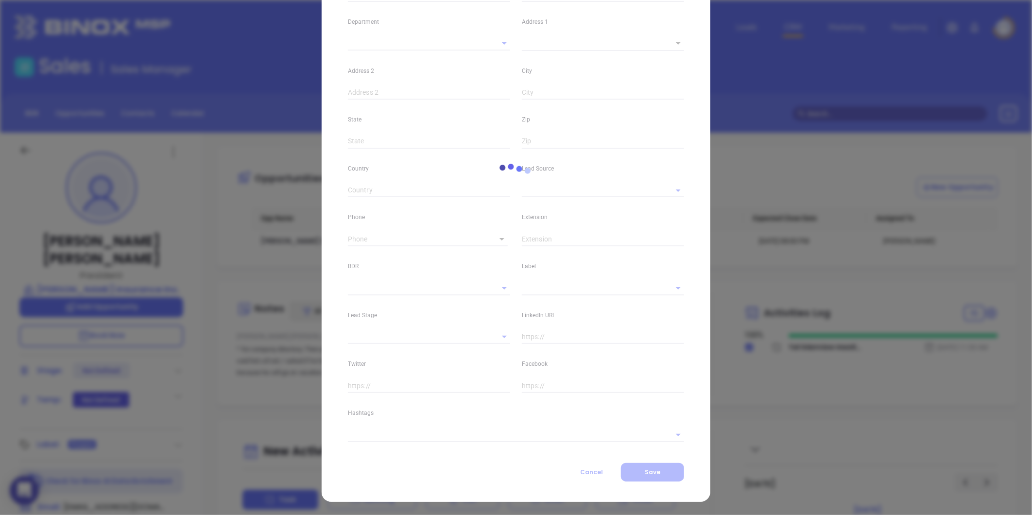
type input "Nicholas"
type input "Fusaro"
type input "nfusaro@loupanins.com"
type input "President"
type textarea "48 Main Street"
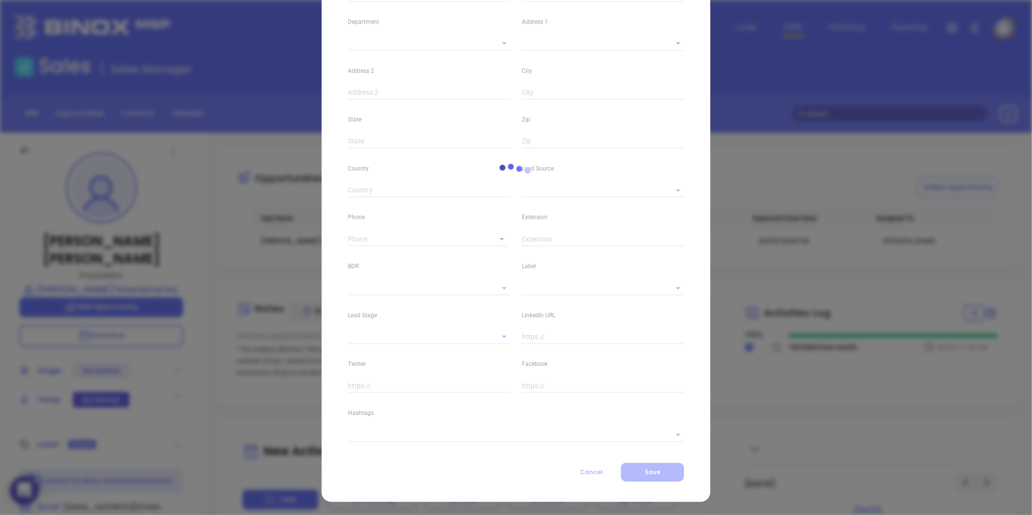
type input "1"
type input "Westerly"
type input "Rhode Island"
type input "02891"
type input "United States"
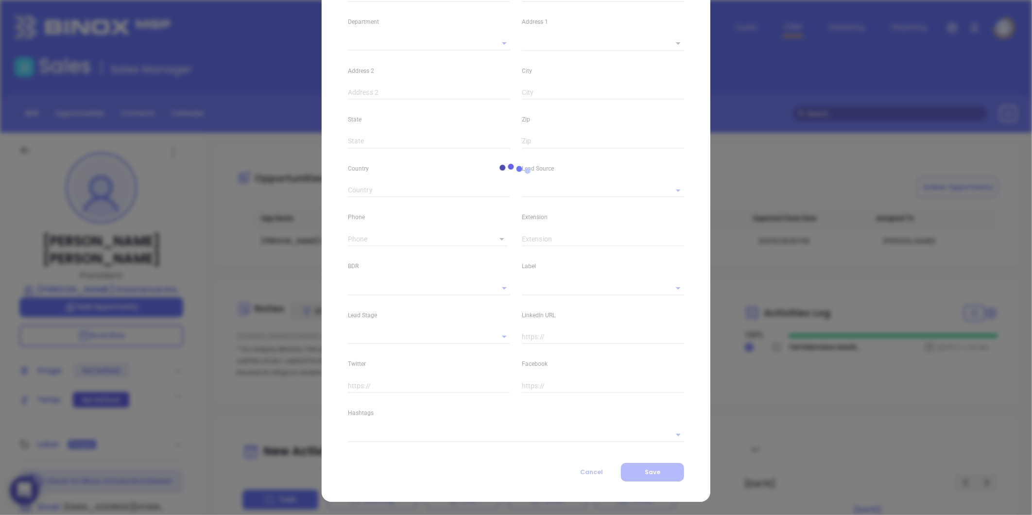
type input "www.linkedin.com/in/nicholas-fusaro-aai-cpia-9ba67a28"
type input "Marketing"
type input "Website Reveal"
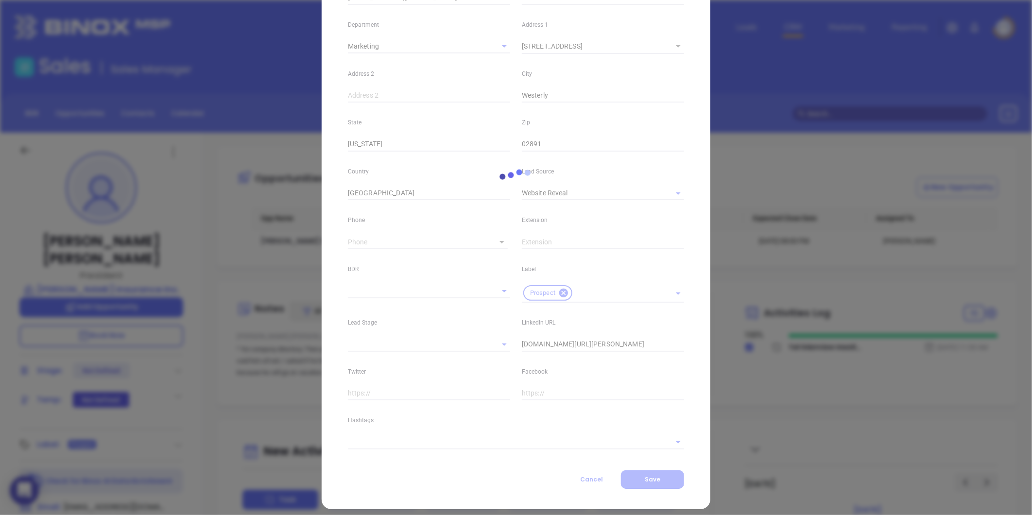
scroll to position [188, 0]
type input "(401) 596-4977"
type input "1"
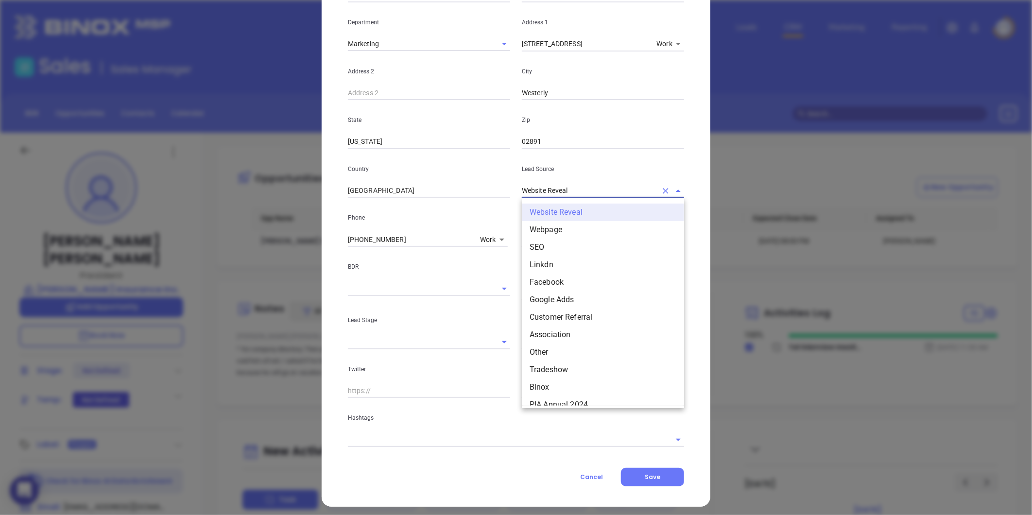
drag, startPoint x: 571, startPoint y: 188, endPoint x: 405, endPoint y: 211, distance: 167.3
click at [406, 211] on div "First Name Nicholas Last Name Fusaro Email nfusaro@loupanins.com Job Title Pres…" at bounding box center [516, 175] width 336 height 543
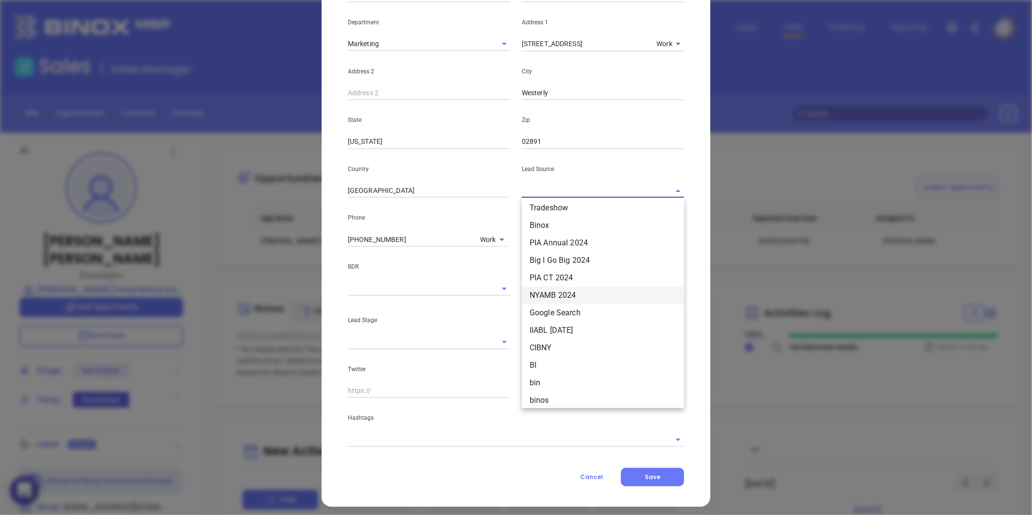
scroll to position [108, 0]
click at [548, 245] on li "Other" at bounding box center [603, 244] width 162 height 17
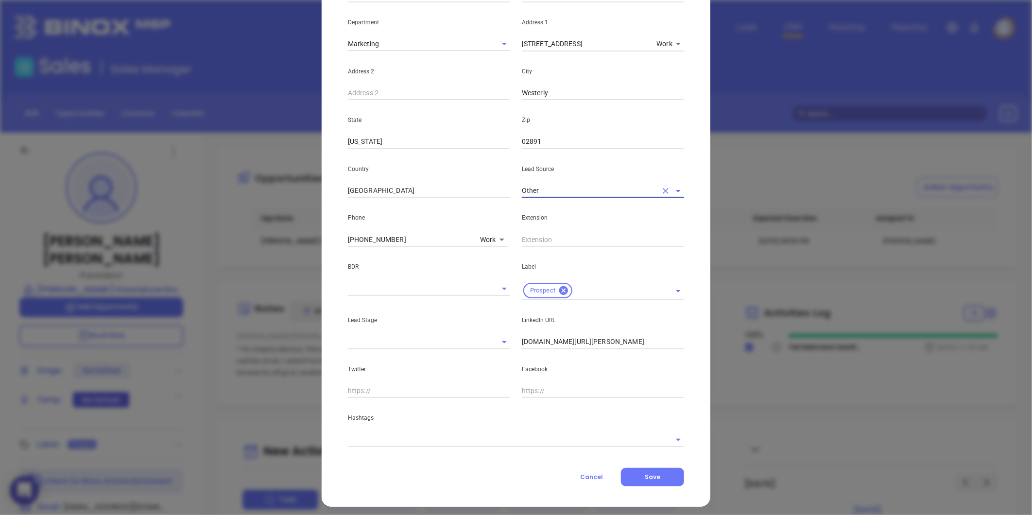
type input "Other"
click at [353, 437] on input "text" at bounding box center [502, 439] width 309 height 14
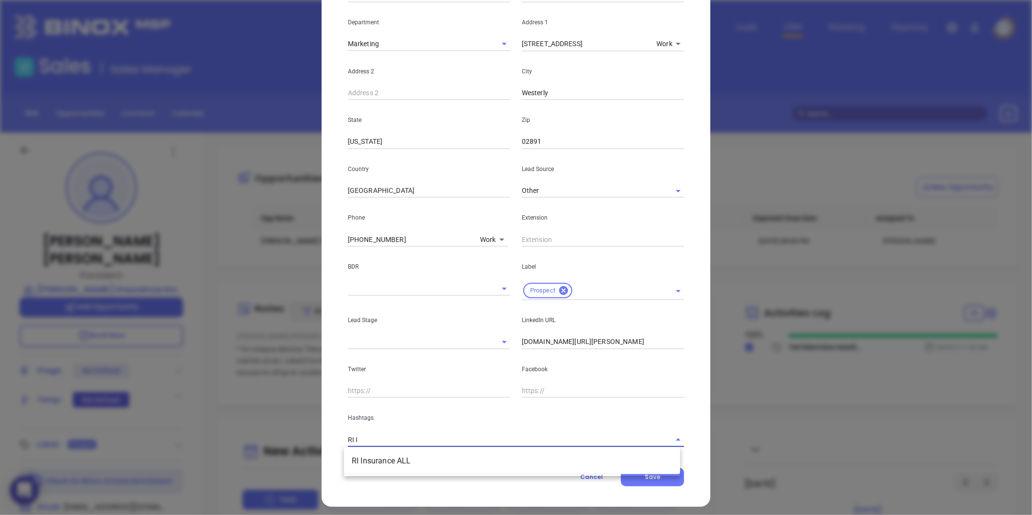
type input "RI IN"
click at [400, 450] on ul "RI Insurance ALL" at bounding box center [512, 460] width 336 height 25
click at [405, 460] on li "RI Insurance ALL" at bounding box center [512, 460] width 336 height 17
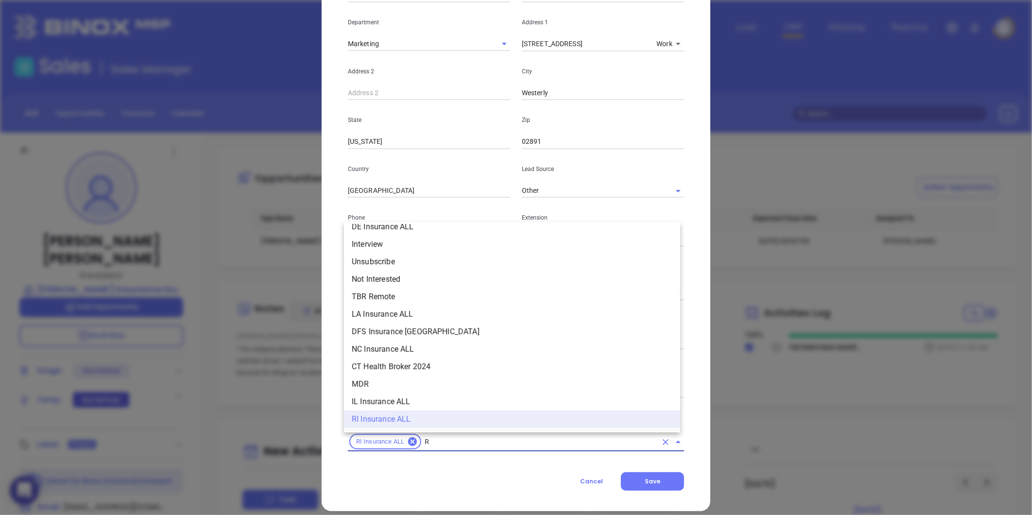
type input "RI"
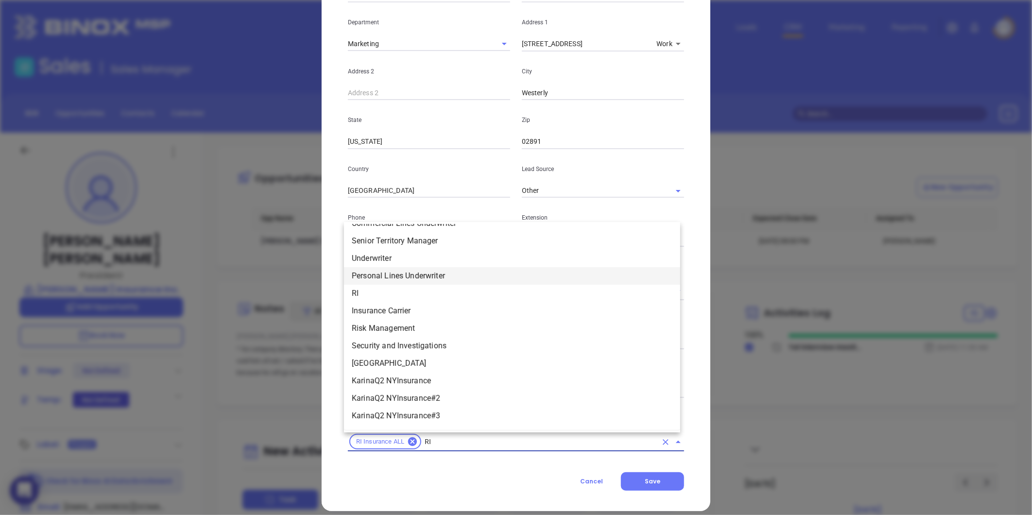
scroll to position [311, 0]
click at [360, 273] on li "RI" at bounding box center [512, 275] width 336 height 17
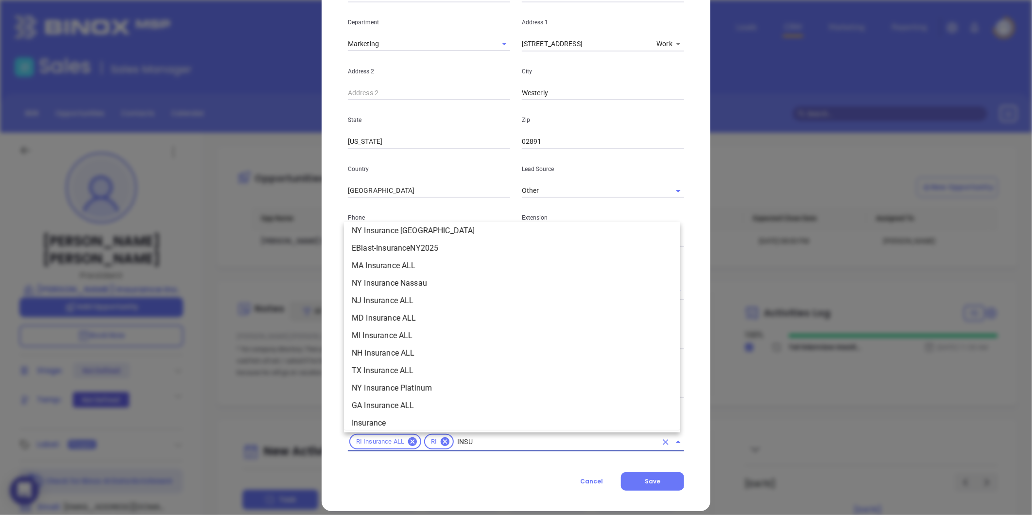
scroll to position [146, 0]
type input "INSURANCE"
click at [394, 333] on li "Insurance" at bounding box center [512, 331] width 336 height 17
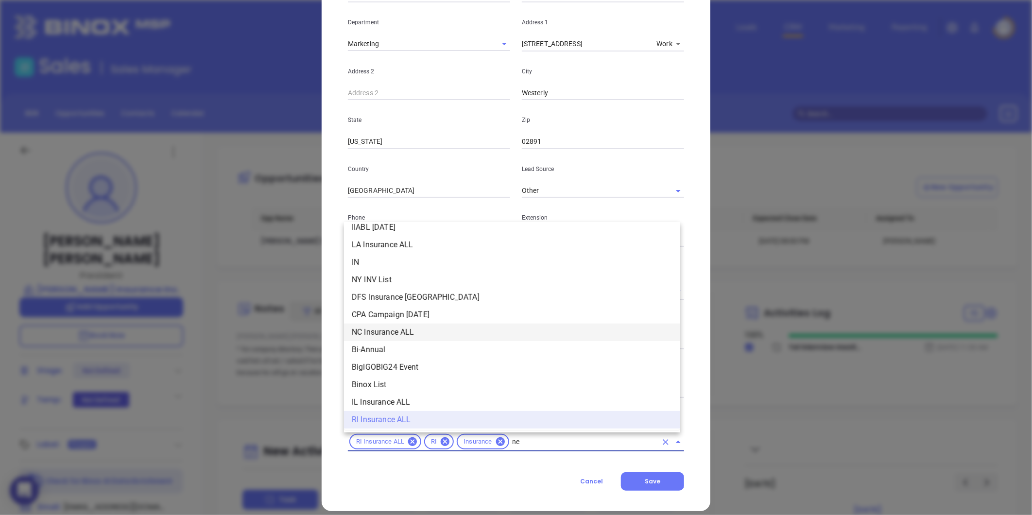
scroll to position [0, 0]
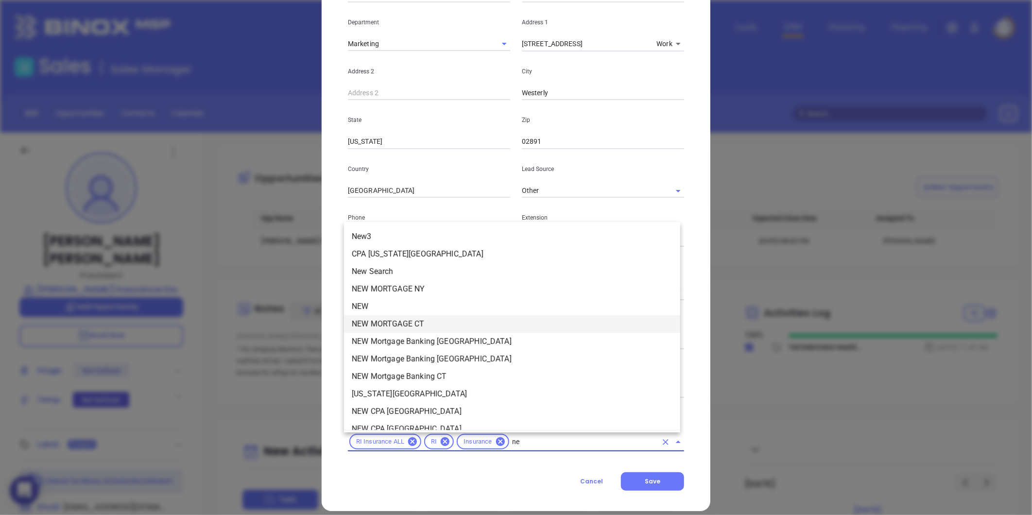
type input "n"
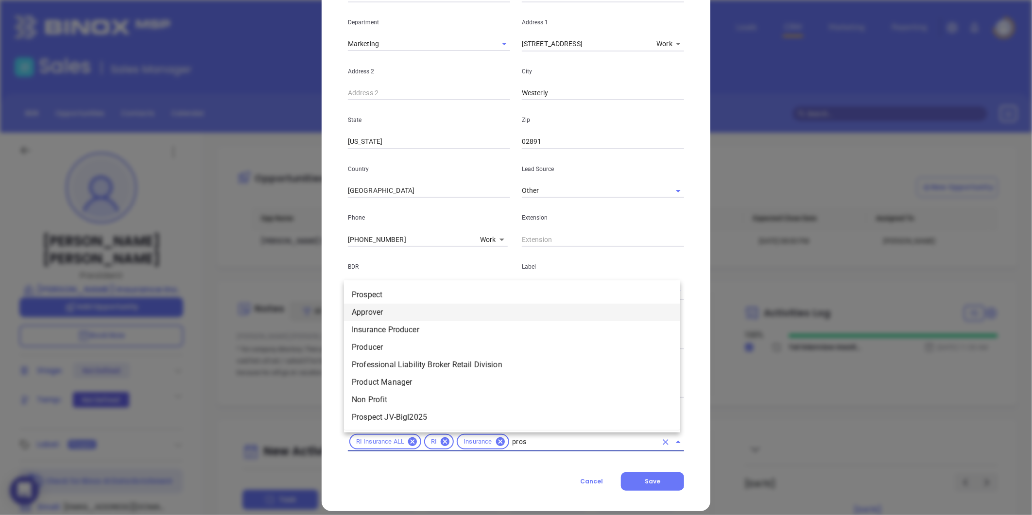
type input "prosp"
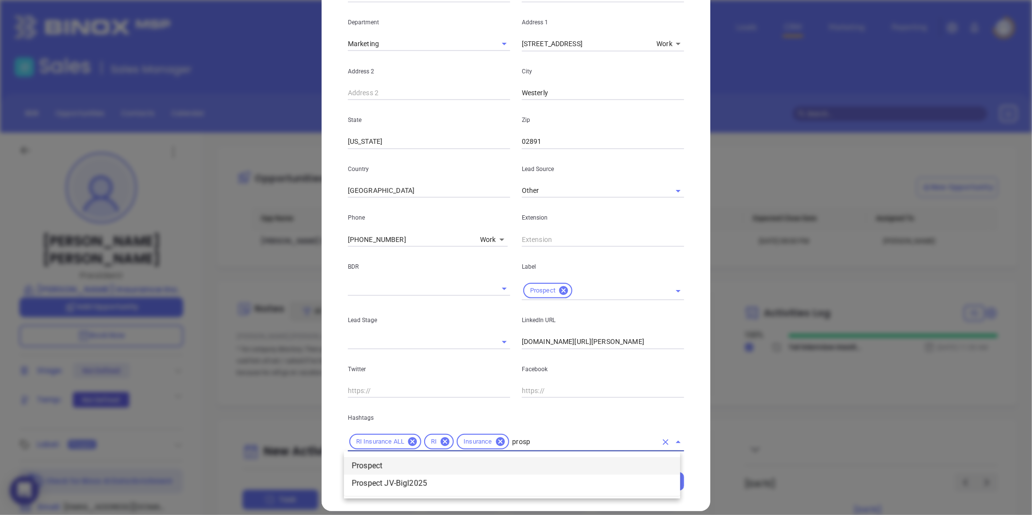
click at [409, 469] on li "Prospect" at bounding box center [512, 465] width 336 height 17
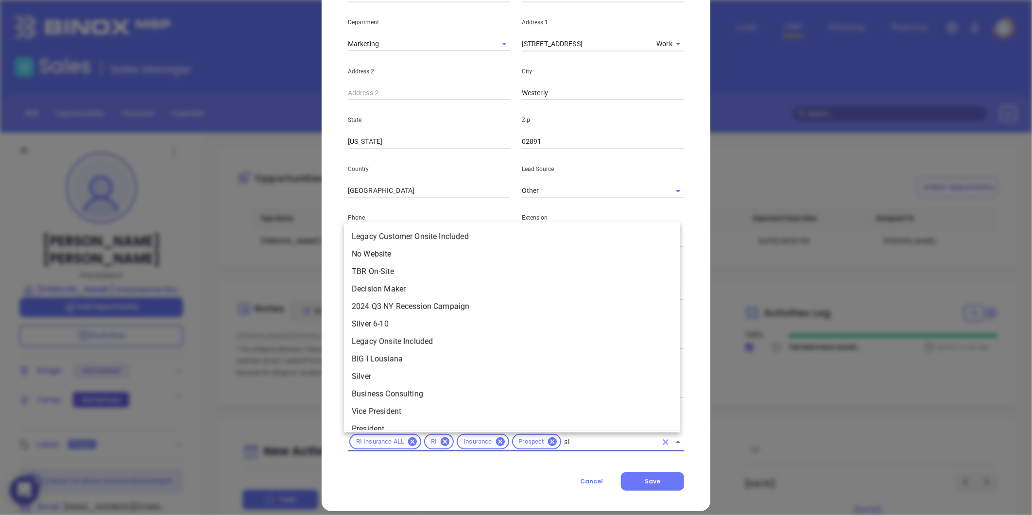
type input "sil"
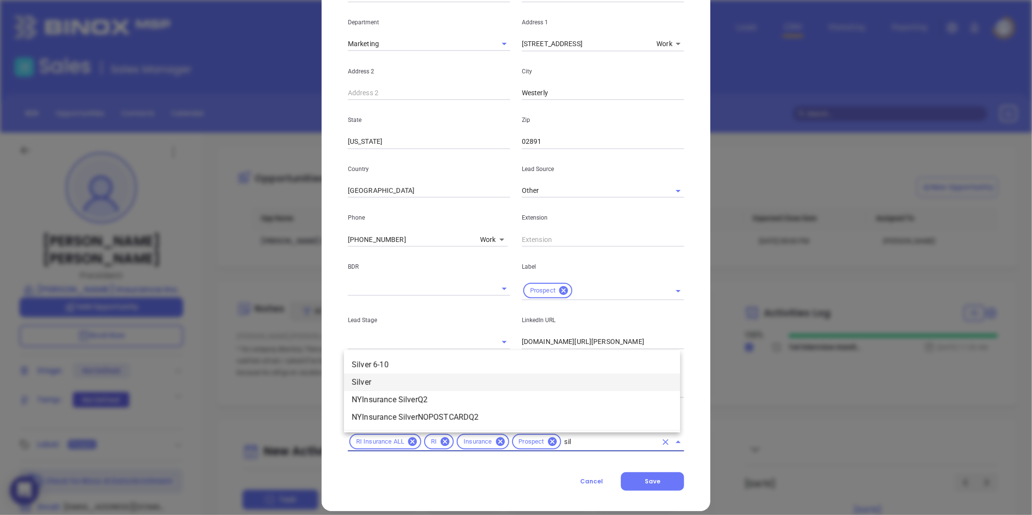
click at [385, 366] on li "Silver 6-10" at bounding box center [512, 364] width 336 height 17
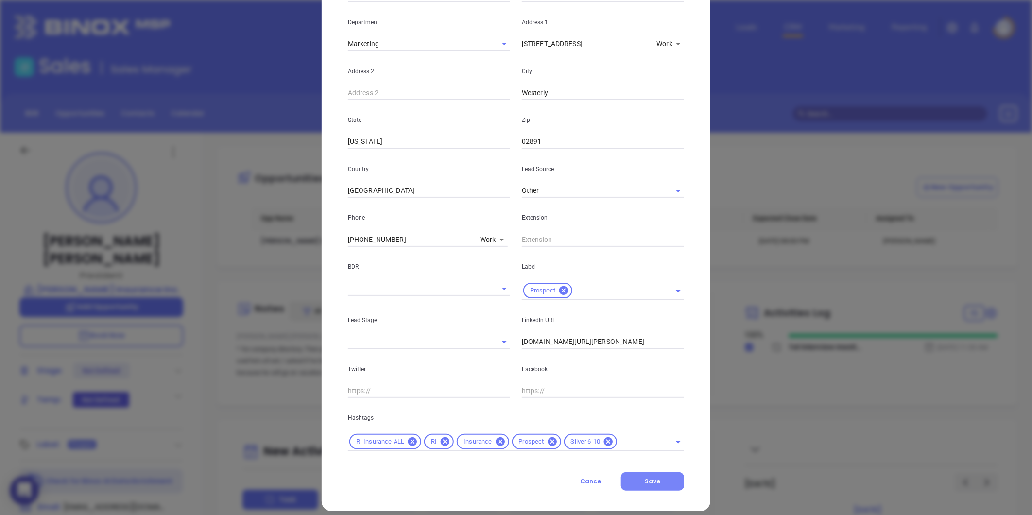
click at [630, 481] on button "Save" at bounding box center [652, 481] width 63 height 18
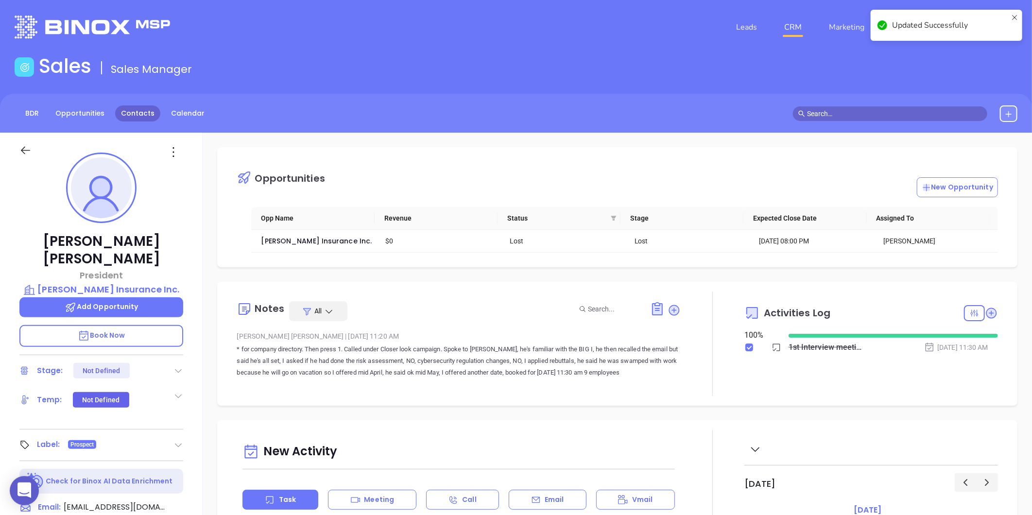
click at [148, 109] on link "Contacts" at bounding box center [137, 113] width 45 height 16
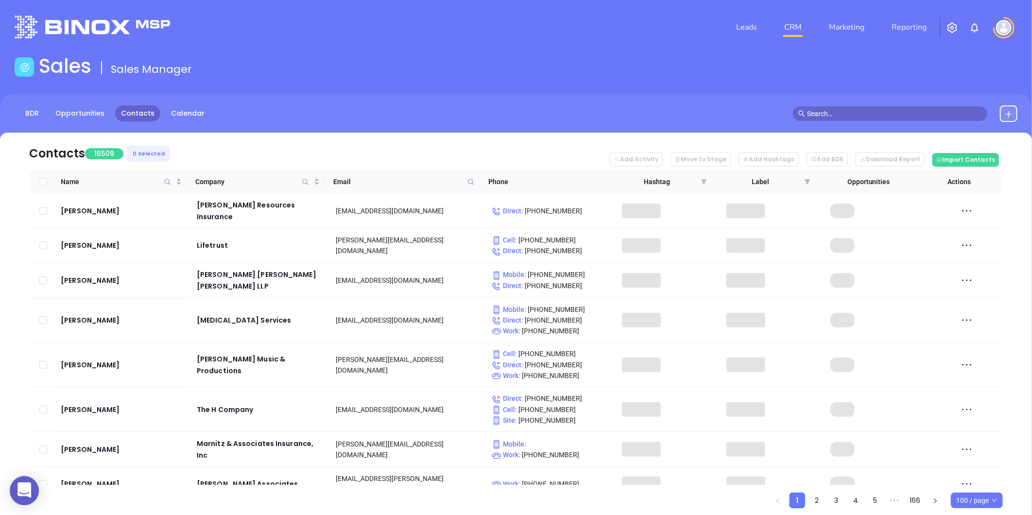
click at [474, 183] on icon at bounding box center [470, 181] width 7 height 7
paste input "woodmanseeins.com"
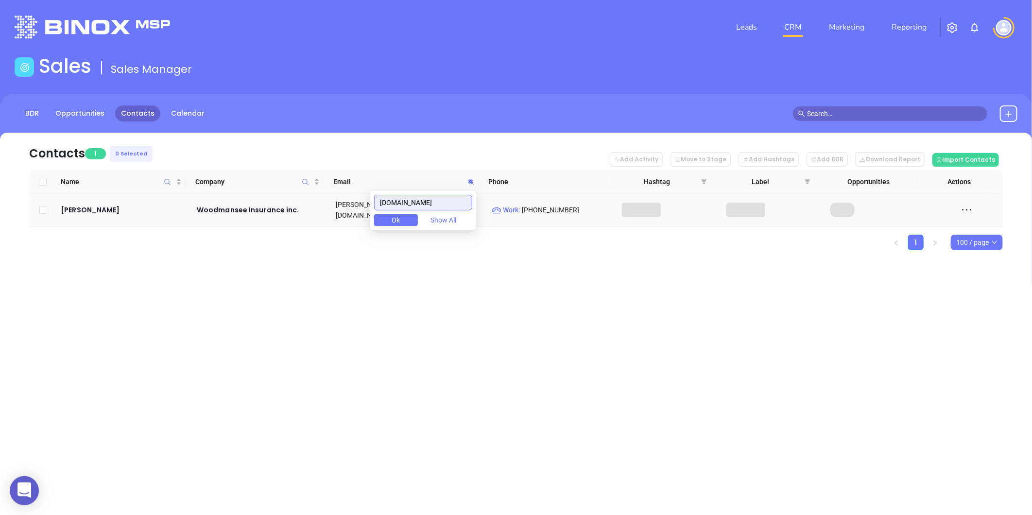
type input "woodmanseeins.com"
click at [113, 214] on td "David Woodmansee" at bounding box center [122, 210] width 130 height 34
click at [112, 212] on td "David Woodmansee" at bounding box center [122, 210] width 130 height 34
click at [108, 205] on div "David Woodmansee" at bounding box center [122, 210] width 122 height 12
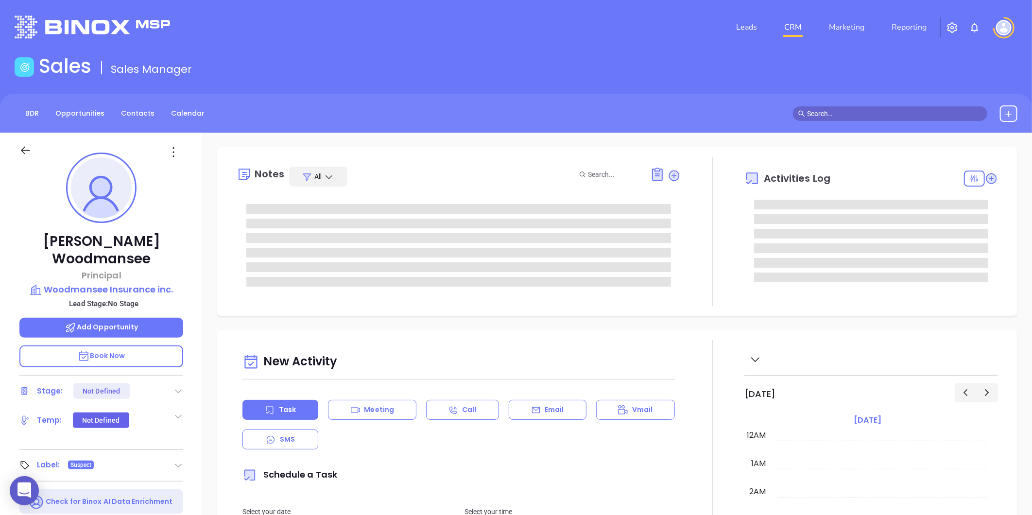
type input "[DATE]"
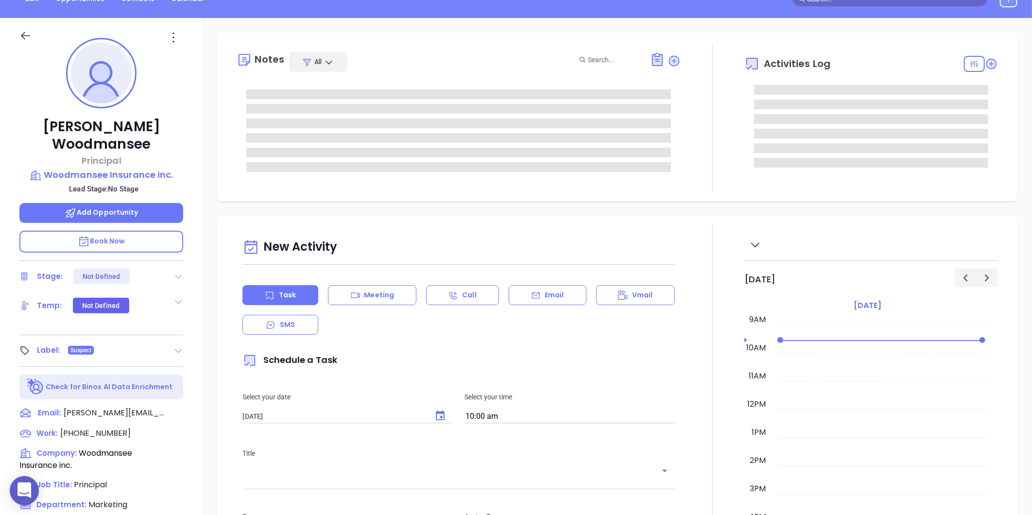
scroll to position [216, 0]
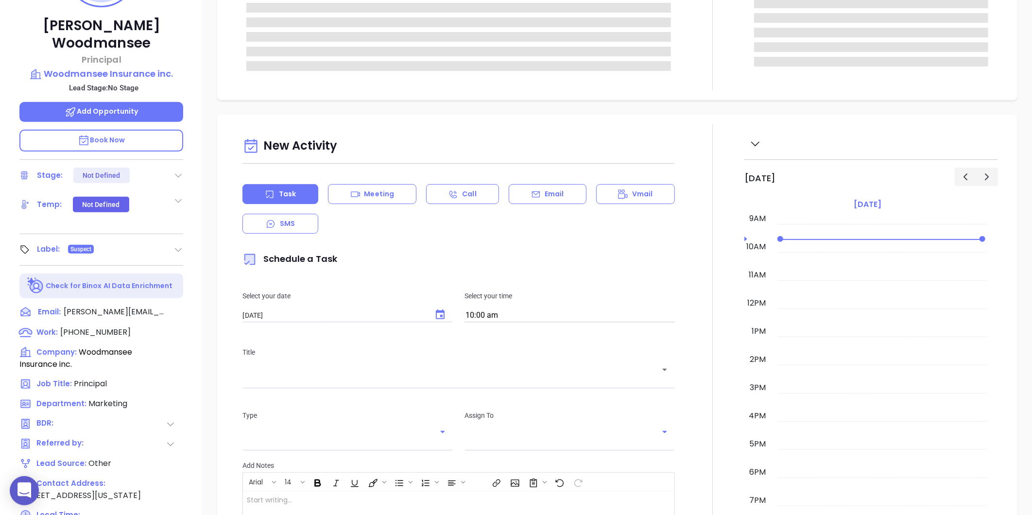
type input "[PERSON_NAME]"
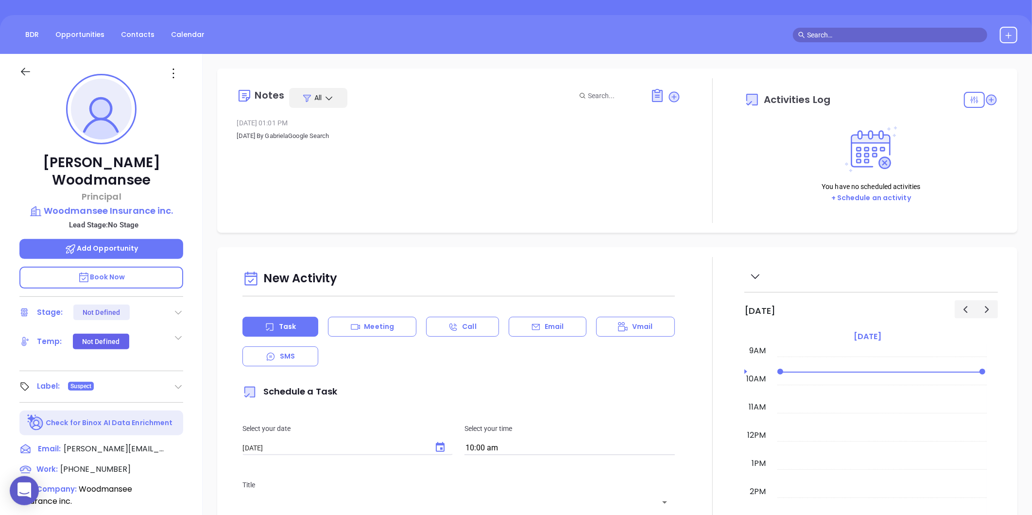
scroll to position [0, 0]
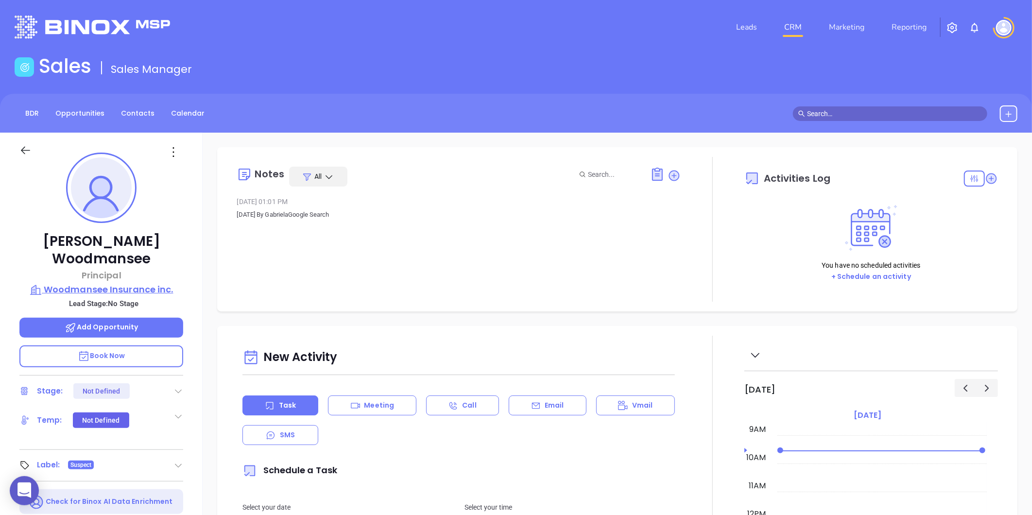
click at [127, 283] on p "Woodmansee Insurance inc." at bounding box center [101, 290] width 164 height 14
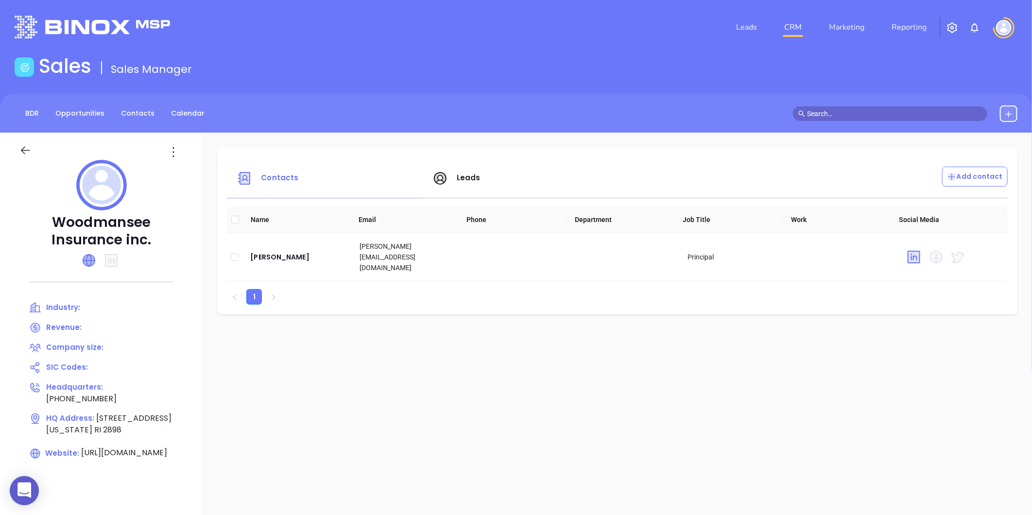
click at [93, 263] on icon at bounding box center [89, 261] width 12 height 12
click at [176, 150] on icon at bounding box center [174, 152] width 16 height 16
click at [195, 168] on div "Edit" at bounding box center [217, 171] width 88 height 11
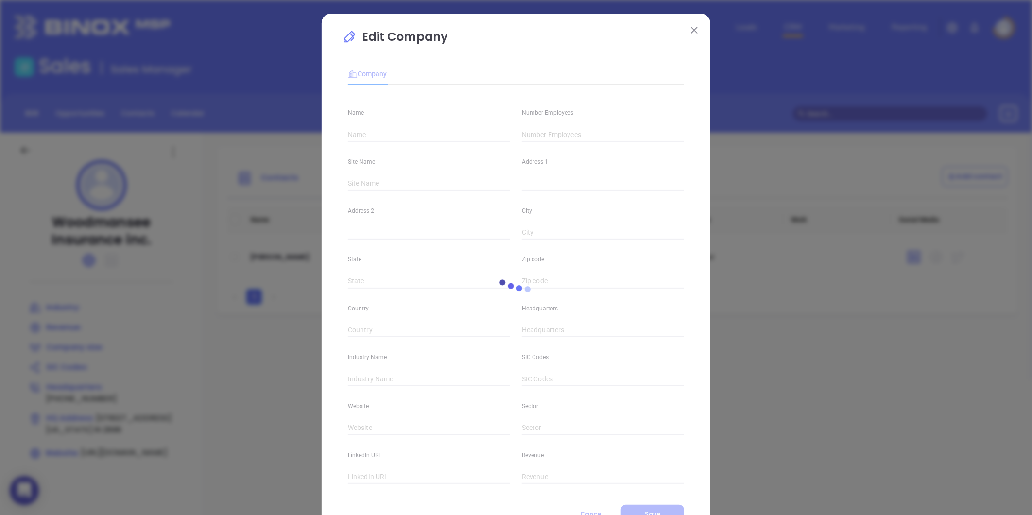
type input "Woodmansee Insurance inc."
type input "(401) 539-7000"
type input "http://www.woodmanseeins.com/"
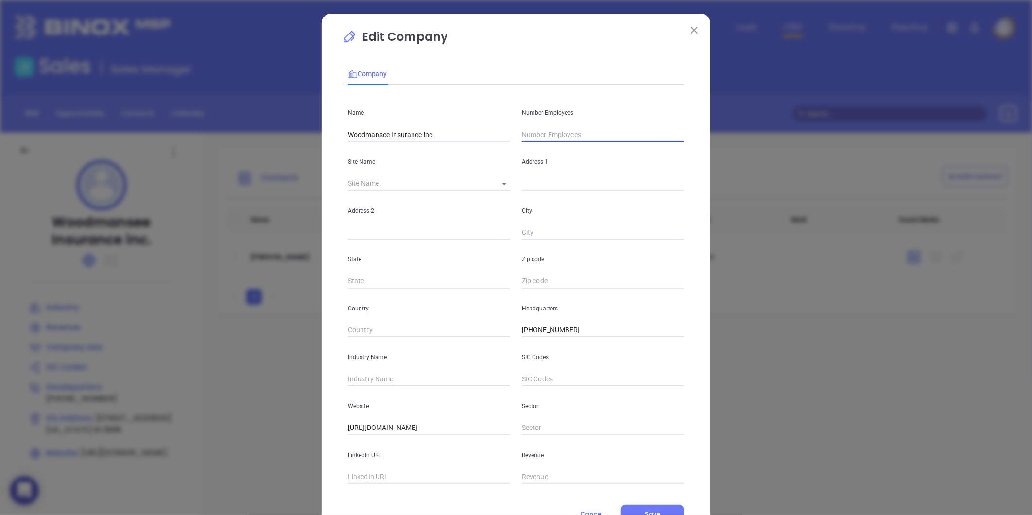
click at [554, 134] on input "text" at bounding box center [603, 134] width 162 height 15
type input "15"
click at [372, 372] on input "text" at bounding box center [429, 379] width 162 height 15
type input "Insurance"
click at [354, 403] on p "Website" at bounding box center [429, 406] width 162 height 11
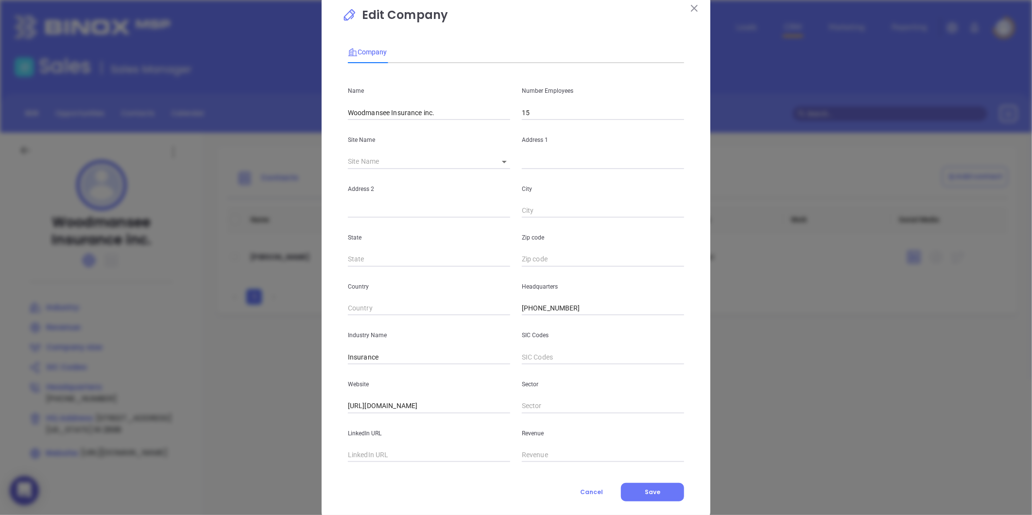
scroll to position [42, 0]
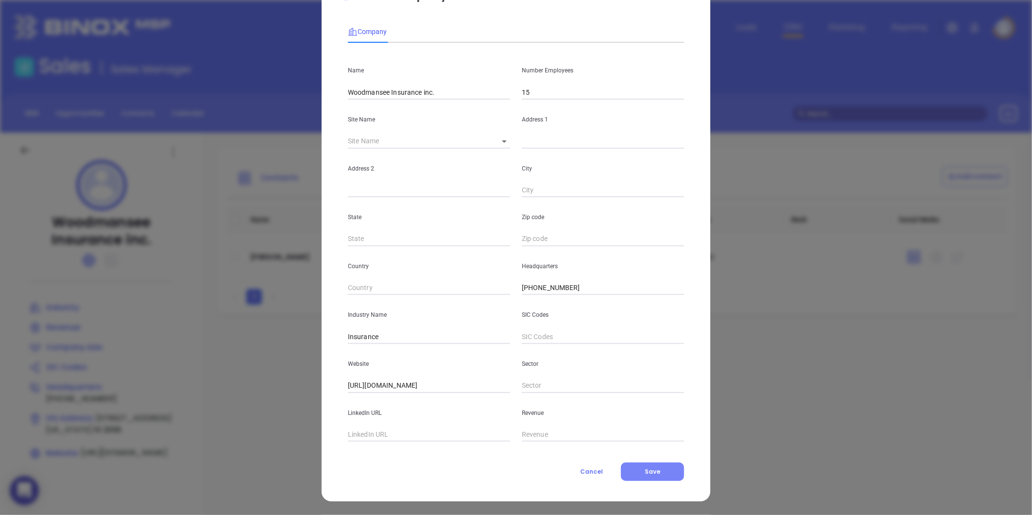
click at [645, 473] on span "Save" at bounding box center [653, 471] width 16 height 8
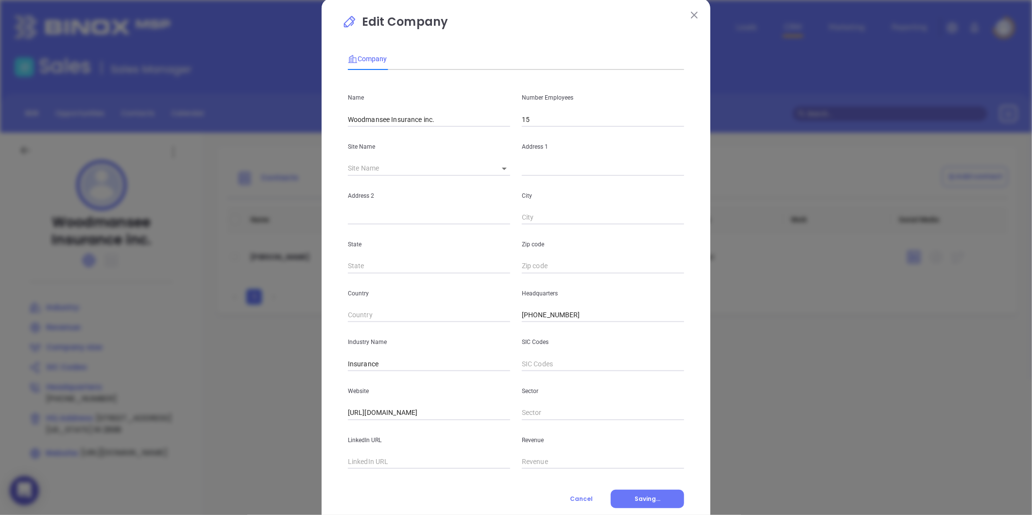
scroll to position [0, 0]
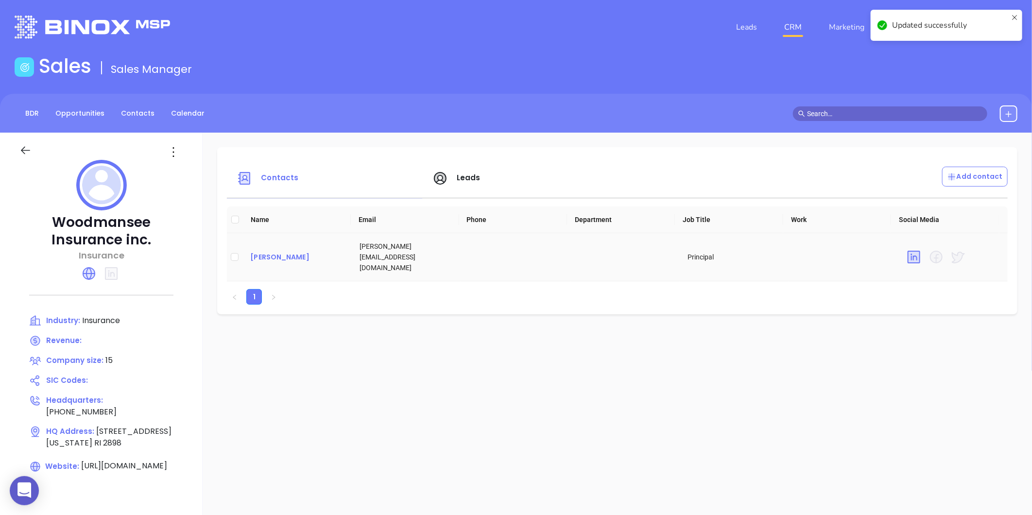
click at [264, 251] on div "David Woodmansee" at bounding box center [297, 257] width 94 height 12
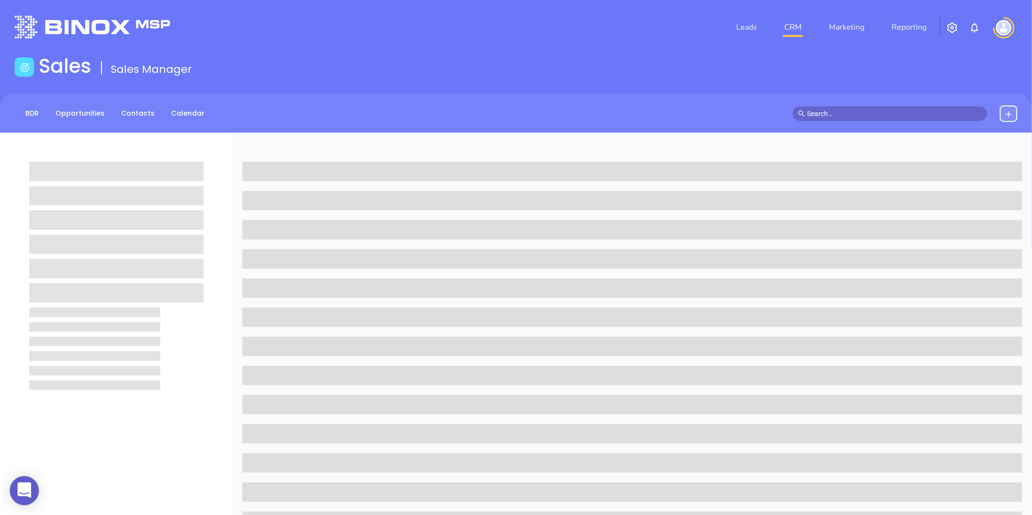
scroll to position [298, 0]
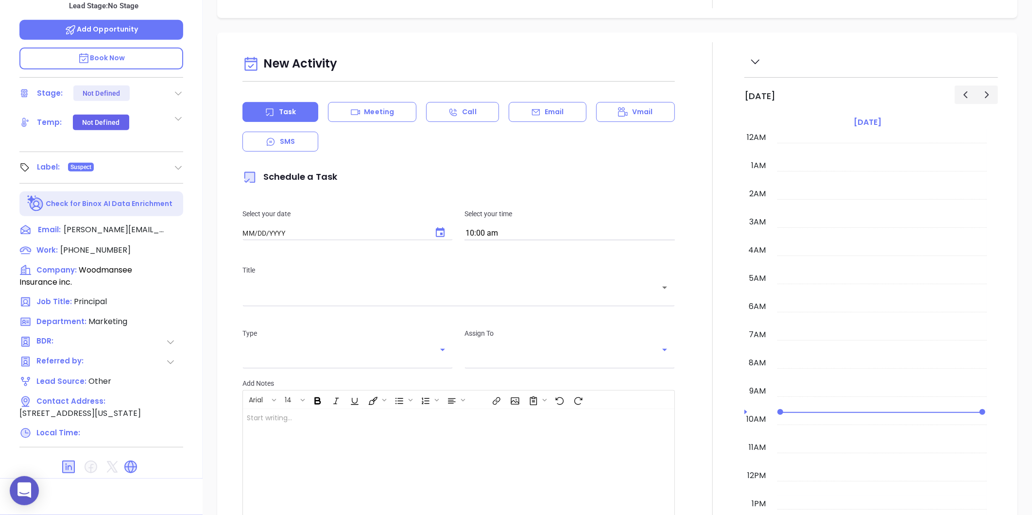
type input "[DATE]"
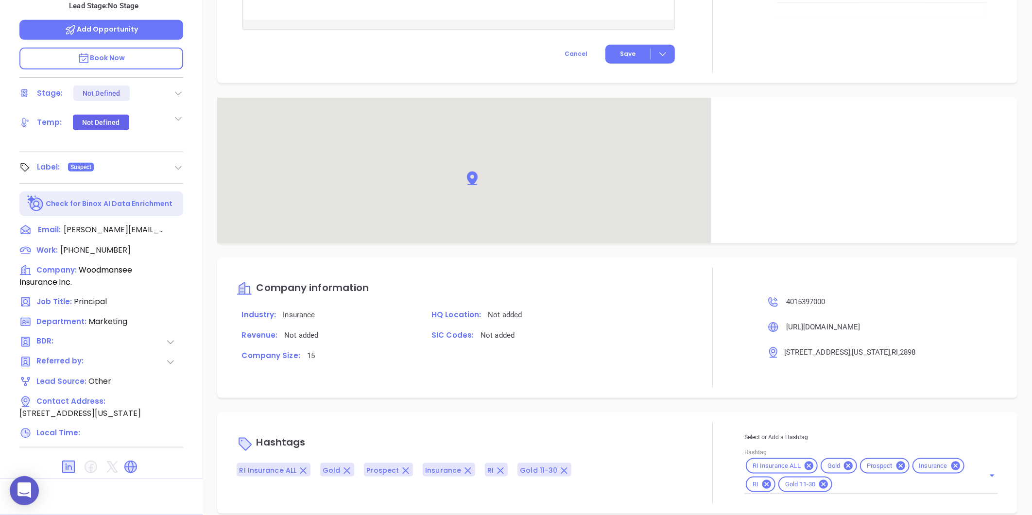
scroll to position [518, 0]
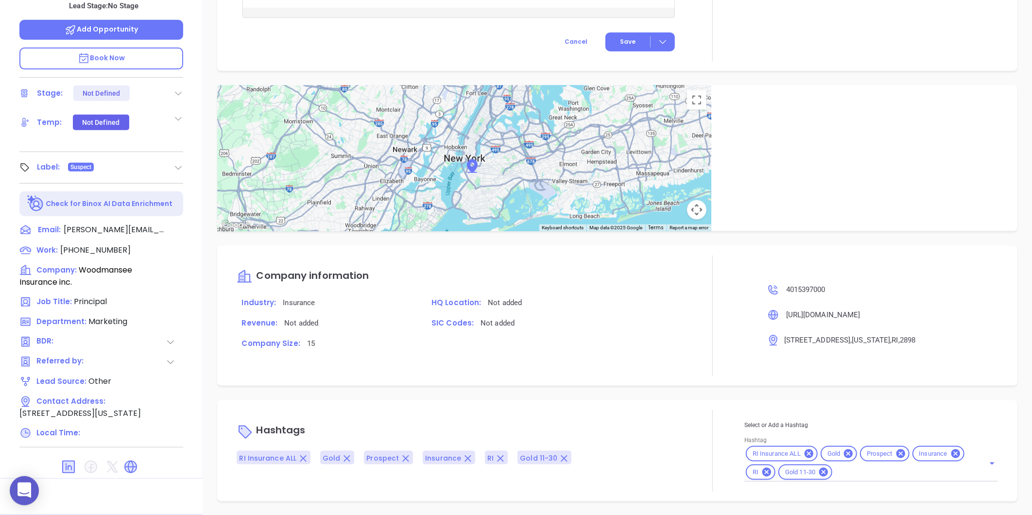
type input "[PERSON_NAME]"
click at [844, 449] on icon at bounding box center [848, 453] width 9 height 9
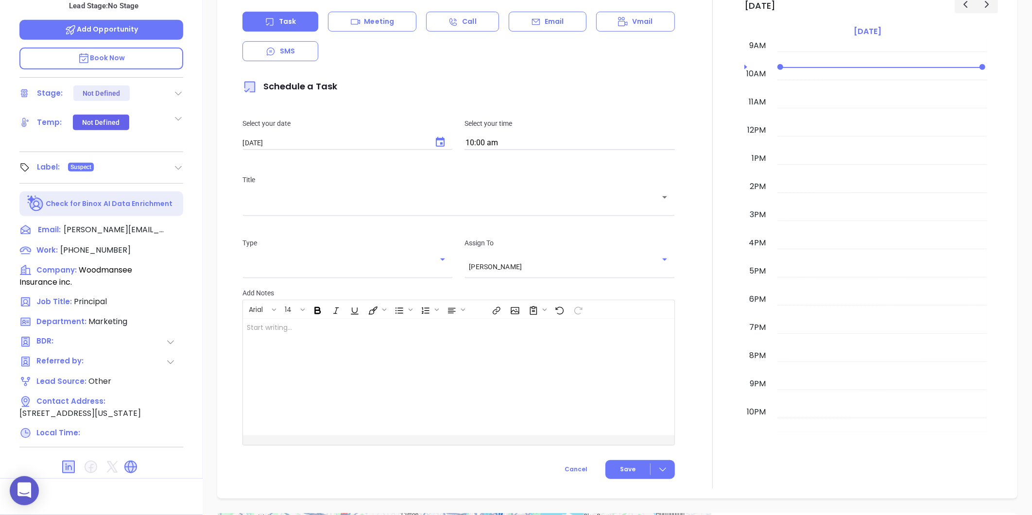
scroll to position [136, 0]
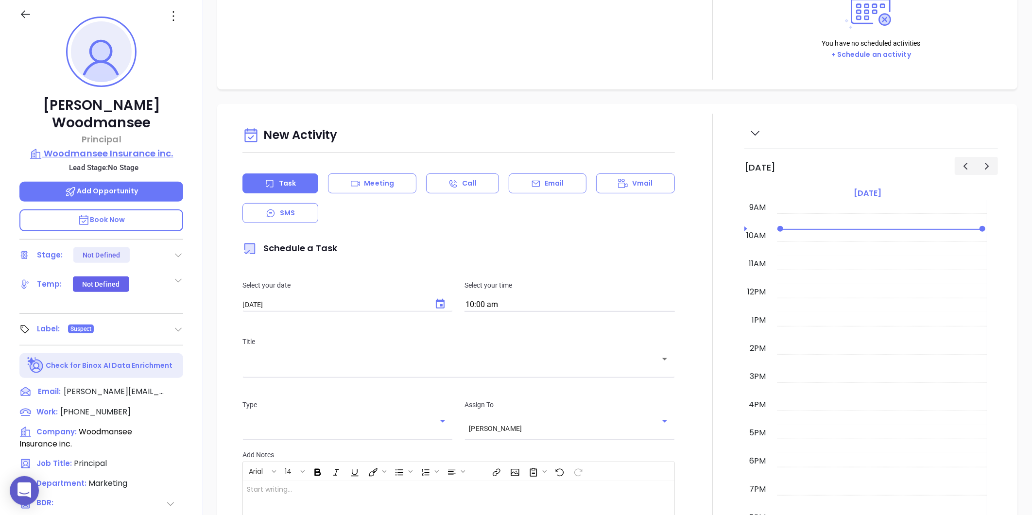
click at [126, 147] on p "Woodmansee Insurance inc." at bounding box center [101, 154] width 164 height 14
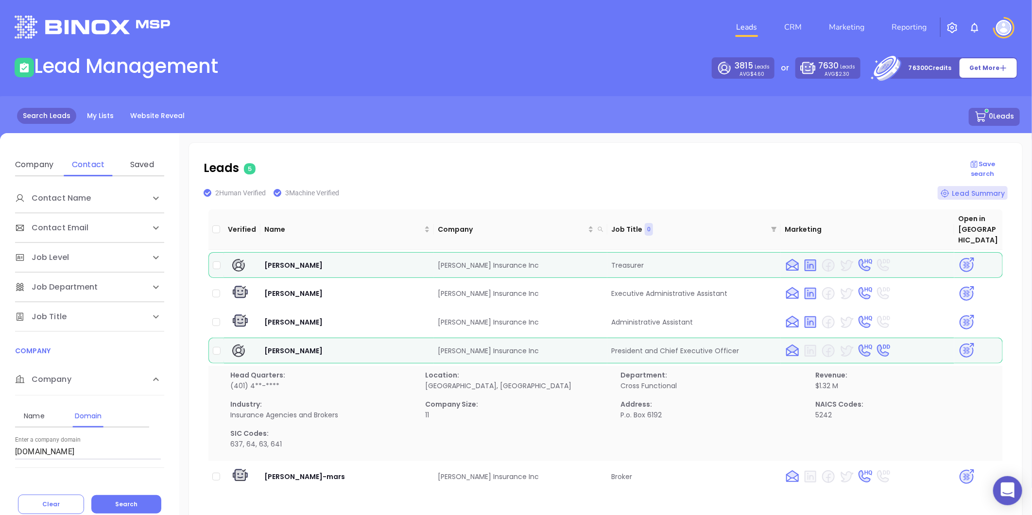
scroll to position [54, 0]
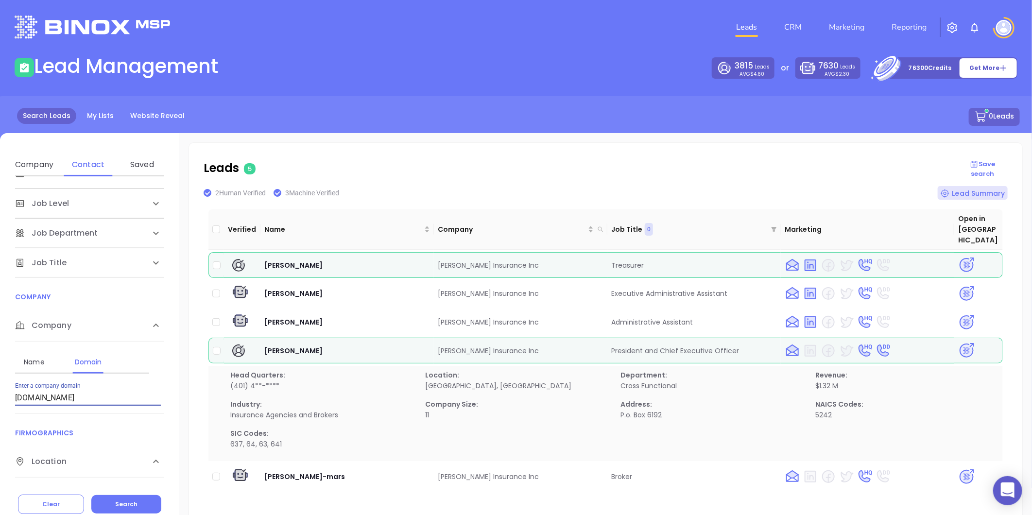
drag, startPoint x: 103, startPoint y: 400, endPoint x: -26, endPoint y: 422, distance: 131.5
click at [0, 422] on html "0 Leads CRM Marketing Reporting Financial Leads Leads Lead Management 3815 Lead…" at bounding box center [516, 257] width 1032 height 515
paste input "[DOMAIN_NAME]"
type input "[DOMAIN_NAME]"
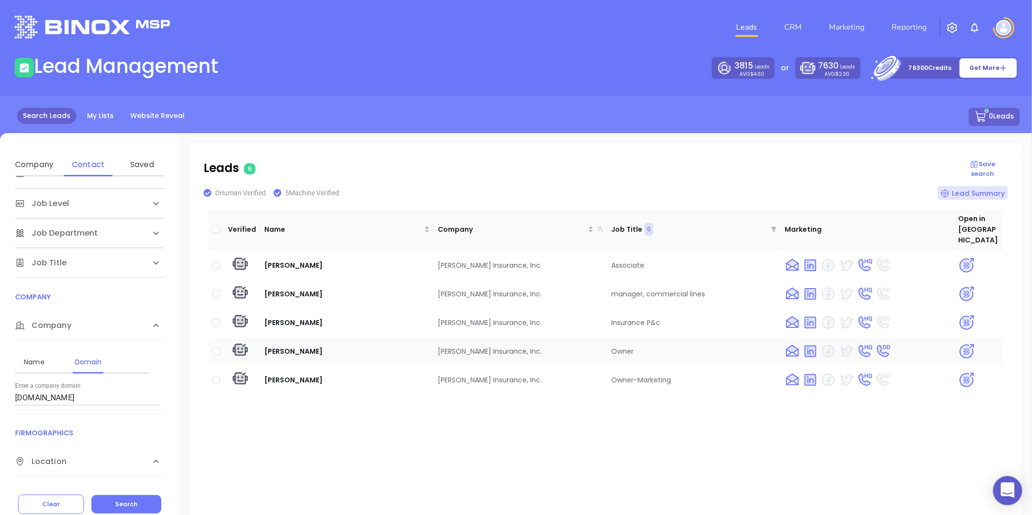
click at [964, 343] on img at bounding box center [966, 351] width 17 height 17
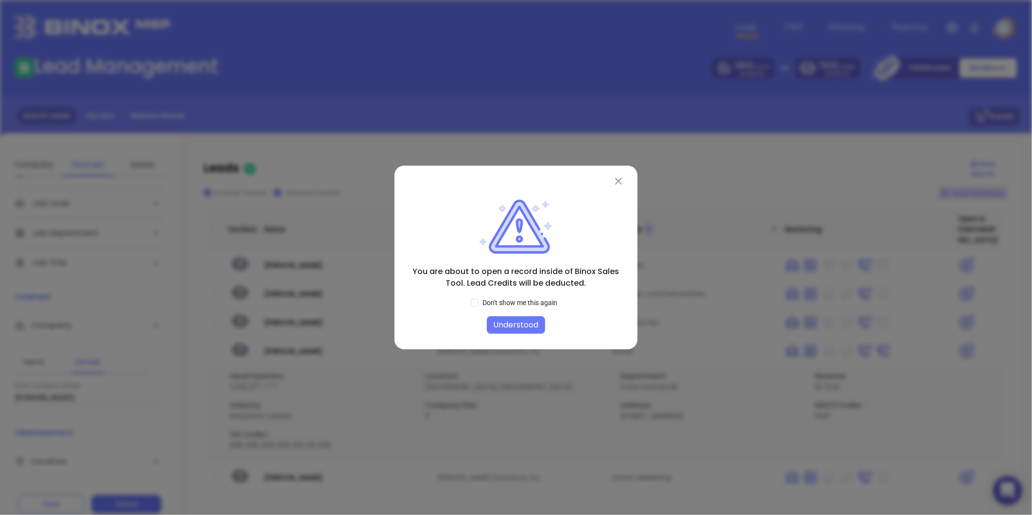
click at [518, 321] on button "Understood" at bounding box center [516, 324] width 58 height 17
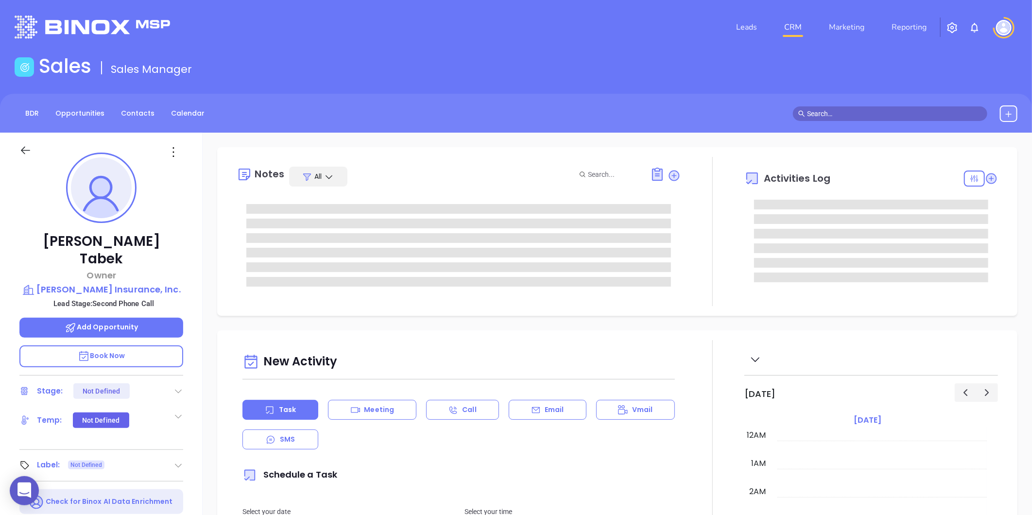
type input "[DATE]"
type input "[PERSON_NAME]"
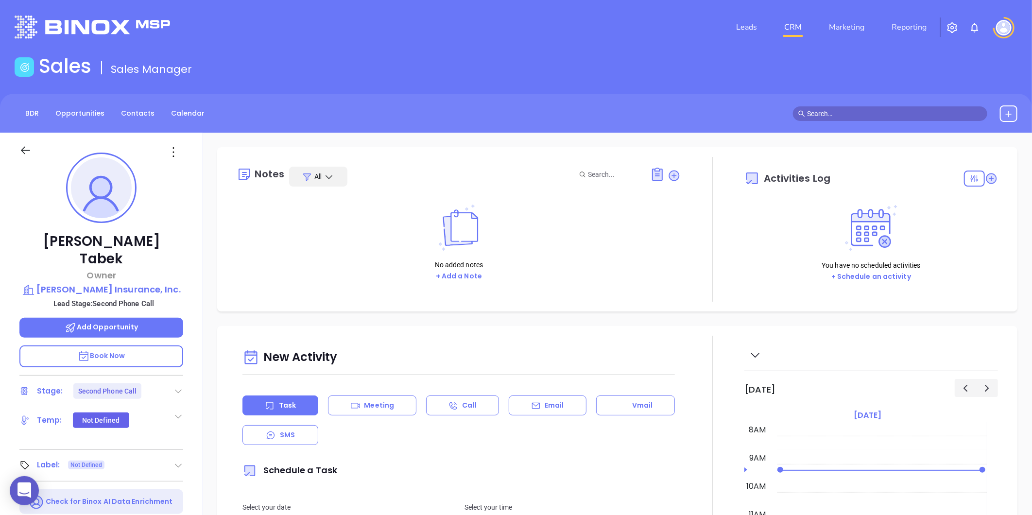
click at [181, 386] on icon at bounding box center [178, 391] width 10 height 10
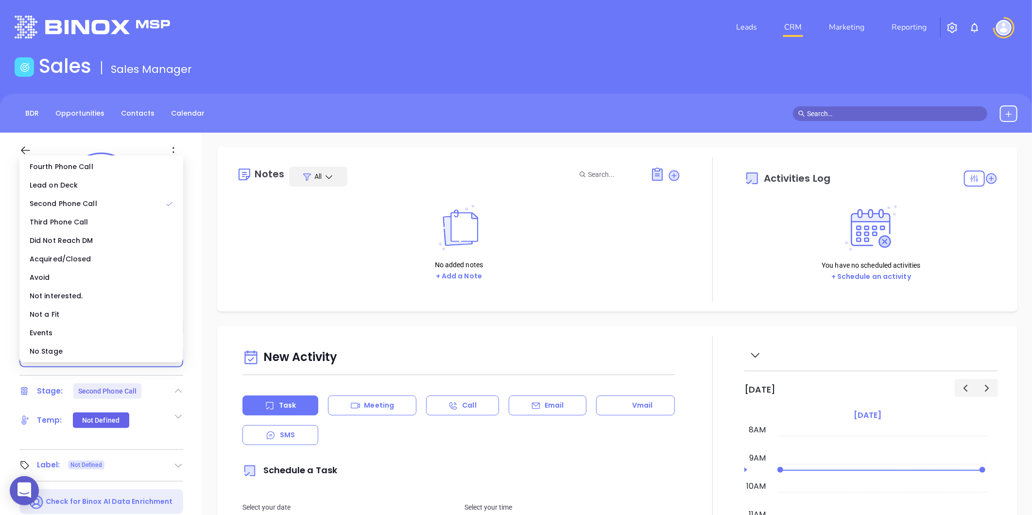
click at [69, 356] on div "No Stage" at bounding box center [101, 351] width 160 height 18
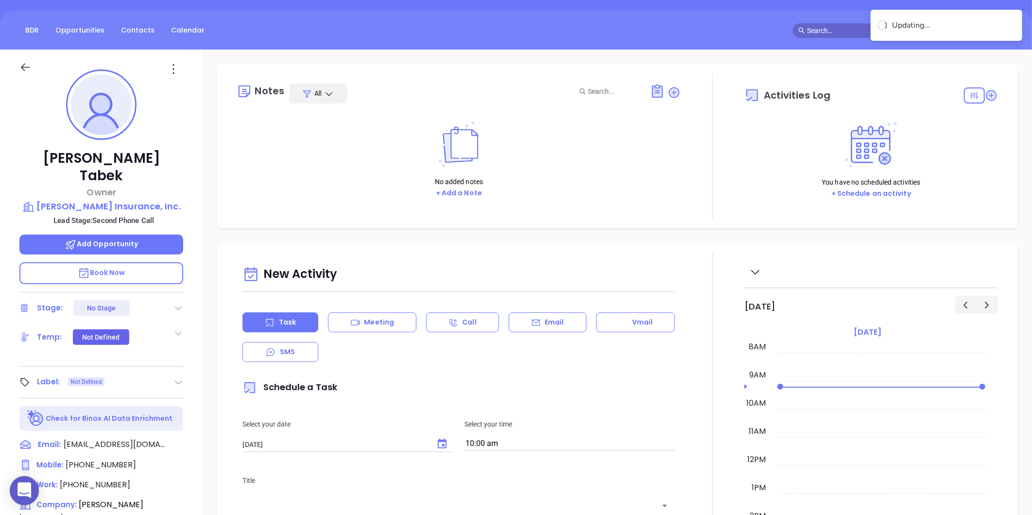
scroll to position [270, 0]
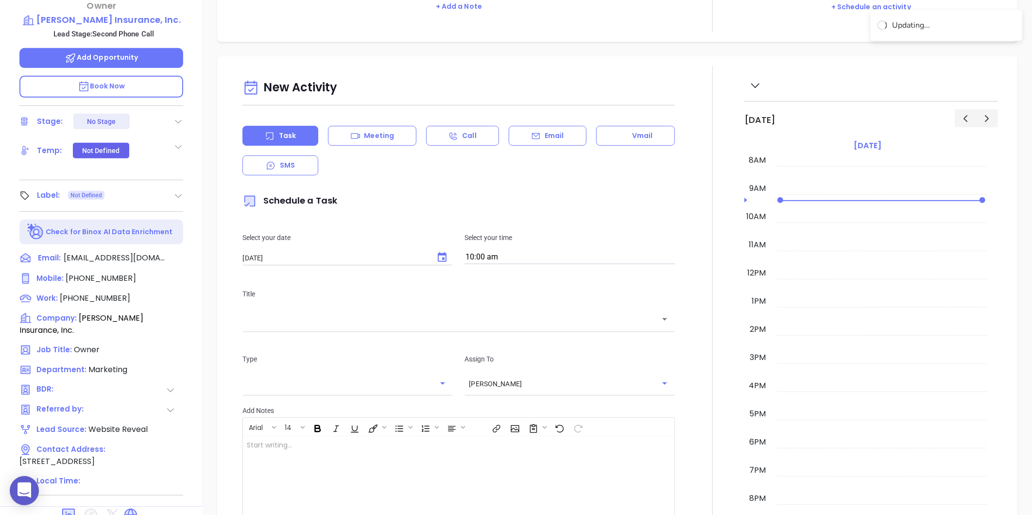
click at [177, 191] on icon at bounding box center [178, 196] width 10 height 10
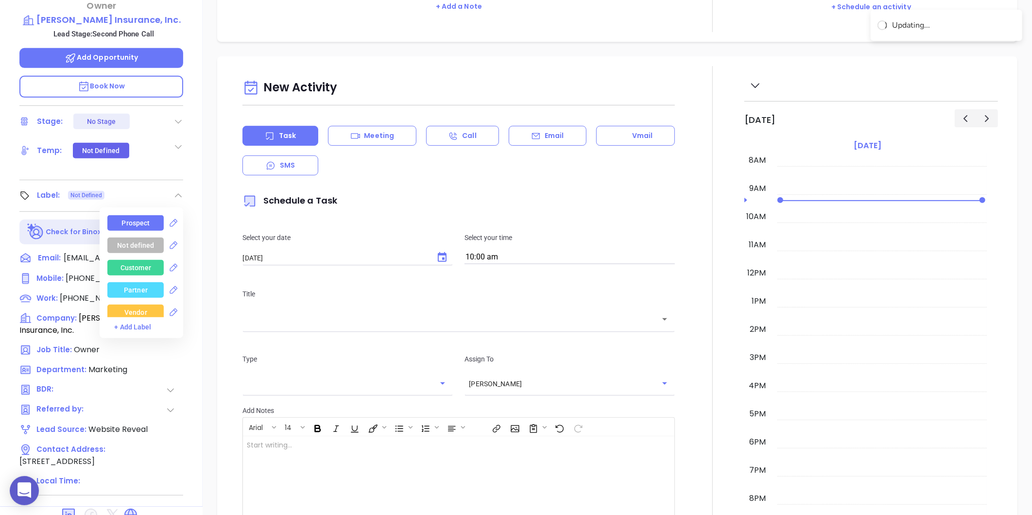
click at [125, 215] on div "Prospect" at bounding box center [136, 223] width 28 height 16
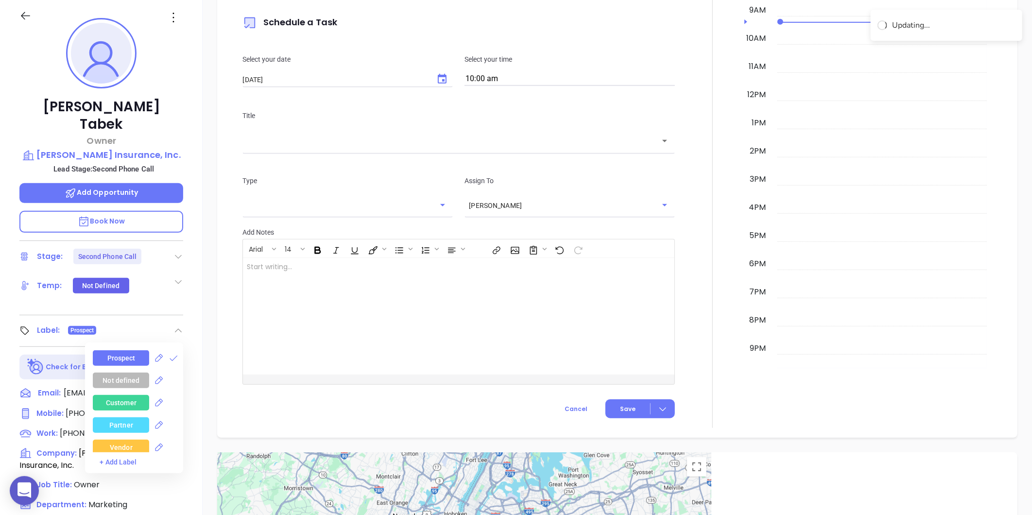
scroll to position [28, 0]
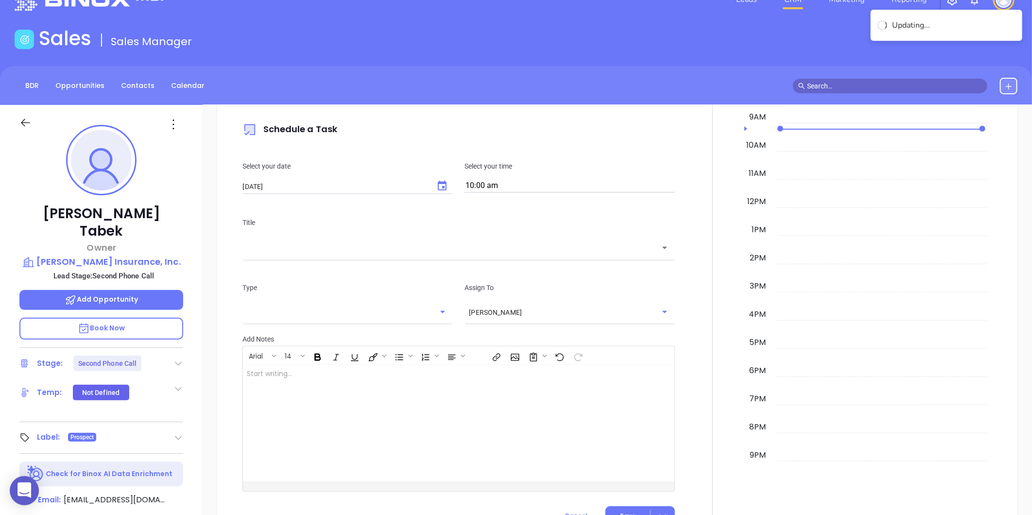
click at [103, 250] on div "[PERSON_NAME] Owner [PERSON_NAME] Insurance, Inc. Lead Stage: Second Phone Call…" at bounding box center [101, 427] width 203 height 644
click at [103, 255] on p "[PERSON_NAME] Insurance, Inc." at bounding box center [101, 262] width 164 height 14
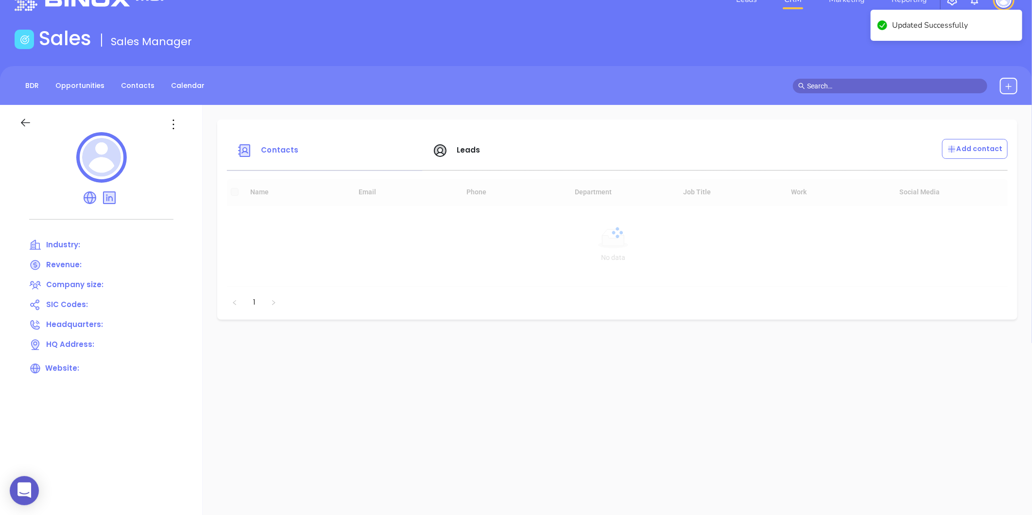
click at [171, 125] on icon at bounding box center [174, 125] width 16 height 16
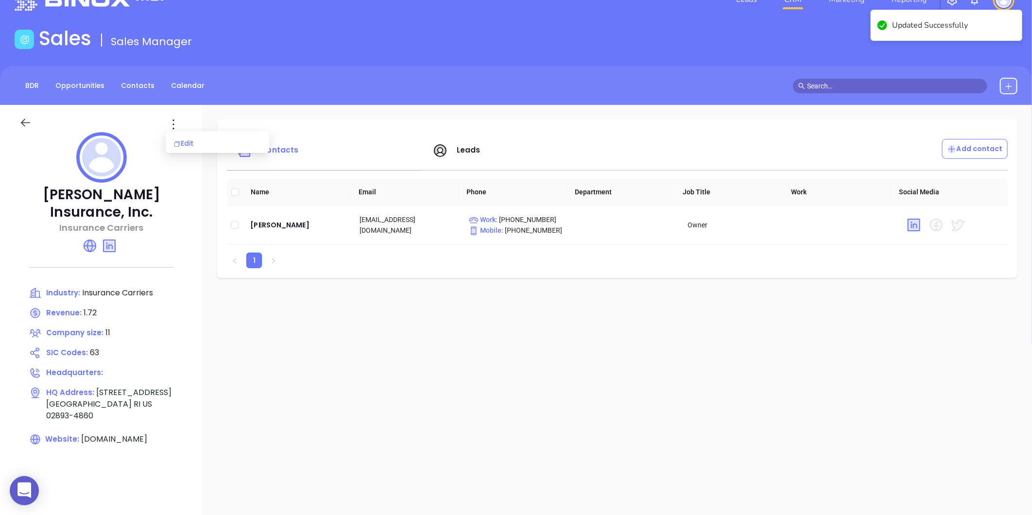
click at [187, 138] on div "Edit" at bounding box center [217, 143] width 88 height 11
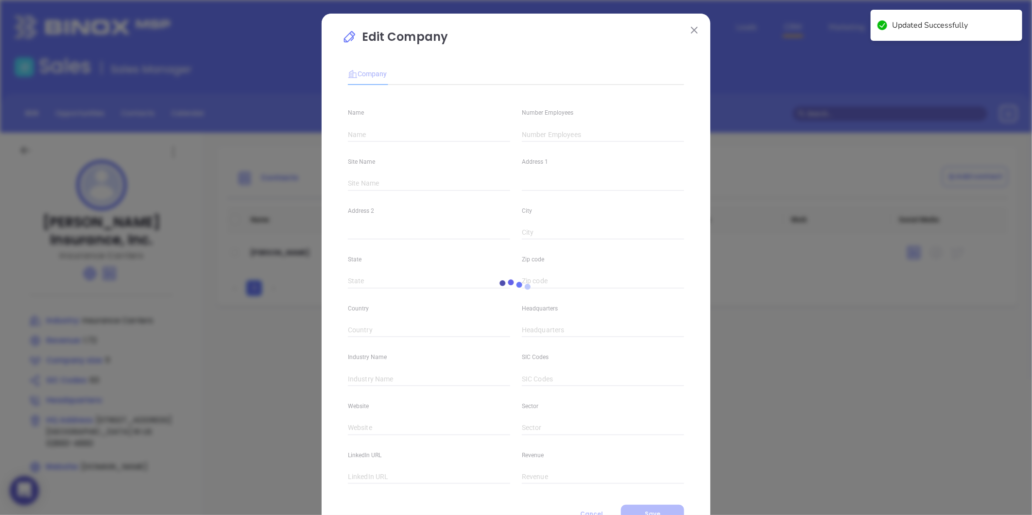
type input "[PERSON_NAME] Insurance, Inc."
type input "11"
type input "Insurance Carriers"
type input "63"
type input "johnjclarkeinsurance.com"
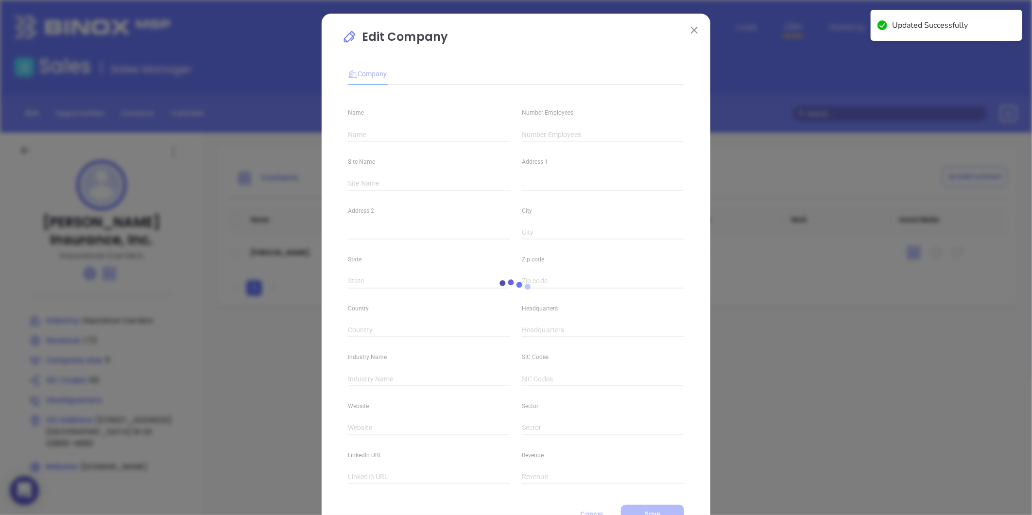
type input "Finance and Insurance"
type input "linkedin.com/company/john-j.-clarke-insurance-inc."
type input "1.72"
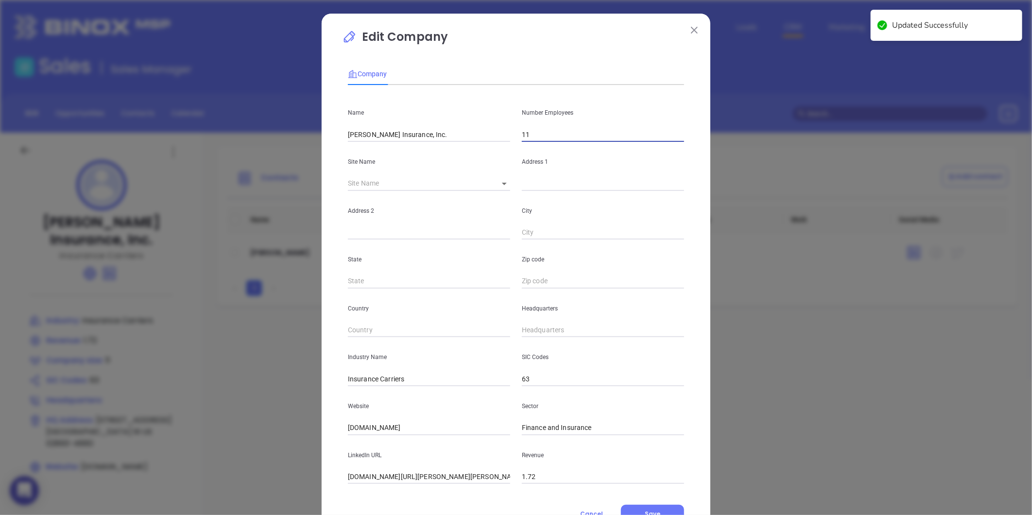
drag, startPoint x: 535, startPoint y: 130, endPoint x: 452, endPoint y: 142, distance: 84.4
click at [458, 141] on div "Name John J. Clarke Insurance, Inc. Number Employees 11" at bounding box center [516, 117] width 348 height 49
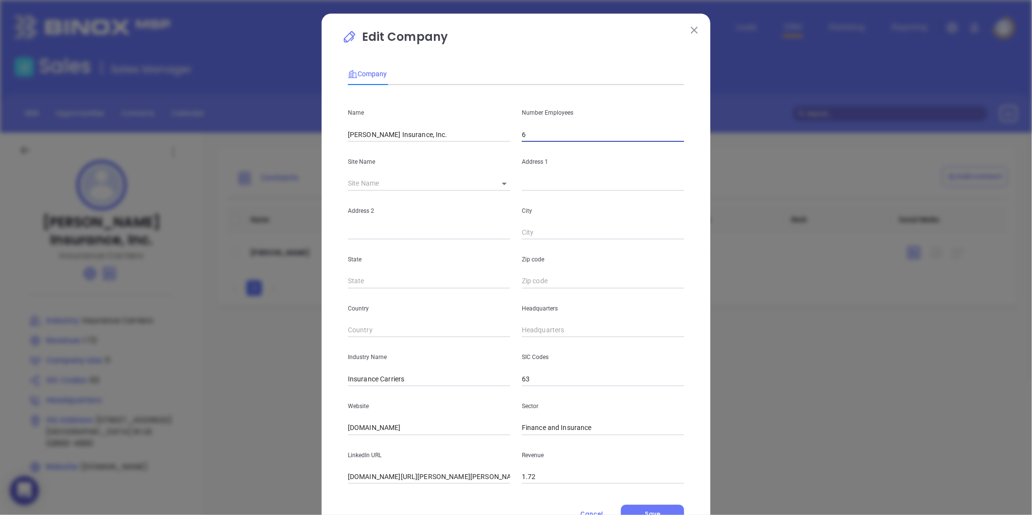
type input "6"
drag, startPoint x: 403, startPoint y: 379, endPoint x: 374, endPoint y: 392, distance: 31.8
click at [374, 392] on div "Name John J. Clarke Insurance, Inc. Number Employees 6 Site Name ​ Address 1 Ad…" at bounding box center [516, 288] width 336 height 391
type input "Insurance"
drag, startPoint x: 454, startPoint y: 425, endPoint x: 308, endPoint y: 446, distance: 147.3
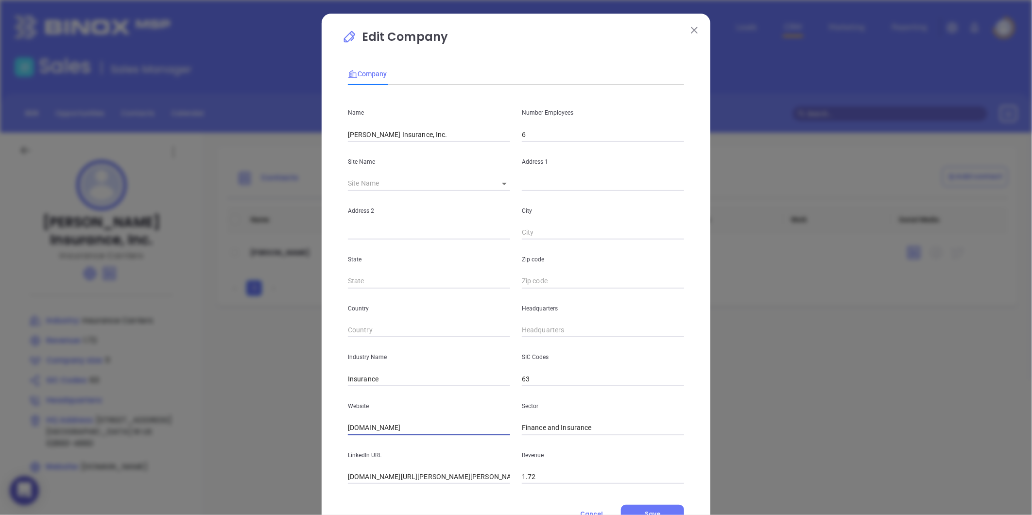
click at [308, 446] on div "Edit Company Company Name John J. Clarke Insurance, Inc. Number Employees 6 Sit…" at bounding box center [516, 257] width 1032 height 515
paste input "https://www.johnjclarkeinsurance.com/"
type input "https://www.johnjclarkeinsurance.com/"
click at [495, 173] on div "Site Name ​" at bounding box center [429, 166] width 174 height 49
click at [498, 180] on body "0 Leads CRM Marketing Reporting Financial Leads Leads Sales Sales Manager BDR O…" at bounding box center [516, 257] width 1032 height 515
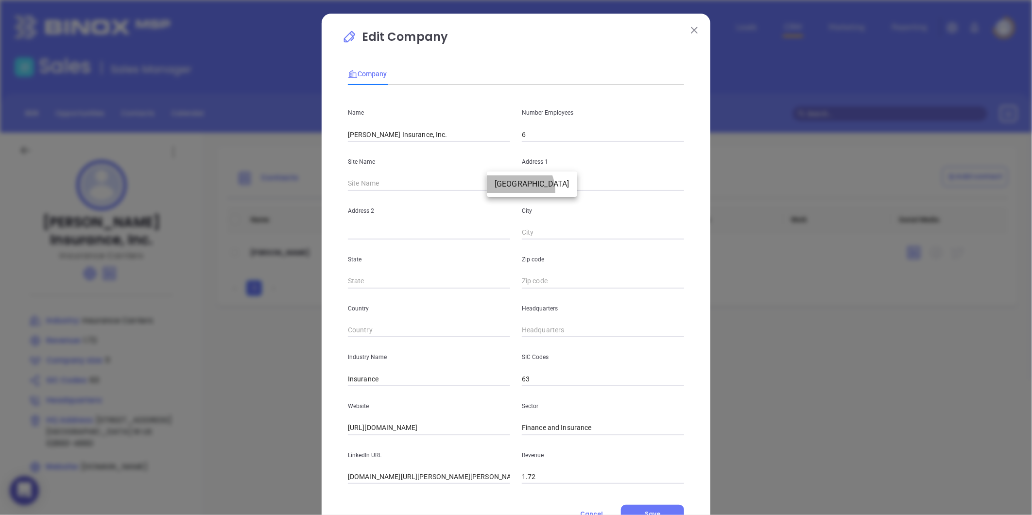
click at [512, 191] on li "West Warwick" at bounding box center [532, 183] width 90 height 17
type input "West Warwick"
type input "1226 Main St"
type input "West Warwick"
type input "RI"
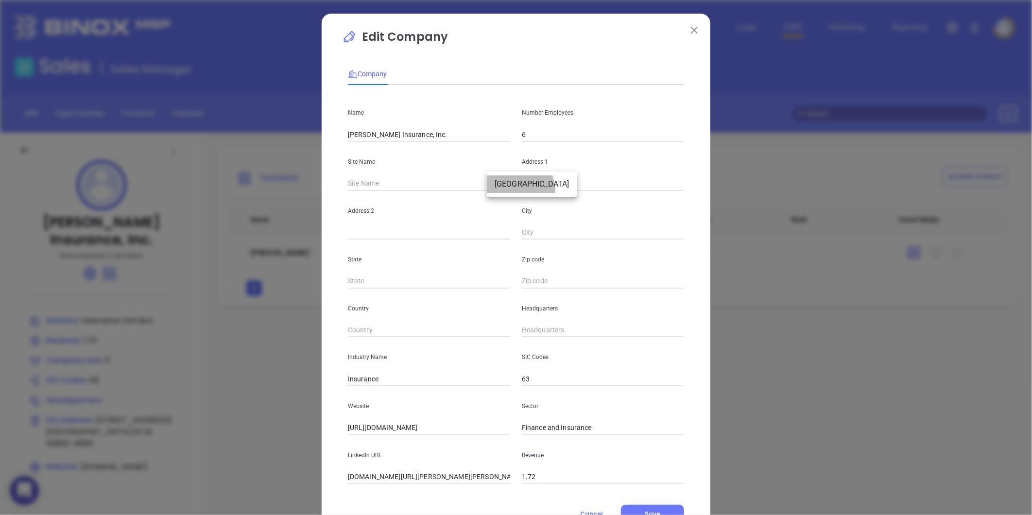
type input "02893-4860"
type input "US"
type input "125673"
drag, startPoint x: 576, startPoint y: 188, endPoint x: 491, endPoint y: 206, distance: 86.5
click at [491, 206] on div "Name John J. Clarke Insurance, Inc. Number Employees 6 Site Name West Warwick W…" at bounding box center [516, 288] width 336 height 391
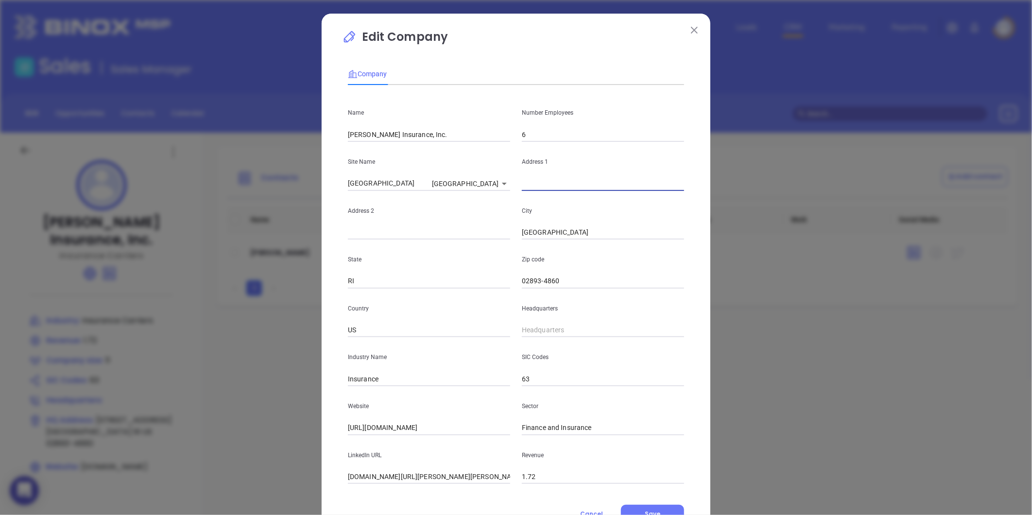
paste input "1226 Main Street, West Warwick, RI 02893"
type input "1226 Main Street, West Warwick, RI 02893"
click at [559, 280] on input "02893-4860" at bounding box center [603, 281] width 162 height 15
type input "02893"
click at [594, 234] on input "West Warwick" at bounding box center [603, 232] width 162 height 15
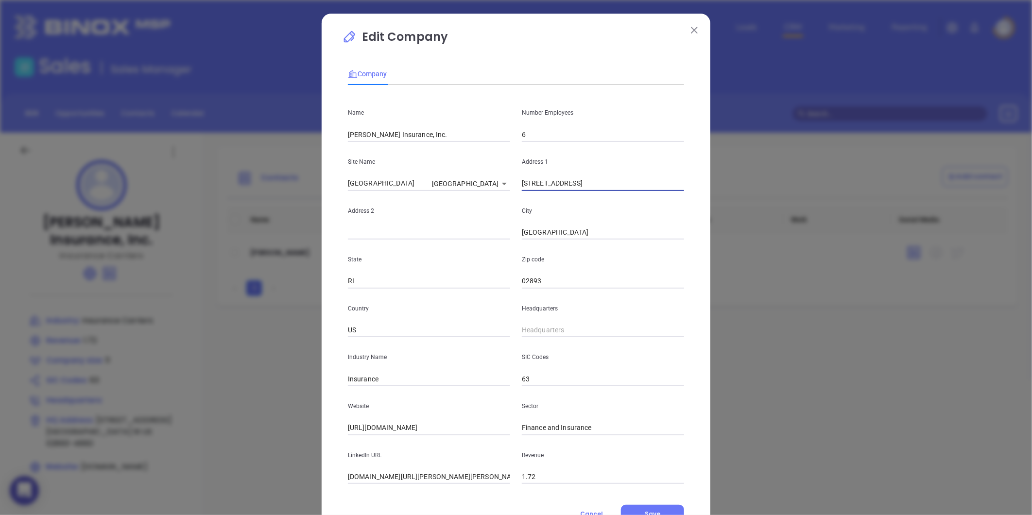
drag, startPoint x: 570, startPoint y: 183, endPoint x: 676, endPoint y: 190, distance: 105.7
click at [676, 190] on input "1226 Main Street, West Warwick, RI 02893" at bounding box center [603, 183] width 162 height 15
type input "1226 Main Street"
click at [565, 322] on div "Headquarters" at bounding box center [603, 313] width 174 height 49
type input "( ) -"
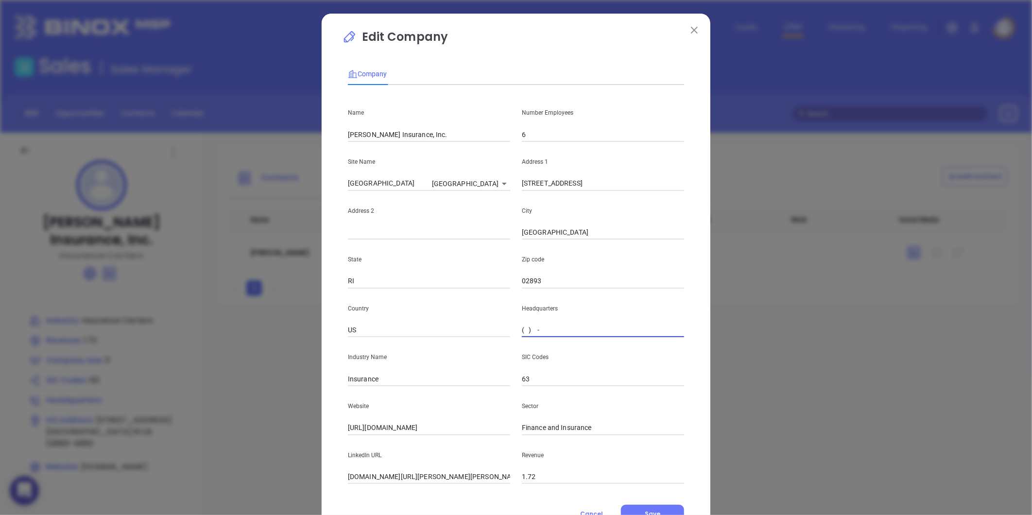
click at [555, 330] on input "( ) -" at bounding box center [603, 330] width 162 height 15
paste input "401) 821-7330"
type input "(401) 821-7330"
click at [647, 508] on button "Save" at bounding box center [652, 514] width 63 height 18
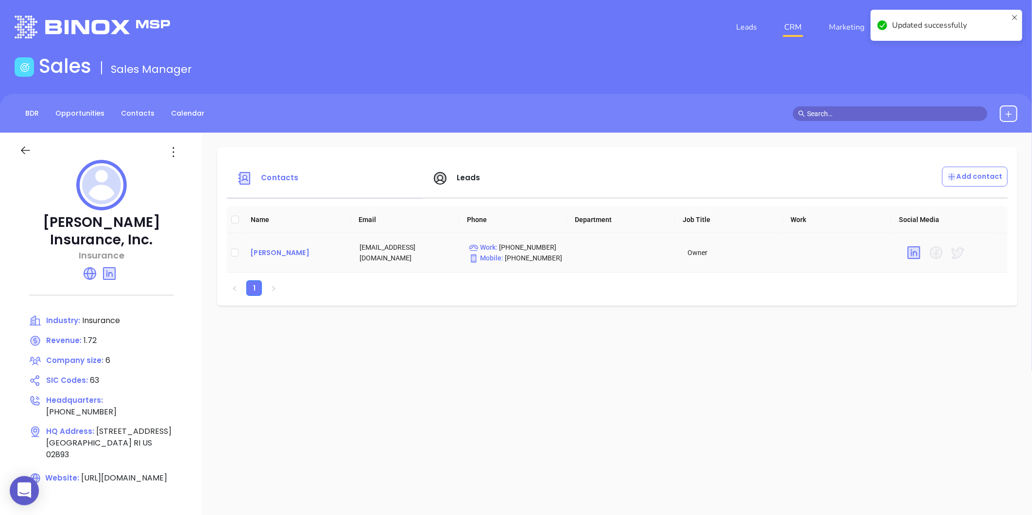
click at [280, 253] on div "Stan Tabek" at bounding box center [297, 253] width 94 height 12
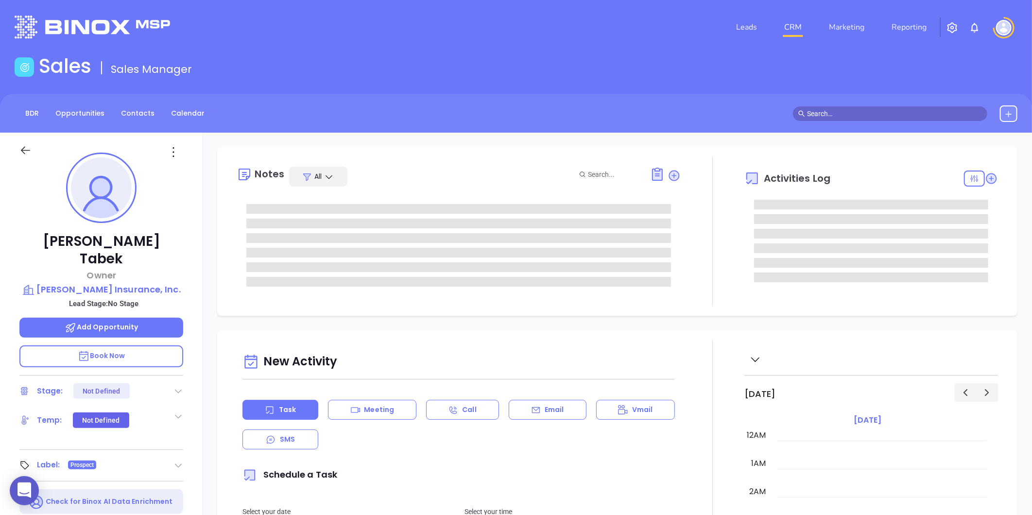
type input "[DATE]"
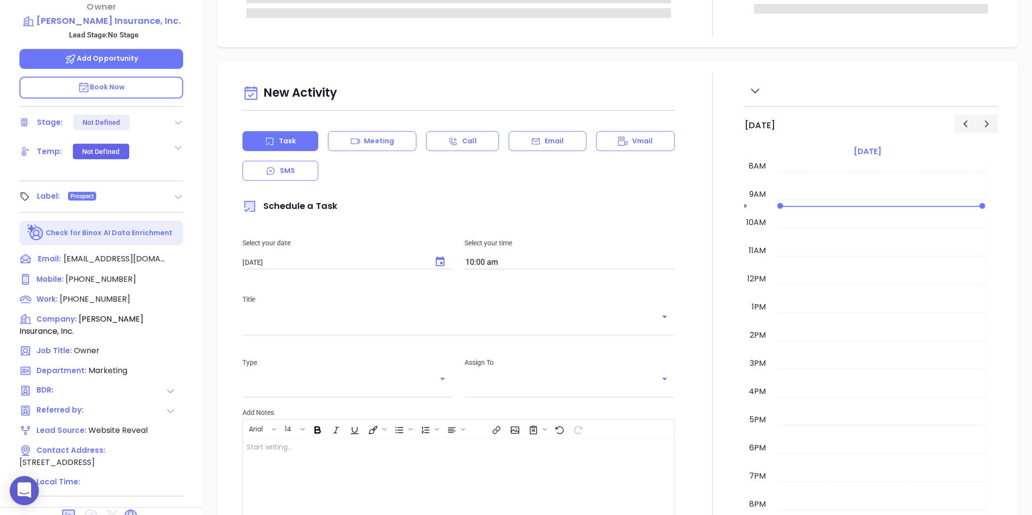
type input "[PERSON_NAME]"
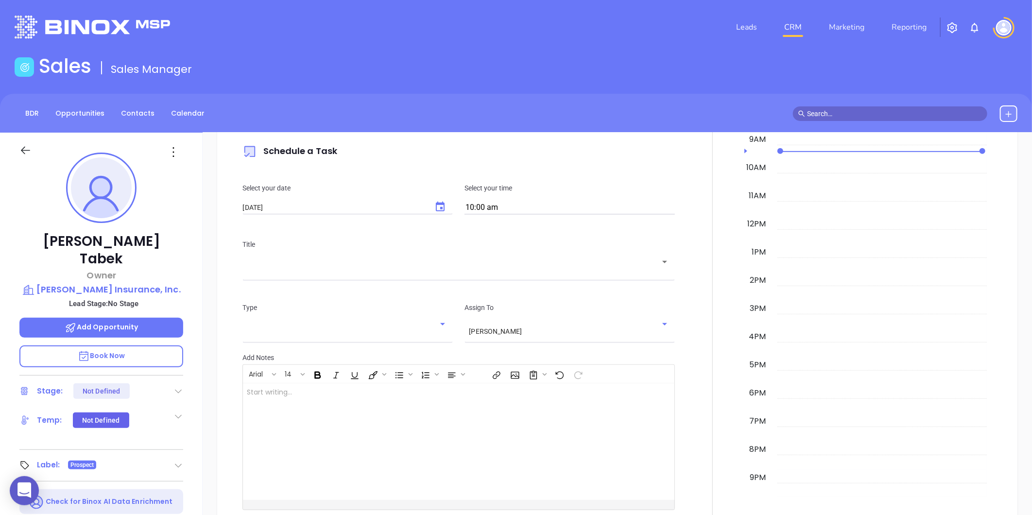
scroll to position [319, 0]
click at [173, 157] on icon at bounding box center [174, 152] width 16 height 16
click at [195, 253] on div "Edit" at bounding box center [220, 256] width 95 height 11
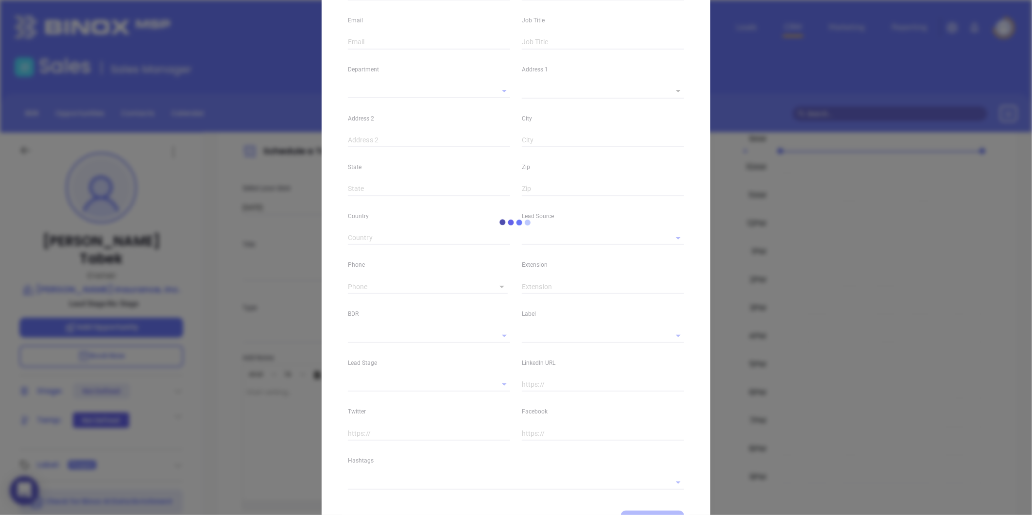
type input "Stan"
type input "Tabek"
type input "stantabek@johnjclarkeinsurance.com"
type input "Owner"
type input "1"
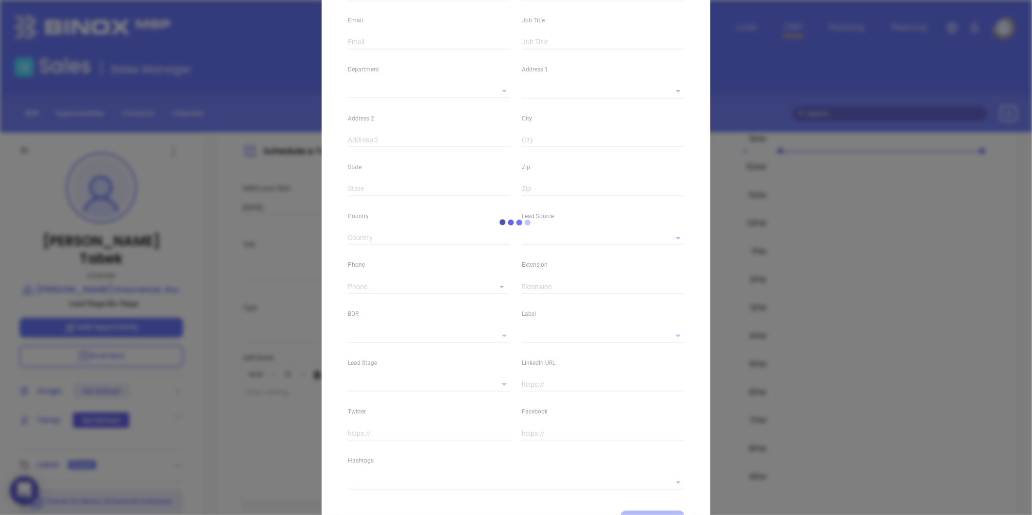
type input "linkedin.com/in/stantabek"
type input "Marketing"
type input "Website Reveal"
type input "undefined undefined"
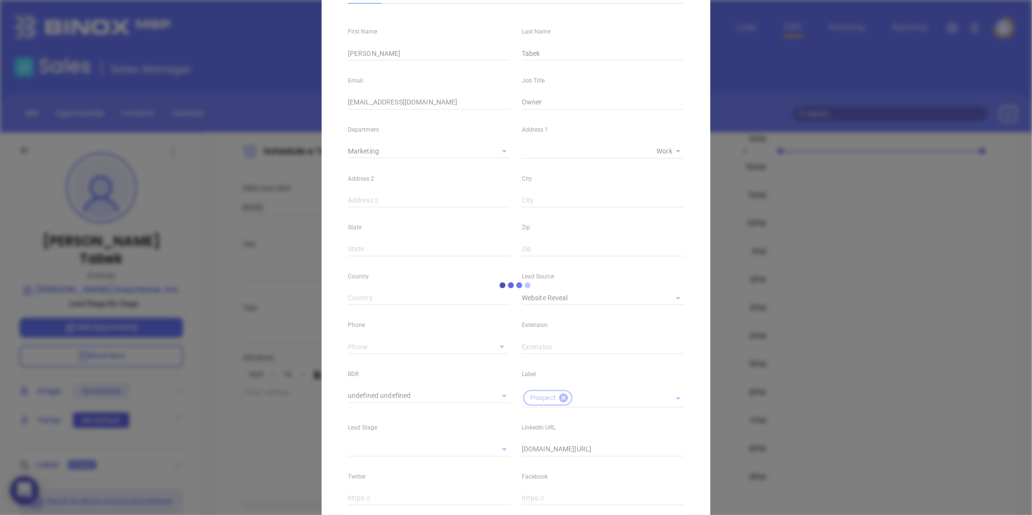
type input "(401) 821-7330"
type input "1"
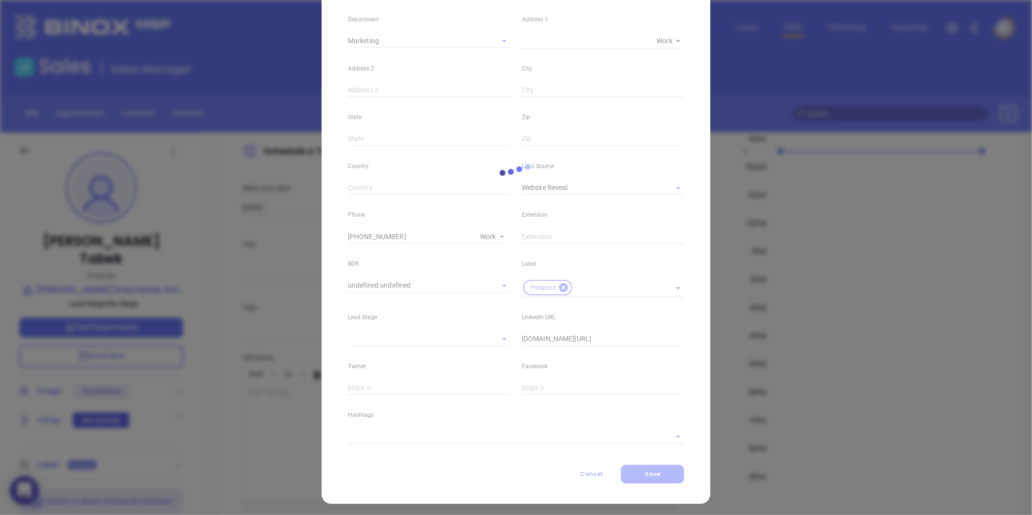
scroll to position [193, 0]
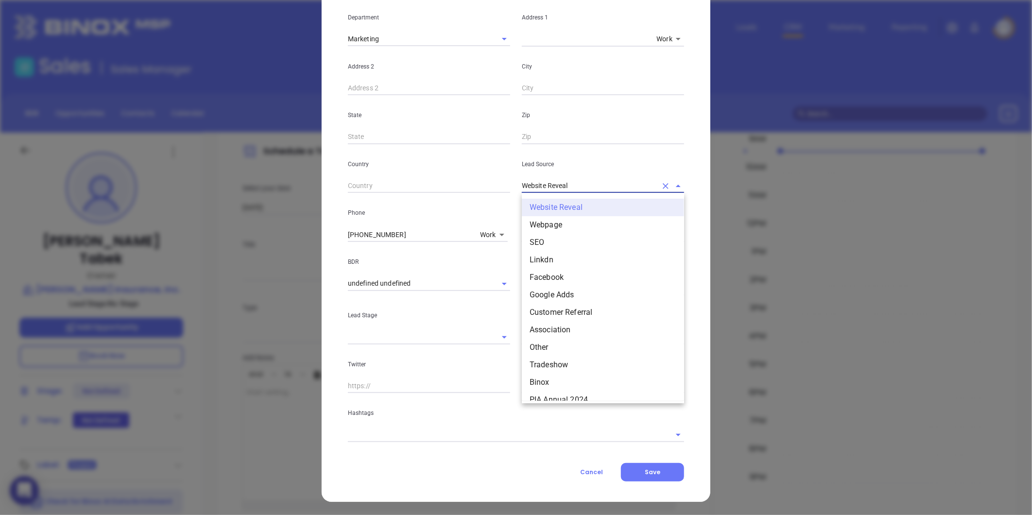
drag, startPoint x: 576, startPoint y: 185, endPoint x: 497, endPoint y: 196, distance: 79.1
click at [497, 196] on div "First Name Stan Last Name Tabek Email stantabek@johnjclarkeinsurance.com Job Ti…" at bounding box center [516, 170] width 336 height 543
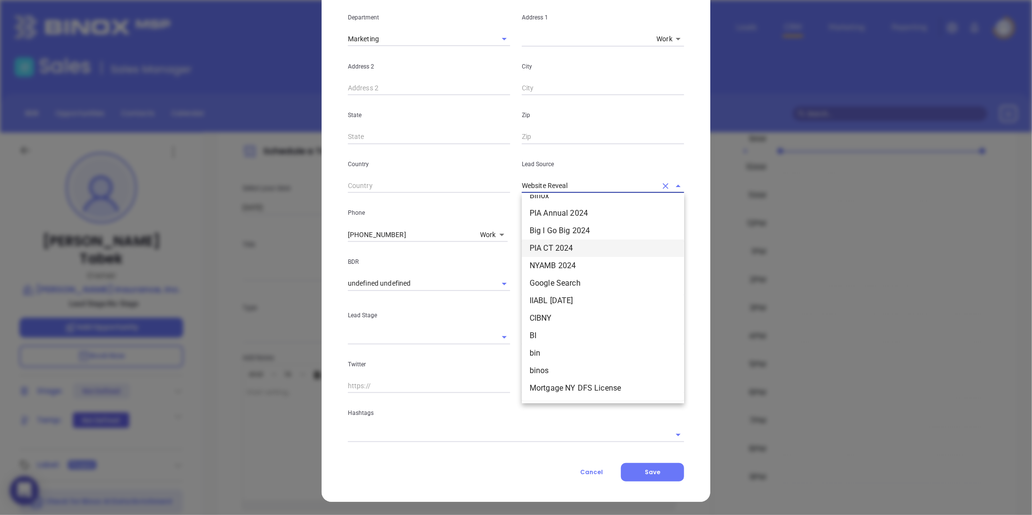
scroll to position [108, 0]
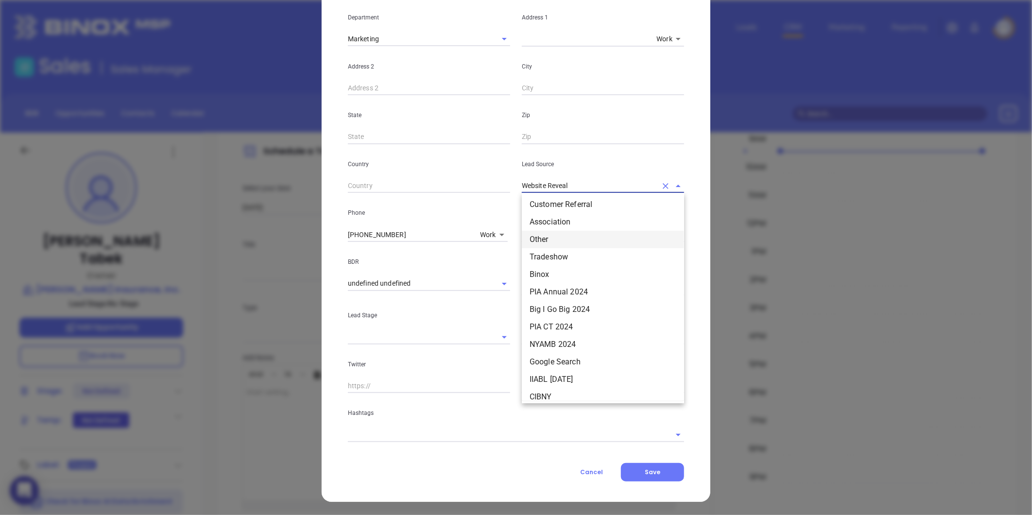
click at [533, 231] on li "Other" at bounding box center [603, 239] width 162 height 17
type input "Other"
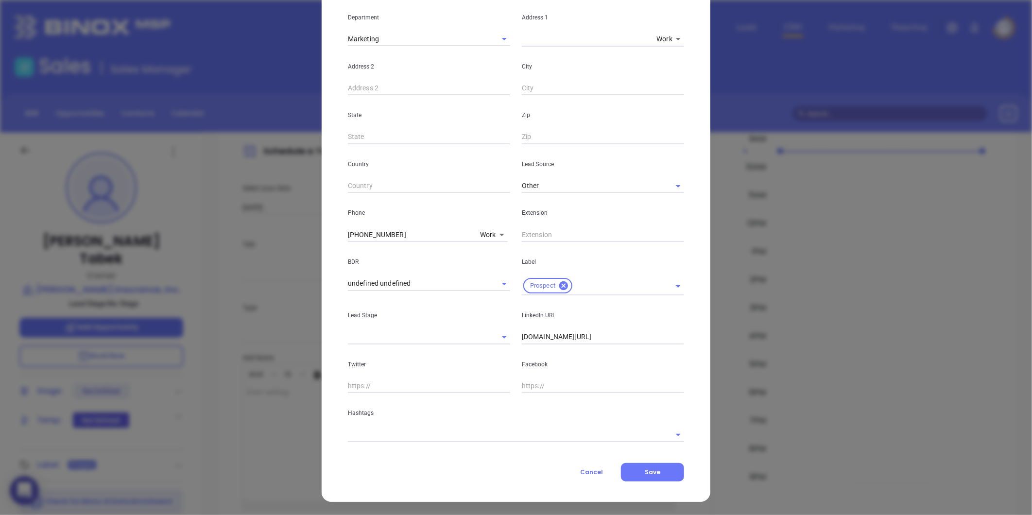
click at [516, 338] on div "LinkedIn URL linkedin.com/in/stantabek" at bounding box center [603, 319] width 174 height 49
click at [522, 337] on input "linkedin.com/in/stantabek" at bounding box center [603, 337] width 162 height 15
type input "www.linkedin.com/in/stantabek"
click at [399, 444] on div "Contact Company First Name Stan Last Name Tabek Email stantabek@johnjclarkeinsu…" at bounding box center [516, 172] width 336 height 617
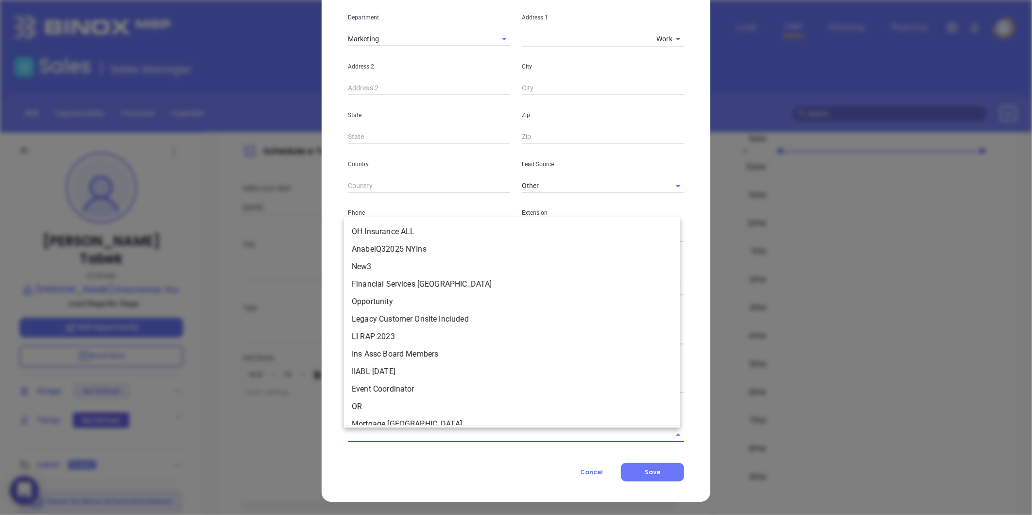
click at [394, 438] on input "text" at bounding box center [502, 435] width 309 height 14
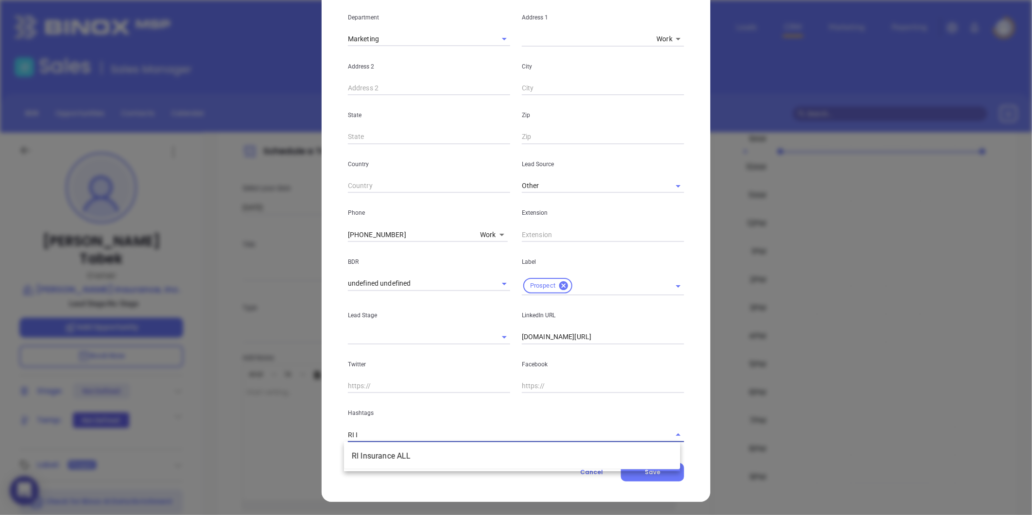
type input "RI IN"
click at [384, 458] on li "RI Insurance ALL" at bounding box center [512, 455] width 336 height 17
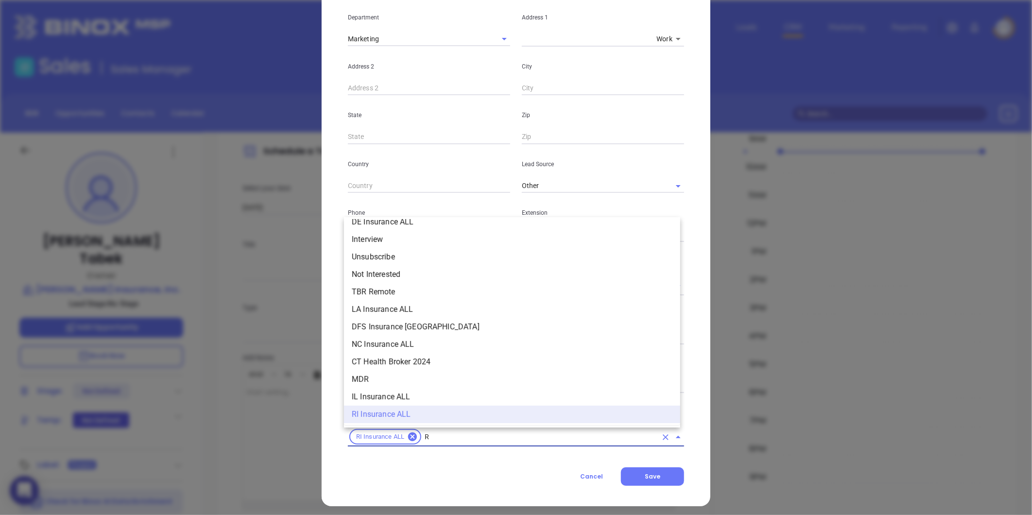
type input "RI"
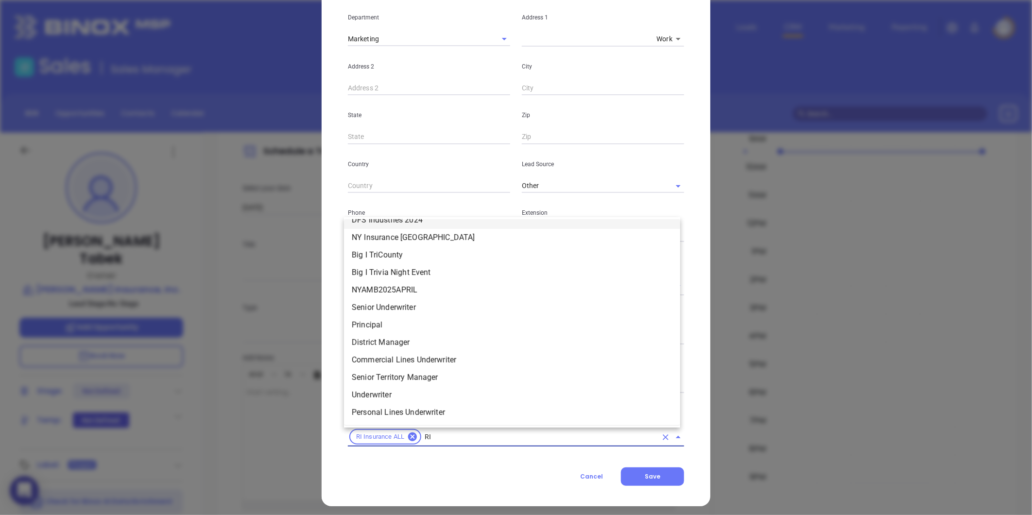
scroll to position [257, 0]
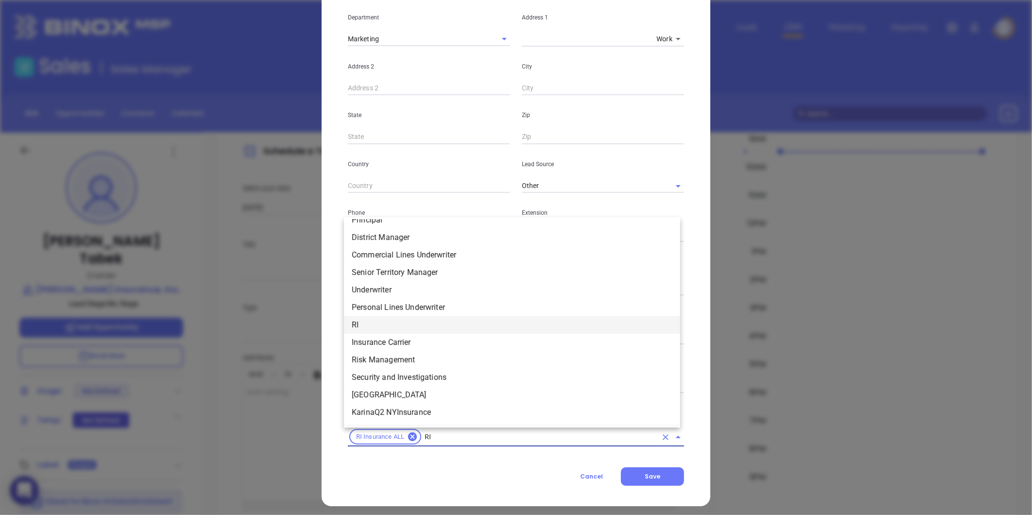
click at [355, 319] on li "RI" at bounding box center [512, 324] width 336 height 17
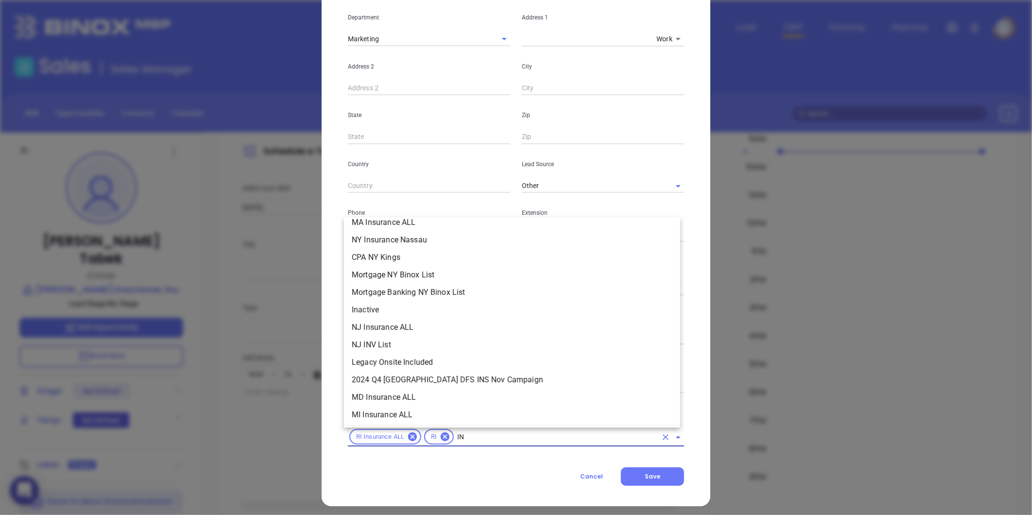
scroll to position [146, 0]
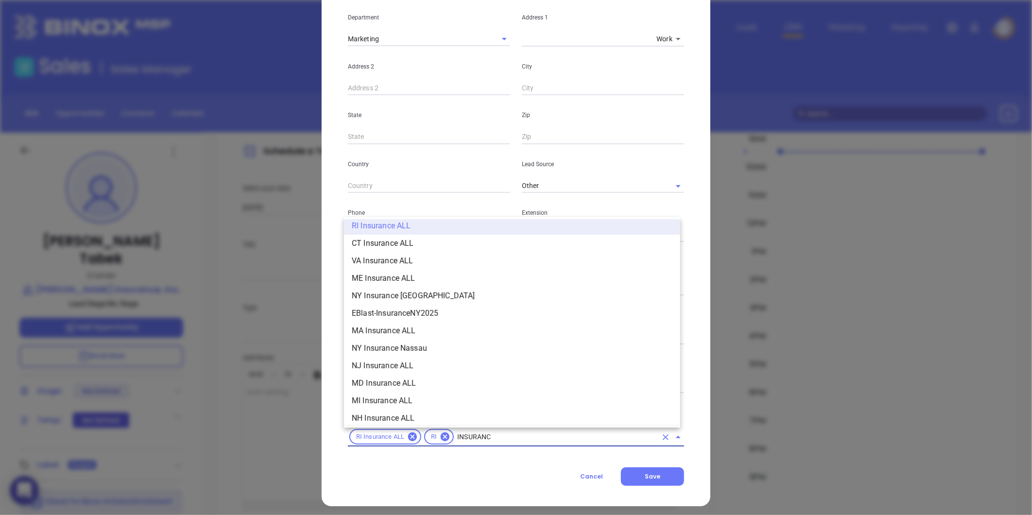
type input "INSURANCE"
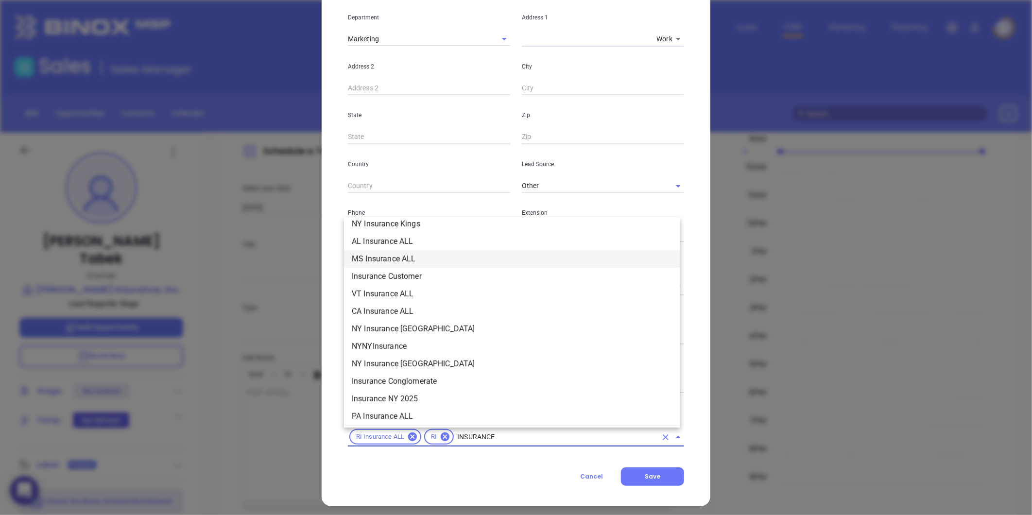
scroll to position [377, 0]
click at [368, 259] on li "Insurance" at bounding box center [512, 256] width 336 height 17
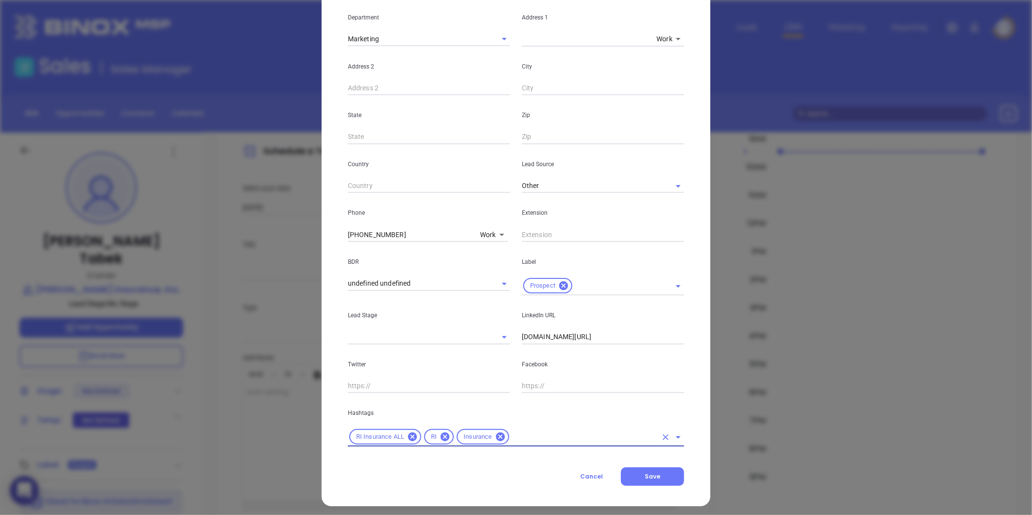
type input "b"
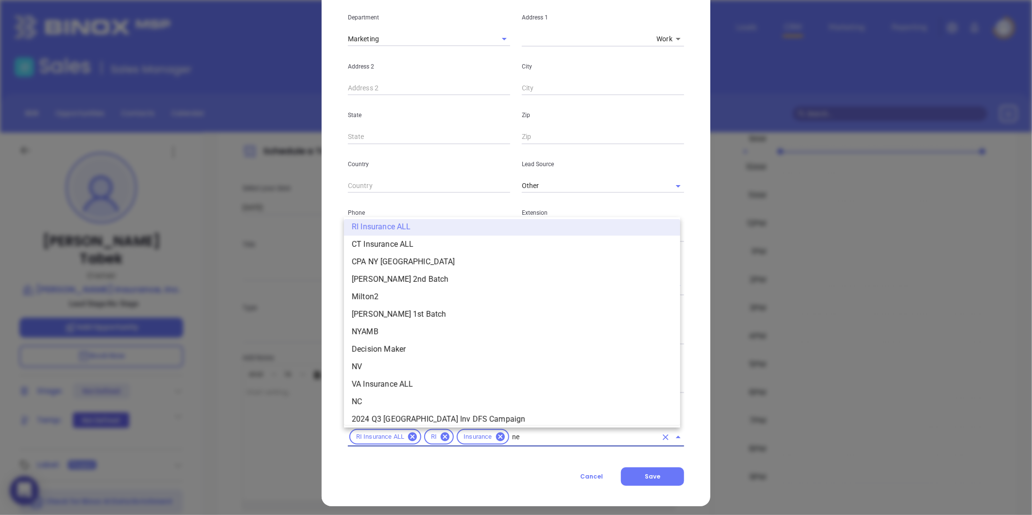
scroll to position [0, 0]
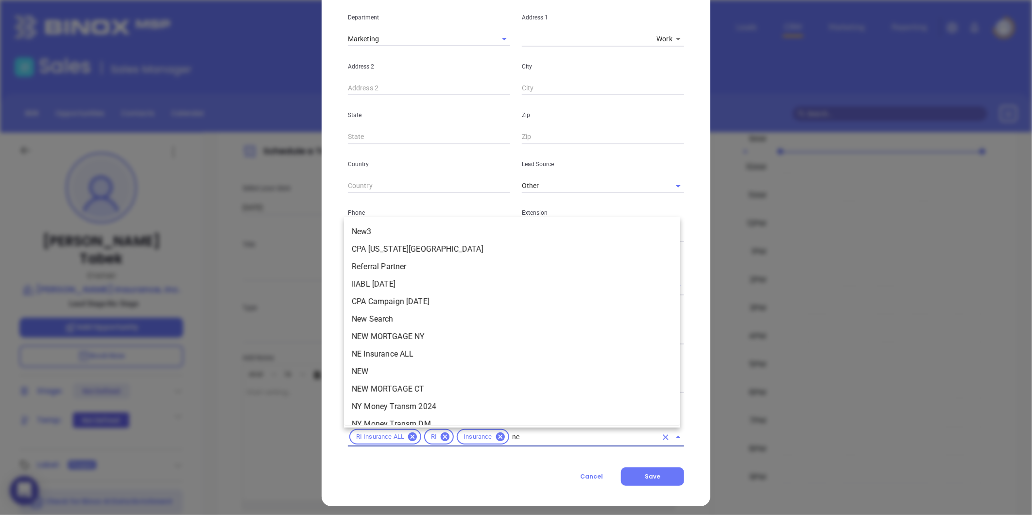
type input "new"
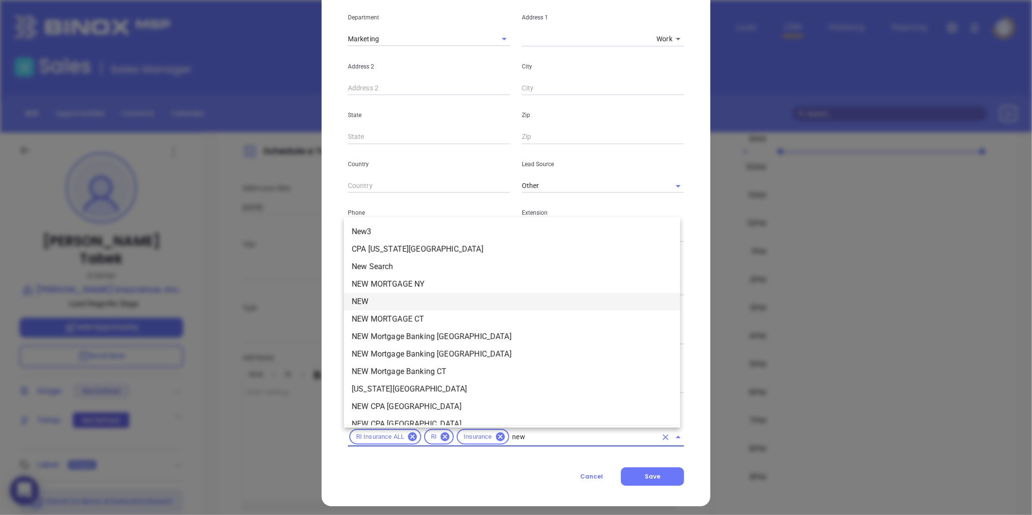
click at [401, 300] on li "NEW" at bounding box center [512, 301] width 336 height 17
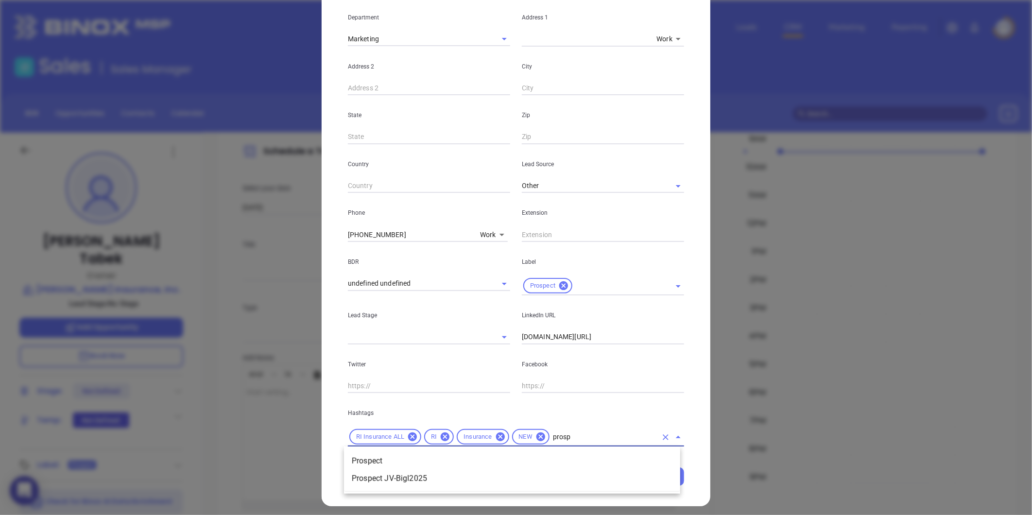
type input "prospe"
click at [532, 456] on li "Prospect" at bounding box center [512, 460] width 336 height 17
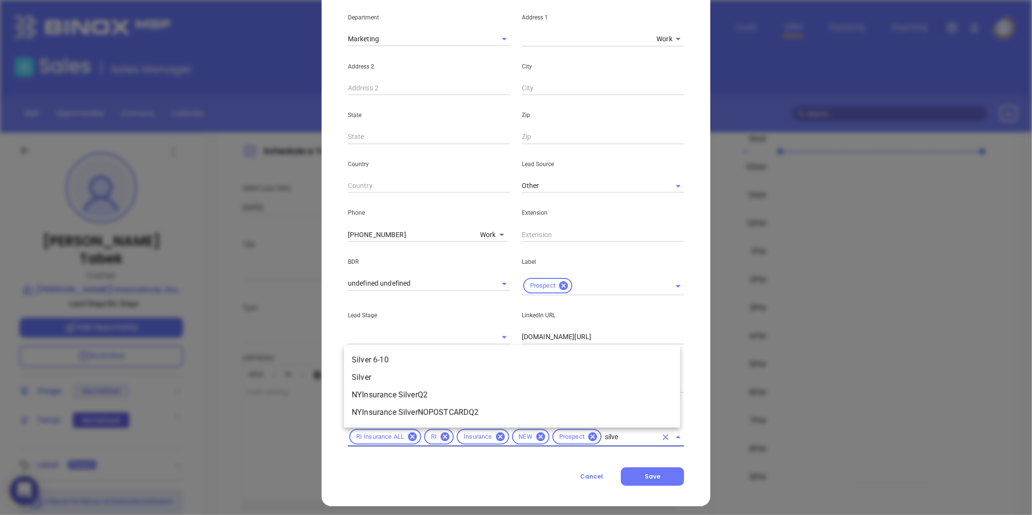
type input "silver"
drag, startPoint x: 381, startPoint y: 355, endPoint x: 406, endPoint y: 434, distance: 83.4
click at [381, 355] on li "Silver 6-10" at bounding box center [512, 359] width 336 height 17
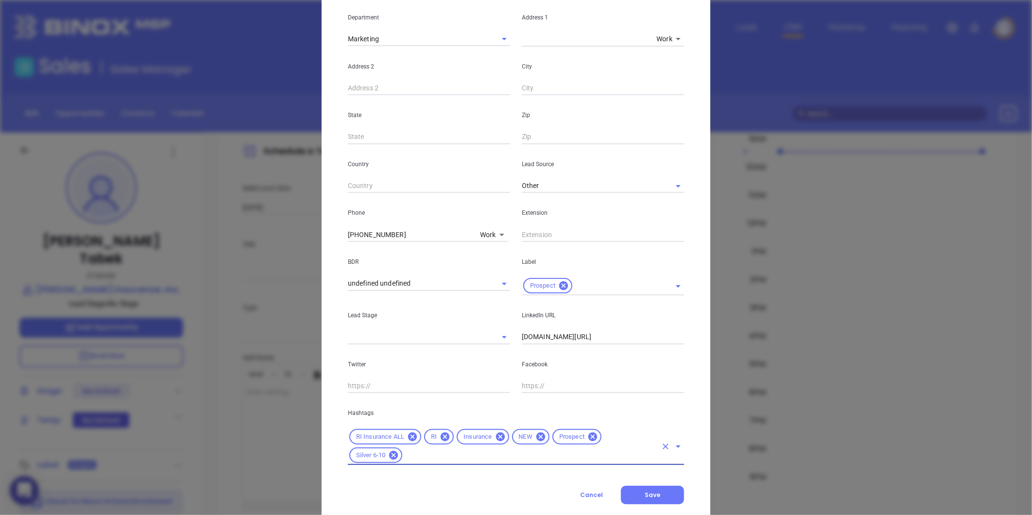
click at [646, 477] on div "Contact Company First Name Stan Last Name Tabek Email stantabek@johnjclarkeinsu…" at bounding box center [516, 184] width 336 height 640
click at [649, 491] on span "Save" at bounding box center [653, 495] width 16 height 8
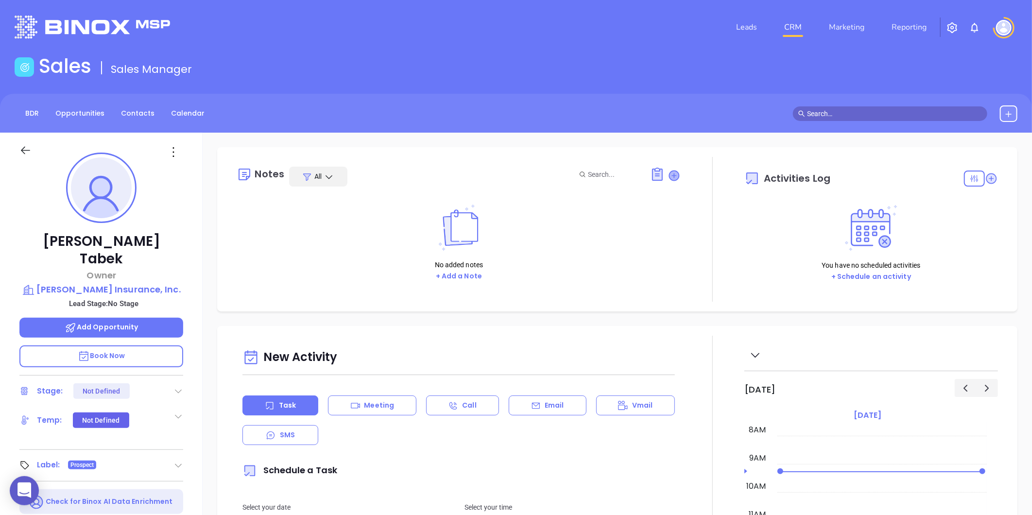
click at [669, 178] on icon at bounding box center [674, 176] width 10 height 10
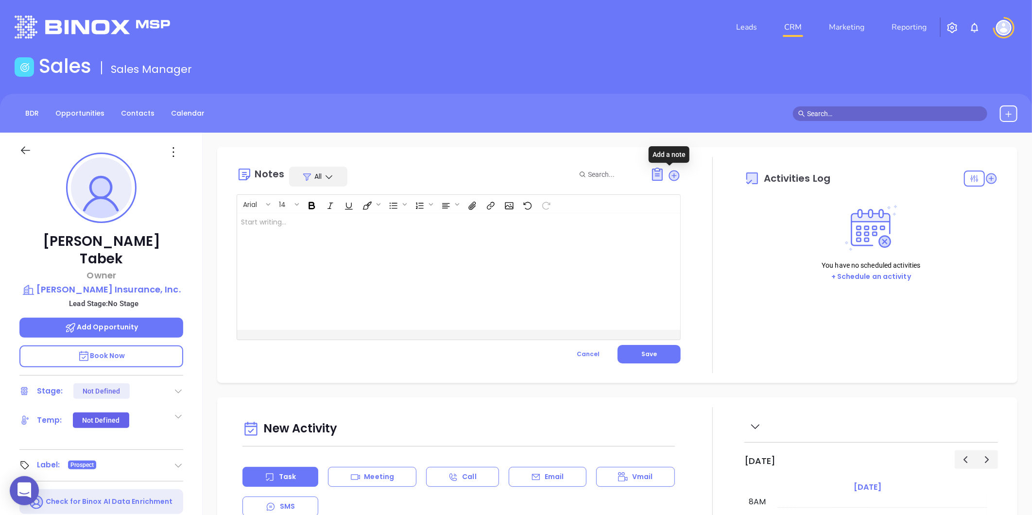
click at [371, 251] on div at bounding box center [443, 271] width 412 height 117
click at [640, 365] on div "Notes All Arial 14 Confirm company size on call. XXXXXXXXXXXXXXXXXXXXXXXXXXXXXX…" at bounding box center [459, 265] width 444 height 216
click at [642, 345] on button "Save" at bounding box center [648, 354] width 63 height 18
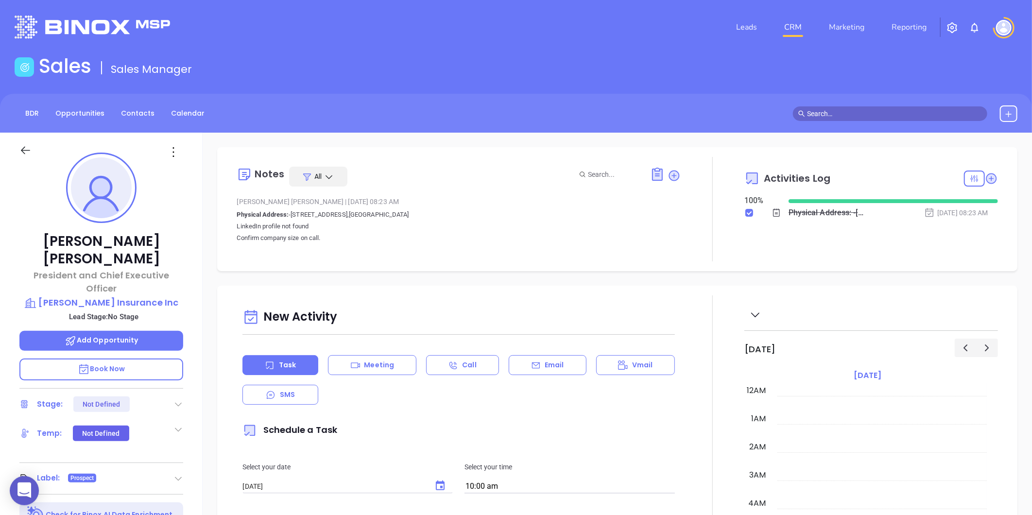
scroll to position [198, 0]
